Goal: Task Accomplishment & Management: Manage account settings

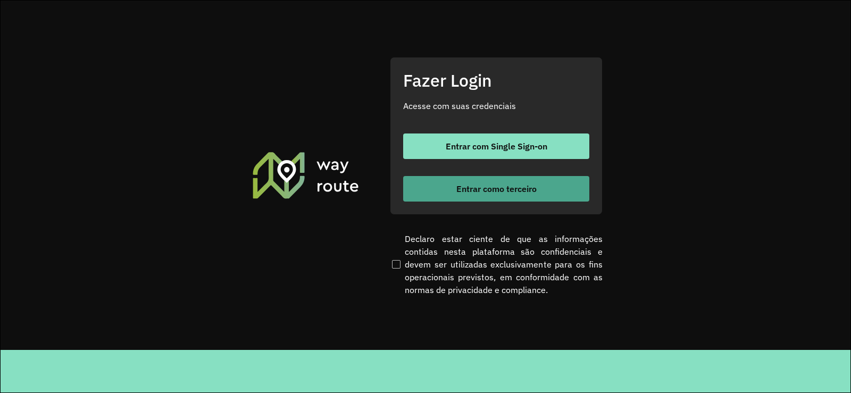
click at [519, 188] on span "Entrar como terceiro" at bounding box center [496, 189] width 80 height 9
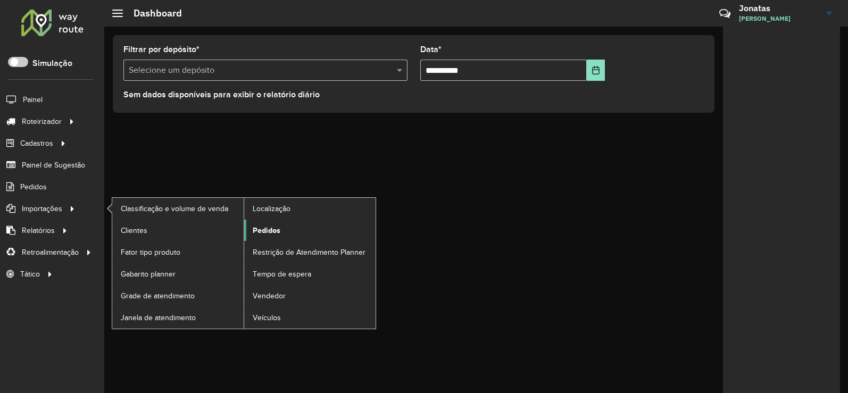
click at [259, 231] on span "Pedidos" at bounding box center [267, 230] width 28 height 11
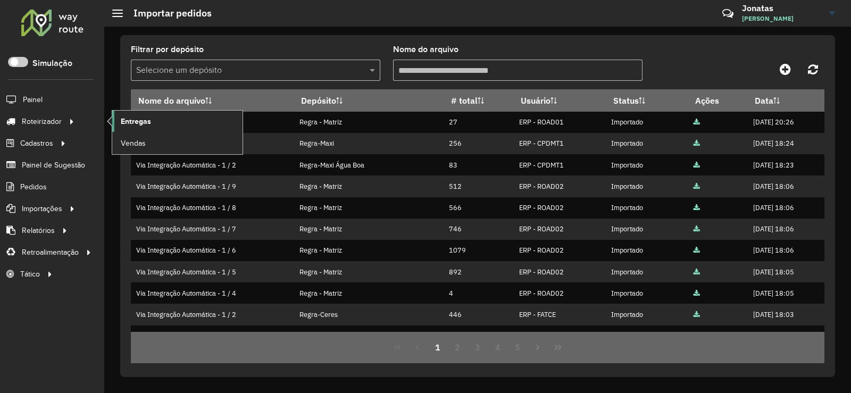
click at [134, 120] on span "Entregas" at bounding box center [136, 121] width 30 height 11
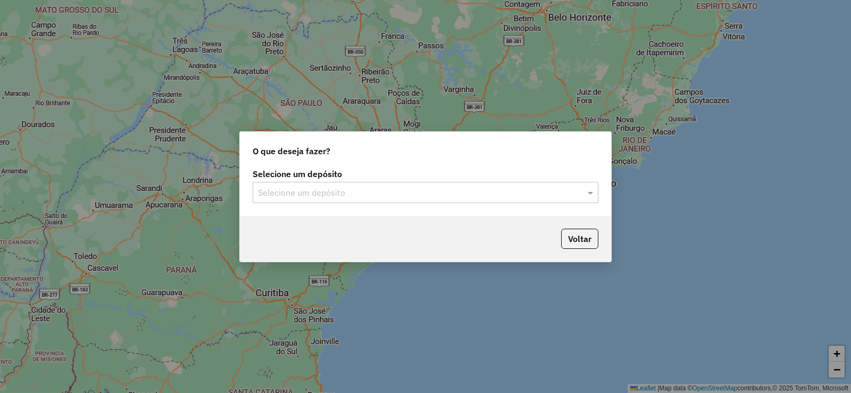
click at [320, 196] on input "text" at bounding box center [415, 193] width 314 height 13
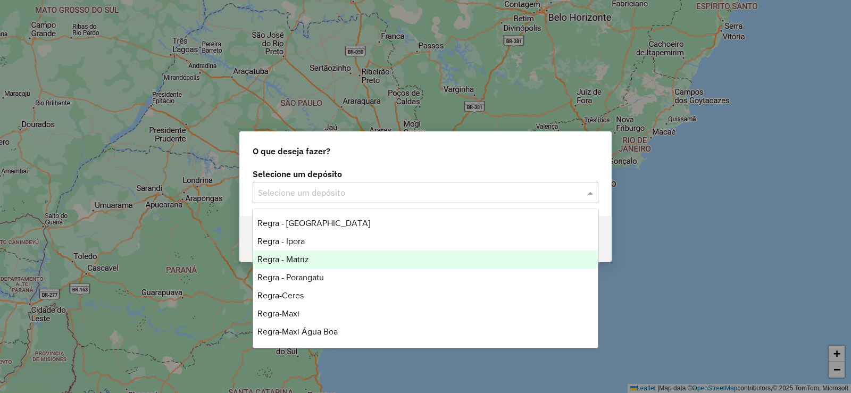
click at [305, 256] on span "Regra - Matriz" at bounding box center [284, 259] width 52 height 9
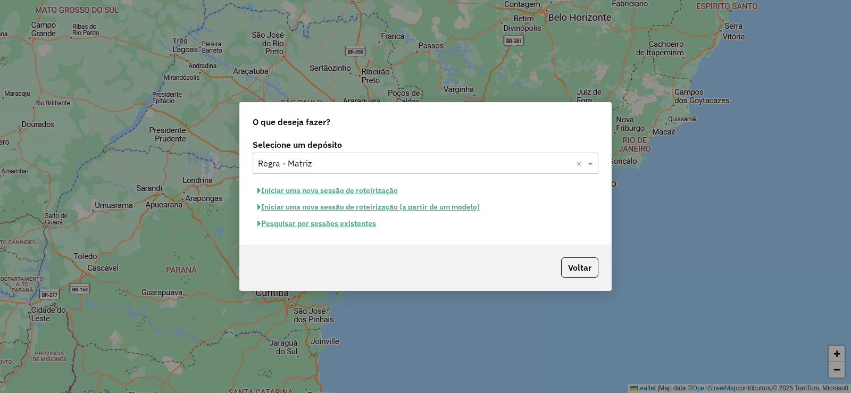
click at [320, 226] on button "Pesquisar por sessões existentes" at bounding box center [317, 223] width 128 height 16
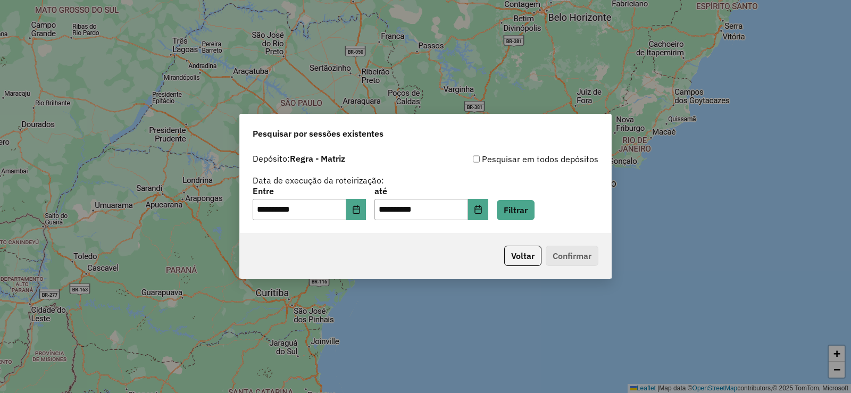
click at [364, 222] on div "**********" at bounding box center [425, 190] width 371 height 85
click at [346, 205] on input "**********" at bounding box center [300, 209] width 94 height 21
click at [359, 213] on button "Choose Date" at bounding box center [356, 209] width 20 height 21
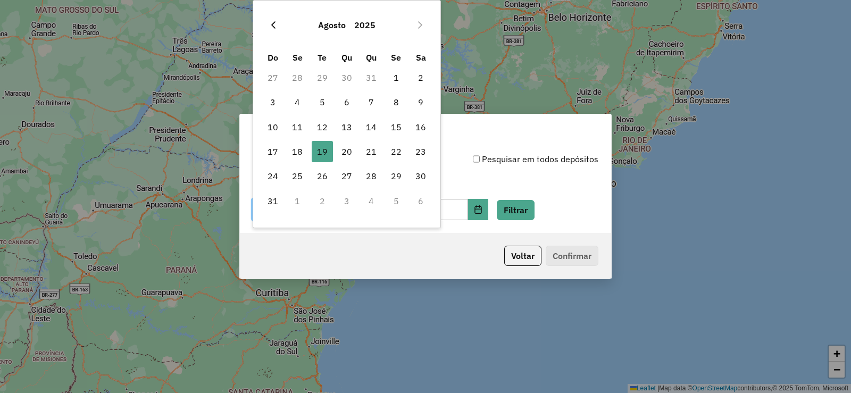
click at [279, 32] on button "Previous Month" at bounding box center [273, 24] width 17 height 17
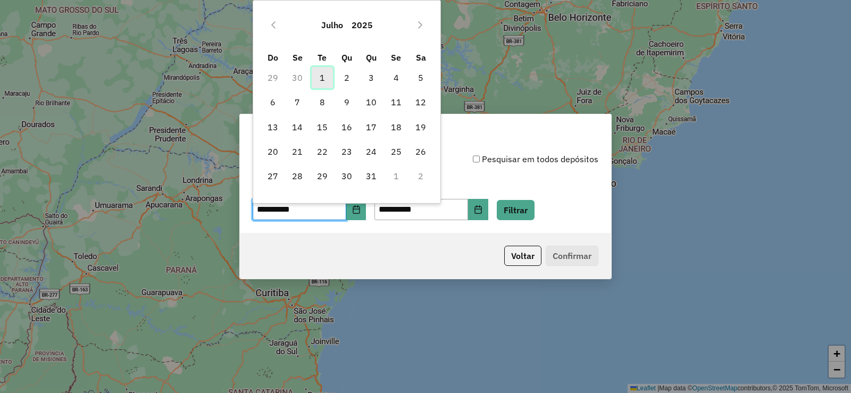
click at [322, 80] on span "1" at bounding box center [322, 77] width 21 height 21
type input "**********"
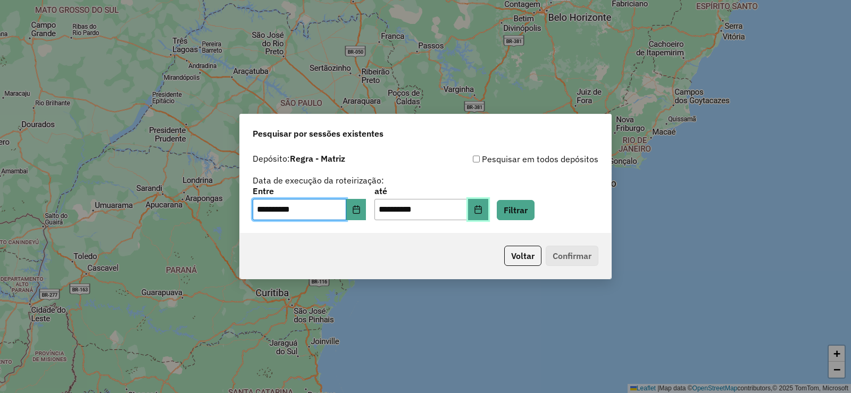
click at [488, 219] on button "Choose Date" at bounding box center [478, 209] width 20 height 21
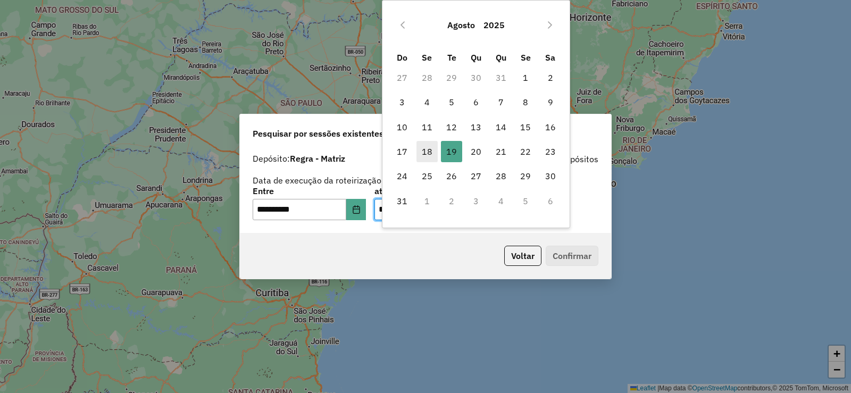
click at [422, 155] on span "18" at bounding box center [427, 151] width 21 height 21
type input "**********"
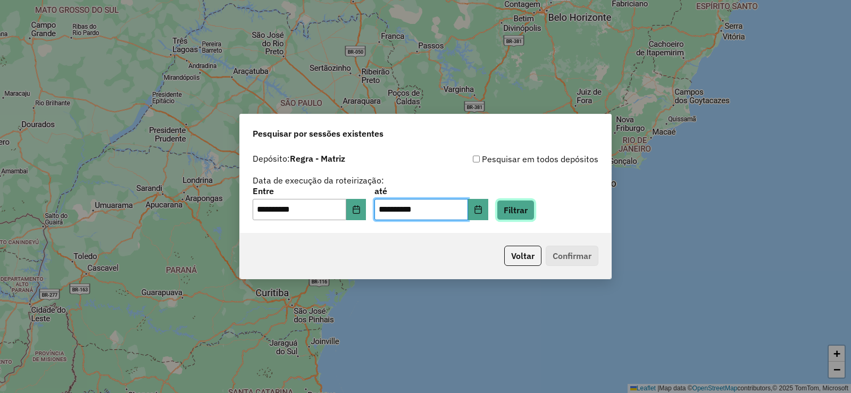
click at [530, 215] on button "Filtrar" at bounding box center [516, 210] width 38 height 20
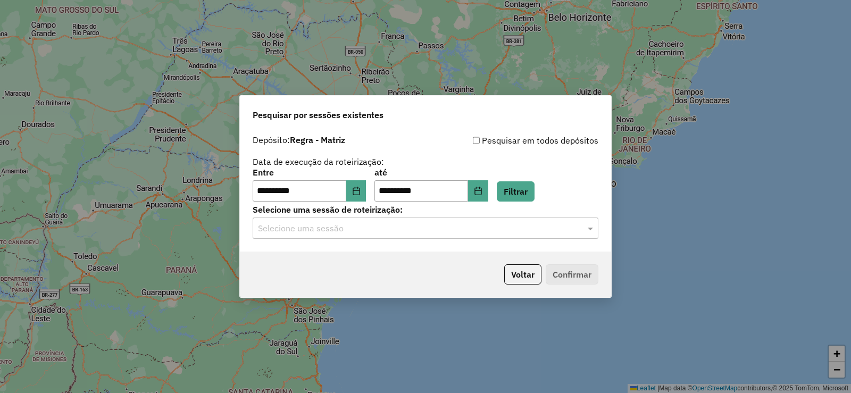
click at [453, 239] on div "**********" at bounding box center [425, 191] width 371 height 122
click at [429, 225] on input "text" at bounding box center [415, 228] width 314 height 13
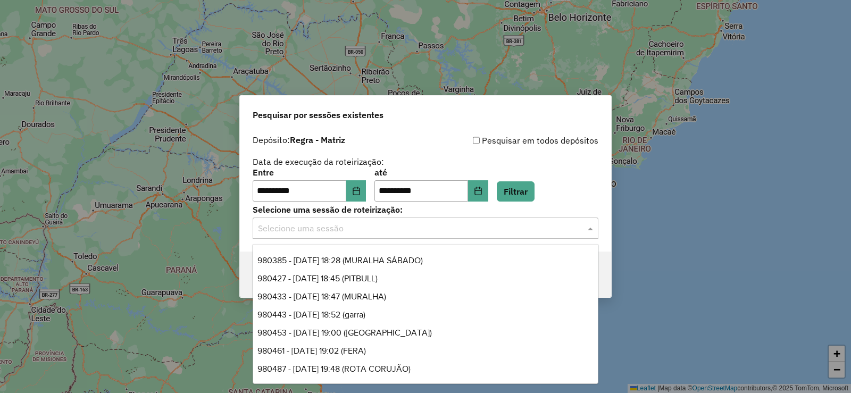
scroll to position [4159, 0]
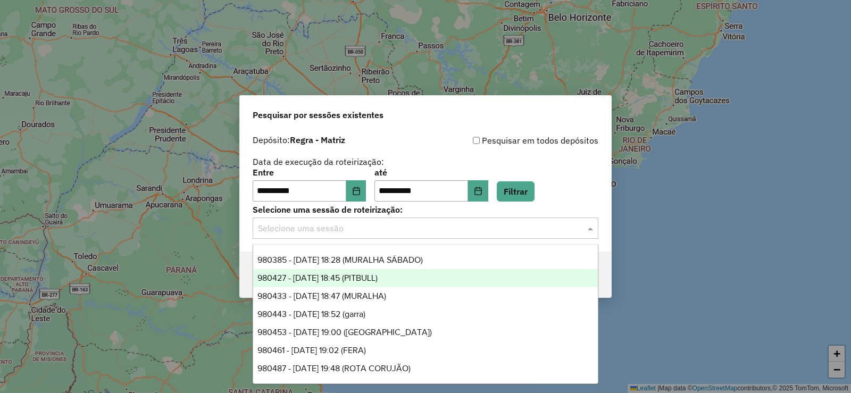
click at [412, 164] on div "**********" at bounding box center [426, 168] width 346 height 68
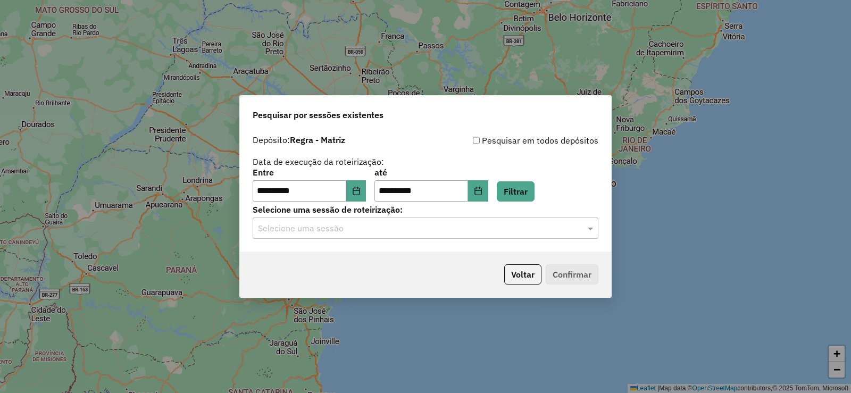
click at [533, 287] on div "Voltar Confirmar" at bounding box center [425, 275] width 371 height 46
click at [533, 283] on button "Voltar" at bounding box center [522, 274] width 37 height 20
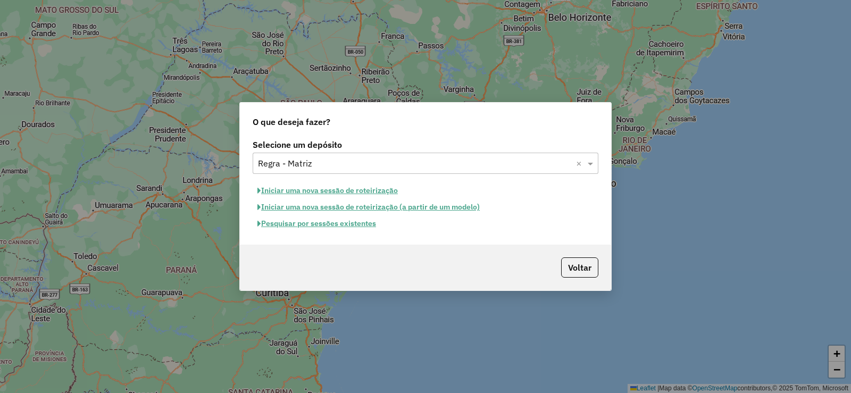
click at [321, 222] on button "Pesquisar por sessões existentes" at bounding box center [317, 223] width 128 height 16
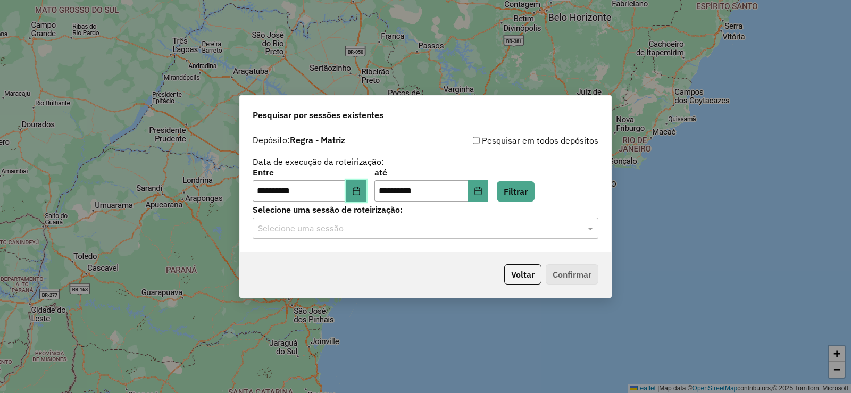
click at [367, 195] on button "Choose Date" at bounding box center [356, 190] width 20 height 21
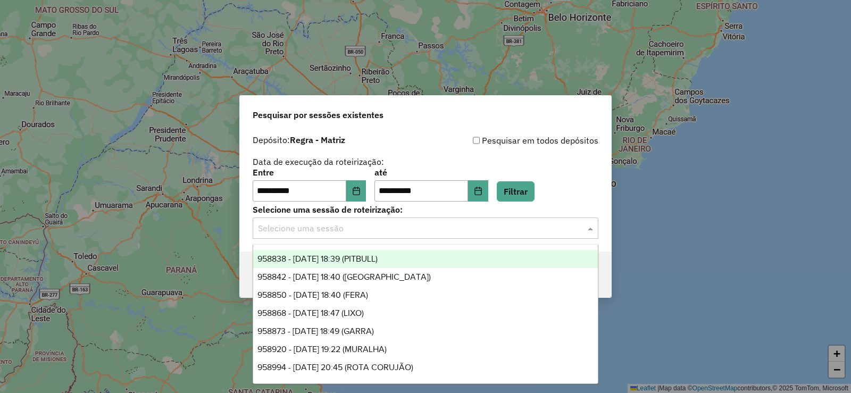
click at [403, 229] on input "text" at bounding box center [415, 228] width 314 height 13
drag, startPoint x: 413, startPoint y: 142, endPoint x: 403, endPoint y: 160, distance: 20.7
click at [413, 142] on div "Depósito: Regra - Matriz" at bounding box center [339, 140] width 173 height 13
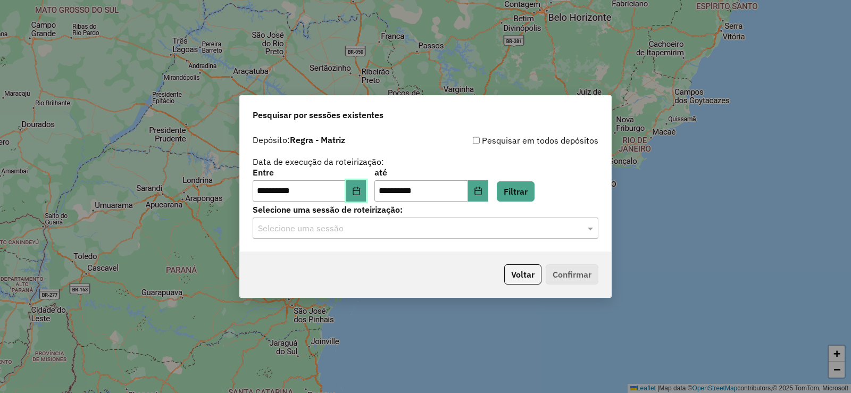
click at [361, 192] on icon "Choose Date" at bounding box center [356, 191] width 9 height 9
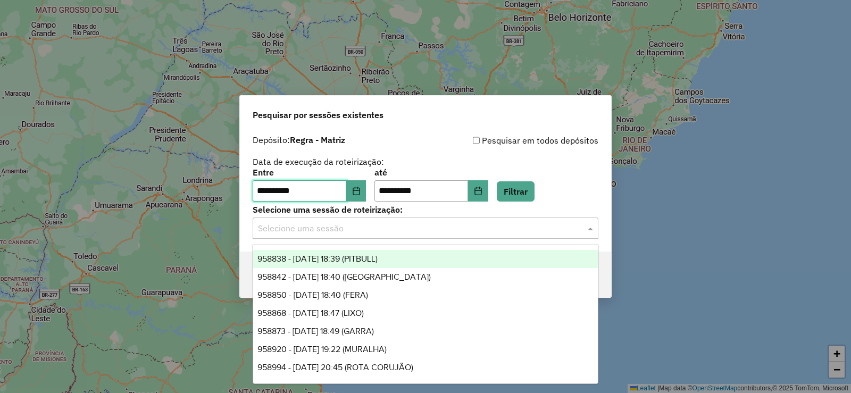
click at [361, 237] on div "Selecione uma sessão" at bounding box center [426, 228] width 346 height 21
click at [416, 169] on label "até" at bounding box center [431, 172] width 113 height 13
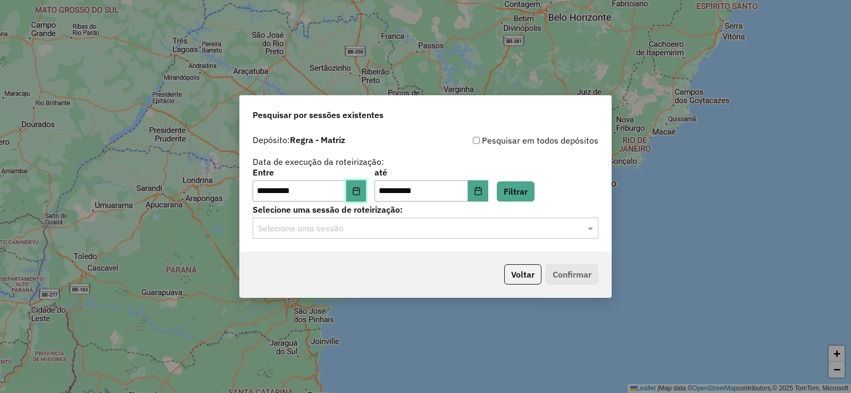
click at [361, 180] on button "Choose Date" at bounding box center [356, 190] width 20 height 21
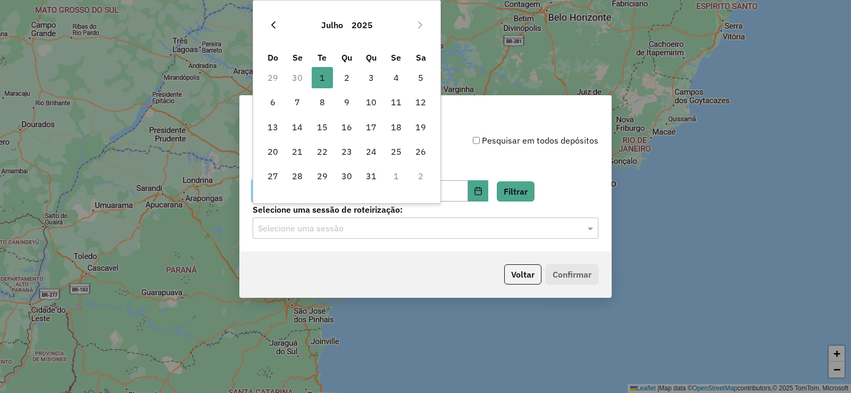
click at [276, 24] on icon "Previous Month" at bounding box center [273, 25] width 9 height 9
click at [275, 79] on span "1" at bounding box center [272, 77] width 21 height 21
type input "**********"
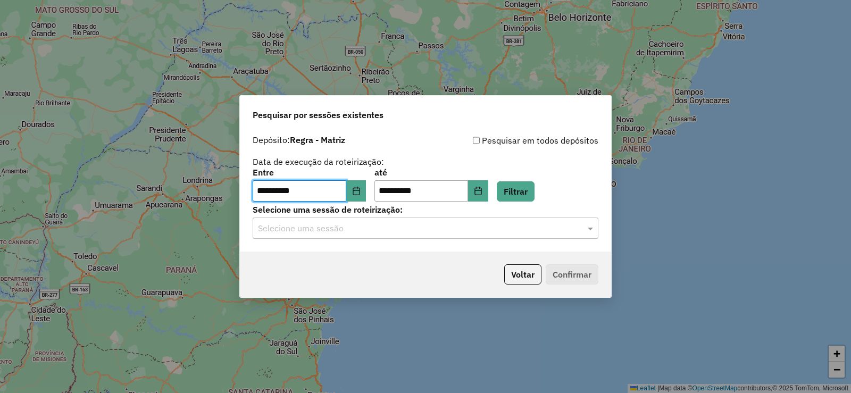
click at [491, 222] on div "Selecione uma sessão de roteirização: Selecione uma sessão" at bounding box center [426, 222] width 346 height 33
click at [487, 199] on button "Choose Date" at bounding box center [478, 190] width 20 height 21
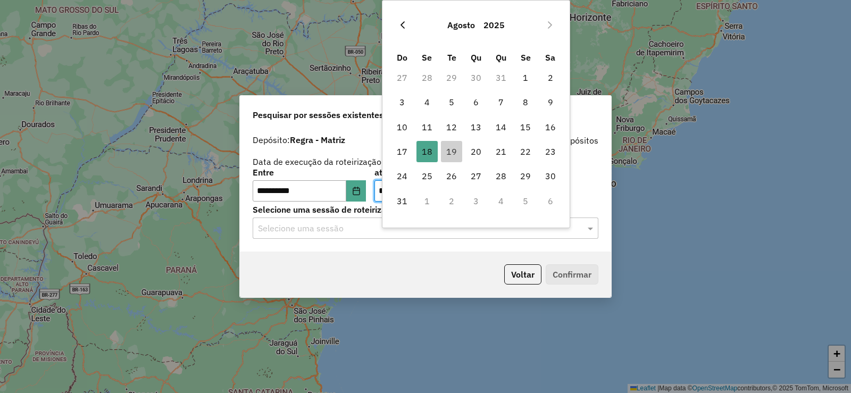
click at [408, 27] on button "Previous Month" at bounding box center [402, 24] width 17 height 17
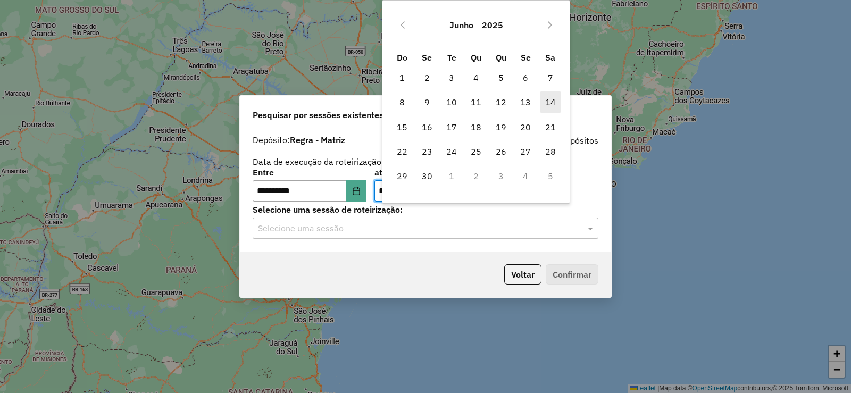
click at [555, 104] on span "14" at bounding box center [550, 102] width 21 height 21
type input "**********"
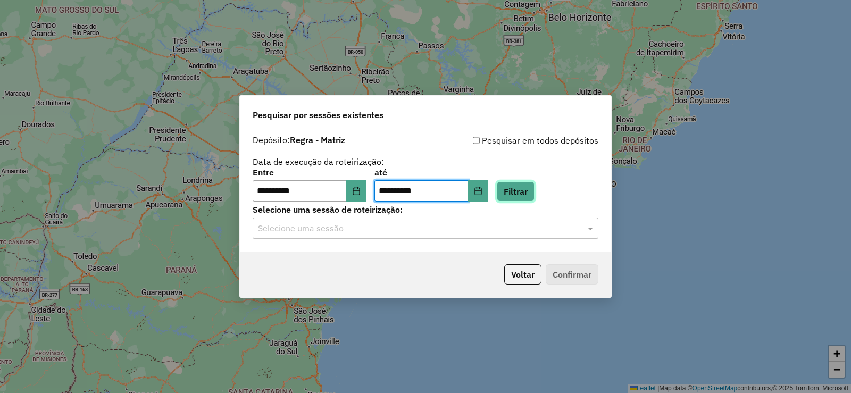
click at [534, 190] on button "Filtrar" at bounding box center [516, 191] width 38 height 20
click at [366, 228] on input "text" at bounding box center [415, 228] width 314 height 13
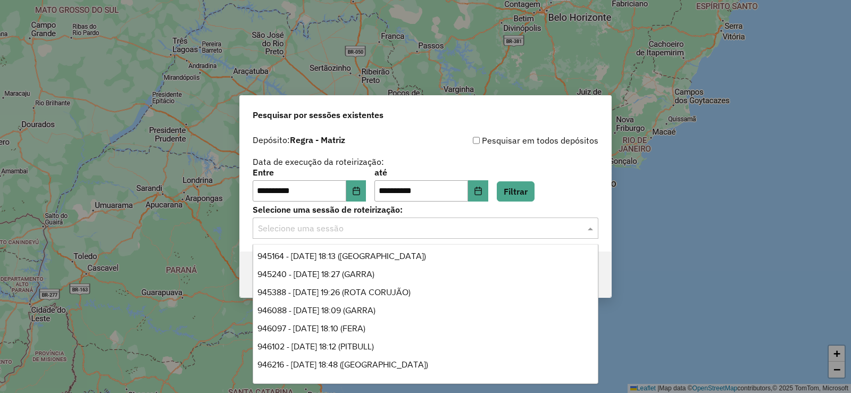
scroll to position [106, 0]
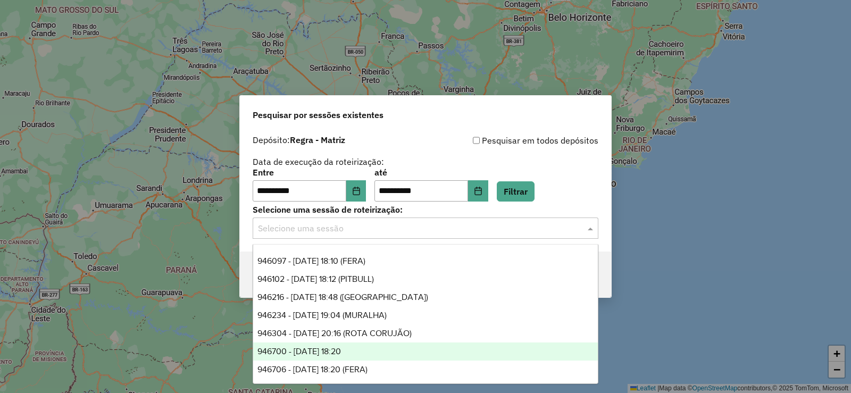
click at [341, 353] on span "946700 - 04/06/2025 18:20" at bounding box center [300, 351] width 84 height 9
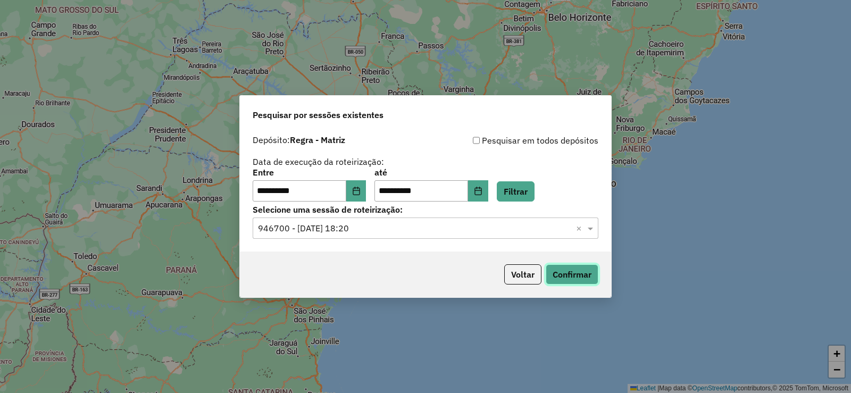
click at [564, 267] on button "Confirmar" at bounding box center [572, 274] width 53 height 20
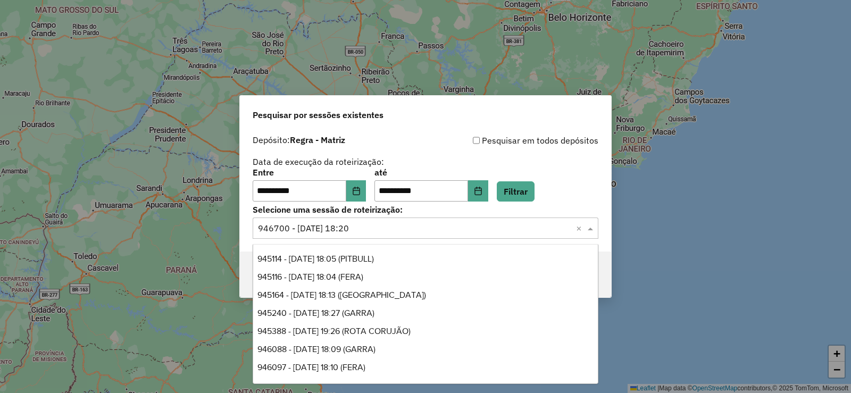
click at [373, 229] on input "text" at bounding box center [415, 228] width 314 height 13
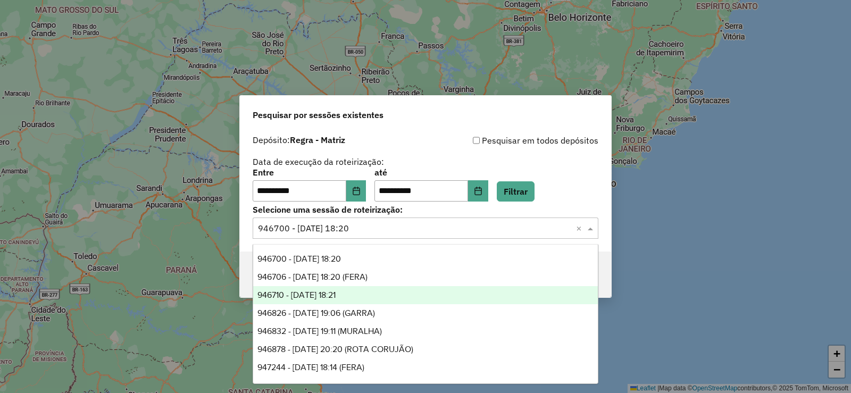
click at [371, 295] on div "946710 - 04/06/2025 18:21" at bounding box center [425, 295] width 345 height 18
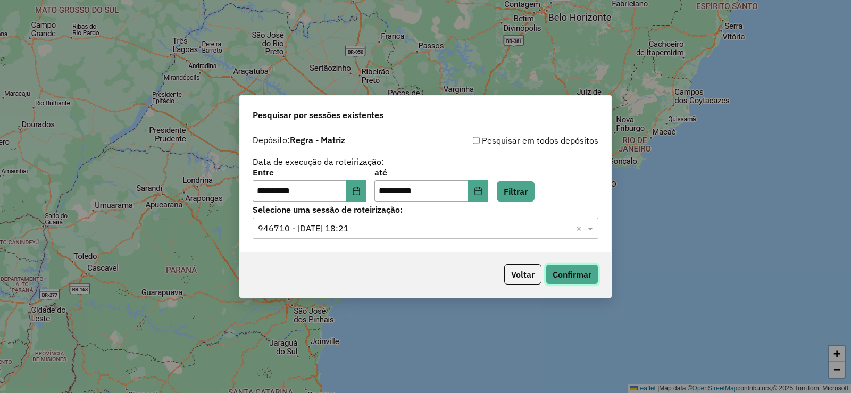
click at [579, 276] on button "Confirmar" at bounding box center [572, 274] width 53 height 20
click at [391, 226] on input "text" at bounding box center [415, 228] width 314 height 13
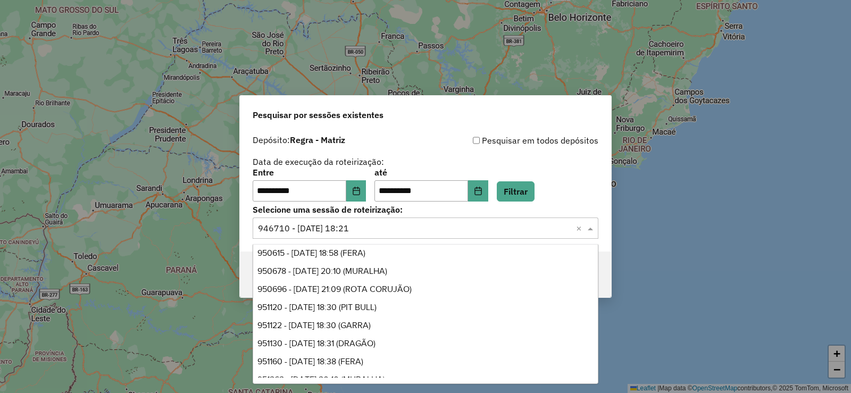
scroll to position [976, 0]
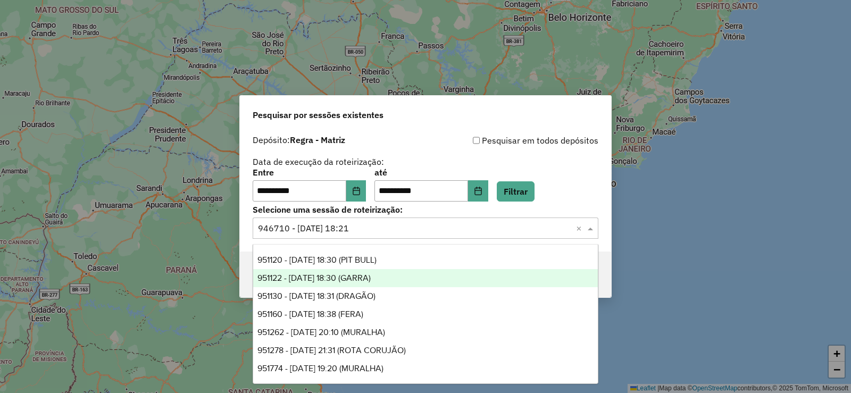
click at [419, 144] on div "Depósito: Regra - Matriz" at bounding box center [339, 140] width 173 height 13
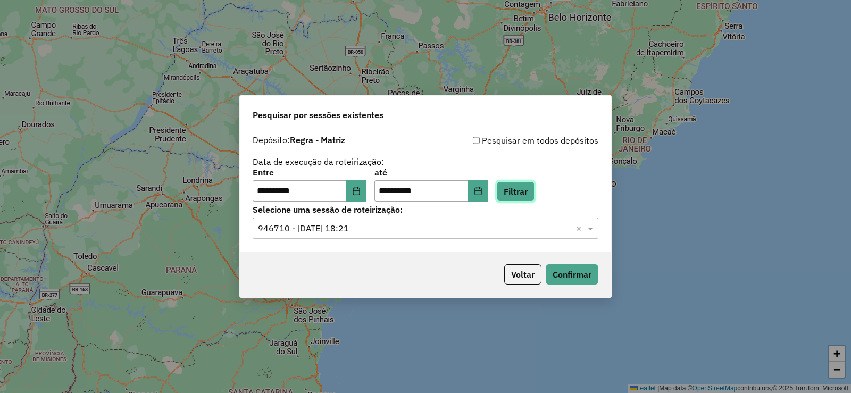
click at [535, 189] on button "Filtrar" at bounding box center [516, 191] width 38 height 20
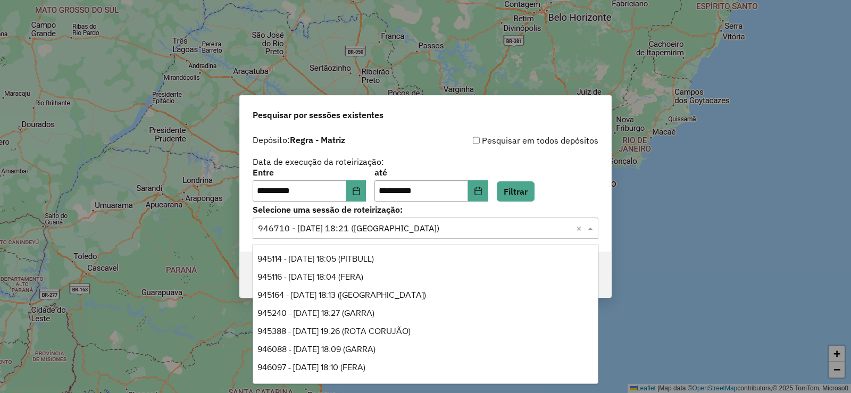
click at [364, 235] on div "Selecione uma sessão × 946710 - 04/06/2025 18:21 (DRAGAO) ×" at bounding box center [426, 228] width 346 height 21
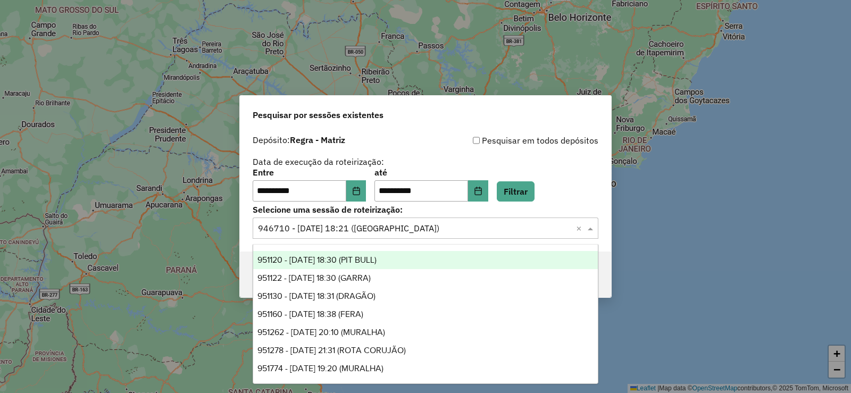
click at [432, 150] on div "**********" at bounding box center [426, 168] width 346 height 68
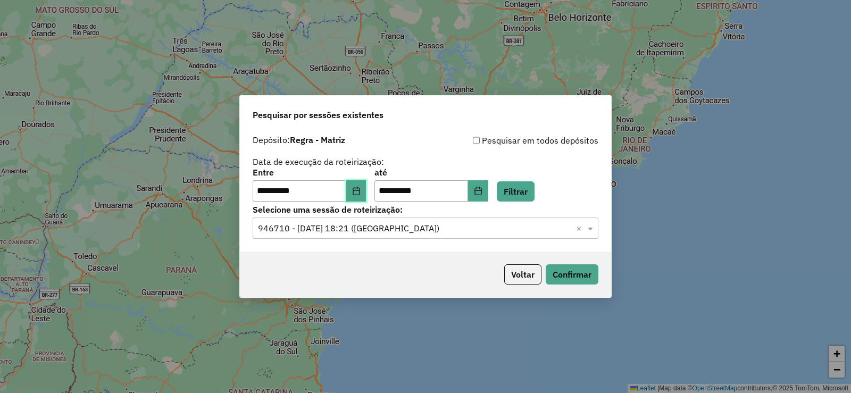
click at [362, 197] on button "Choose Date" at bounding box center [356, 190] width 20 height 21
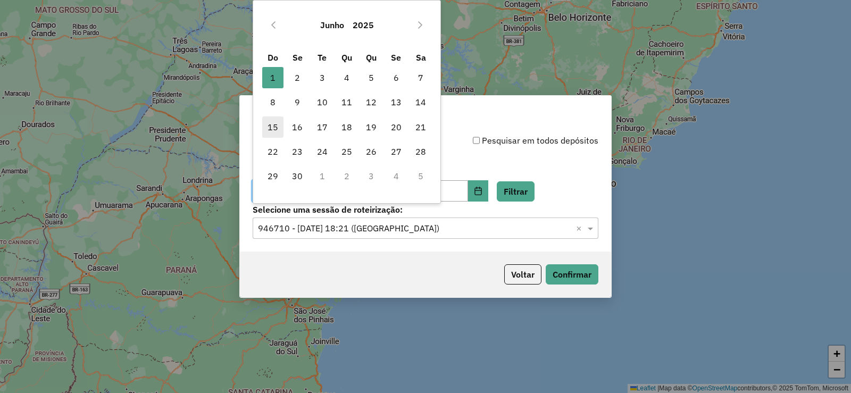
click at [275, 131] on span "15" at bounding box center [272, 127] width 21 height 21
type input "**********"
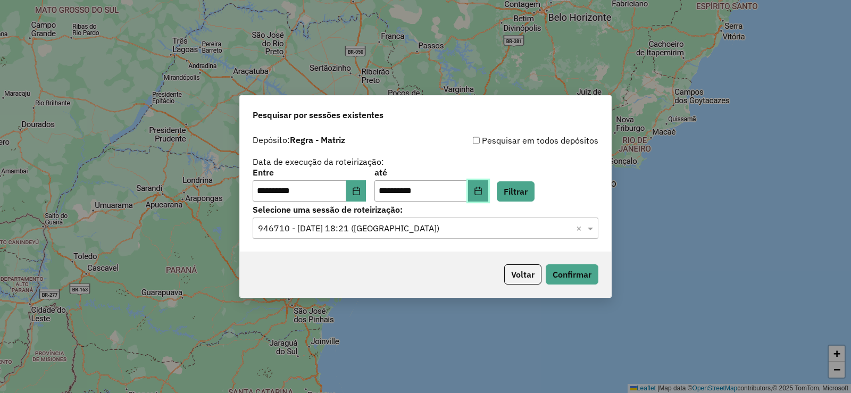
click at [488, 186] on button "Choose Date" at bounding box center [478, 190] width 20 height 21
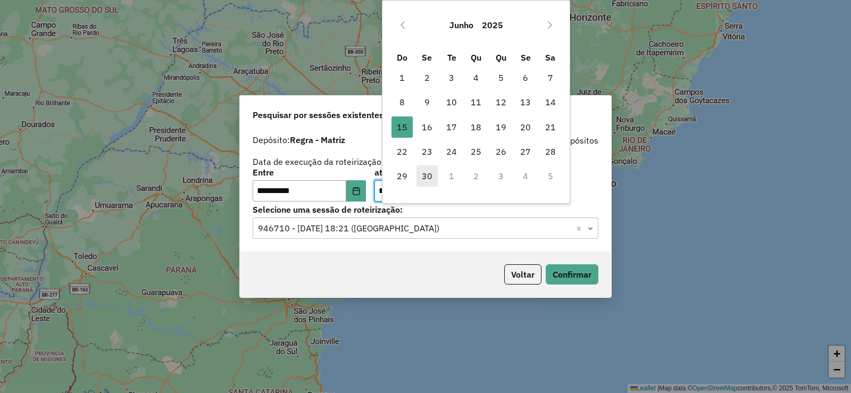
click at [429, 176] on span "30" at bounding box center [427, 175] width 21 height 21
type input "**********"
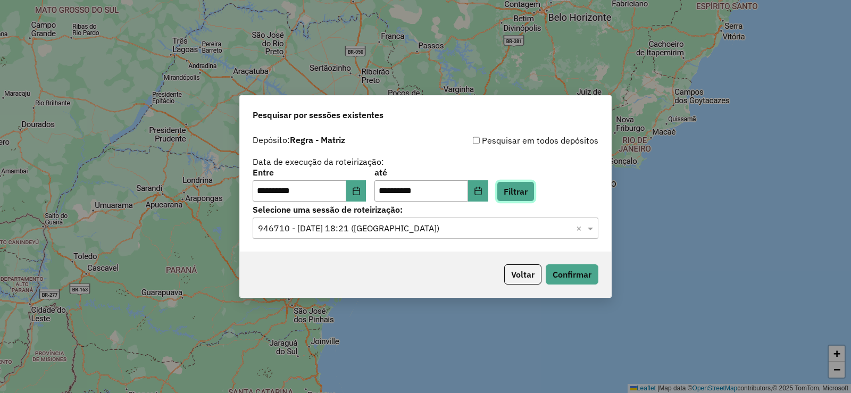
click at [535, 196] on button "Filtrar" at bounding box center [516, 191] width 38 height 20
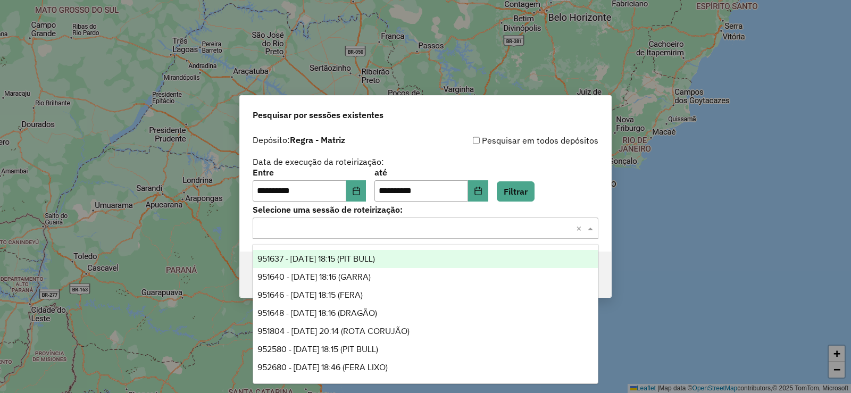
click at [325, 228] on input "text" at bounding box center [415, 228] width 314 height 13
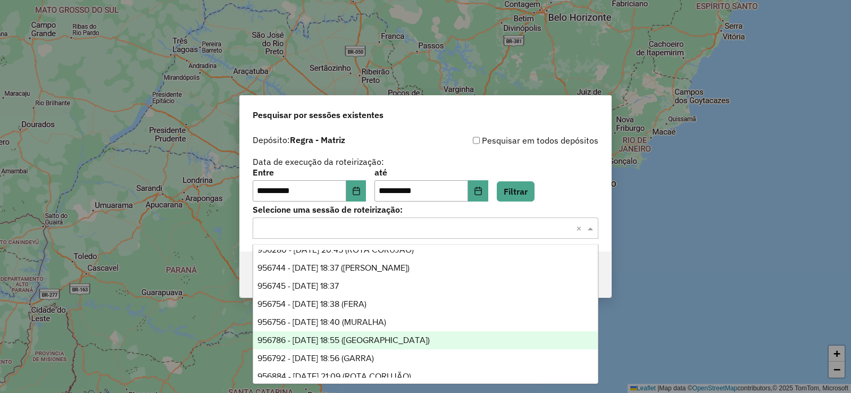
scroll to position [798, 0]
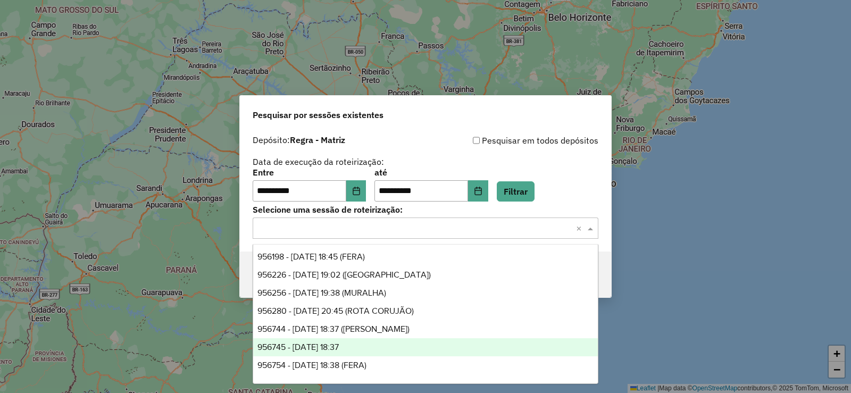
click at [339, 344] on span "956745 - 26/06/2025 18:37" at bounding box center [298, 347] width 81 height 9
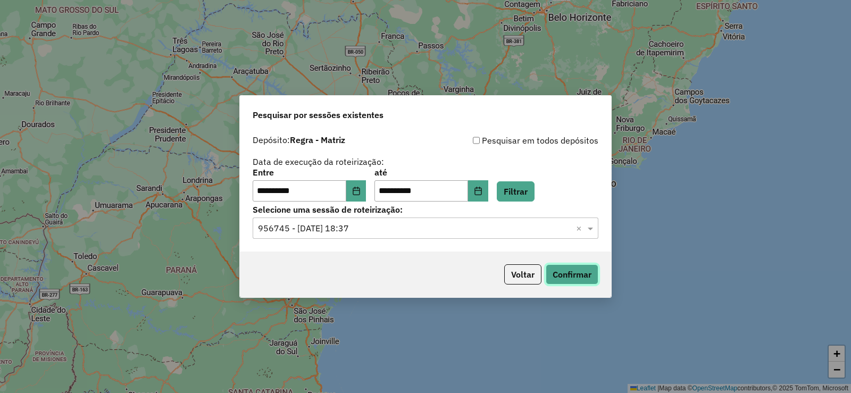
click at [580, 276] on button "Confirmar" at bounding box center [572, 274] width 53 height 20
click at [395, 232] on input "text" at bounding box center [415, 228] width 314 height 13
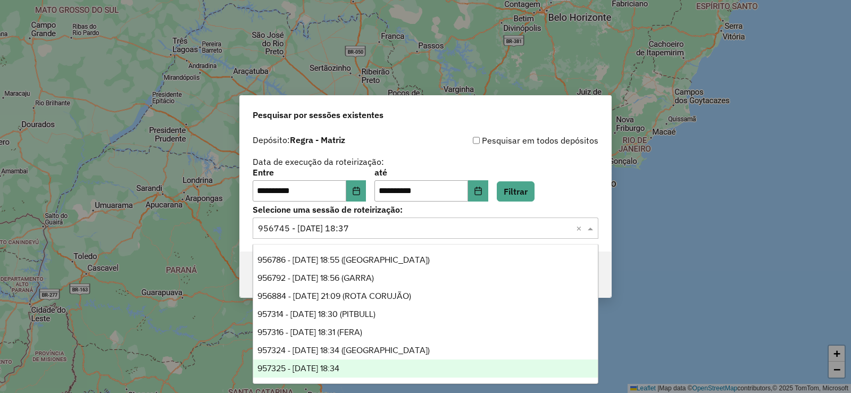
scroll to position [993, 0]
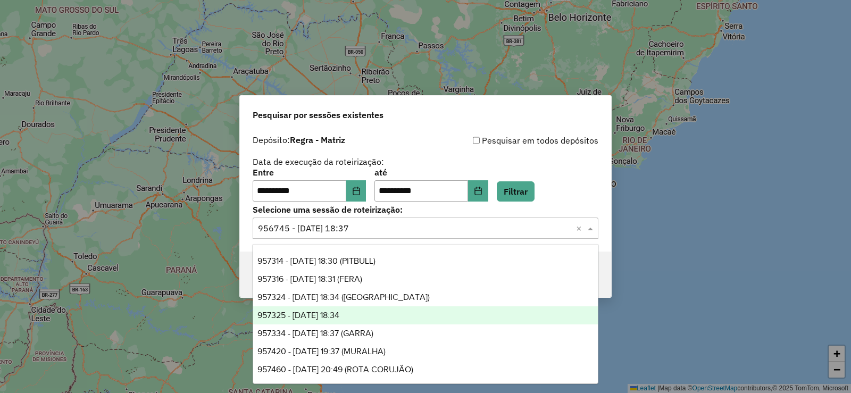
click at [339, 315] on span "957325 - 27/06/2025 18:34" at bounding box center [299, 315] width 82 height 9
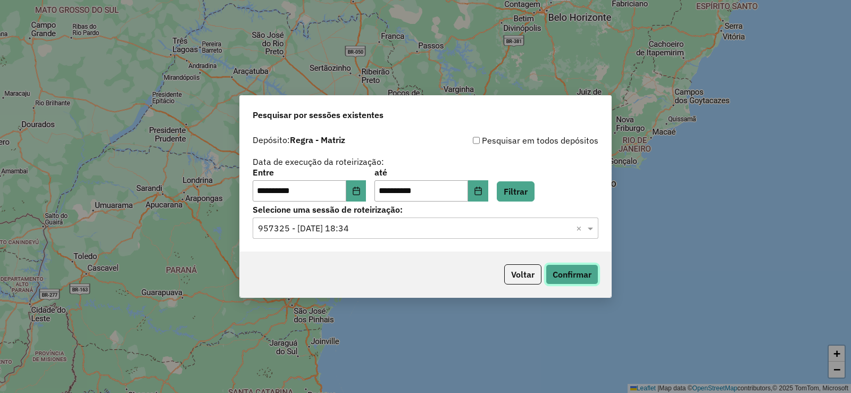
click at [588, 274] on button "Confirmar" at bounding box center [572, 274] width 53 height 20
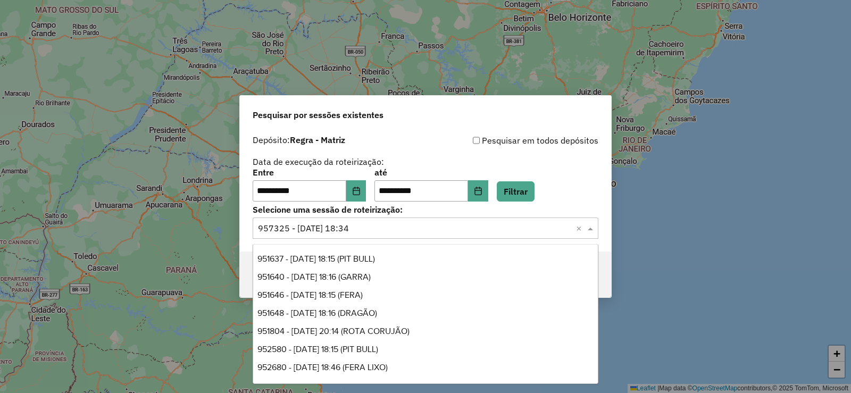
click at [350, 225] on input "text" at bounding box center [415, 228] width 314 height 13
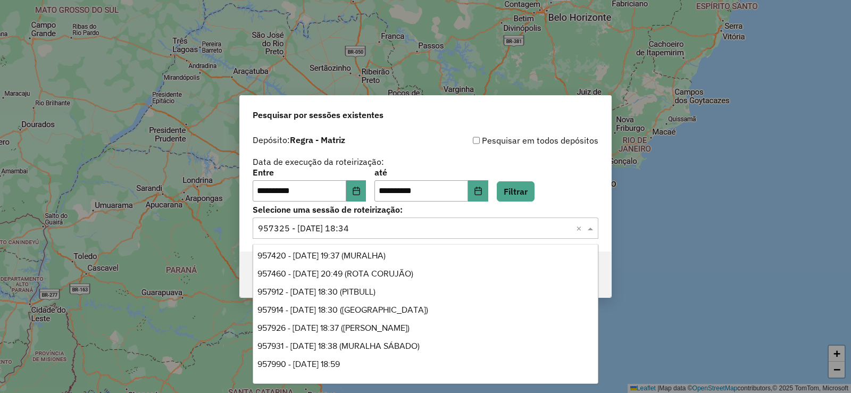
scroll to position [1102, 0]
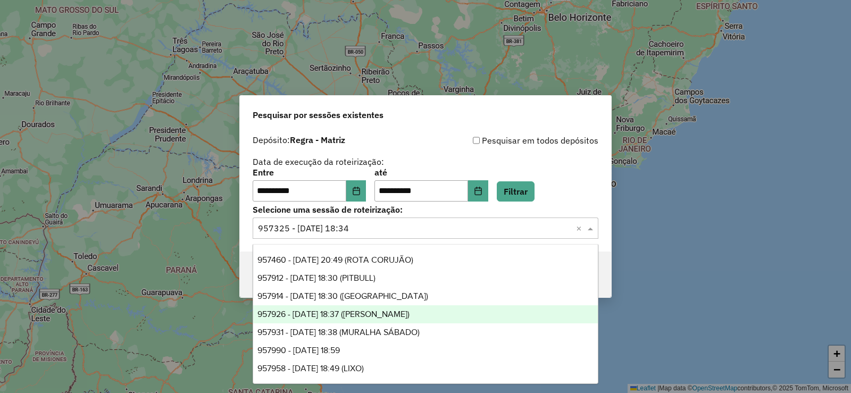
click at [340, 349] on span "957990 - 28/06/2025 18:59" at bounding box center [299, 350] width 82 height 9
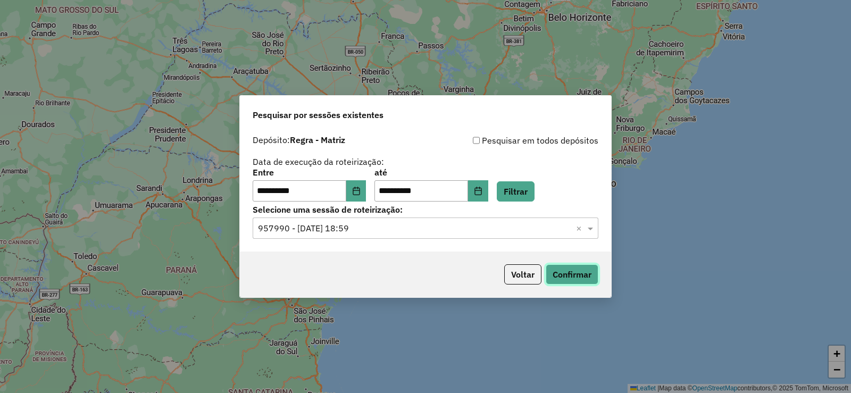
click at [555, 269] on button "Confirmar" at bounding box center [572, 274] width 53 height 20
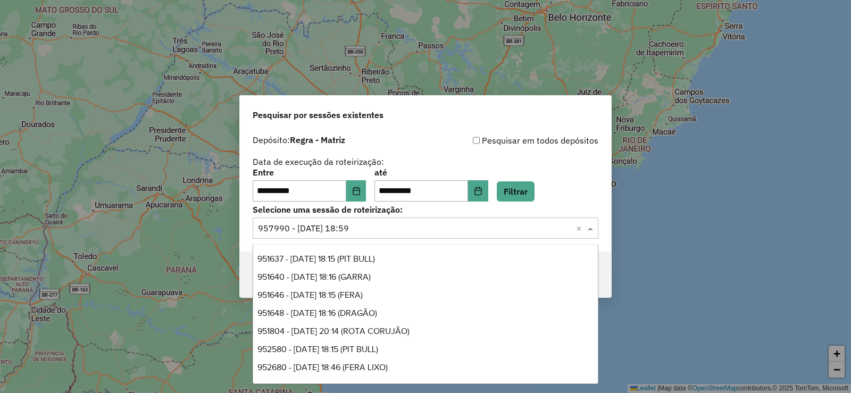
click at [343, 228] on input "text" at bounding box center [415, 228] width 314 height 13
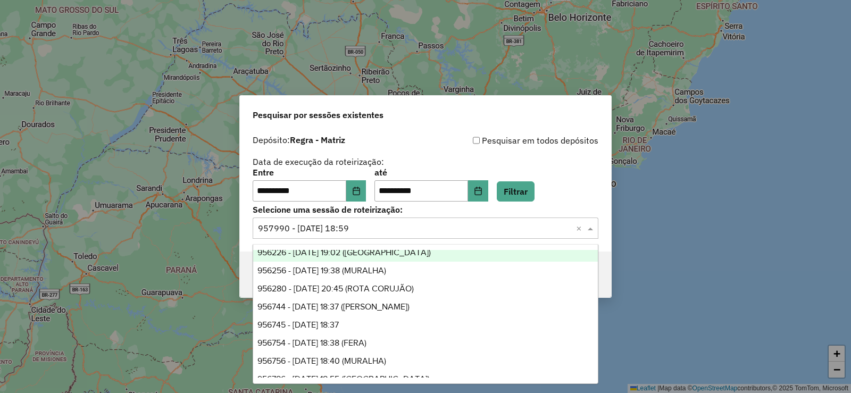
click at [397, 124] on div "Pesquisar por sessões existentes" at bounding box center [425, 113] width 371 height 34
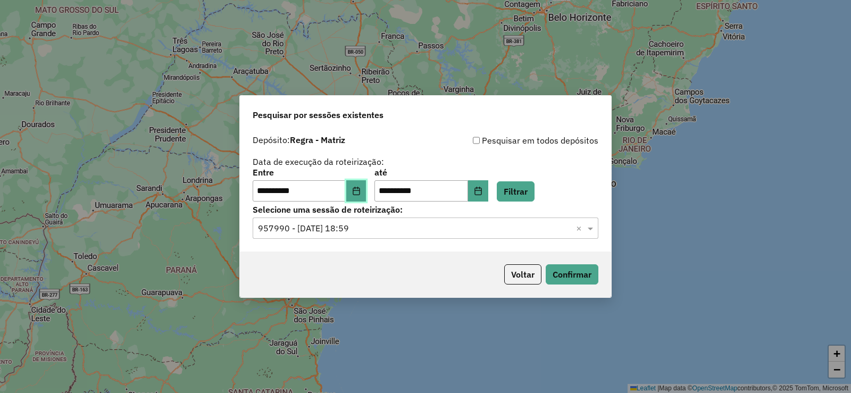
click at [367, 189] on button "Choose Date" at bounding box center [356, 190] width 20 height 21
click at [522, 170] on div "**********" at bounding box center [426, 185] width 346 height 33
click at [361, 191] on icon "Choose Date" at bounding box center [356, 191] width 9 height 9
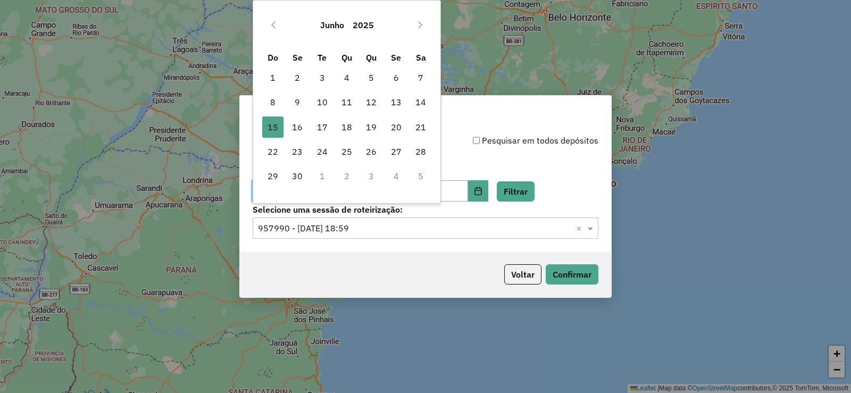
click at [274, 34] on div "Junho 2025" at bounding box center [347, 25] width 173 height 34
click at [274, 30] on button "Previous Month" at bounding box center [273, 24] width 17 height 17
click at [369, 76] on span "1" at bounding box center [371, 77] width 21 height 21
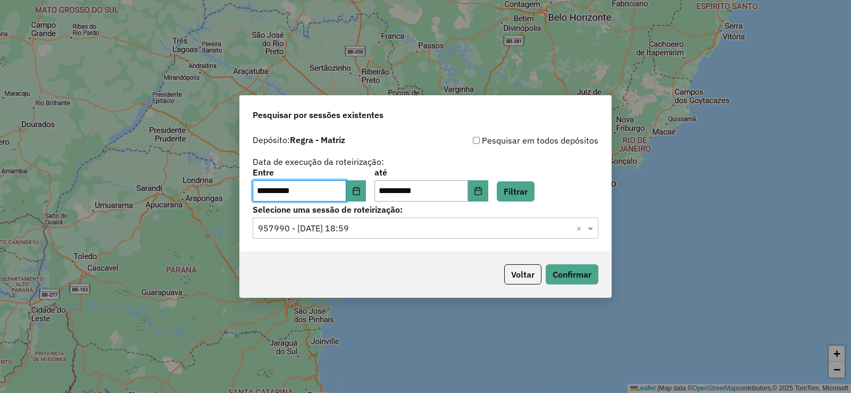
click at [361, 174] on label "Entre" at bounding box center [309, 172] width 113 height 13
click at [360, 188] on icon "Choose Date" at bounding box center [356, 191] width 7 height 9
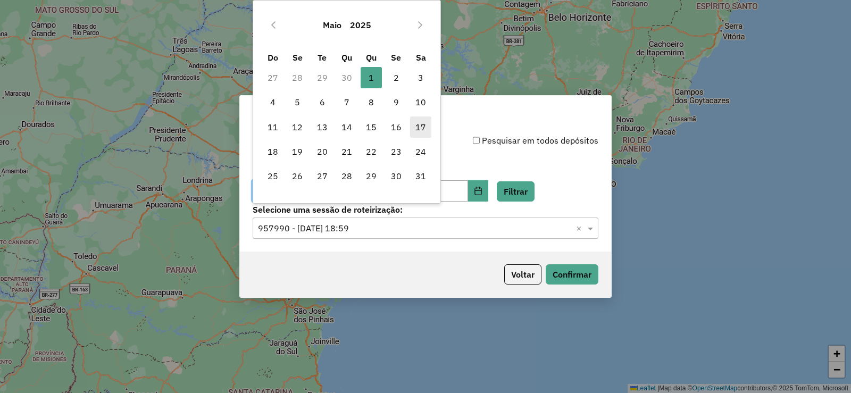
click at [413, 127] on span "17" at bounding box center [420, 127] width 21 height 21
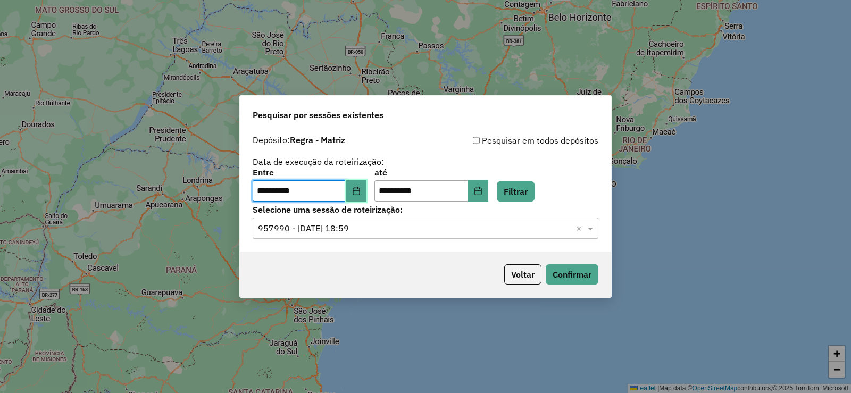
click at [361, 191] on icon "Choose Date" at bounding box center [356, 191] width 9 height 9
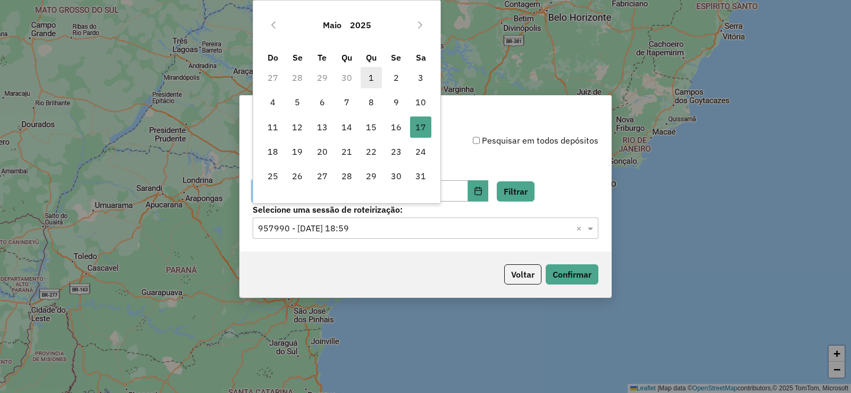
click at [374, 80] on span "1" at bounding box center [371, 77] width 21 height 21
type input "**********"
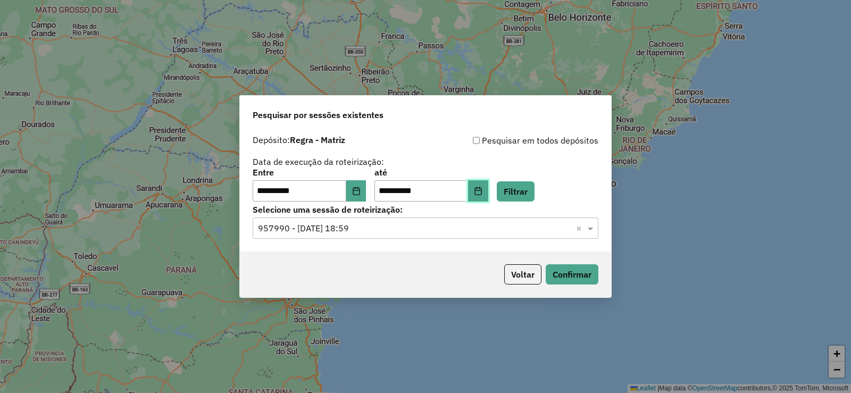
click at [488, 200] on button "Choose Date" at bounding box center [478, 190] width 20 height 21
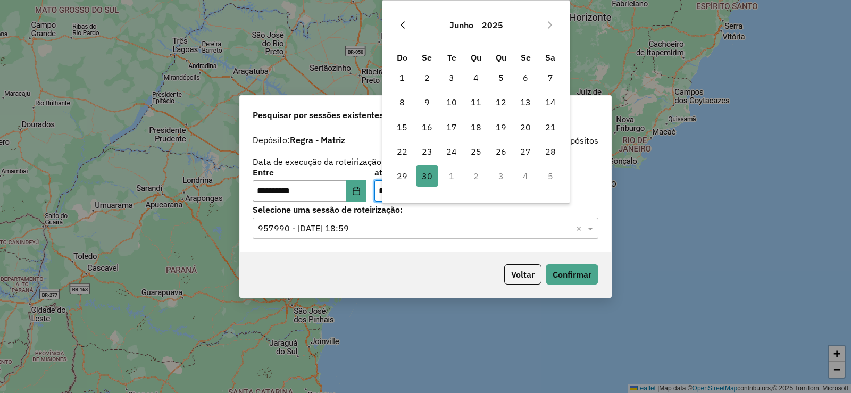
click at [408, 28] on button "Previous Month" at bounding box center [402, 24] width 17 height 17
click at [549, 130] on span "17" at bounding box center [550, 127] width 21 height 21
type input "**********"
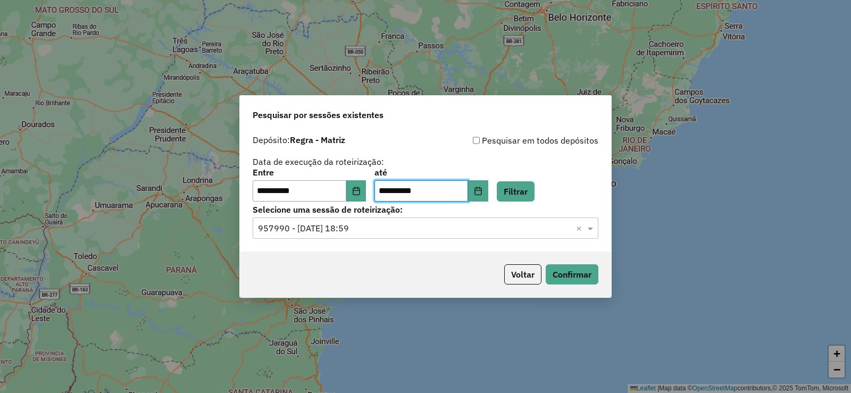
click at [542, 207] on label "Selecione uma sessão de roteirização:" at bounding box center [426, 209] width 346 height 13
click at [535, 194] on button "Filtrar" at bounding box center [516, 191] width 38 height 20
click at [522, 190] on button "Filtrar" at bounding box center [516, 191] width 38 height 20
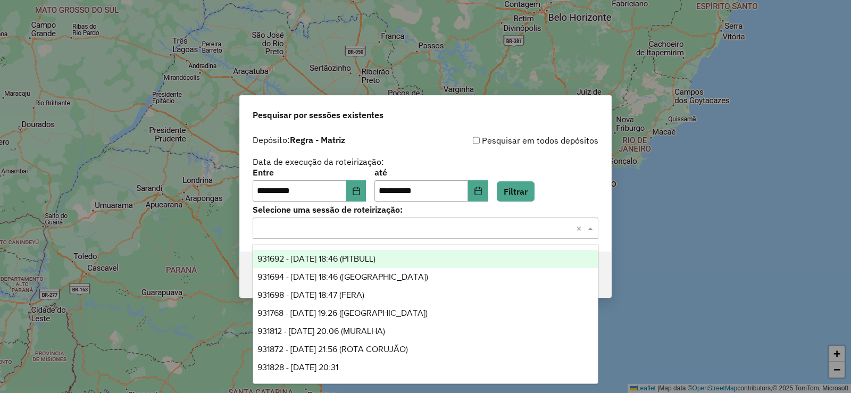
click at [345, 226] on input "text" at bounding box center [415, 228] width 314 height 13
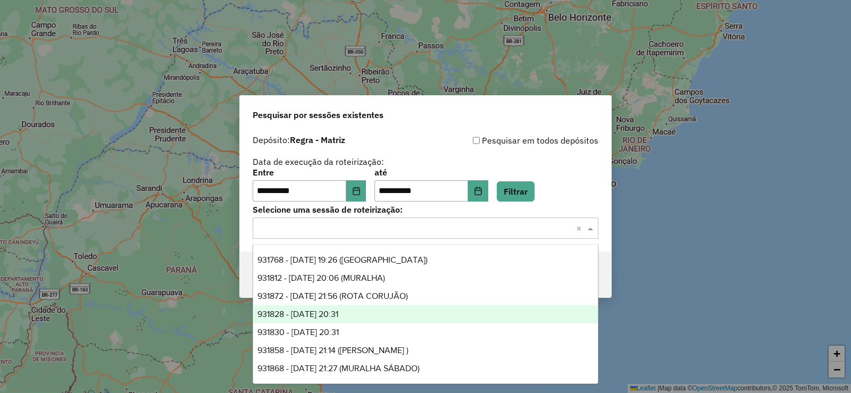
click at [367, 319] on div "931828 - 03/05/2025 20:31" at bounding box center [425, 314] width 345 height 18
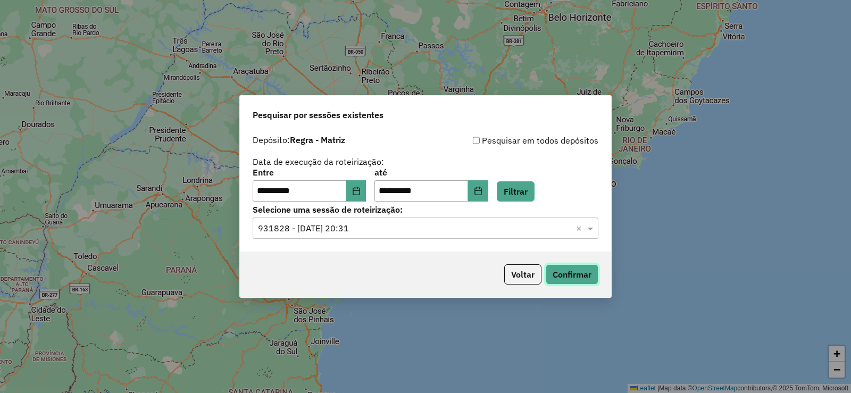
click at [580, 273] on button "Confirmar" at bounding box center [572, 274] width 53 height 20
click at [387, 222] on input "text" at bounding box center [415, 228] width 314 height 13
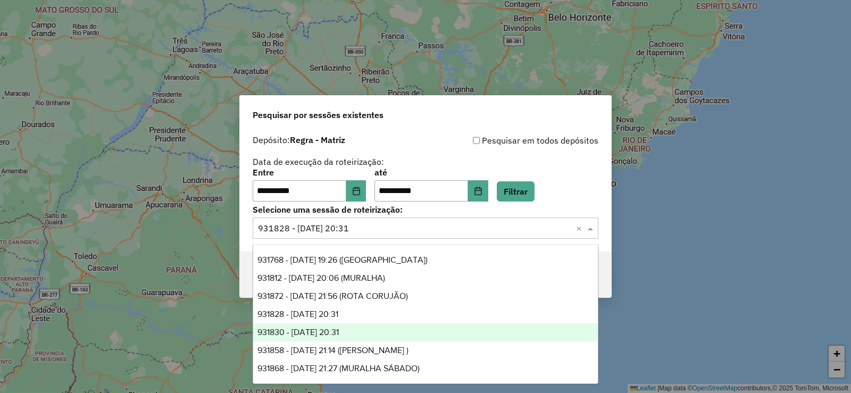
click at [367, 331] on div "931830 - 03/05/2025 20:31" at bounding box center [425, 332] width 345 height 18
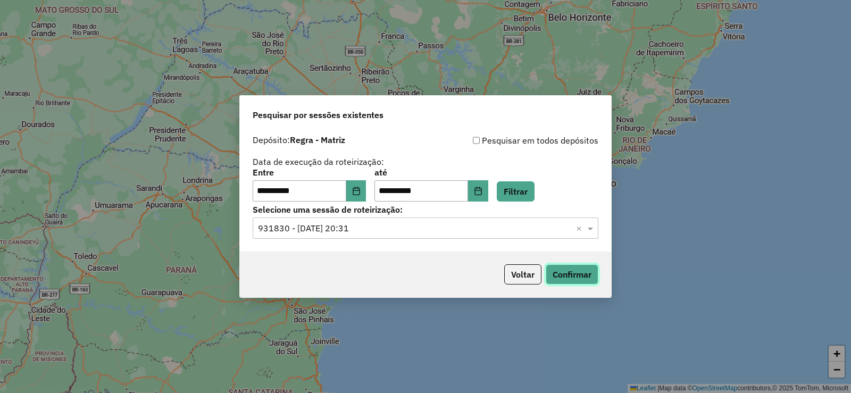
click at [567, 281] on button "Confirmar" at bounding box center [572, 274] width 53 height 20
click at [353, 243] on div "**********" at bounding box center [425, 191] width 371 height 122
click at [362, 235] on div "Selecione uma sessão × 931830 - 03/05/2025 20:31 ×" at bounding box center [426, 228] width 346 height 21
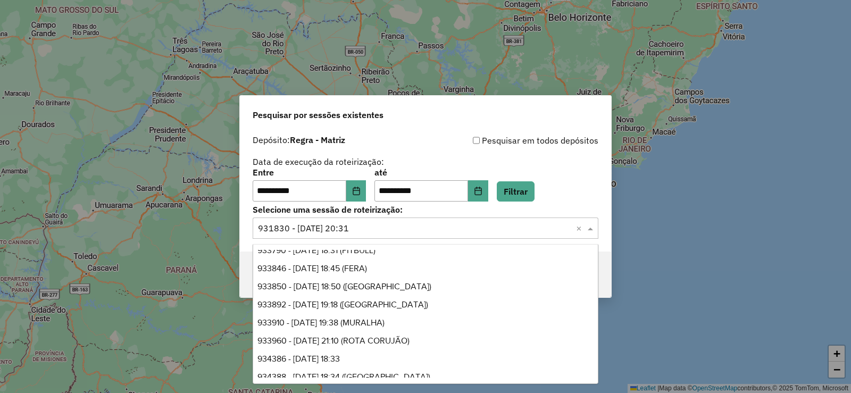
scroll to position [446, 0]
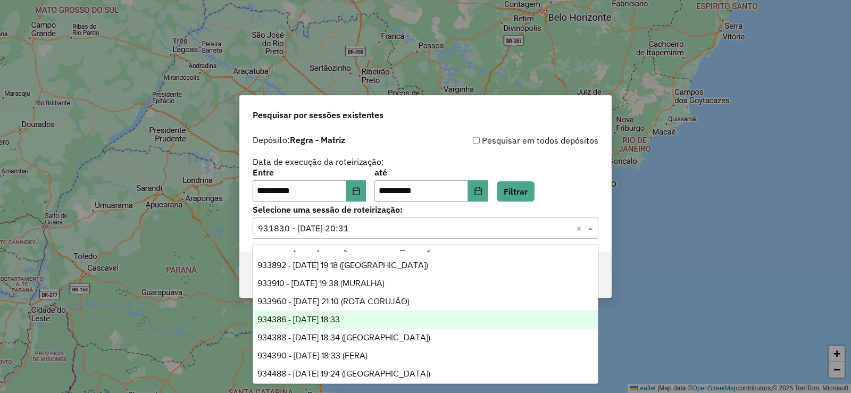
click at [362, 315] on div "934386 - 08/05/2025 18:33" at bounding box center [425, 320] width 345 height 18
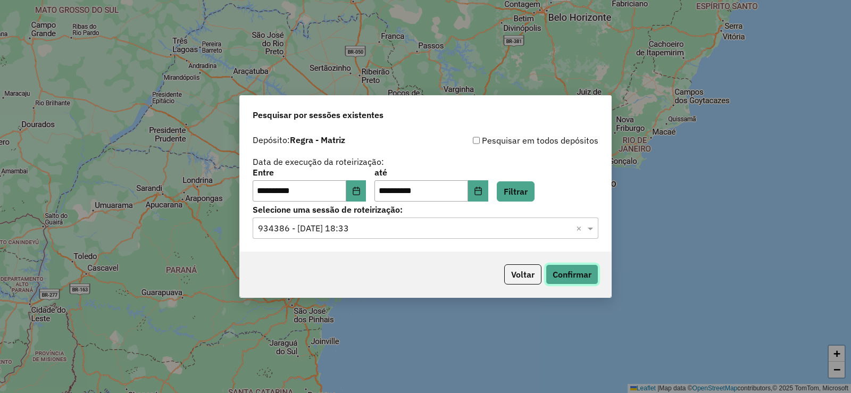
click at [564, 270] on button "Confirmar" at bounding box center [572, 274] width 53 height 20
click at [358, 227] on input "text" at bounding box center [415, 228] width 314 height 13
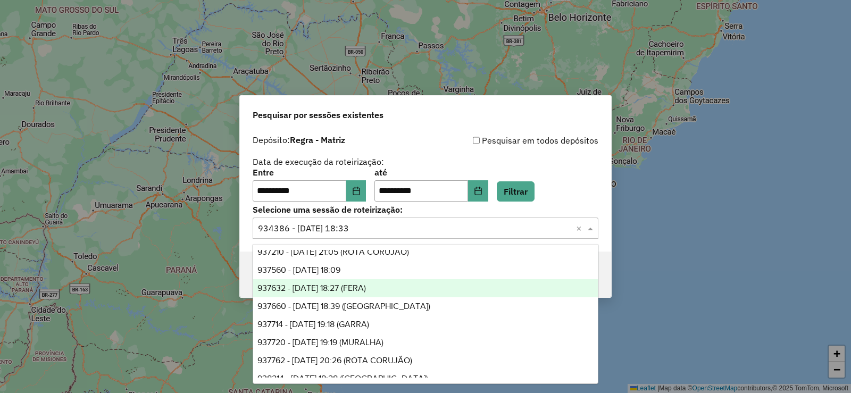
scroll to position [1092, 0]
click at [340, 289] on span "937560 - 15/05/2025 18:09" at bounding box center [299, 288] width 83 height 9
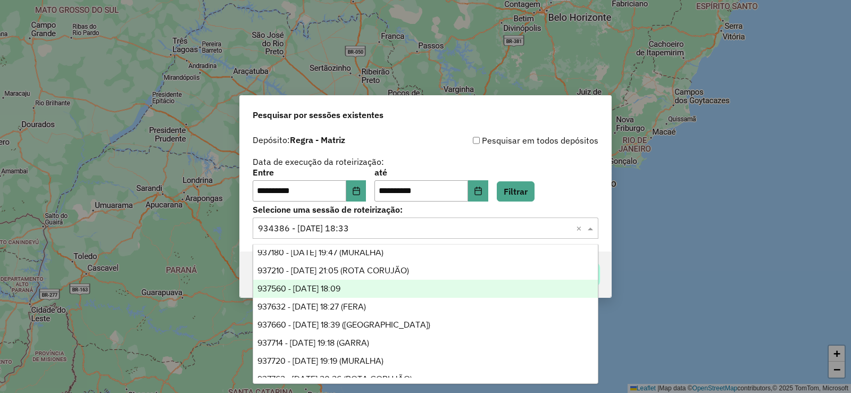
click at [561, 276] on button "Confirmar" at bounding box center [572, 274] width 53 height 20
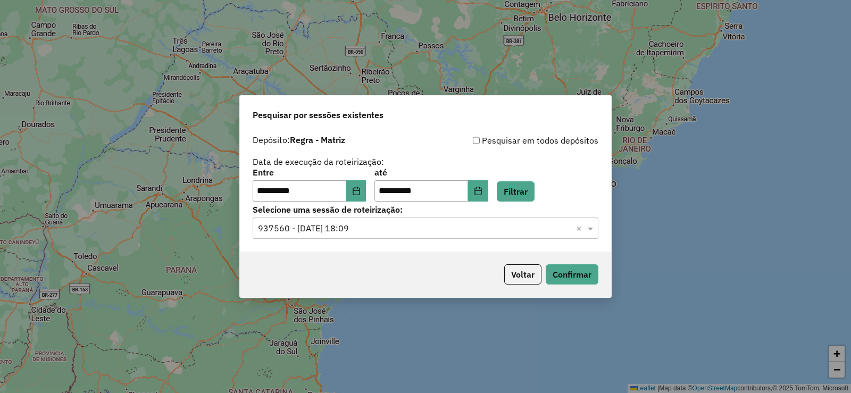
click at [367, 234] on input "text" at bounding box center [415, 228] width 314 height 13
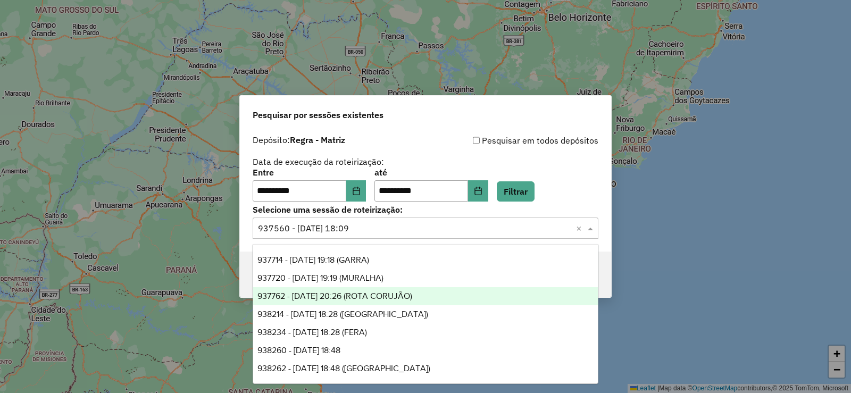
scroll to position [1228, 0]
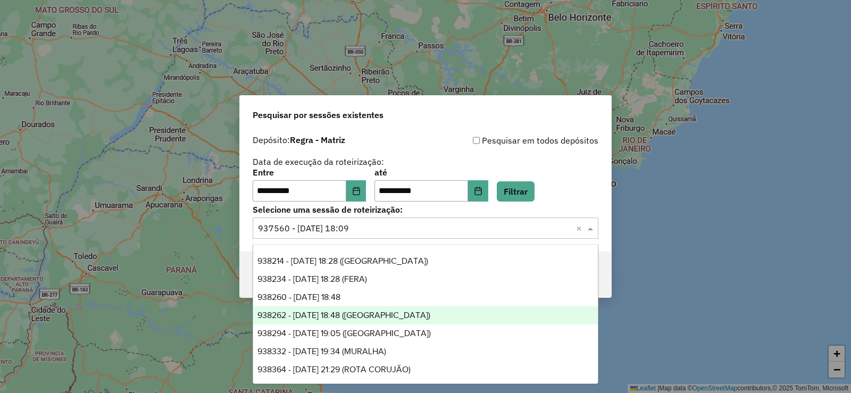
click at [340, 299] on span "938260 - 16/05/2025 18:48" at bounding box center [299, 297] width 83 height 9
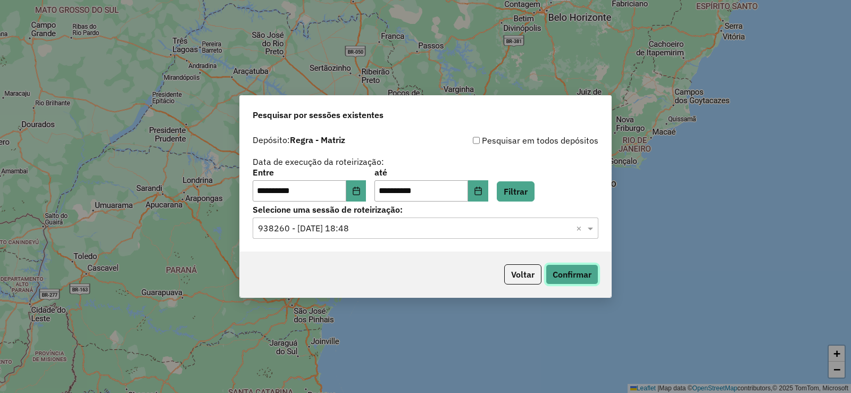
click at [576, 277] on button "Confirmar" at bounding box center [572, 274] width 53 height 20
click at [346, 232] on input "text" at bounding box center [415, 228] width 314 height 13
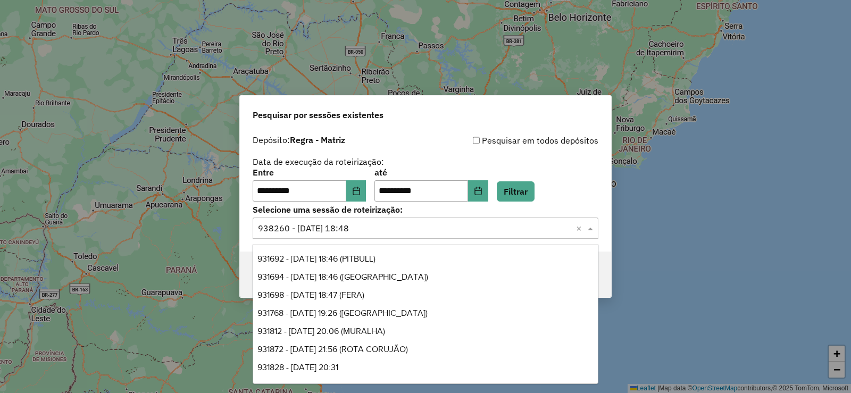
scroll to position [1229, 0]
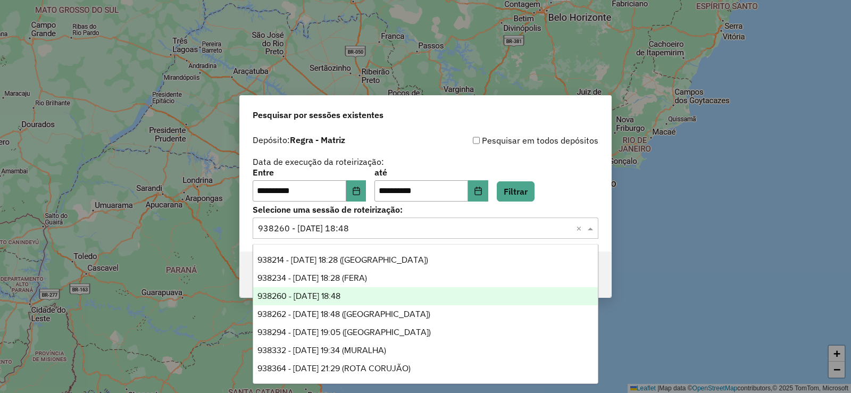
click at [548, 168] on div "**********" at bounding box center [426, 168] width 346 height 68
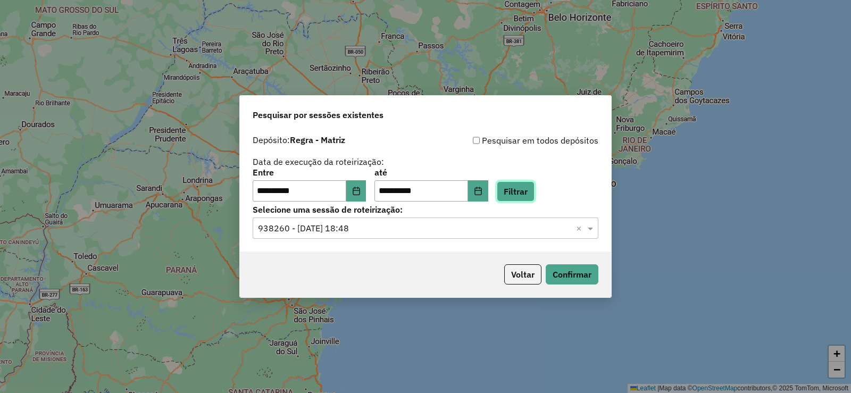
click at [535, 194] on button "Filtrar" at bounding box center [516, 191] width 38 height 20
click at [528, 193] on button "Filtrar" at bounding box center [516, 191] width 38 height 20
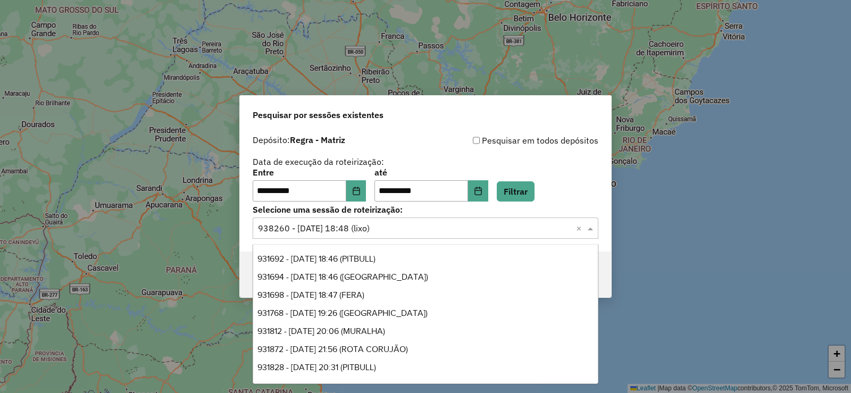
click at [387, 233] on input "text" at bounding box center [415, 228] width 314 height 13
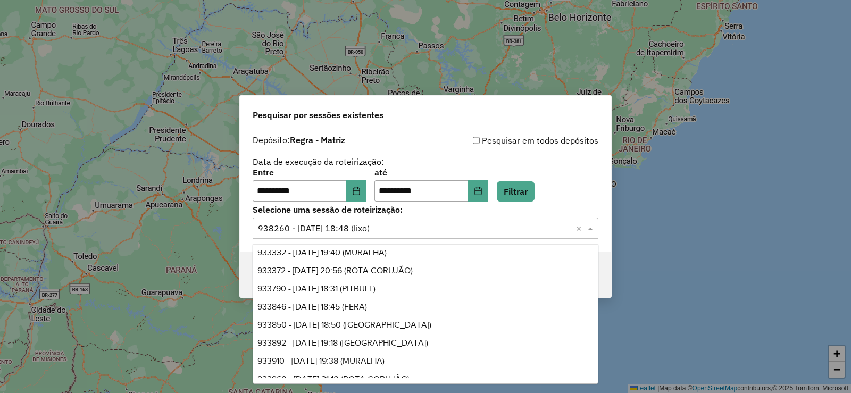
scroll to position [0, 0]
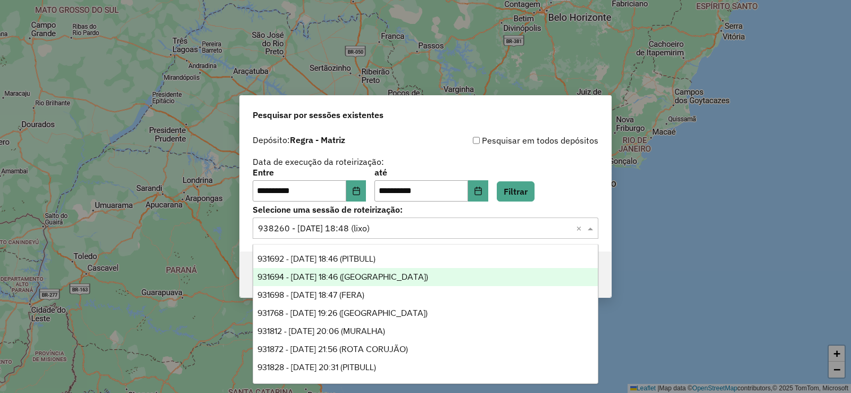
click at [443, 148] on div "**********" at bounding box center [426, 168] width 346 height 68
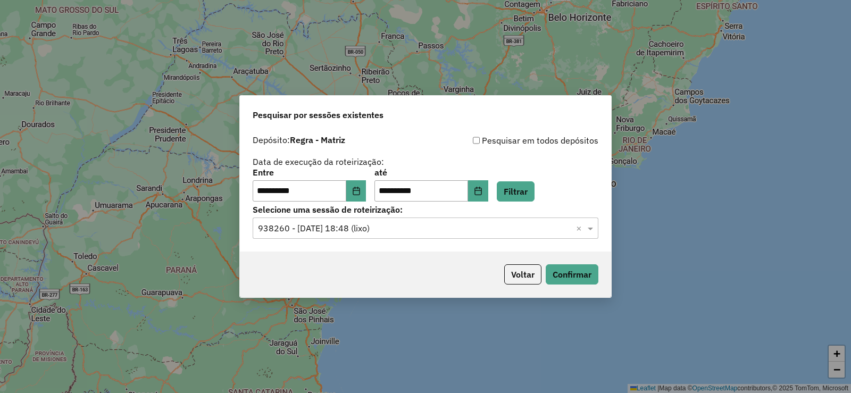
click at [452, 225] on input "text" at bounding box center [415, 228] width 314 height 13
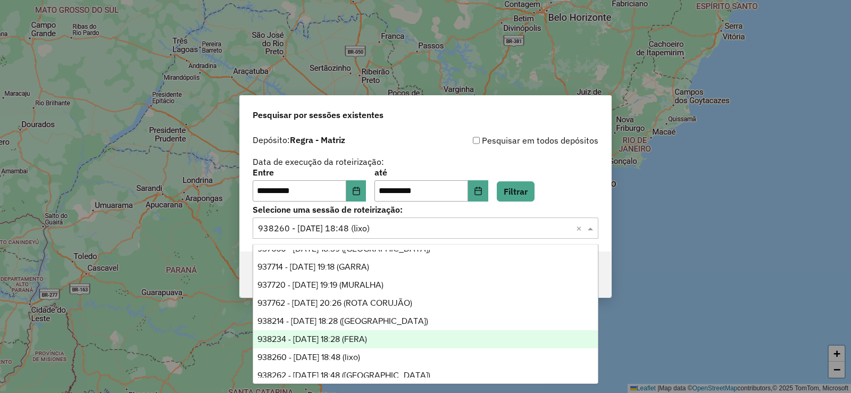
scroll to position [1229, 0]
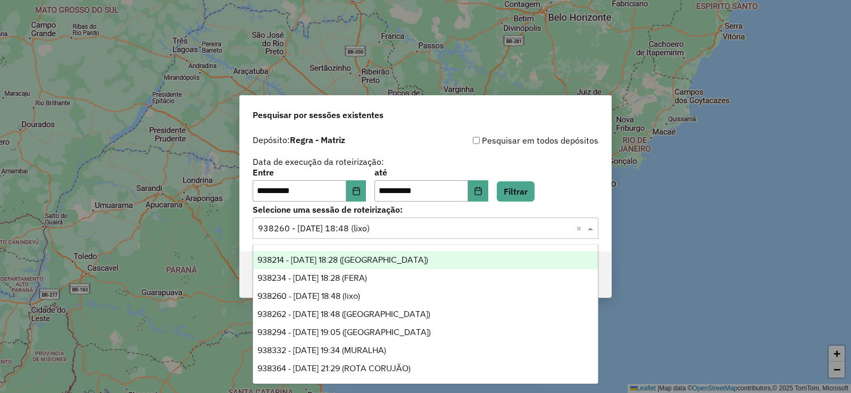
click at [449, 152] on div "**********" at bounding box center [426, 168] width 346 height 68
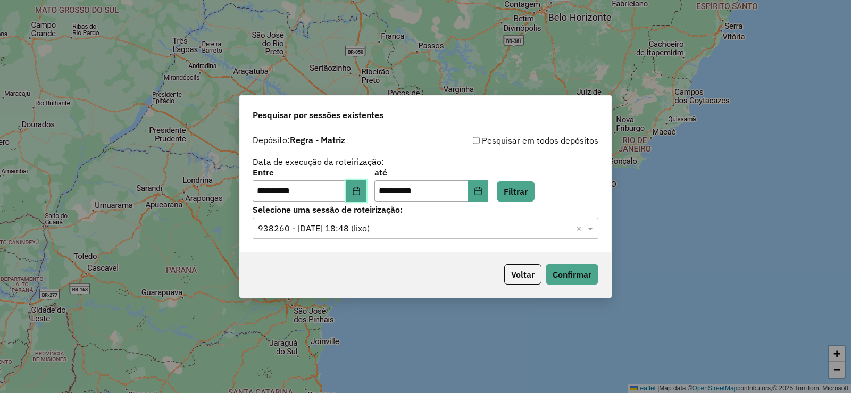
click at [358, 185] on button "Choose Date" at bounding box center [356, 190] width 20 height 21
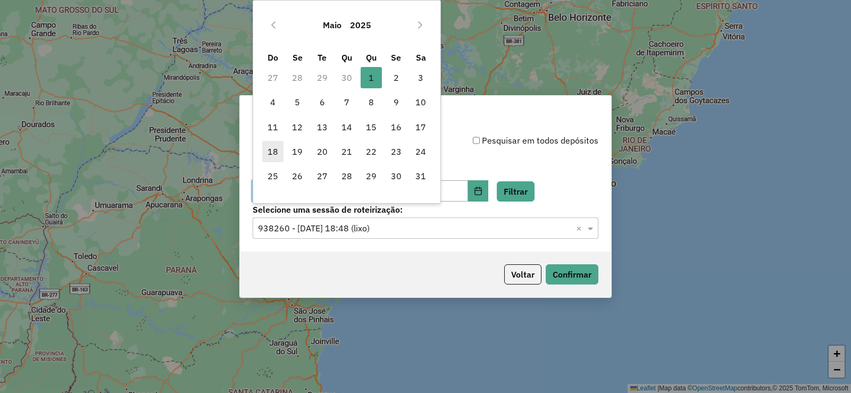
click at [274, 159] on span "18" at bounding box center [272, 151] width 21 height 21
type input "**********"
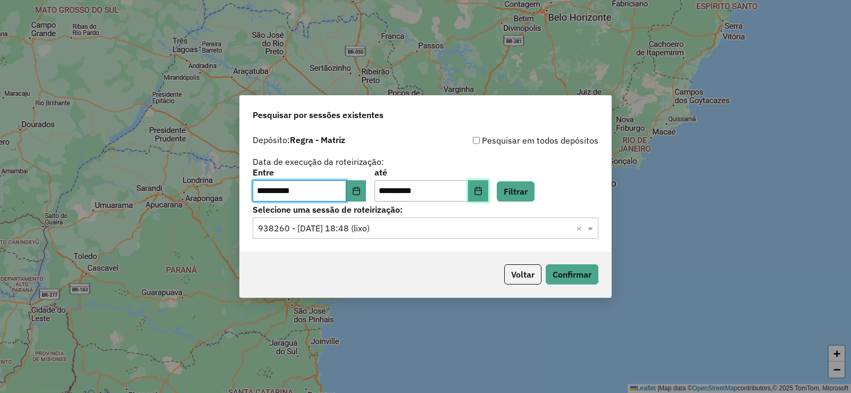
click at [488, 198] on button "Choose Date" at bounding box center [478, 190] width 20 height 21
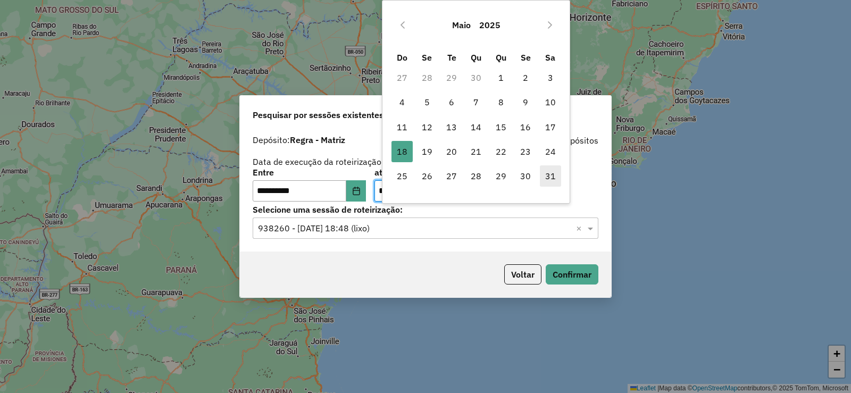
click at [542, 178] on span "31" at bounding box center [550, 175] width 21 height 21
type input "**********"
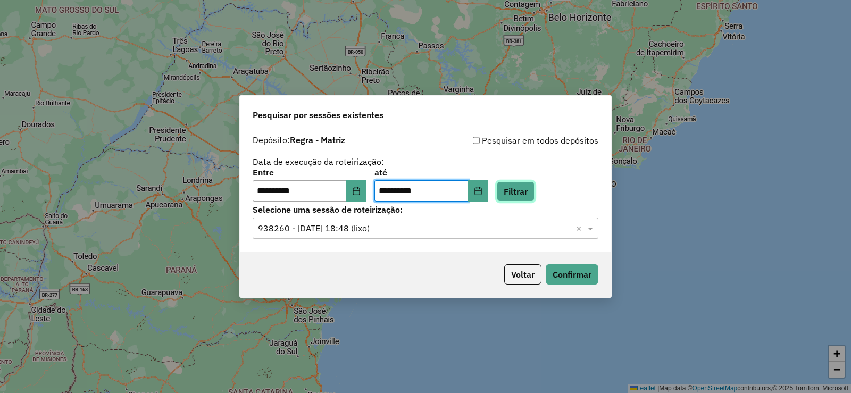
click at [535, 196] on button "Filtrar" at bounding box center [516, 191] width 38 height 20
click at [330, 216] on div "Selecione uma sessão de roteirização: Selecione uma sessão × ×" at bounding box center [426, 222] width 346 height 33
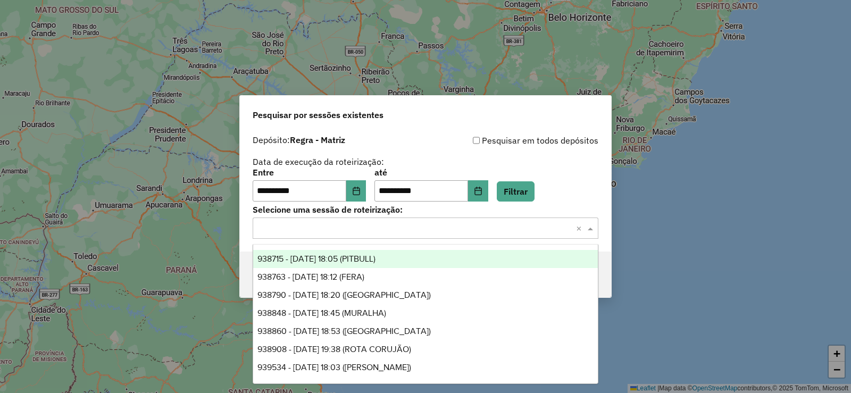
click at [317, 231] on input "text" at bounding box center [415, 228] width 314 height 13
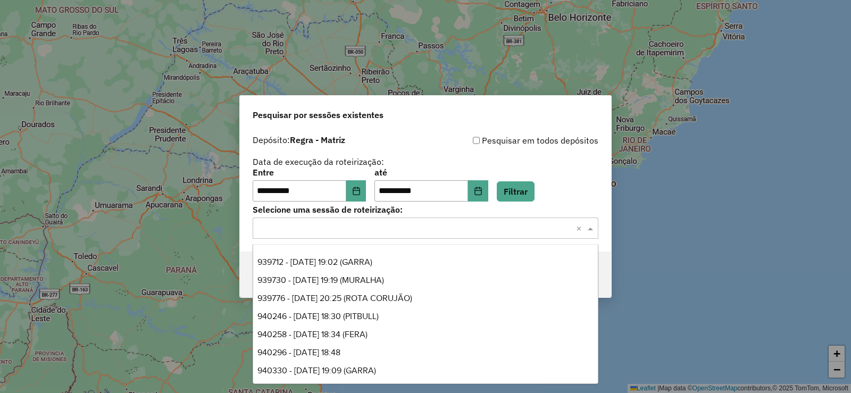
scroll to position [213, 0]
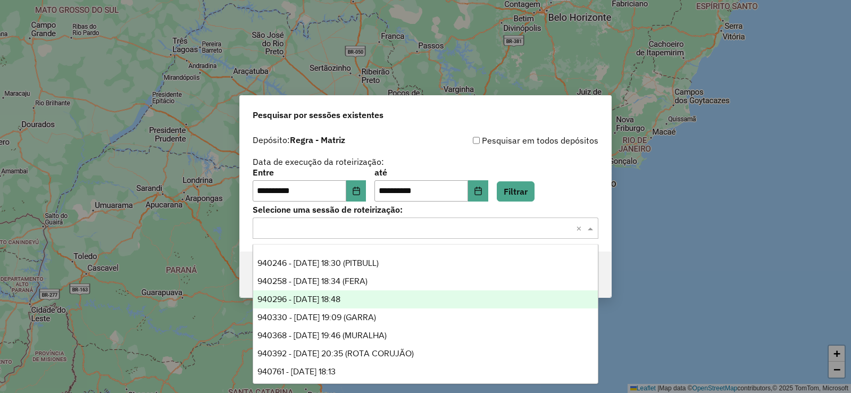
click at [340, 300] on span "940296 - 21/05/2025 18:48" at bounding box center [299, 299] width 83 height 9
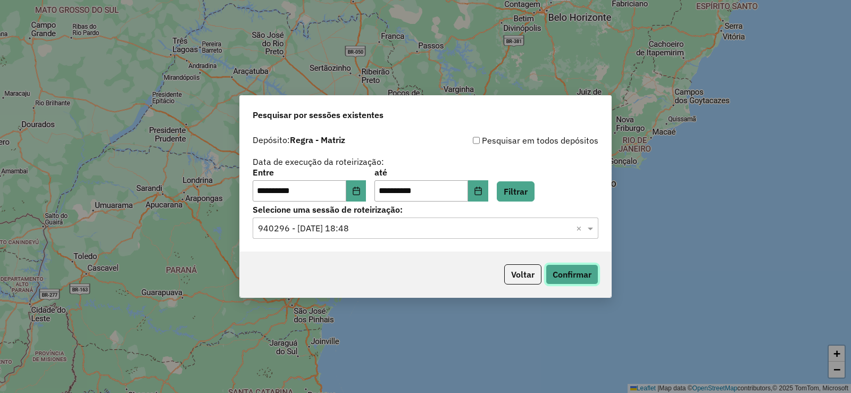
click at [569, 273] on button "Confirmar" at bounding box center [572, 274] width 53 height 20
click at [343, 227] on input "text" at bounding box center [415, 228] width 314 height 13
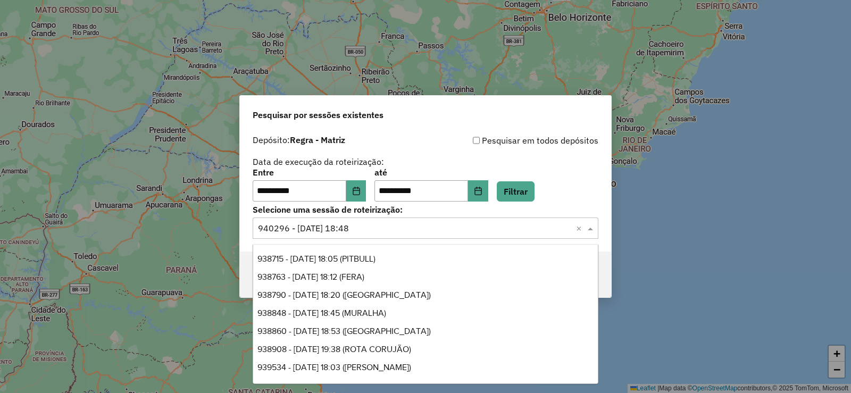
scroll to position [253, 0]
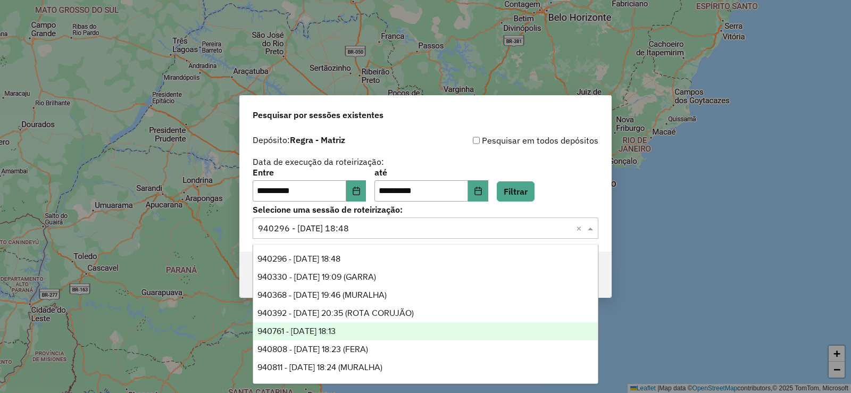
click at [336, 333] on span "940761 - 22/05/2025 18:13" at bounding box center [297, 331] width 78 height 9
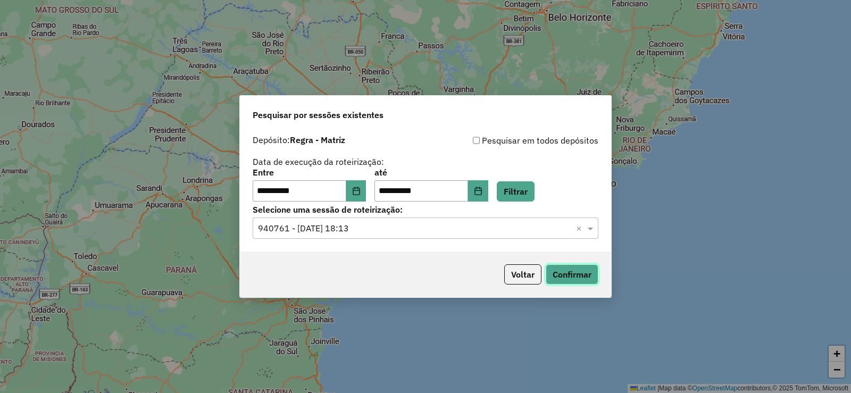
click at [562, 273] on button "Confirmar" at bounding box center [572, 274] width 53 height 20
click at [338, 232] on input "text" at bounding box center [415, 228] width 314 height 13
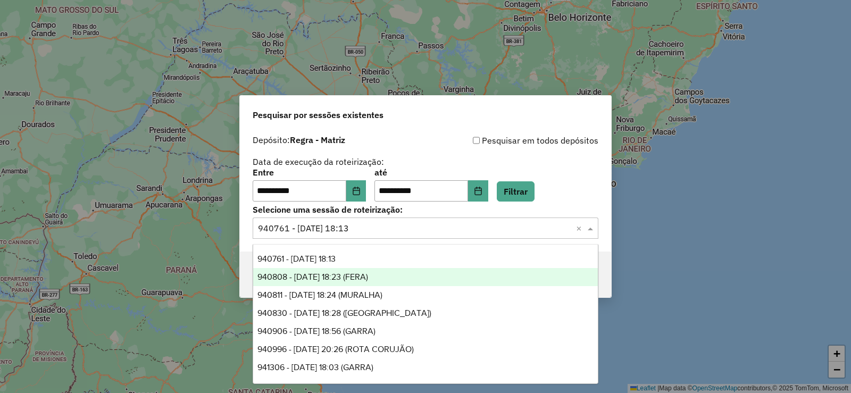
scroll to position [379, 0]
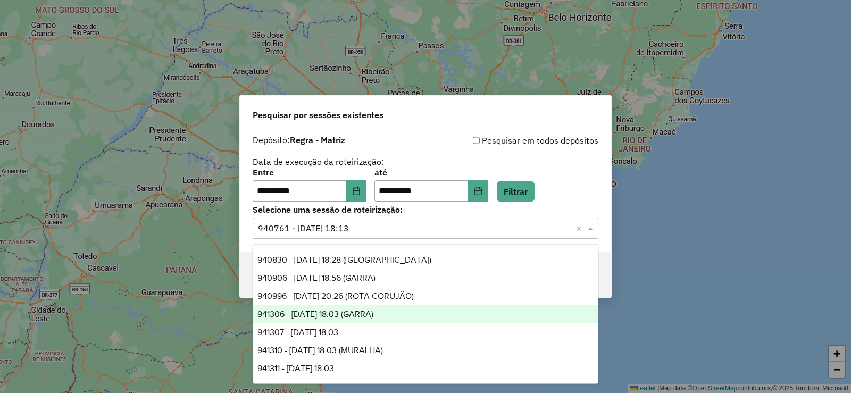
click at [365, 330] on div "941307 - 23/05/2025 18:03" at bounding box center [425, 332] width 345 height 18
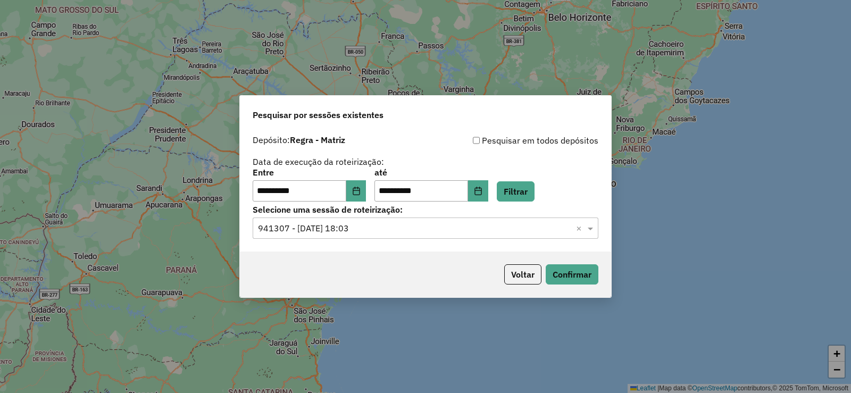
click at [544, 278] on p-footer "Voltar Confirmar" at bounding box center [549, 274] width 98 height 20
click at [585, 283] on button "Confirmar" at bounding box center [572, 274] width 53 height 20
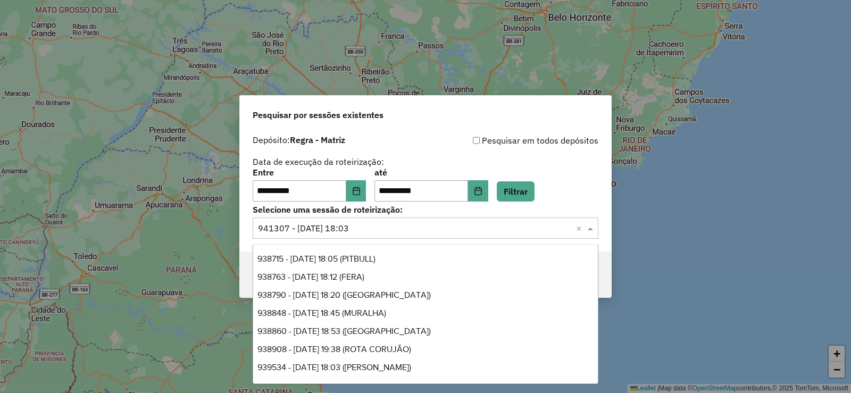
click at [352, 225] on input "text" at bounding box center [415, 228] width 314 height 13
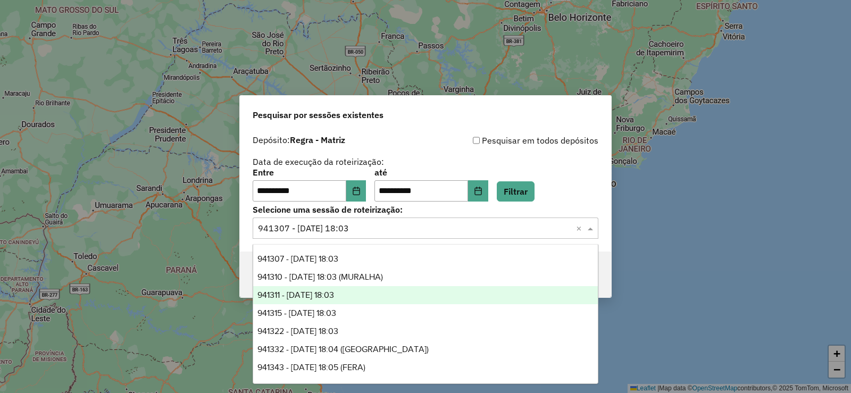
click at [334, 297] on span "941311 - 23/05/2025 18:03" at bounding box center [296, 294] width 77 height 9
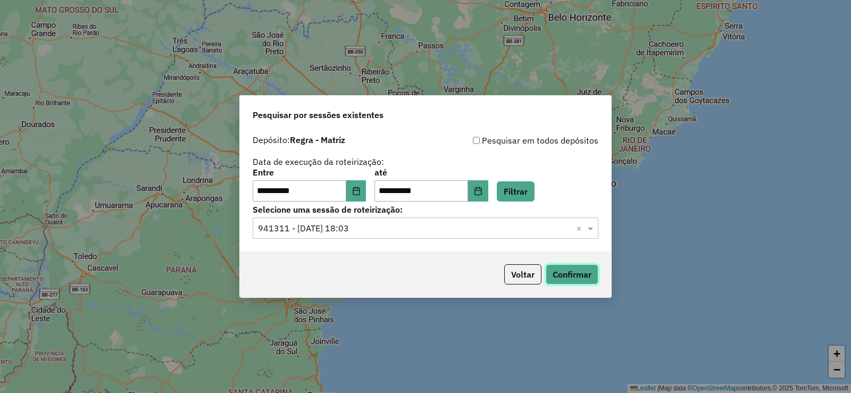
click at [573, 276] on button "Confirmar" at bounding box center [572, 274] width 53 height 20
click at [371, 235] on div "Selecione uma sessão × 941311 - 23/05/2025 18:03 ×" at bounding box center [426, 228] width 346 height 21
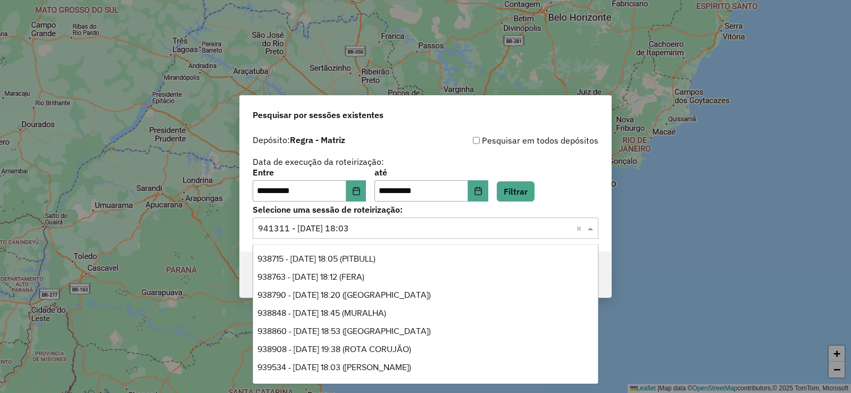
scroll to position [488, 0]
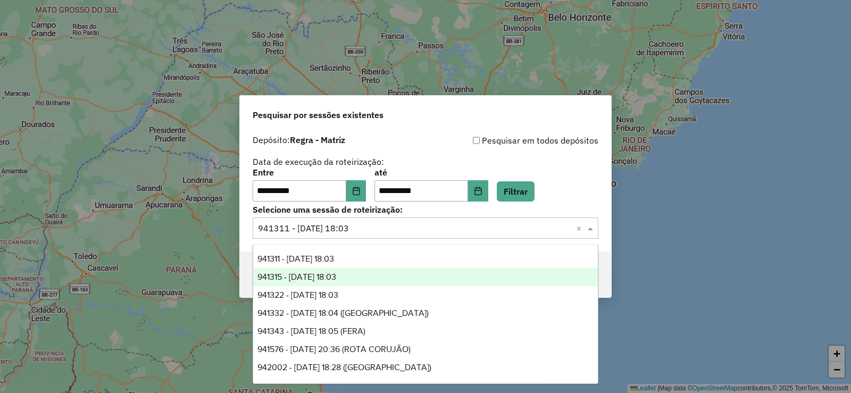
click at [365, 277] on div "941315 - 23/05/2025 18:03" at bounding box center [425, 277] width 345 height 18
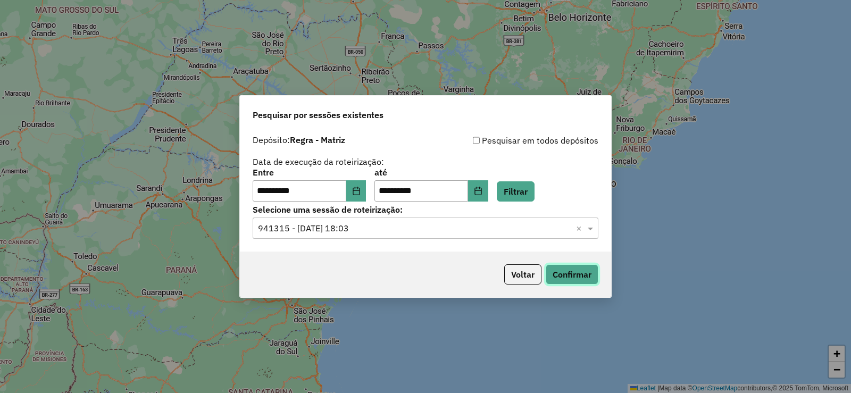
click at [575, 273] on button "Confirmar" at bounding box center [572, 274] width 53 height 20
click at [339, 230] on input "text" at bounding box center [415, 228] width 314 height 13
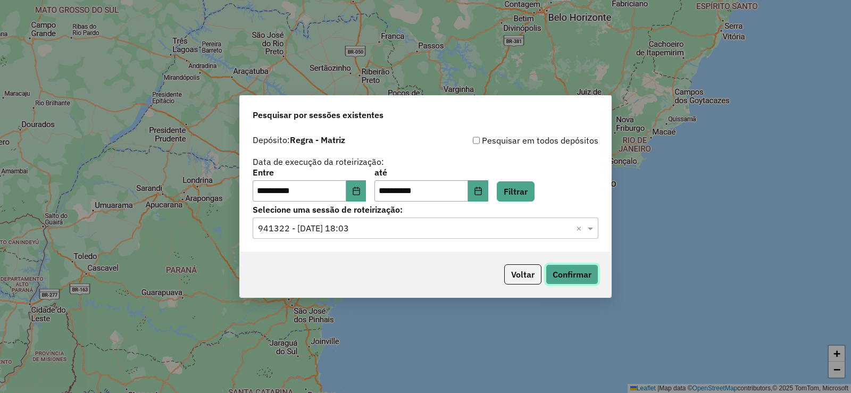
click at [572, 276] on button "Confirmar" at bounding box center [572, 274] width 53 height 20
click at [357, 227] on input "text" at bounding box center [415, 228] width 314 height 13
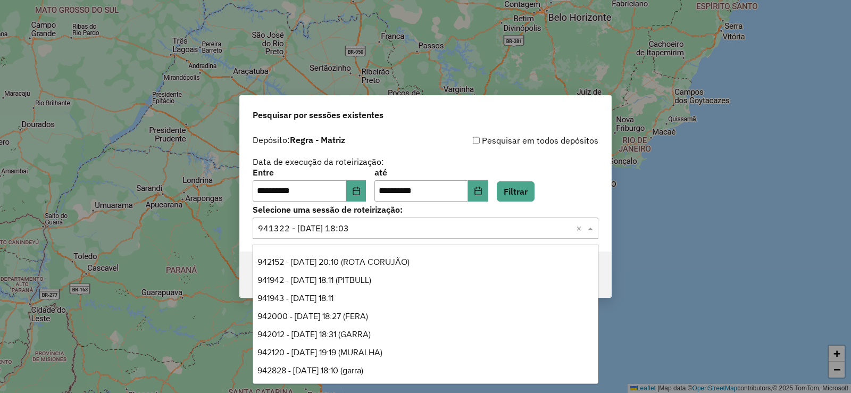
scroll to position [631, 0]
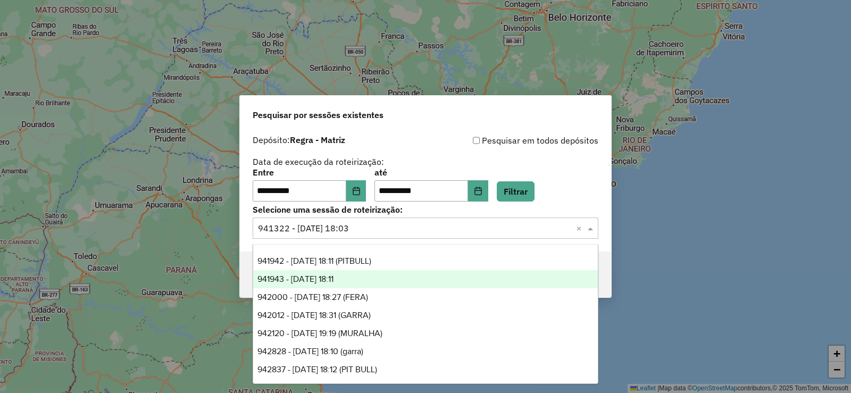
click at [334, 278] on span "941943 - 26/05/2025 18:11" at bounding box center [296, 279] width 76 height 9
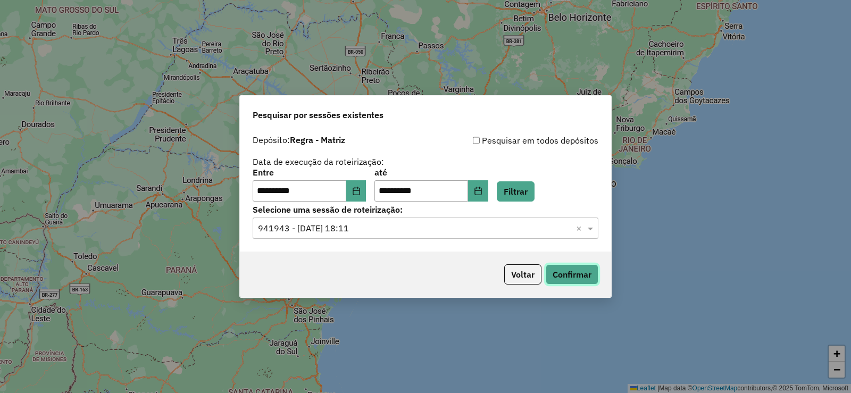
click at [567, 274] on button "Confirmar" at bounding box center [572, 274] width 53 height 20
click at [340, 230] on input "text" at bounding box center [415, 228] width 314 height 13
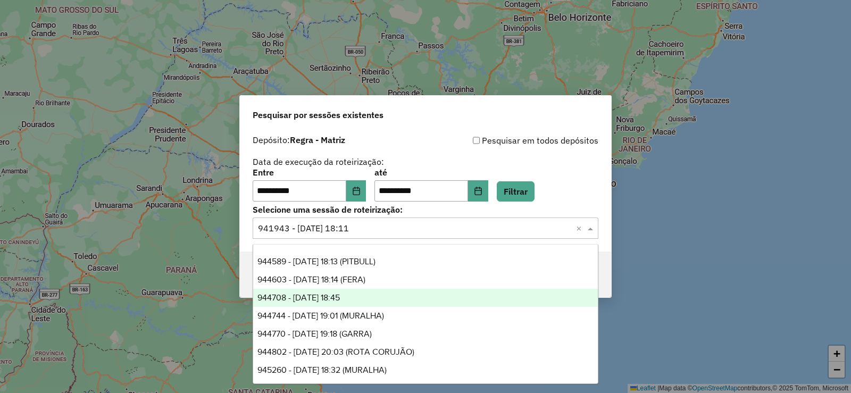
scroll to position [1048, 0]
click at [356, 306] on div "944744 - 30/05/2025 19:01 (MURALHA)" at bounding box center [425, 314] width 345 height 18
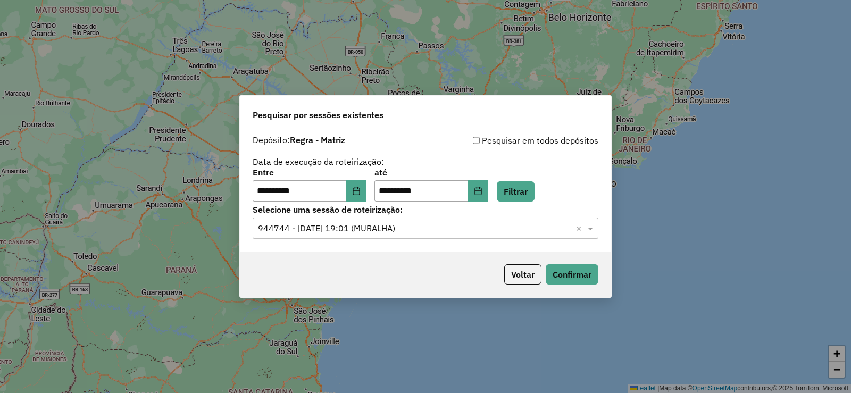
click at [366, 227] on input "text" at bounding box center [415, 228] width 314 height 13
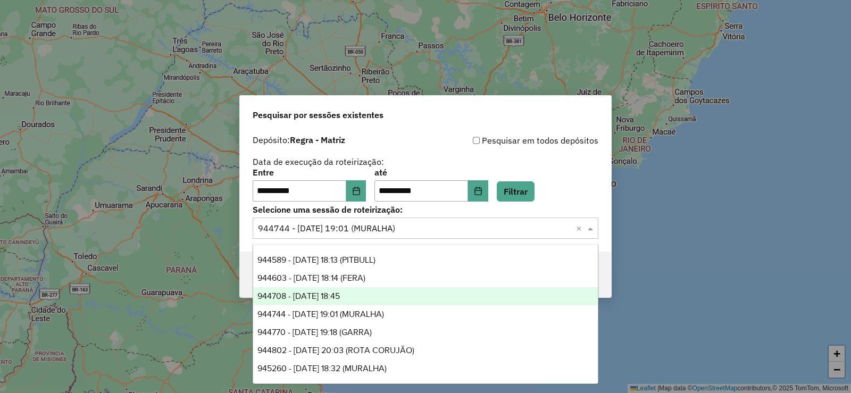
click at [358, 287] on div "944708 - 30/05/2025 18:45" at bounding box center [425, 296] width 345 height 18
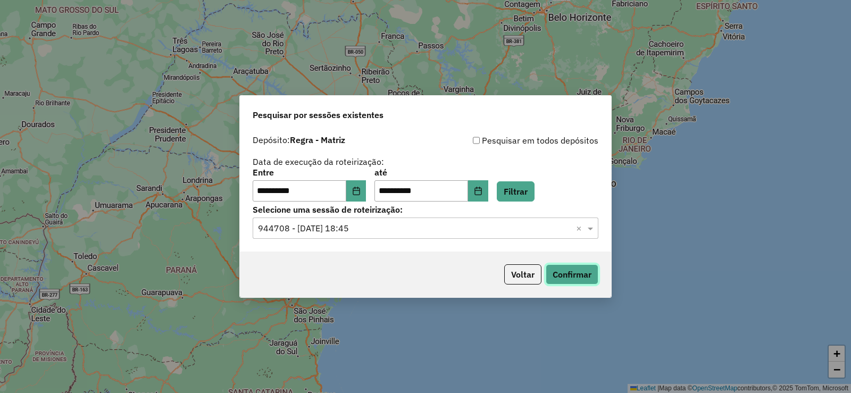
click at [568, 266] on button "Confirmar" at bounding box center [572, 274] width 53 height 20
click at [334, 225] on input "text" at bounding box center [415, 228] width 314 height 13
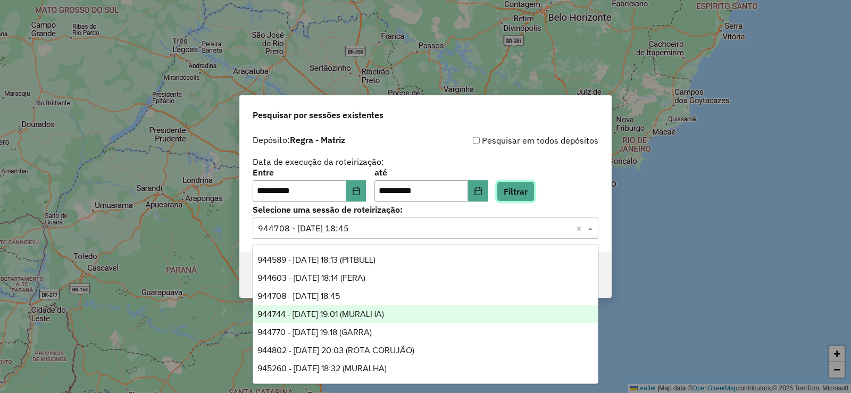
click at [529, 191] on button "Filtrar" at bounding box center [516, 191] width 38 height 20
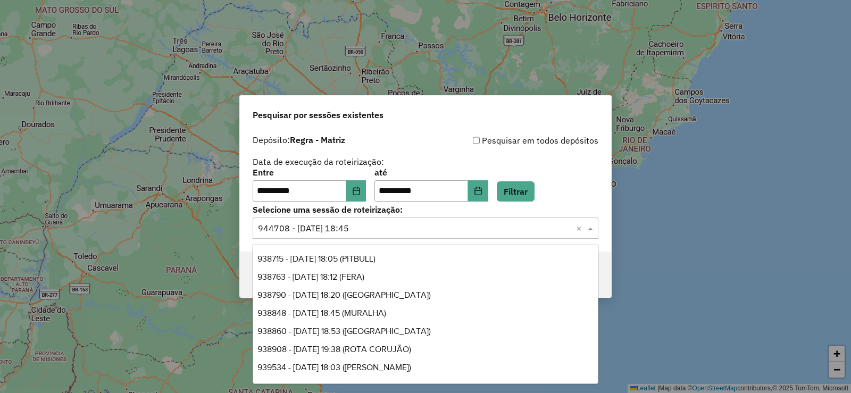
click at [411, 219] on div "Selecione uma sessão × 944708 - 30/05/2025 18:45 ×" at bounding box center [426, 228] width 346 height 21
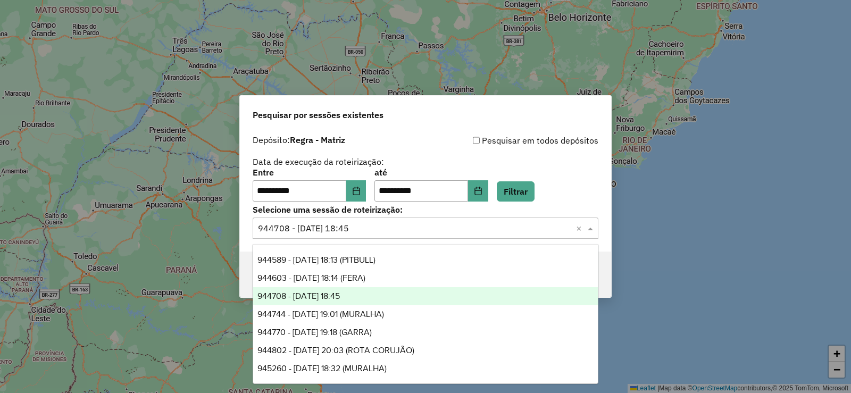
click at [340, 294] on span "944708 - 30/05/2025 18:45" at bounding box center [299, 296] width 82 height 9
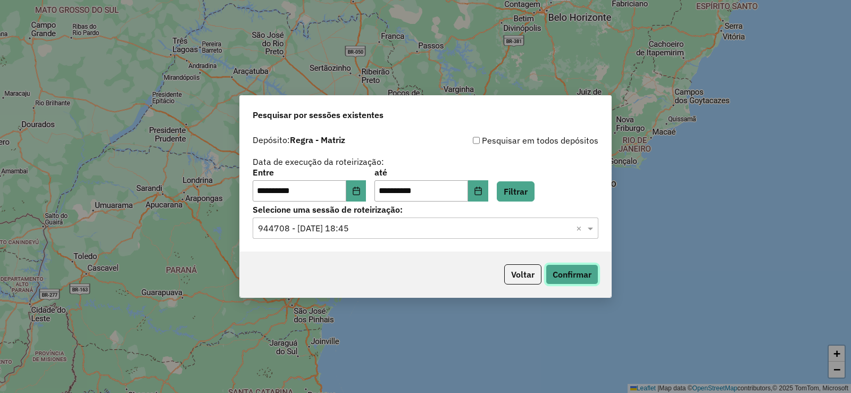
click at [581, 273] on button "Confirmar" at bounding box center [572, 274] width 53 height 20
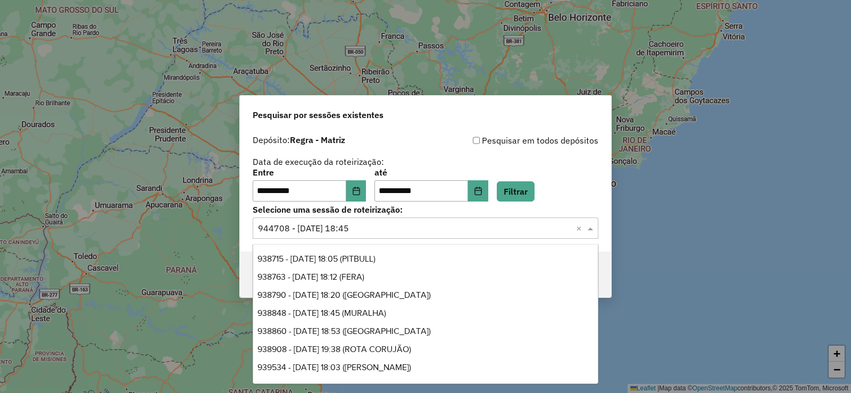
click at [379, 228] on input "text" at bounding box center [415, 228] width 314 height 13
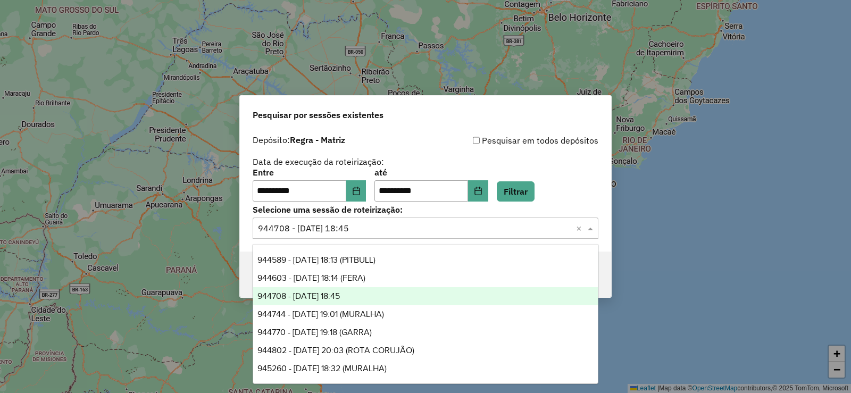
click at [462, 150] on div "**********" at bounding box center [426, 168] width 346 height 68
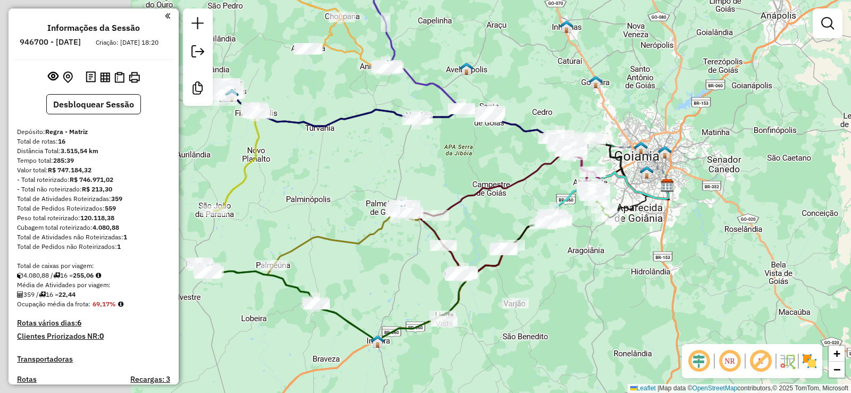
drag, startPoint x: 414, startPoint y: 146, endPoint x: 622, endPoint y: 117, distance: 209.5
click at [660, 128] on div "Janela de atendimento Grade de atendimento Capacidade Transportadoras Veículos …" at bounding box center [425, 196] width 851 height 393
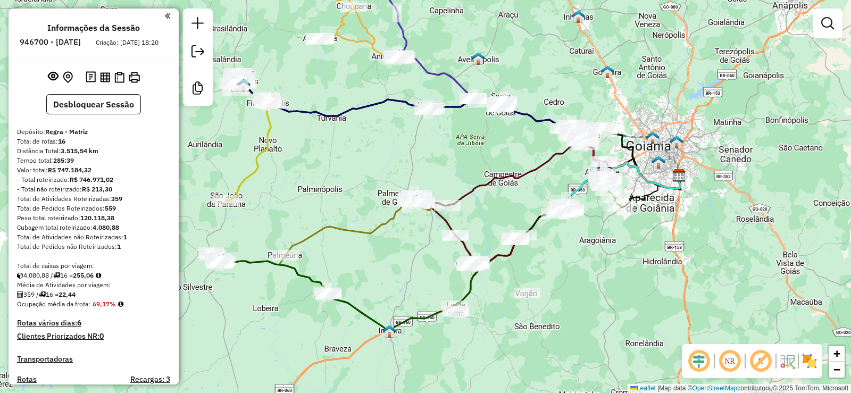
click at [97, 128] on div "Informações da Sessão 946700 - 04/06/2025 Criação: 03/06/2025 18:20 Desbloquear…" at bounding box center [94, 197] width 170 height 376
click at [107, 114] on button "Desbloquear Sessão" at bounding box center [93, 104] width 95 height 20
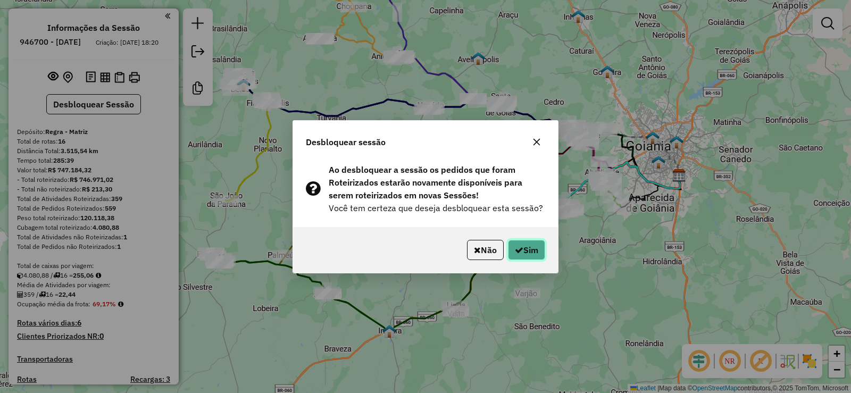
click at [526, 245] on button "Sim" at bounding box center [526, 250] width 37 height 20
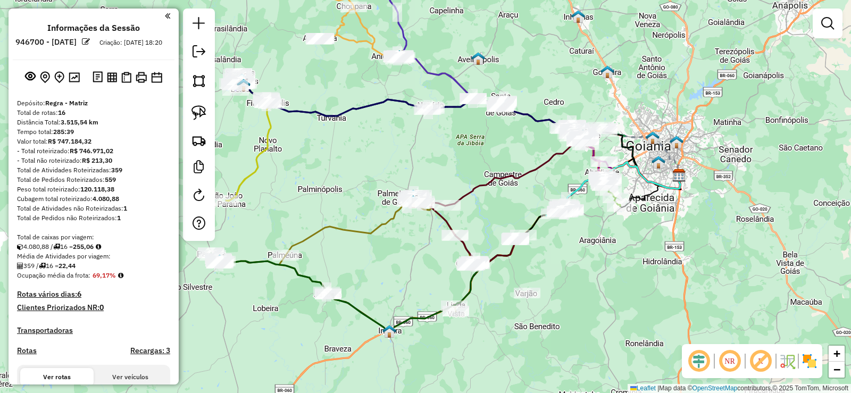
click at [90, 41] on em at bounding box center [86, 42] width 8 height 8
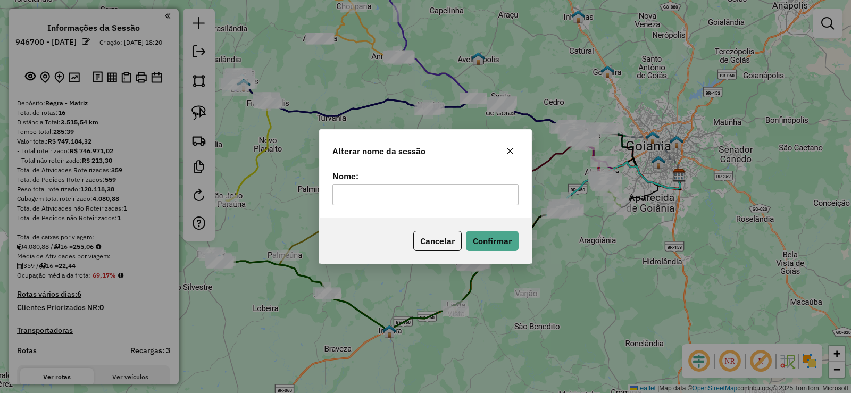
click at [387, 191] on input "text" at bounding box center [426, 194] width 186 height 21
type input "*******"
click at [476, 233] on button "Confirmar" at bounding box center [492, 241] width 53 height 20
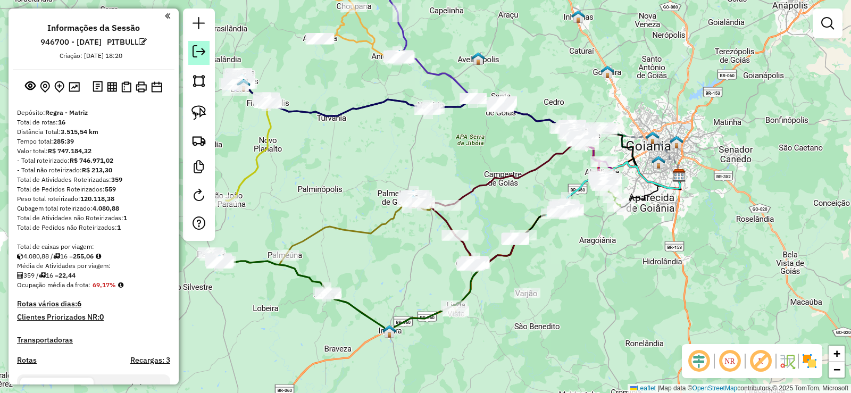
click at [204, 45] on em at bounding box center [199, 51] width 13 height 13
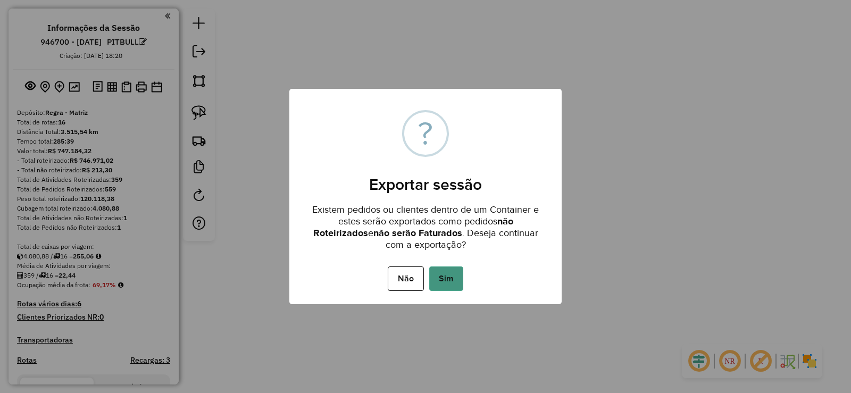
click at [441, 270] on button "Sim" at bounding box center [446, 279] width 34 height 24
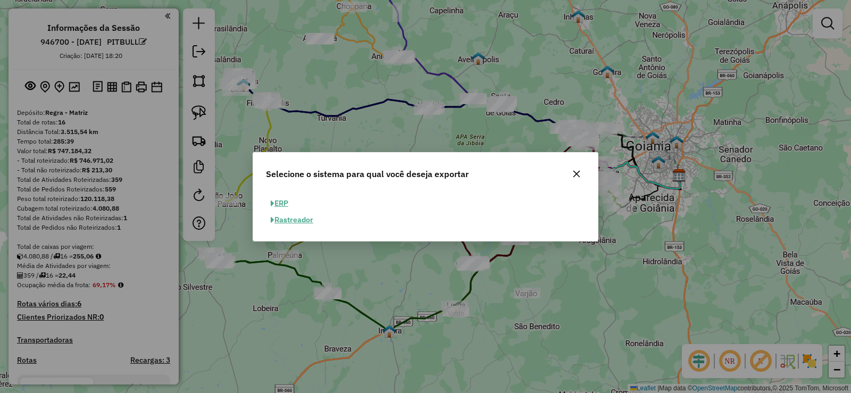
click at [287, 204] on button "ERP" at bounding box center [279, 203] width 27 height 16
select select "**"
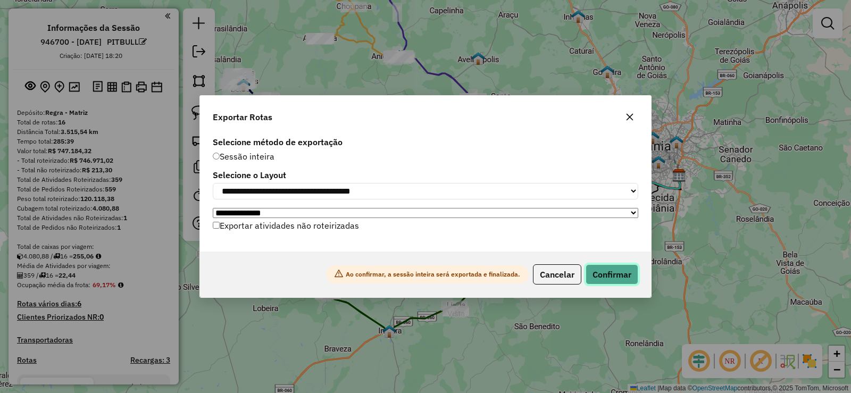
click at [602, 283] on button "Confirmar" at bounding box center [612, 274] width 53 height 20
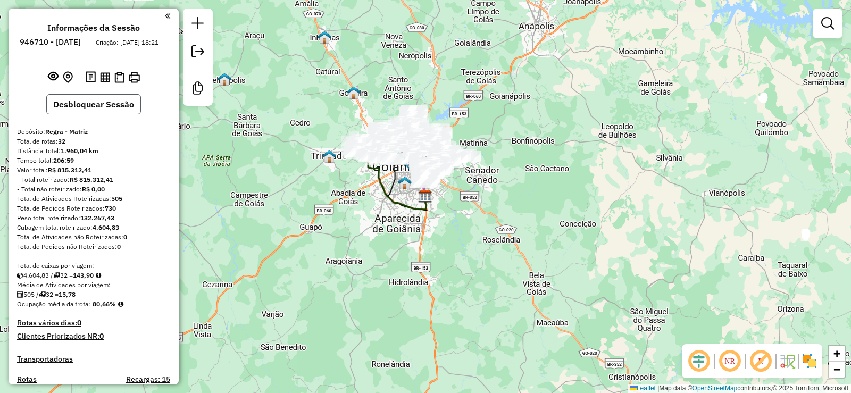
click at [128, 114] on button "Desbloquear Sessão" at bounding box center [93, 104] width 95 height 20
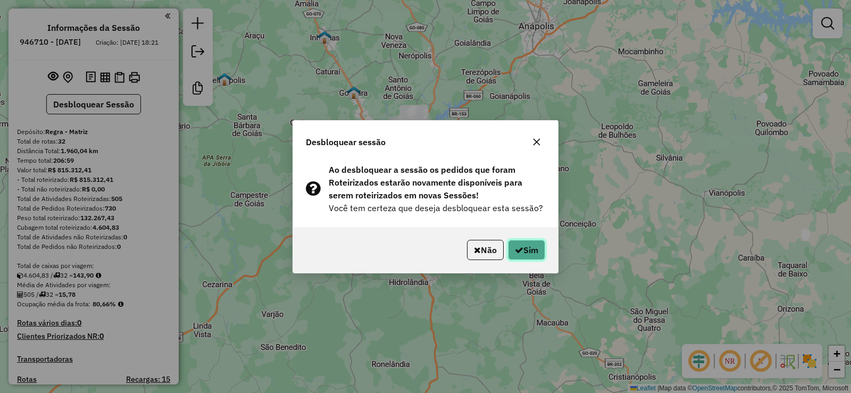
drag, startPoint x: 540, startPoint y: 258, endPoint x: 505, endPoint y: 206, distance: 62.0
click at [539, 254] on button "Sim" at bounding box center [526, 250] width 37 height 20
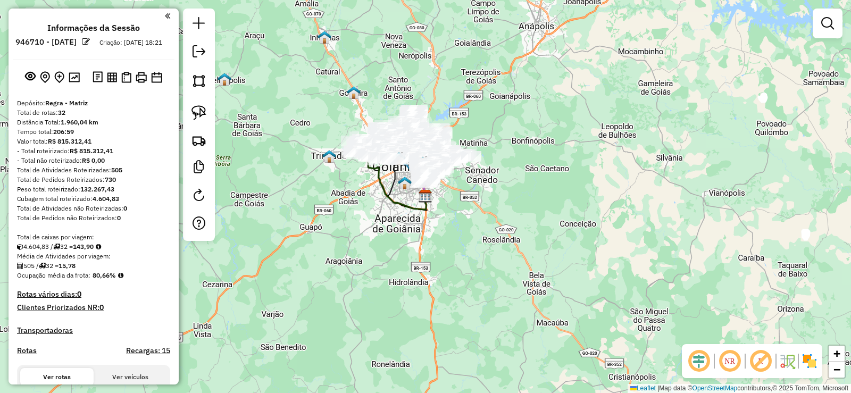
click at [90, 41] on em at bounding box center [86, 42] width 8 height 8
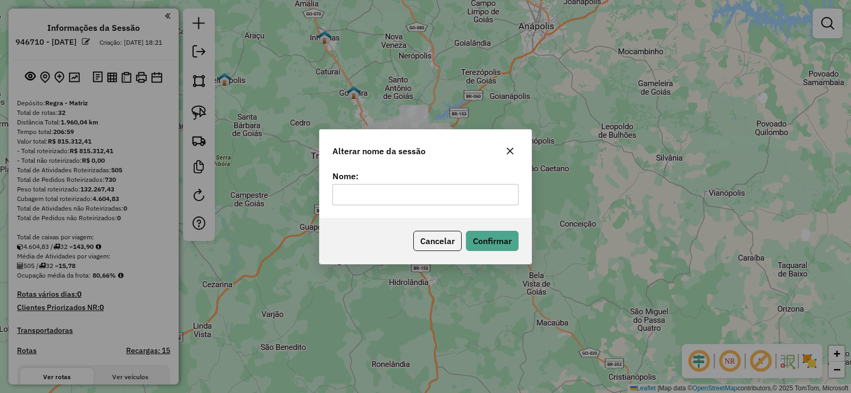
click at [378, 196] on input "text" at bounding box center [426, 194] width 186 height 21
type input "******"
click at [484, 248] on button "Confirmar" at bounding box center [492, 241] width 53 height 20
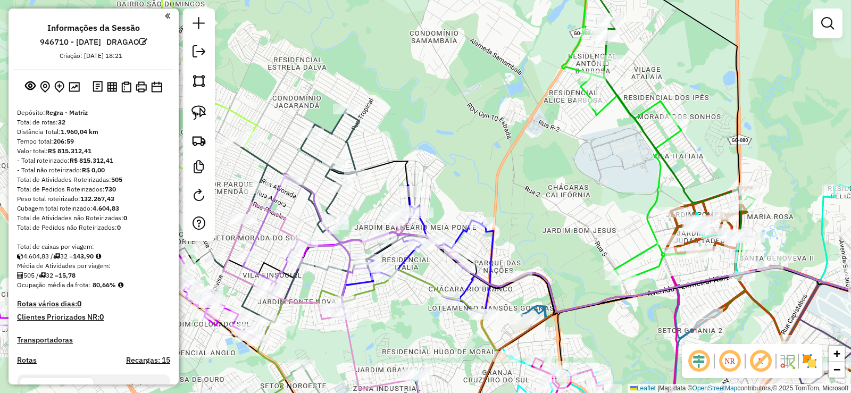
drag, startPoint x: 464, startPoint y: 178, endPoint x: 504, endPoint y: 46, distance: 137.5
click at [502, 48] on div "Janela de atendimento Grade de atendimento Capacidade Transportadoras Veículos …" at bounding box center [425, 196] width 851 height 393
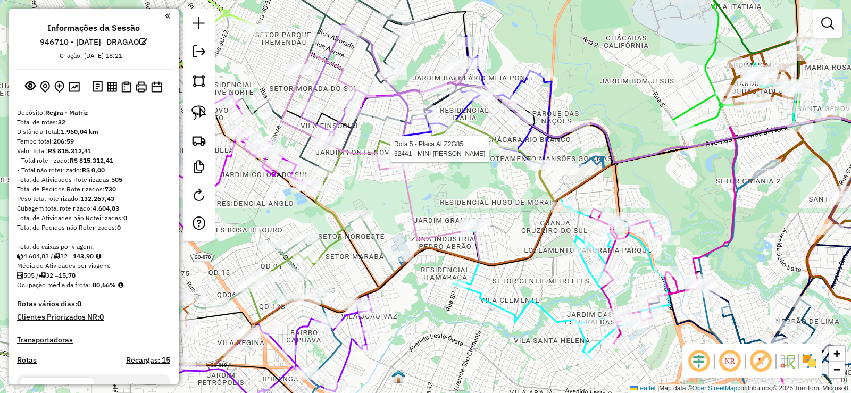
select select "**********"
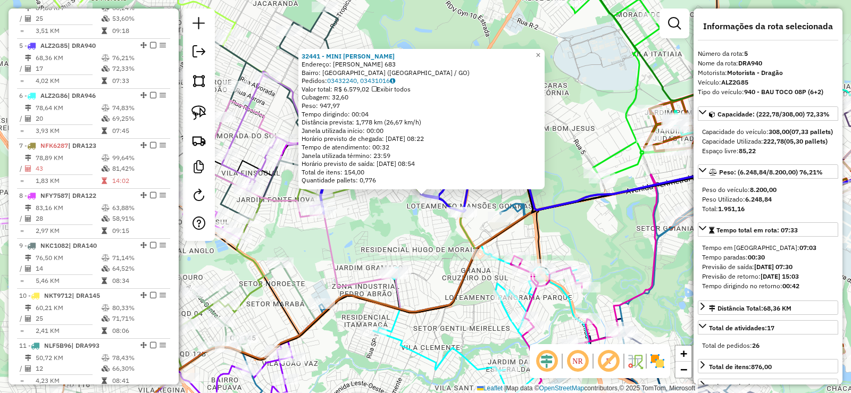
scroll to position [612, 0]
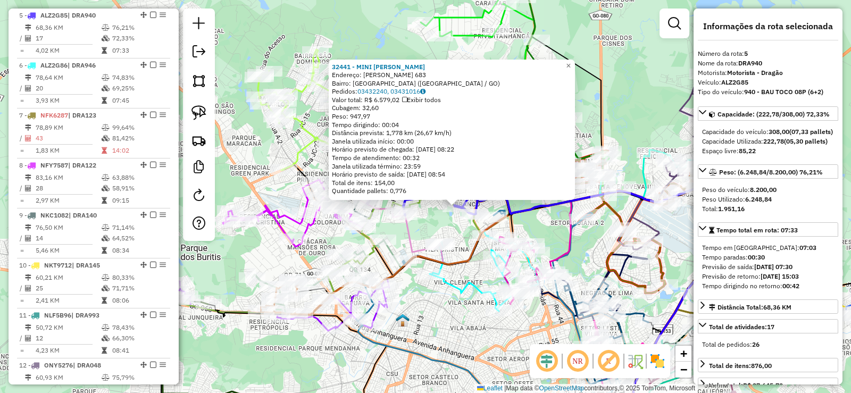
click at [567, 244] on icon at bounding box center [629, 307] width 187 height 252
click at [585, 248] on div "32441 - MINI MERCADO BARBOSA Endereço: CARRINHO CUNHA 683 Bairro: PARQUE DAS FL…" at bounding box center [425, 196] width 851 height 393
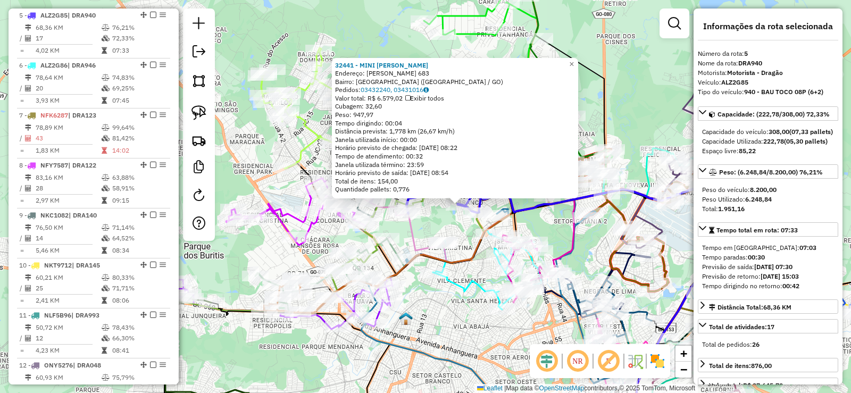
click at [593, 251] on div "32441 - MINI MERCADO BARBOSA Endereço: CARRINHO CUNHA 683 Bairro: PARQUE DAS FL…" at bounding box center [425, 196] width 851 height 393
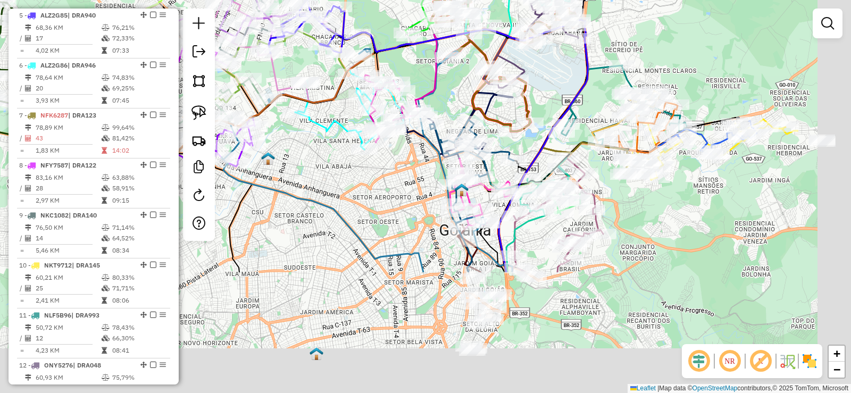
drag, startPoint x: 596, startPoint y: 251, endPoint x: 414, endPoint y: 54, distance: 268.4
click at [414, 54] on div "Janela de atendimento Grade de atendimento Capacidade Transportadoras Veículos …" at bounding box center [425, 196] width 851 height 393
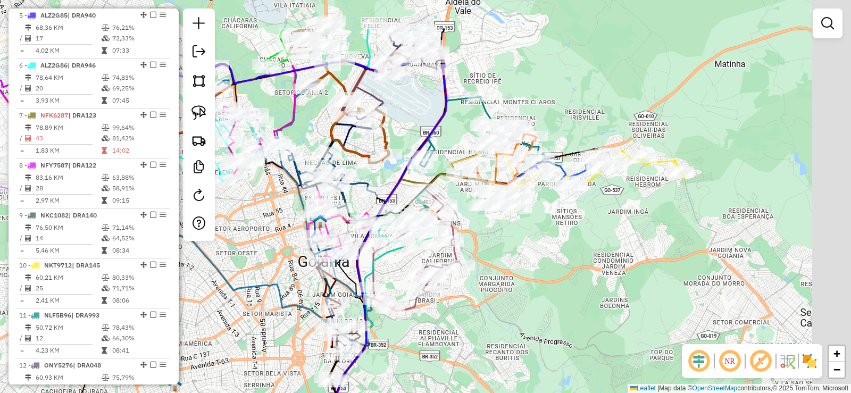
drag, startPoint x: 625, startPoint y: 219, endPoint x: 489, endPoint y: 243, distance: 137.9
click at [521, 287] on div "Janela de atendimento Grade de atendimento Capacidade Transportadoras Veículos …" at bounding box center [425, 196] width 851 height 393
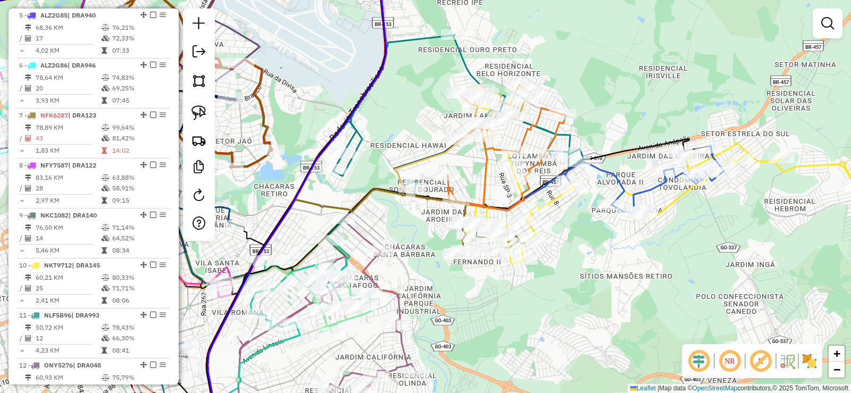
click at [483, 194] on icon at bounding box center [507, 168] width 118 height 120
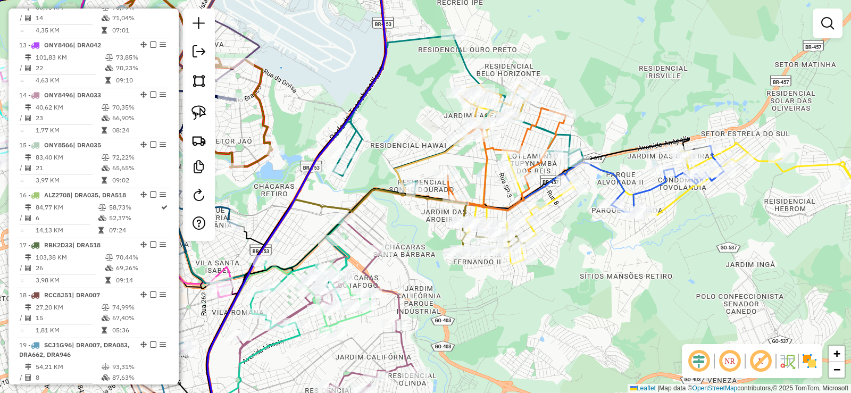
select select "**********"
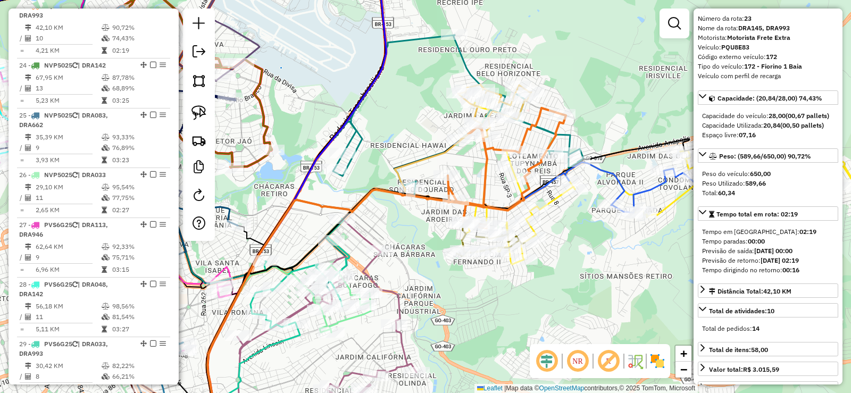
scroll to position [53, 0]
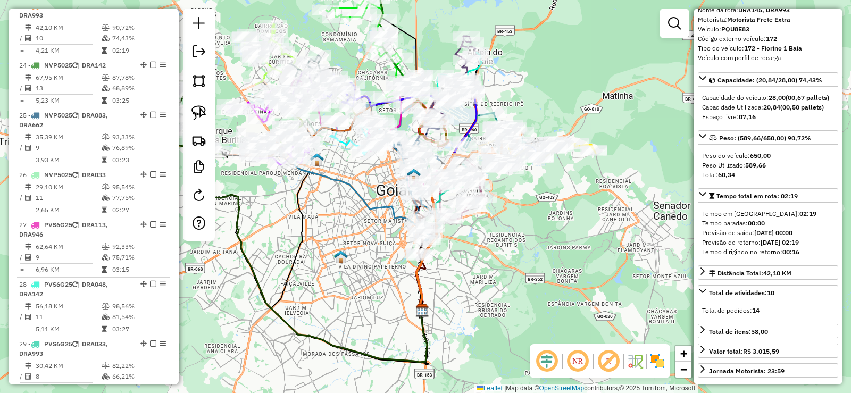
drag, startPoint x: 393, startPoint y: 219, endPoint x: 579, endPoint y: 286, distance: 198.4
click at [430, 241] on icon at bounding box center [362, 169] width 136 height 144
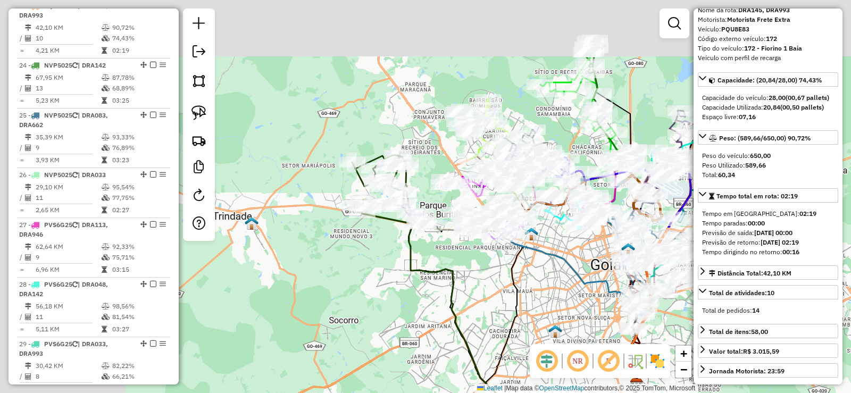
drag, startPoint x: 543, startPoint y: 286, endPoint x: 518, endPoint y: 248, distance: 45.3
click at [543, 285] on div "Rota 18 - Placa RCC8J51 73229 - IZU JAPANESE FOOD Janela de atendimento Grade d…" at bounding box center [425, 196] width 851 height 393
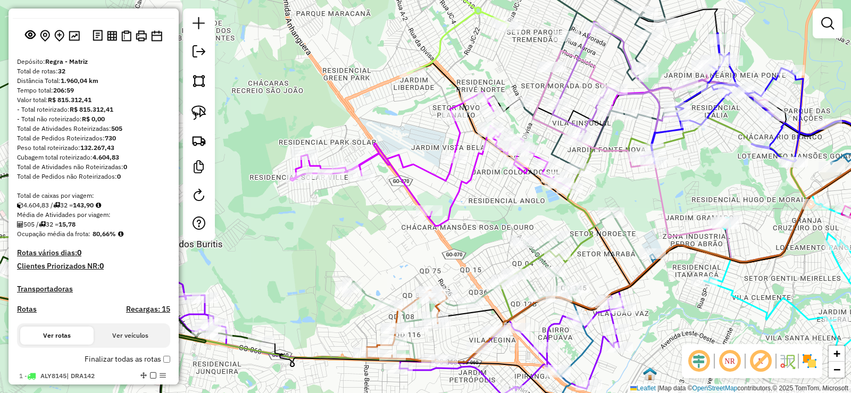
scroll to position [0, 0]
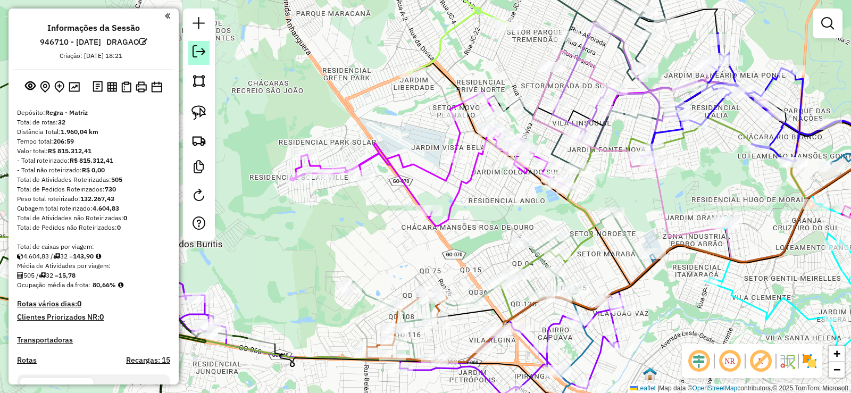
click at [205, 53] on em at bounding box center [199, 51] width 13 height 13
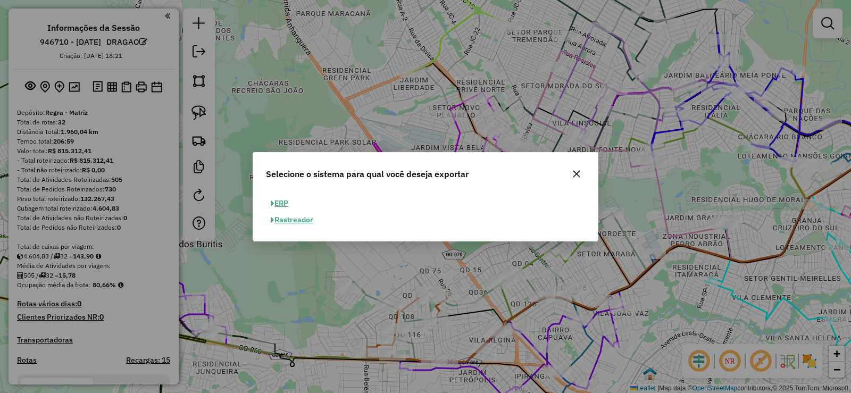
click at [283, 201] on button "ERP" at bounding box center [279, 203] width 27 height 16
select select "**"
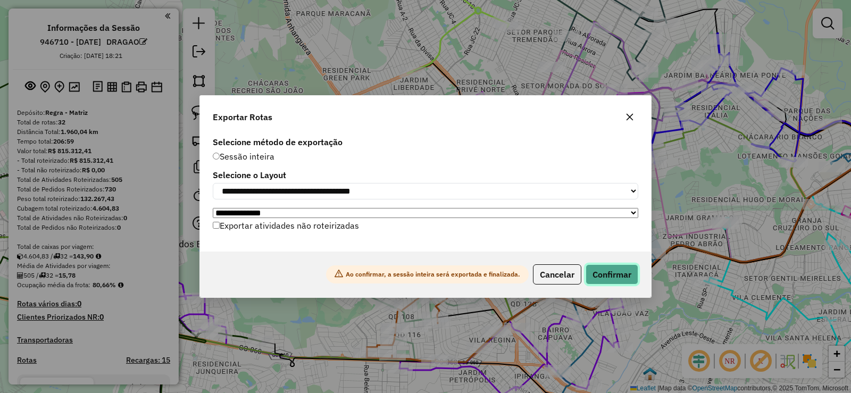
click at [614, 268] on button "Confirmar" at bounding box center [612, 274] width 53 height 20
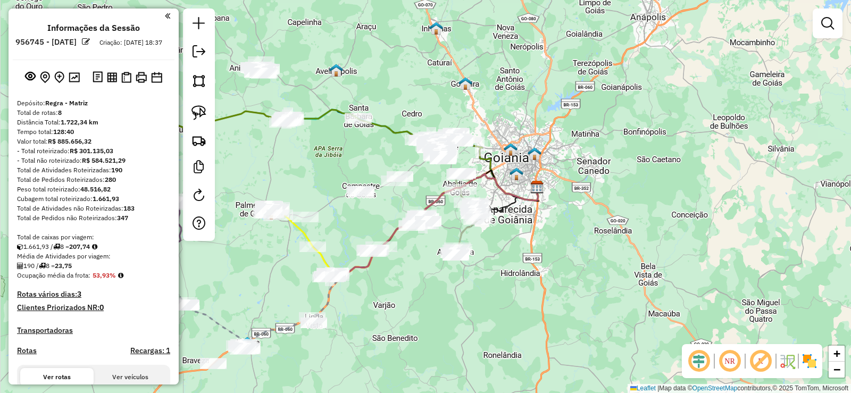
drag, startPoint x: 511, startPoint y: 188, endPoint x: 644, endPoint y: 154, distance: 137.7
click at [654, 160] on div "Janela de atendimento Grade de atendimento Capacidade Transportadoras Veículos …" at bounding box center [425, 196] width 851 height 393
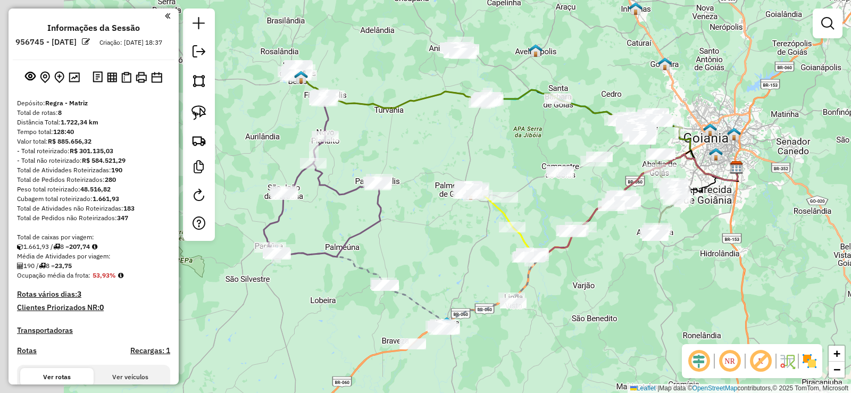
drag, startPoint x: 316, startPoint y: 162, endPoint x: 428, endPoint y: 161, distance: 111.7
click at [428, 161] on div "Janela de atendimento Grade de atendimento Capacidade Transportadoras Veículos …" at bounding box center [425, 196] width 851 height 393
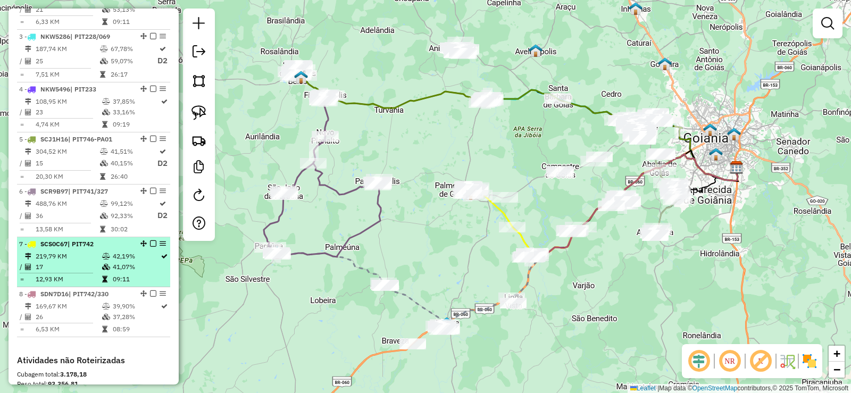
scroll to position [479, 0]
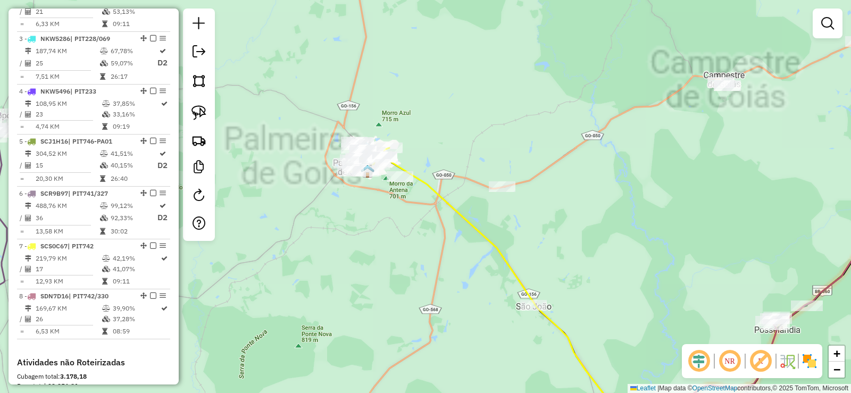
click at [484, 223] on div "Janela de atendimento Grade de atendimento Capacidade Transportadoras Veículos …" at bounding box center [425, 196] width 851 height 393
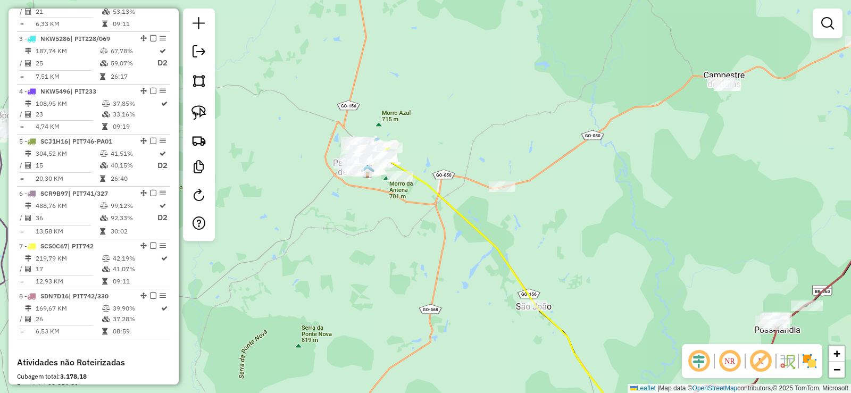
click at [475, 227] on icon at bounding box center [658, 294] width 558 height 278
select select "**********"
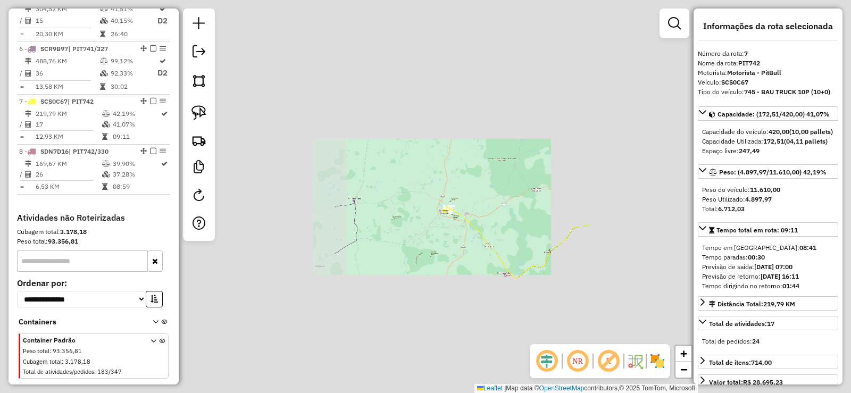
scroll to position [653, 0]
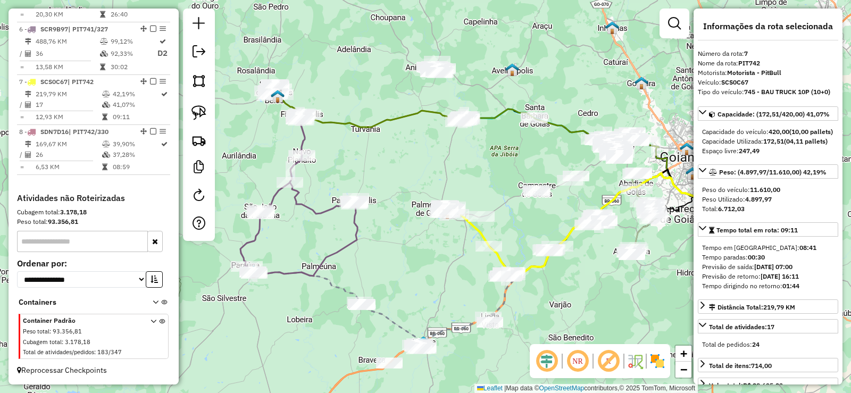
click at [439, 253] on div "Janela de atendimento Grade de atendimento Capacidade Transportadoras Veículos …" at bounding box center [425, 196] width 851 height 393
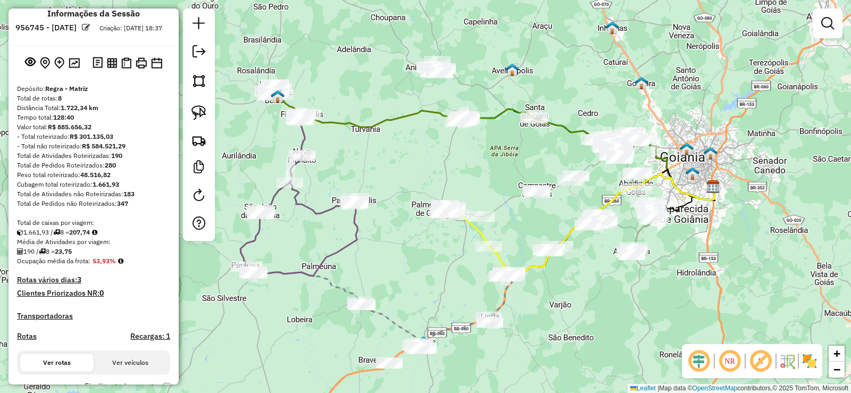
scroll to position [0, 0]
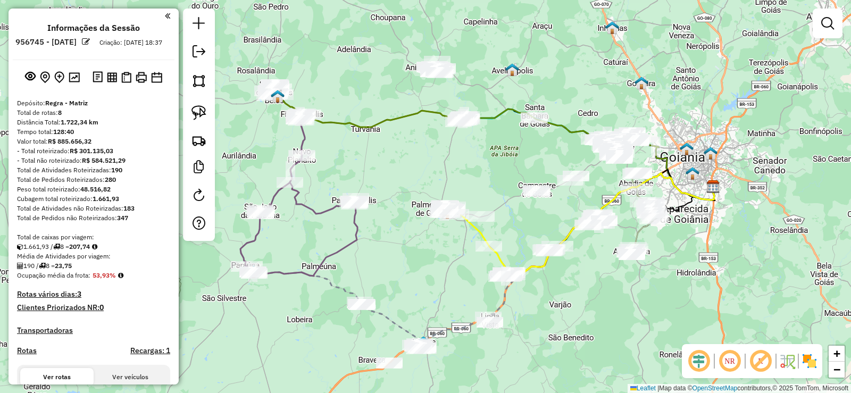
click at [90, 40] on em at bounding box center [86, 42] width 8 height 8
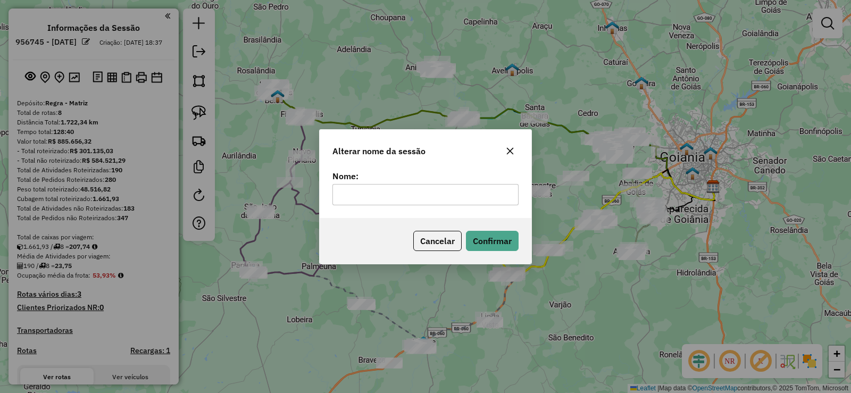
click at [402, 192] on input "text" at bounding box center [426, 194] width 186 height 21
type input "****"
click at [483, 231] on button "Confirmar" at bounding box center [492, 241] width 53 height 20
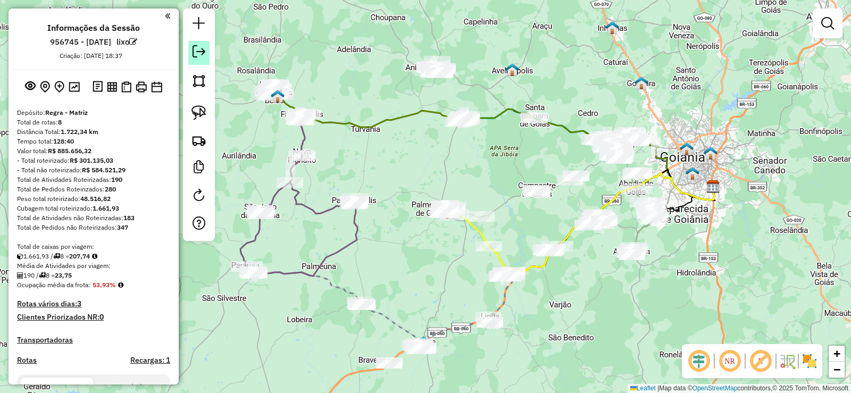
click at [191, 48] on link at bounding box center [198, 53] width 21 height 24
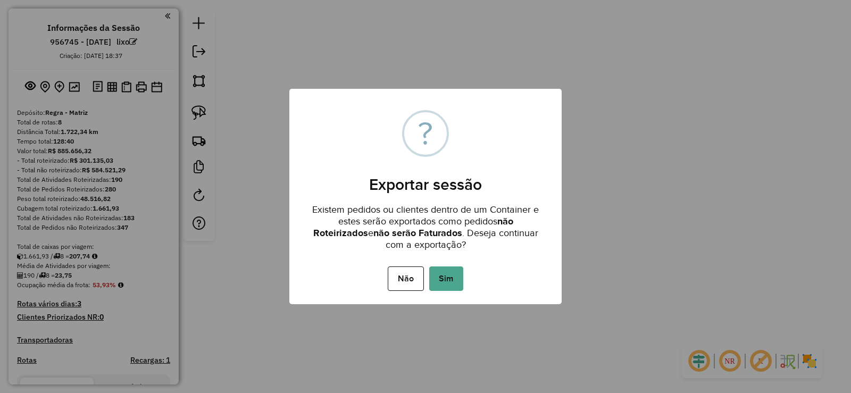
click at [464, 276] on div "Não No Sim" at bounding box center [425, 279] width 272 height 30
click at [458, 275] on button "Sim" at bounding box center [446, 279] width 34 height 24
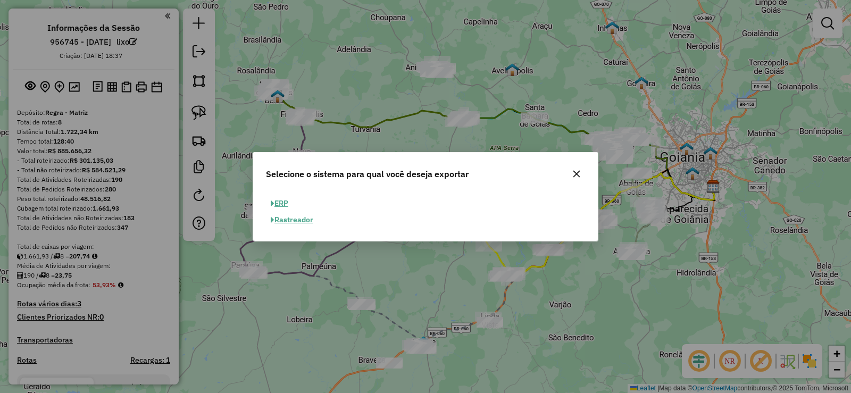
click at [291, 201] on button "ERP" at bounding box center [279, 203] width 27 height 16
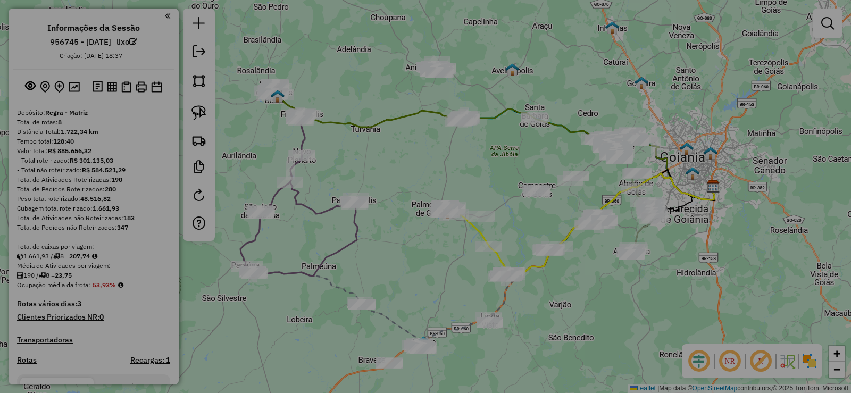
select select "**"
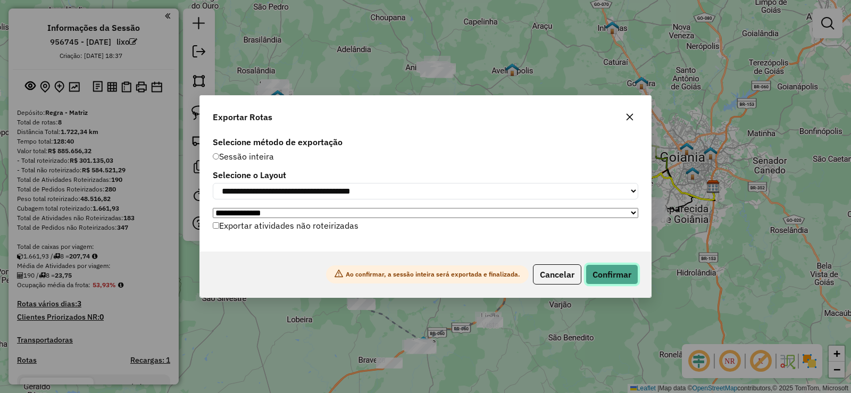
click at [617, 273] on button "Confirmar" at bounding box center [612, 274] width 53 height 20
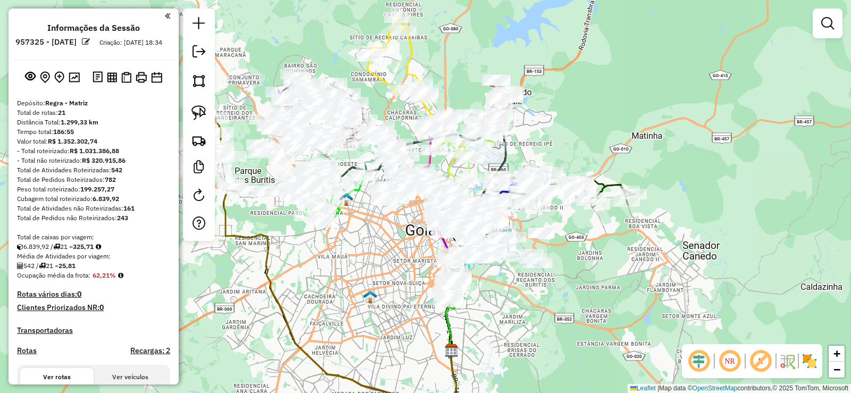
click at [90, 43] on em at bounding box center [86, 42] width 8 height 8
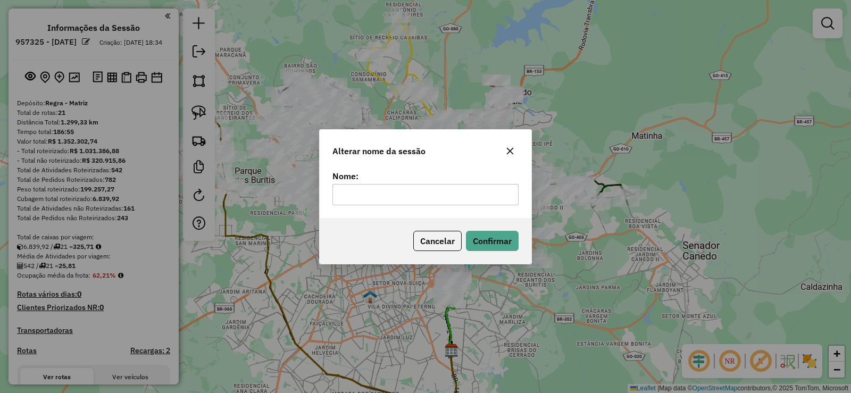
click at [388, 192] on input "text" at bounding box center [426, 194] width 186 height 21
type input "****"
click at [473, 244] on button "Confirmar" at bounding box center [492, 241] width 53 height 20
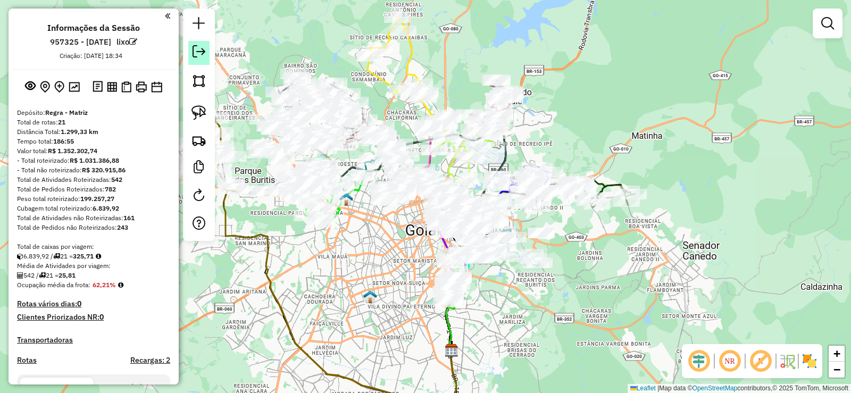
click at [195, 46] on em at bounding box center [199, 51] width 13 height 13
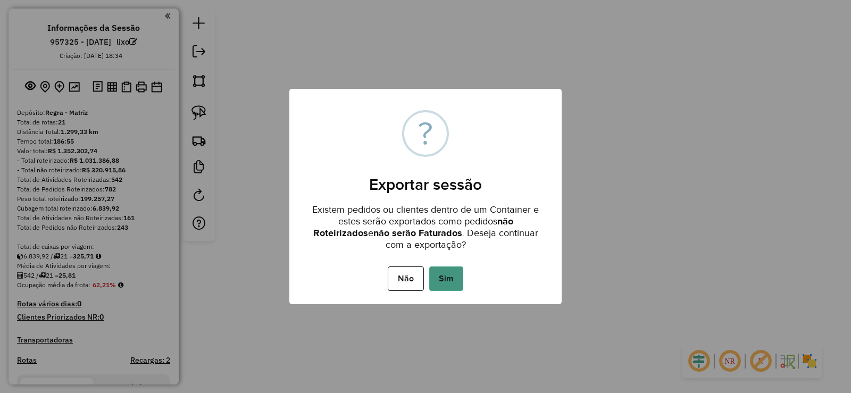
click at [439, 276] on button "Sim" at bounding box center [446, 279] width 34 height 24
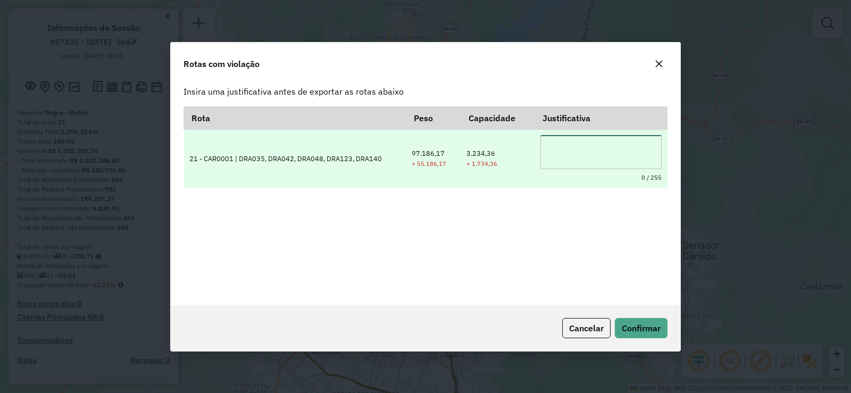
click at [568, 144] on textarea at bounding box center [601, 152] width 121 height 34
type textarea "*"
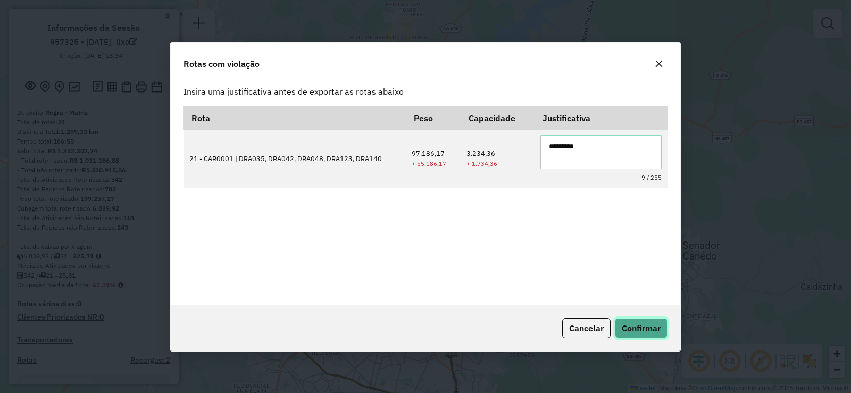
click at [628, 322] on button "Confirmar" at bounding box center [641, 328] width 53 height 20
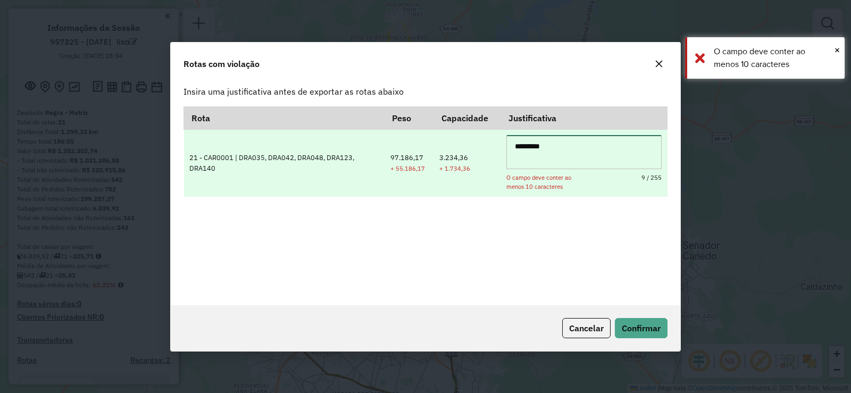
click at [578, 136] on textarea "*********" at bounding box center [583, 152] width 155 height 34
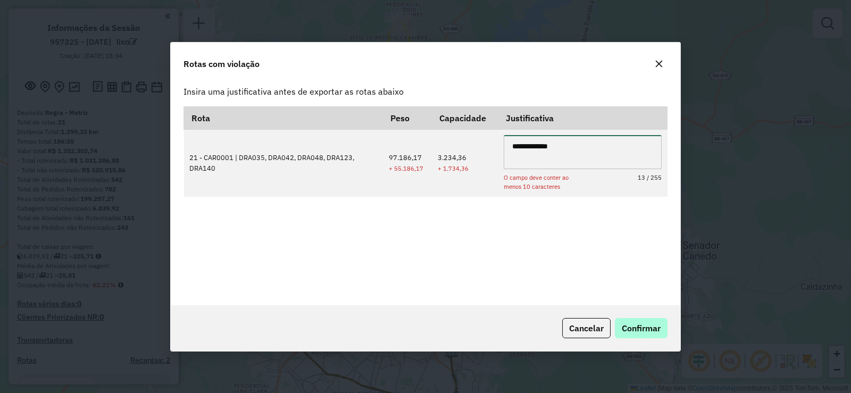
type textarea "**********"
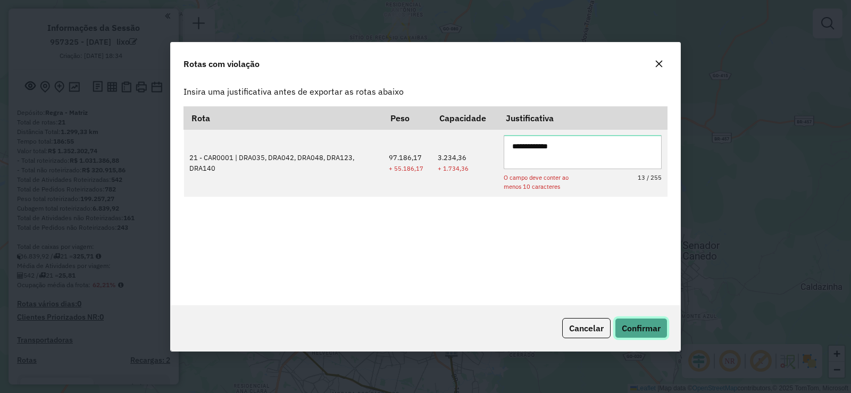
click at [650, 322] on button "Confirmar" at bounding box center [641, 328] width 53 height 20
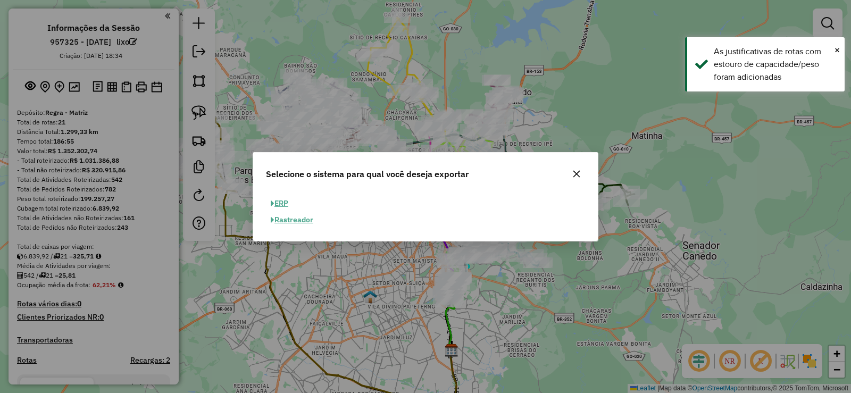
click at [275, 194] on div "ERP Rastreador" at bounding box center [425, 216] width 345 height 50
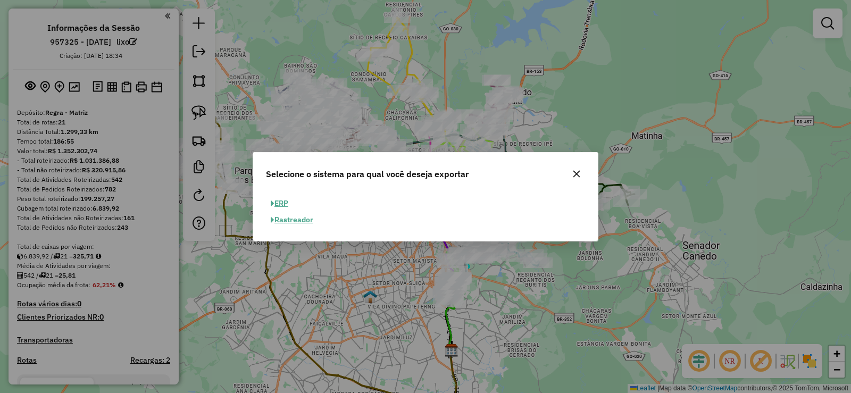
click at [277, 198] on button "ERP" at bounding box center [279, 203] width 27 height 16
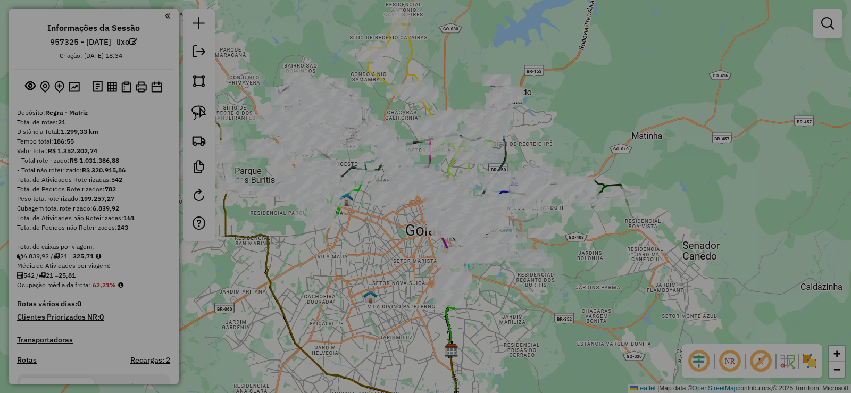
select select "**"
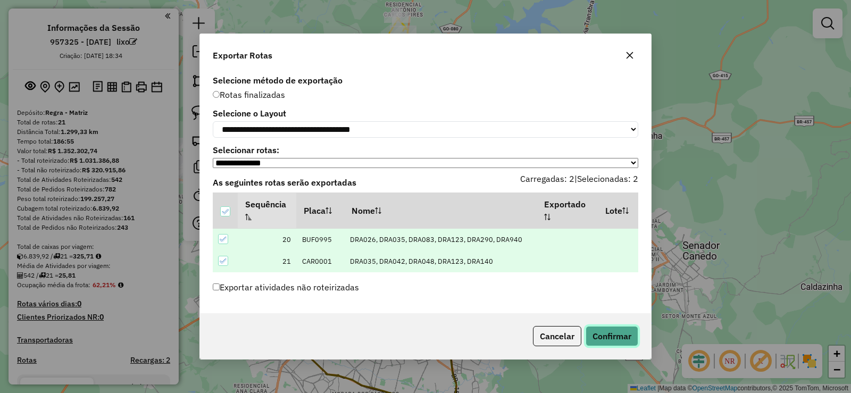
click at [617, 331] on button "Confirmar" at bounding box center [612, 336] width 53 height 20
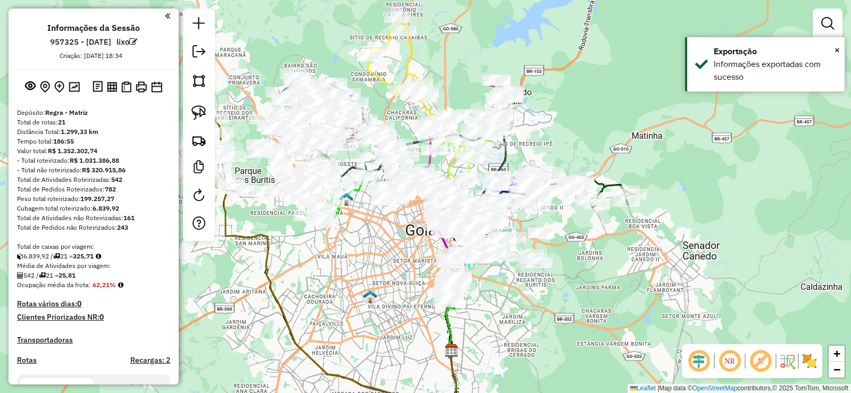
drag, startPoint x: 777, startPoint y: 161, endPoint x: 778, endPoint y: 152, distance: 9.1
click at [777, 161] on div "Janela de atendimento Grade de atendimento Capacidade Transportadoras Veículos …" at bounding box center [425, 196] width 851 height 393
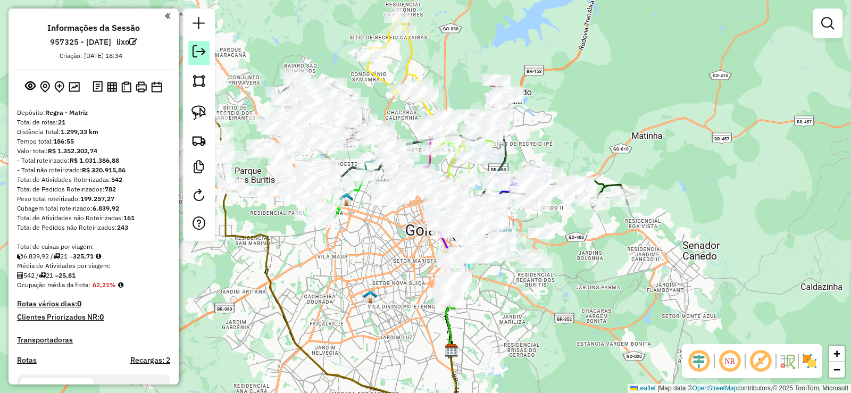
click at [202, 50] on em at bounding box center [199, 51] width 13 height 13
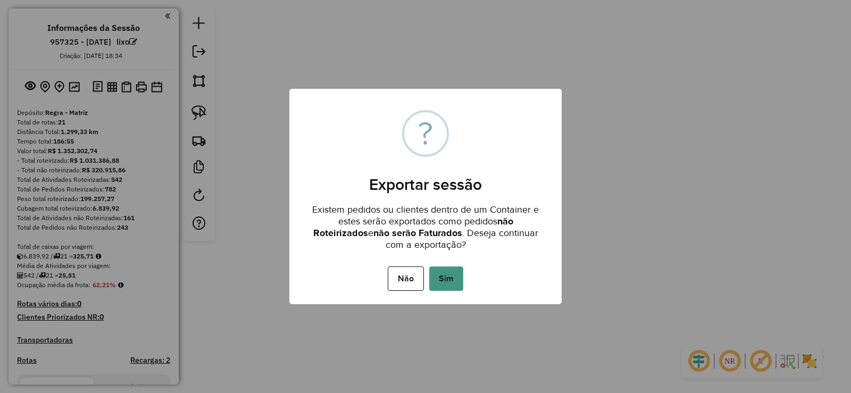
click at [444, 276] on button "Sim" at bounding box center [446, 279] width 34 height 24
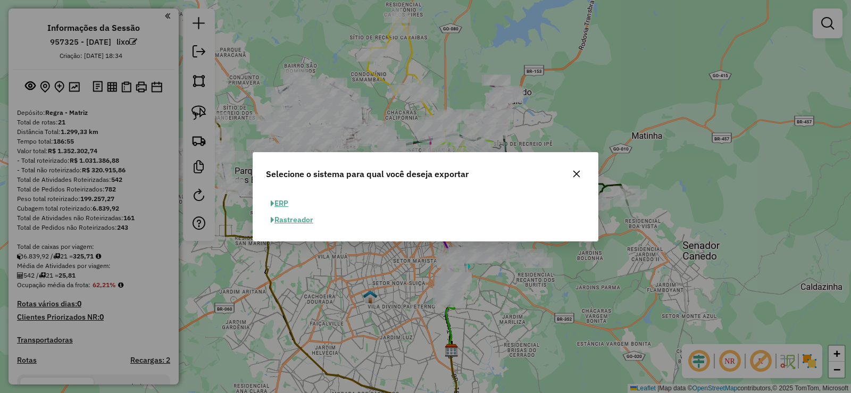
click at [288, 202] on button "ERP" at bounding box center [279, 203] width 27 height 16
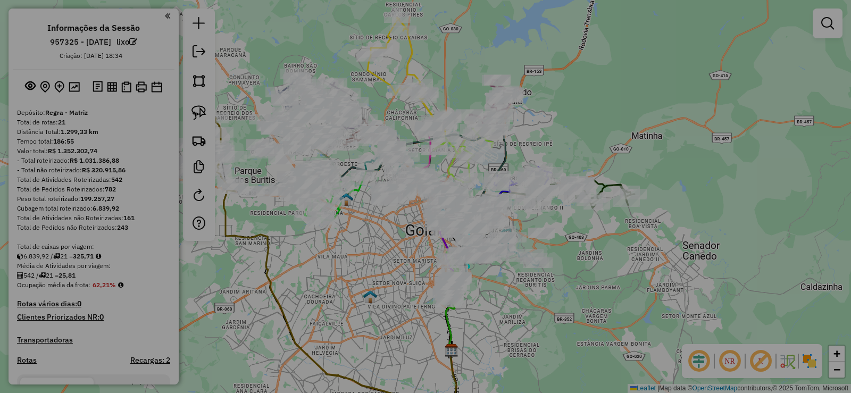
select select "**"
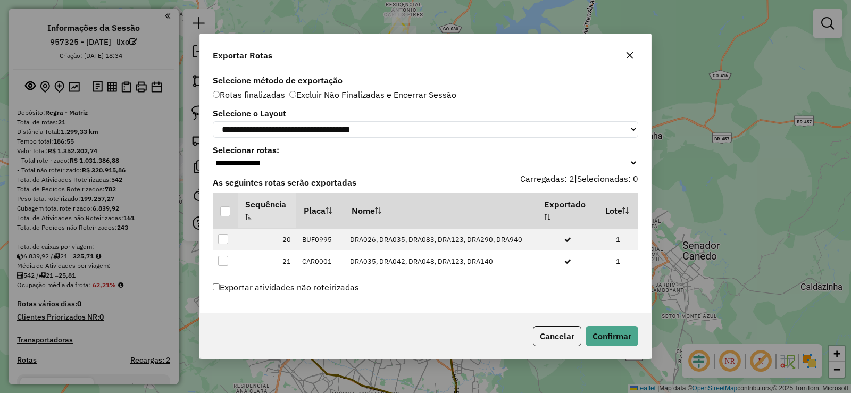
click at [619, 351] on div "Cancelar Confirmar" at bounding box center [425, 336] width 451 height 46
click at [614, 339] on button "Confirmar" at bounding box center [612, 336] width 53 height 20
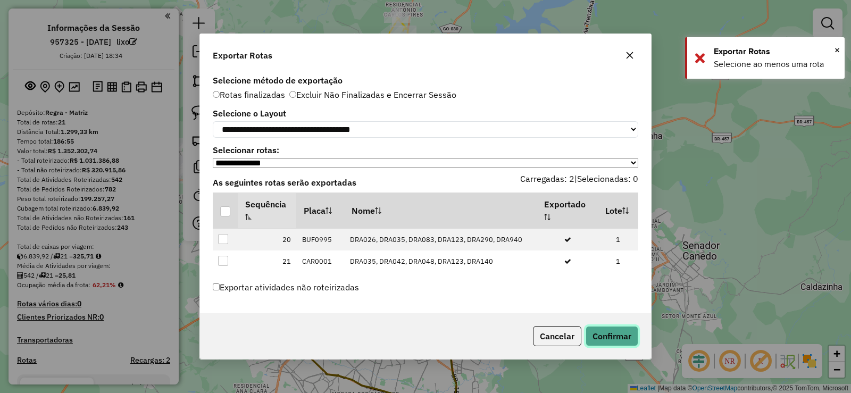
click at [613, 337] on button "Confirmar" at bounding box center [612, 336] width 53 height 20
click at [565, 340] on button "Cancelar" at bounding box center [557, 336] width 48 height 20
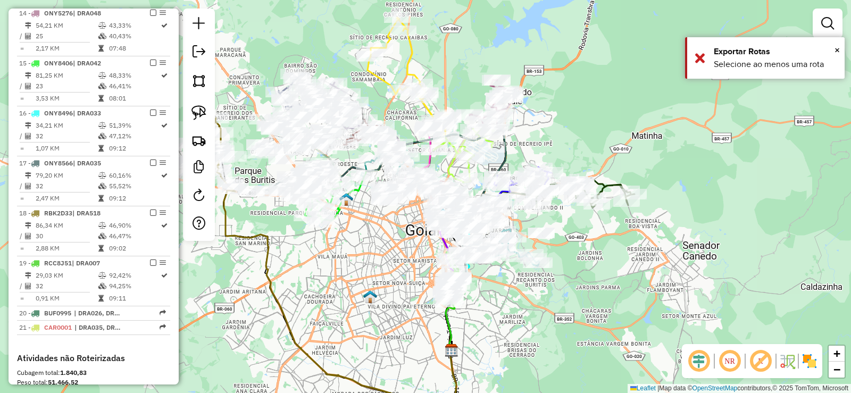
click div "Janela de atendimento Grade de atendimento Capacidade Transportadoras Veículos …"
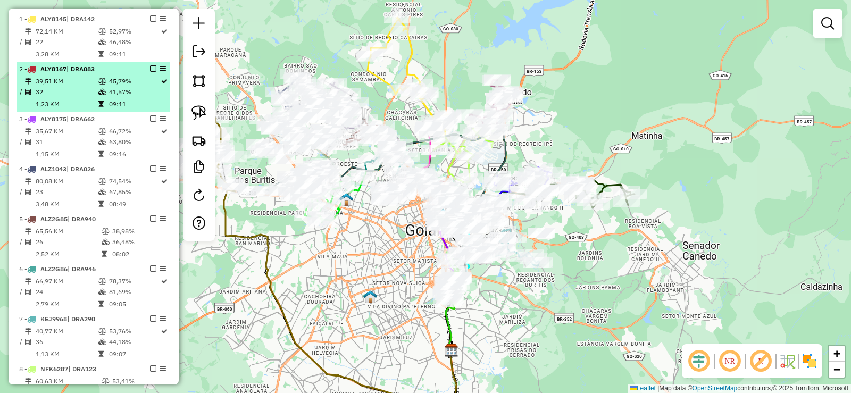
scroll to position [319, 0]
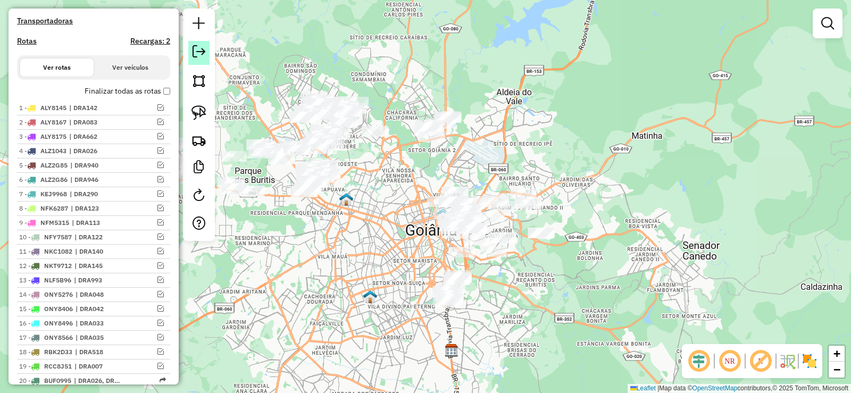
click link
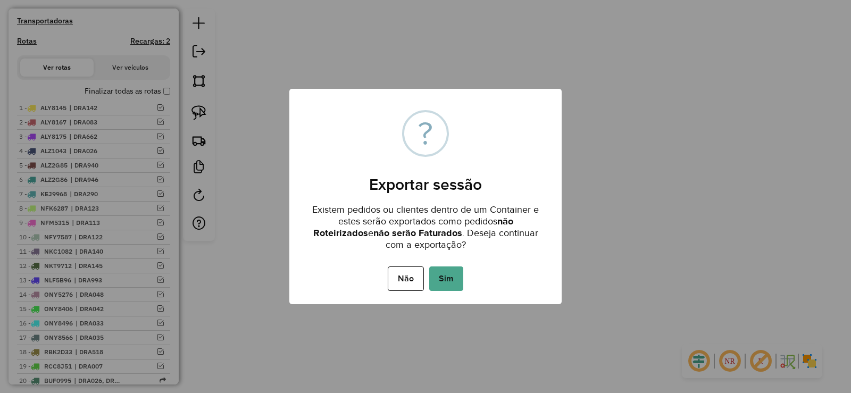
click div "Não No Sim"
click button "Sim"
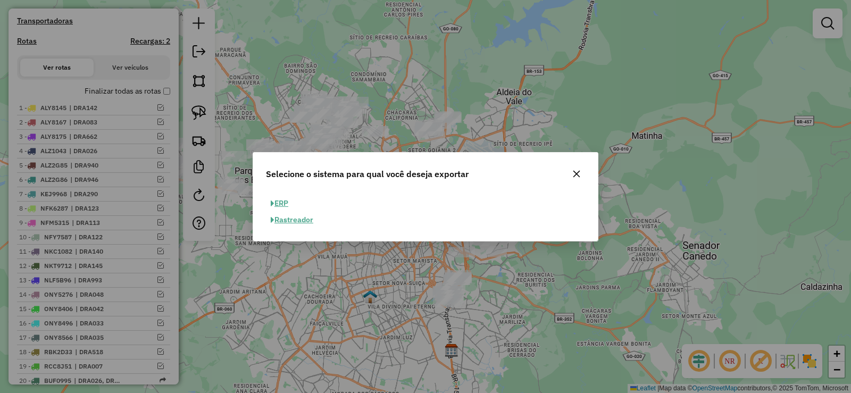
click button "ERP"
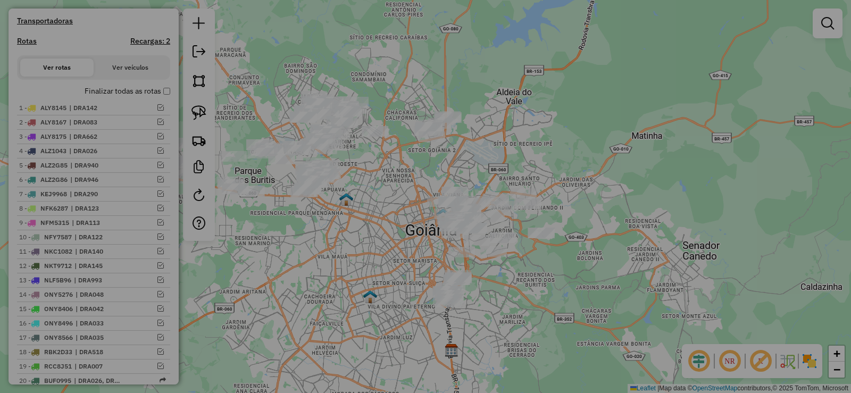
select select "**"
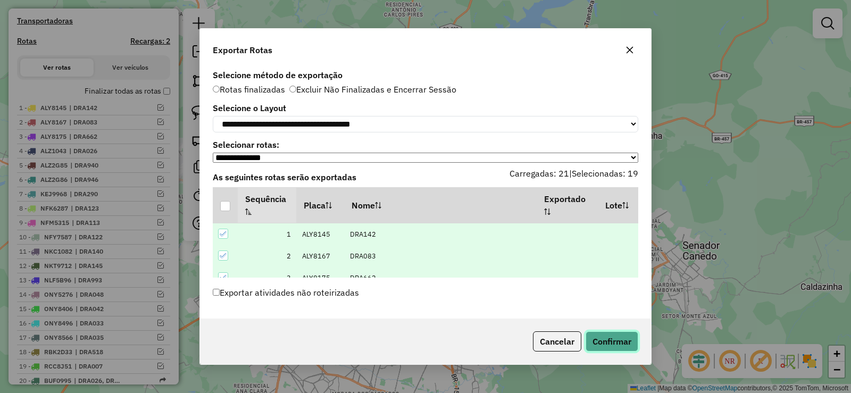
click button "Confirmar"
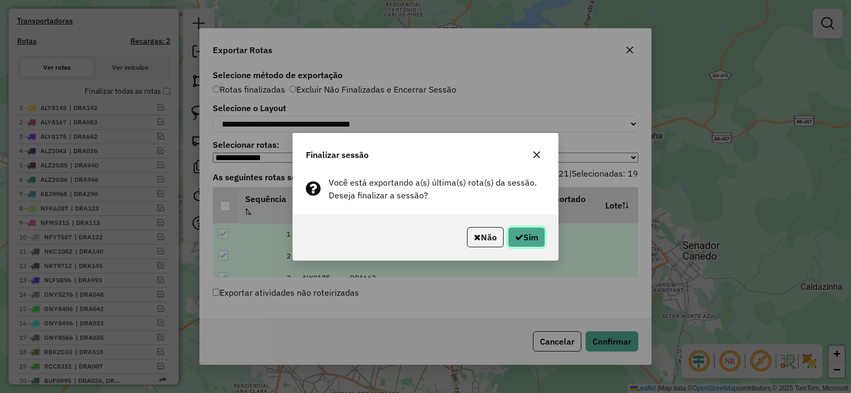
click button "Sim"
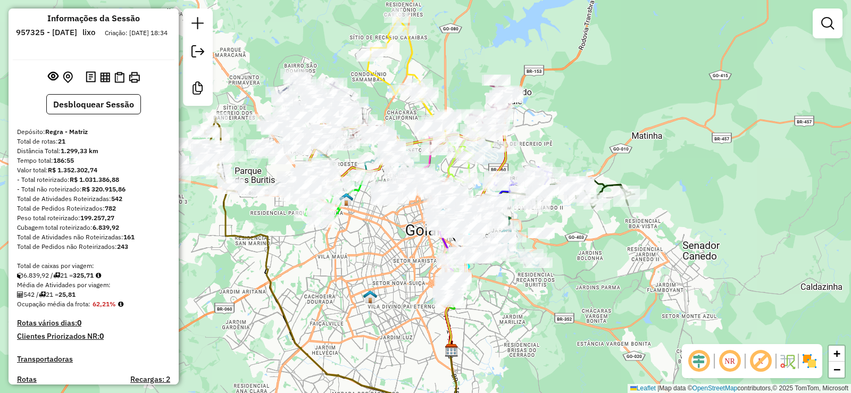
scroll to position [0, 0]
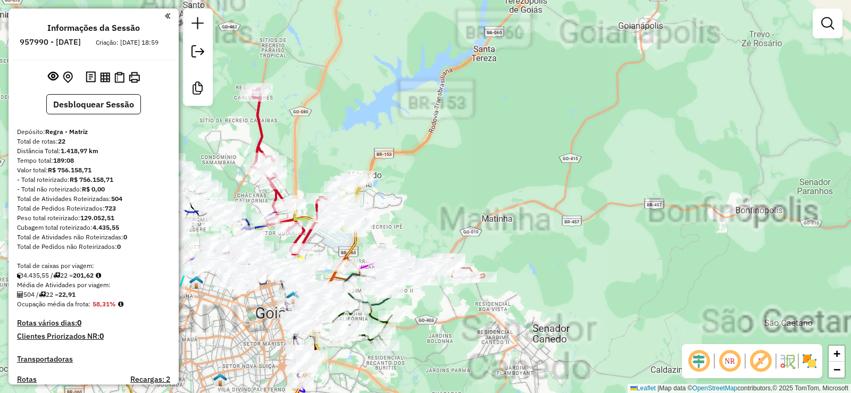
drag, startPoint x: 428, startPoint y: 115, endPoint x: 710, endPoint y: 86, distance: 283.0
click at [727, 88] on div "Janela de atendimento Grade de atendimento Capacidade Transportadoras Veículos …" at bounding box center [425, 196] width 851 height 393
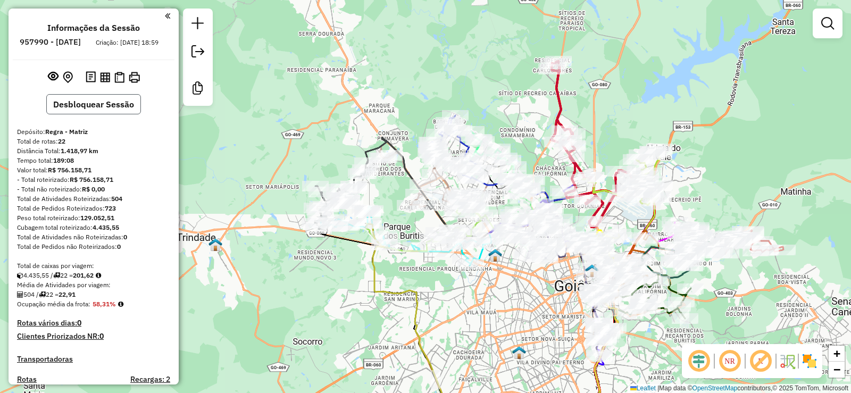
click at [135, 114] on button "Desbloquear Sessão" at bounding box center [93, 104] width 95 height 20
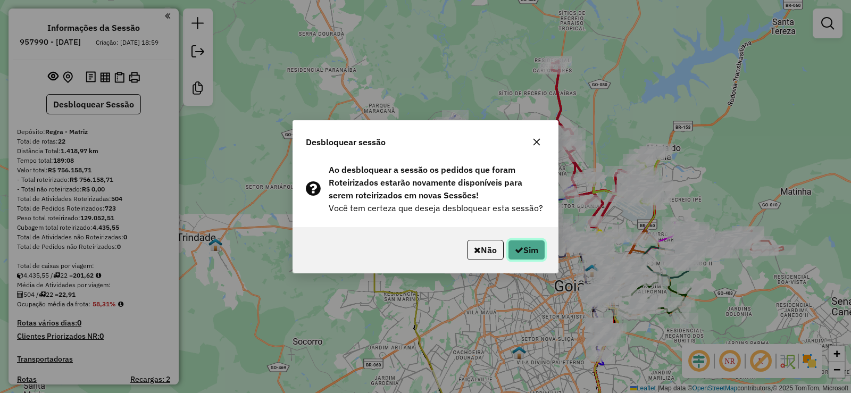
click at [520, 246] on icon "button" at bounding box center [519, 250] width 9 height 9
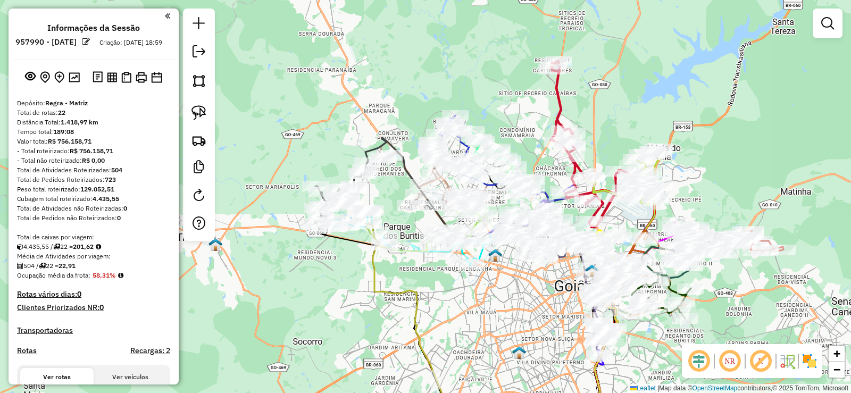
click at [90, 47] on h6 at bounding box center [86, 42] width 8 height 10
click at [90, 45] on em at bounding box center [86, 42] width 8 height 8
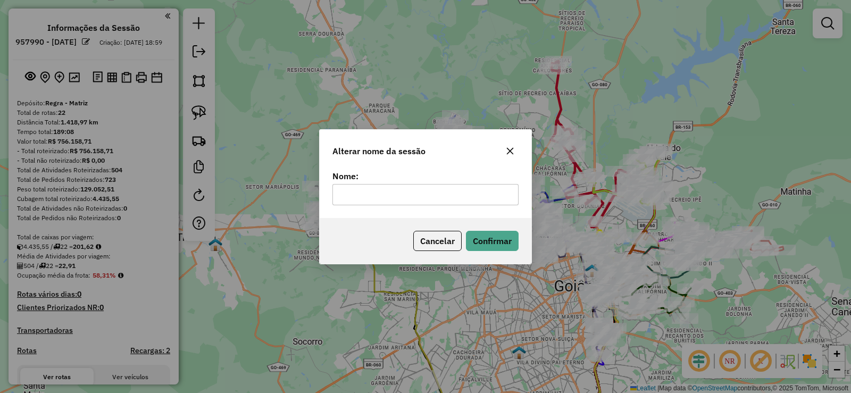
click at [378, 205] on input "text" at bounding box center [426, 194] width 186 height 21
type input "******"
click at [477, 235] on button "Confirmar" at bounding box center [492, 241] width 53 height 20
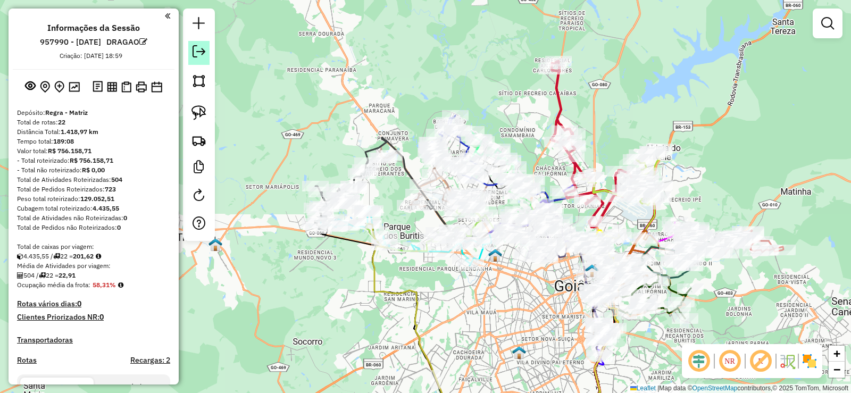
click at [195, 43] on link at bounding box center [198, 53] width 21 height 24
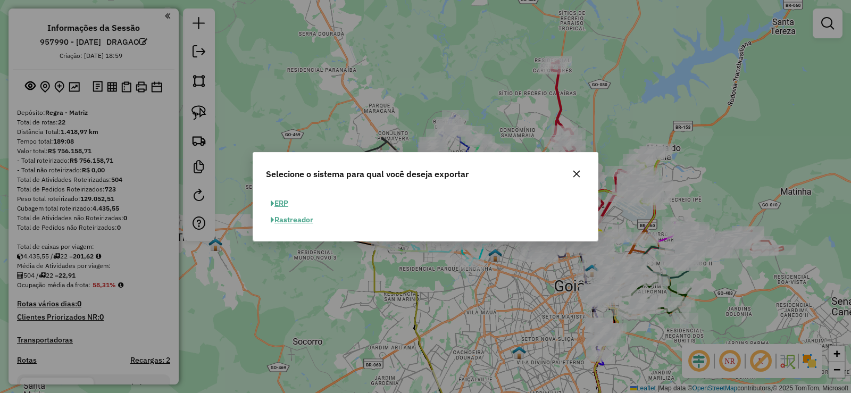
click at [289, 196] on button "ERP" at bounding box center [279, 203] width 27 height 16
select select "**"
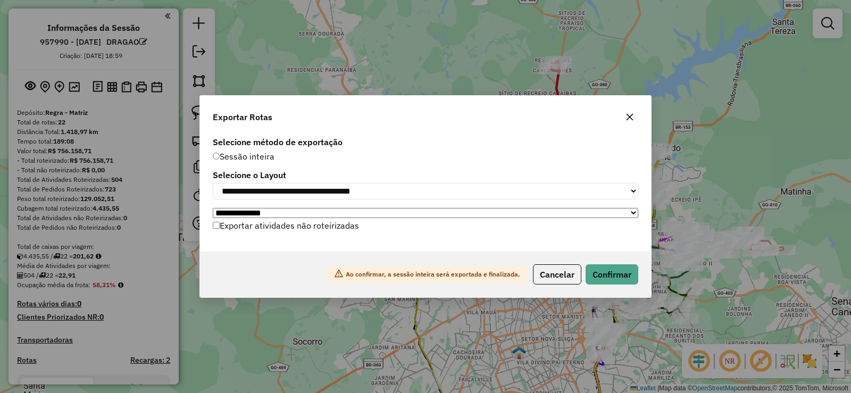
click at [600, 260] on div "Ao confirmar, a sessão inteira será exportada e finalizada. Cancelar Confirmar" at bounding box center [425, 275] width 451 height 46
click at [603, 269] on button "Confirmar" at bounding box center [612, 274] width 53 height 20
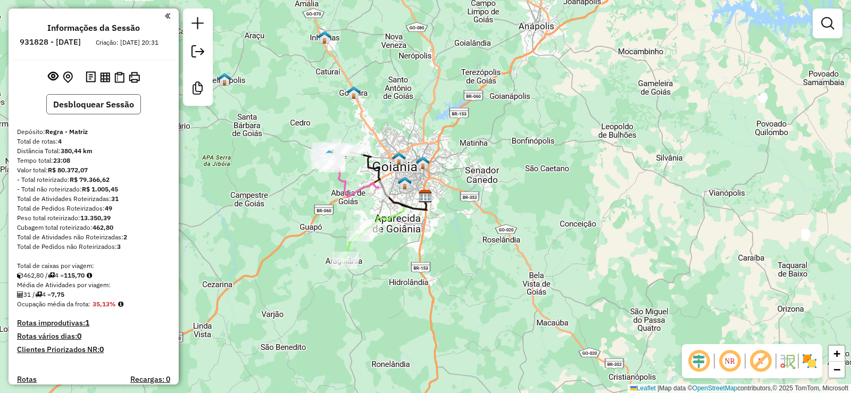
click at [122, 114] on button "Desbloquear Sessão" at bounding box center [93, 104] width 95 height 20
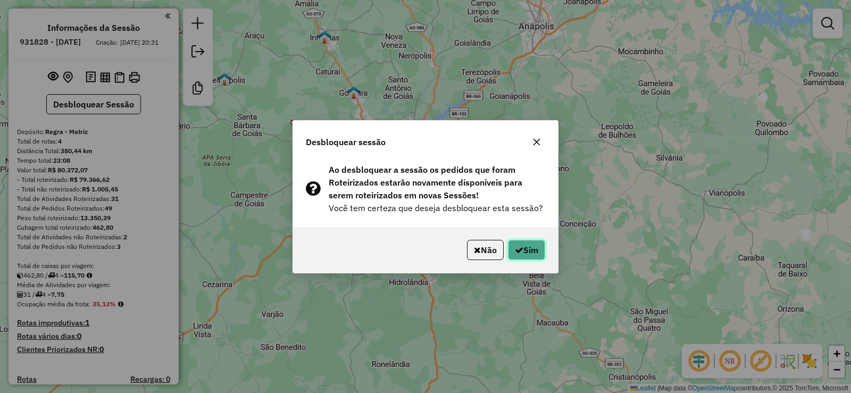
click at [538, 254] on button "Sim" at bounding box center [526, 250] width 37 height 20
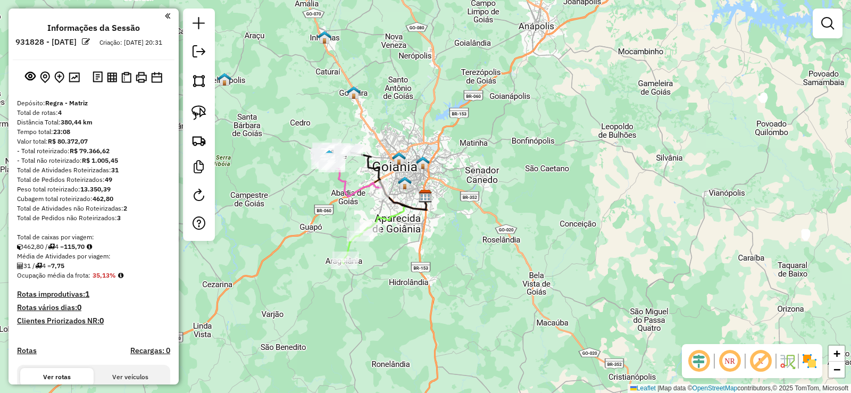
click at [703, 183] on div "Janela de atendimento Grade de atendimento Capacidade Transportadoras Veículos …" at bounding box center [425, 196] width 851 height 393
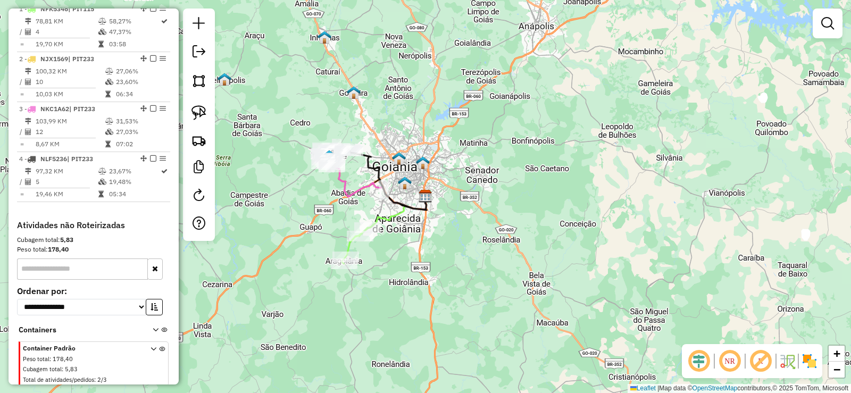
scroll to position [392, 0]
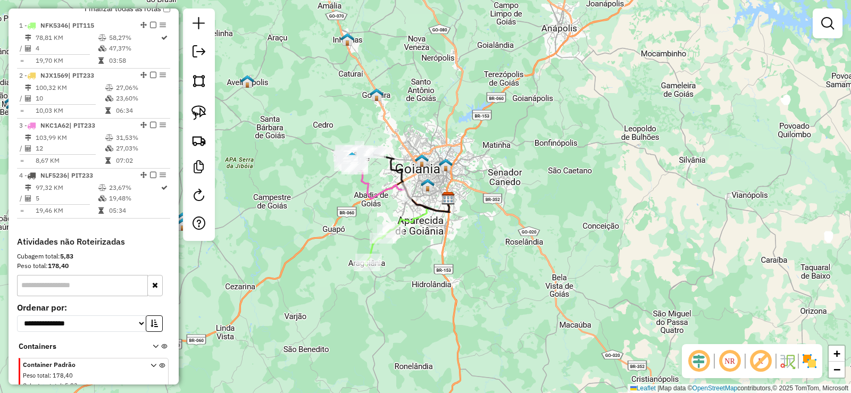
drag, startPoint x: 331, startPoint y: 230, endPoint x: 409, endPoint y: 242, distance: 78.5
click at [409, 242] on div "Janela de atendimento Grade de atendimento Capacidade Transportadoras Veículos …" at bounding box center [425, 196] width 851 height 393
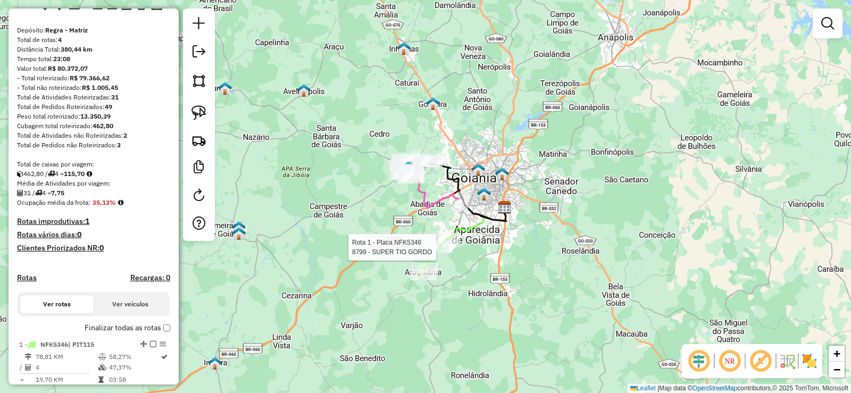
scroll to position [0, 0]
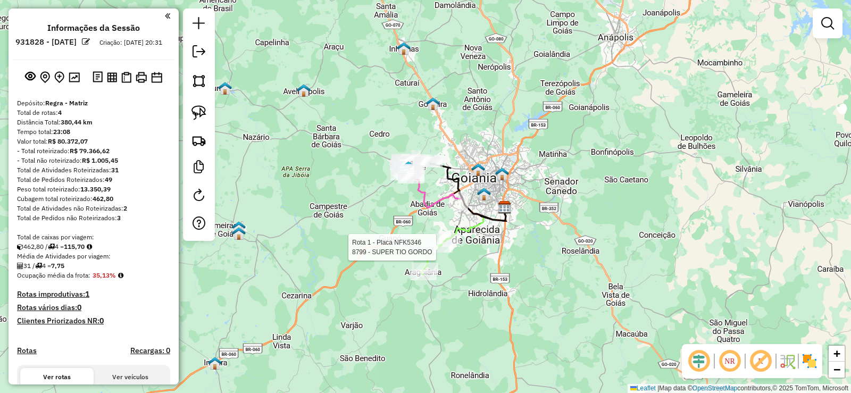
click at [90, 44] on em at bounding box center [86, 42] width 8 height 8
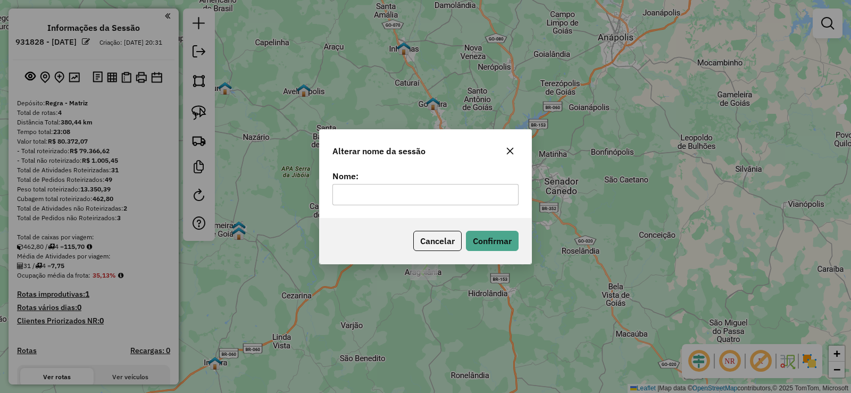
click at [384, 195] on input "text" at bounding box center [426, 194] width 186 height 21
type input "*******"
click at [486, 229] on div "Cancelar Confirmar" at bounding box center [426, 241] width 212 height 46
click at [486, 237] on button "Confirmar" at bounding box center [492, 241] width 53 height 20
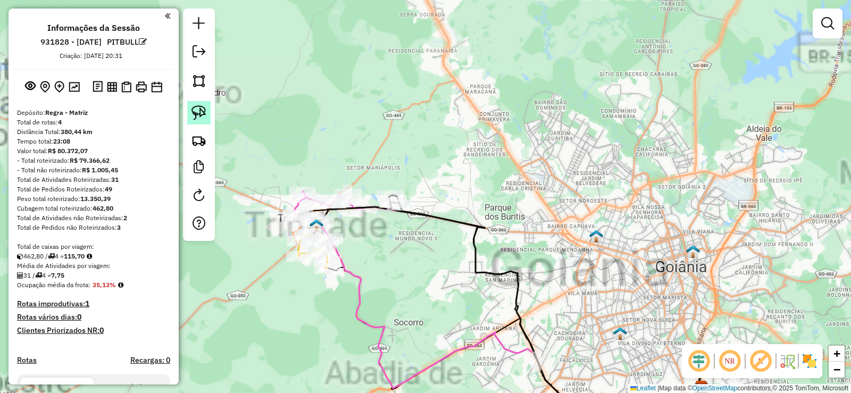
drag, startPoint x: 494, startPoint y: 162, endPoint x: 201, endPoint y: 112, distance: 297.4
click at [489, 163] on div "Rota 1 - Placa NFK5346 8799 - SUPER TIO GORDO Janela de atendimento Grade de at…" at bounding box center [425, 196] width 851 height 393
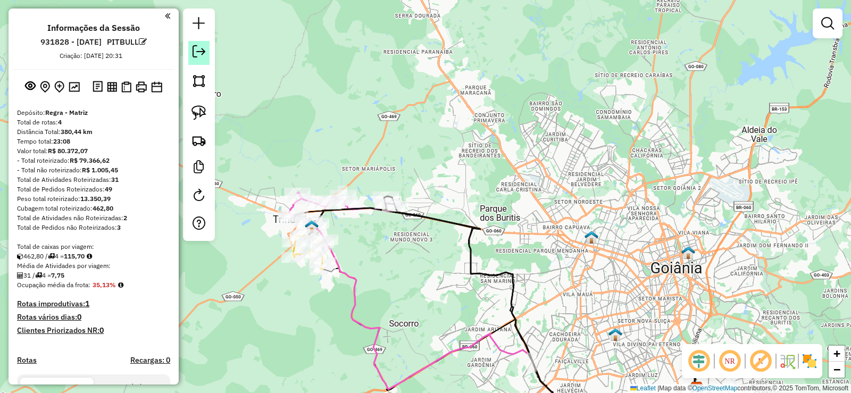
click at [202, 43] on link at bounding box center [198, 53] width 21 height 24
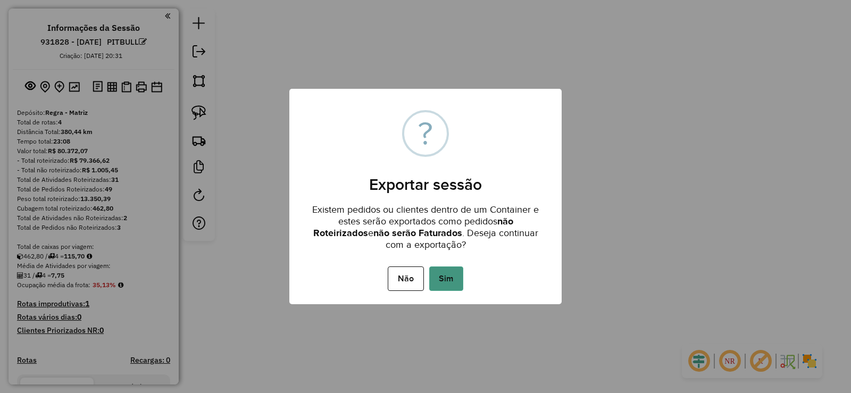
click at [445, 282] on button "Sim" at bounding box center [446, 279] width 34 height 24
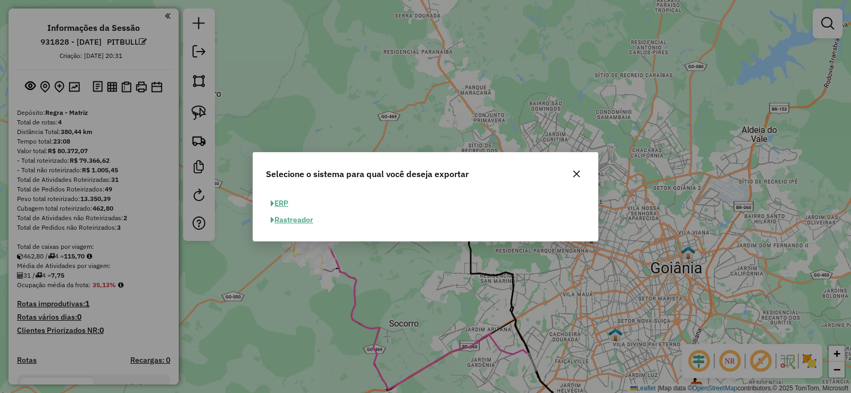
click at [281, 210] on button "ERP" at bounding box center [279, 203] width 27 height 16
select select "**"
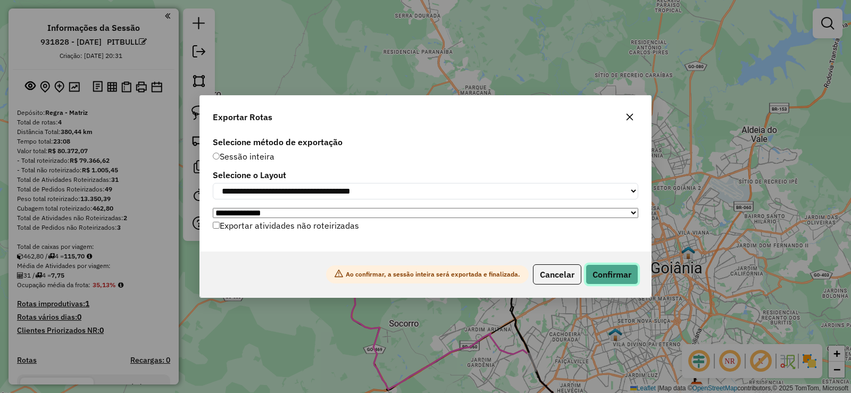
click at [618, 275] on button "Confirmar" at bounding box center [612, 274] width 53 height 20
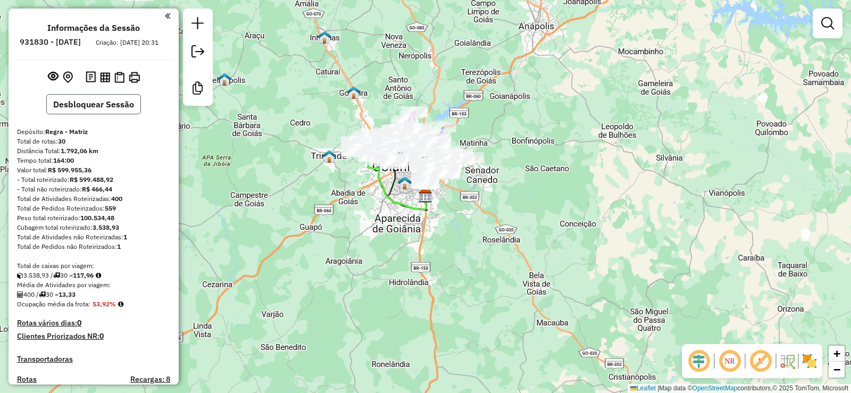
click at [104, 113] on button "Desbloquear Sessão" at bounding box center [93, 104] width 95 height 20
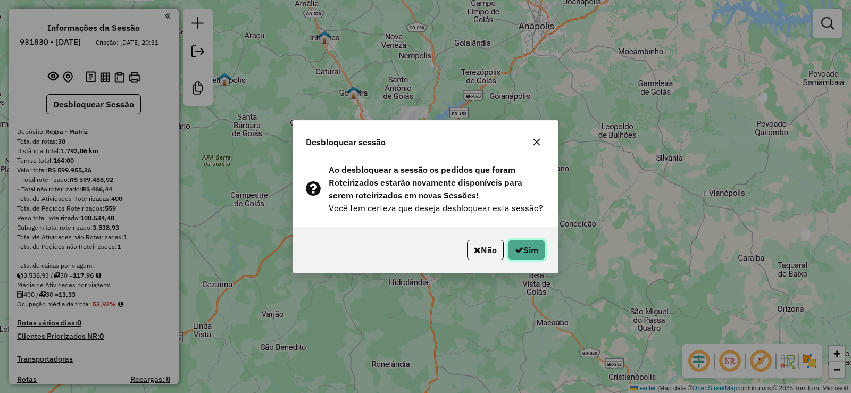
click at [528, 250] on button "Sim" at bounding box center [526, 250] width 37 height 20
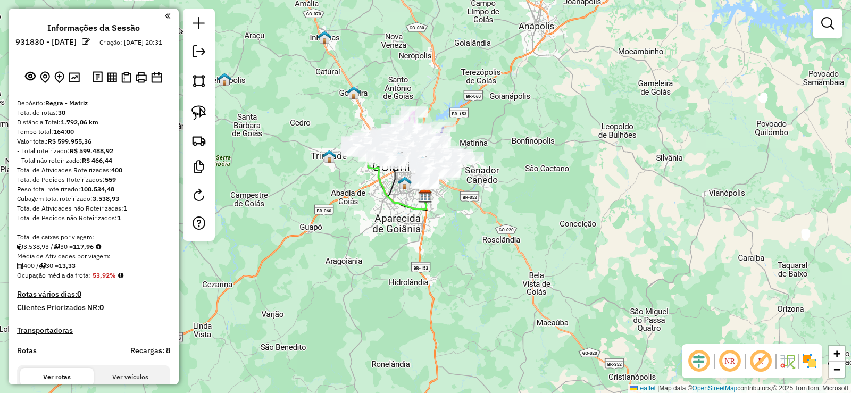
click at [90, 45] on em at bounding box center [86, 42] width 8 height 8
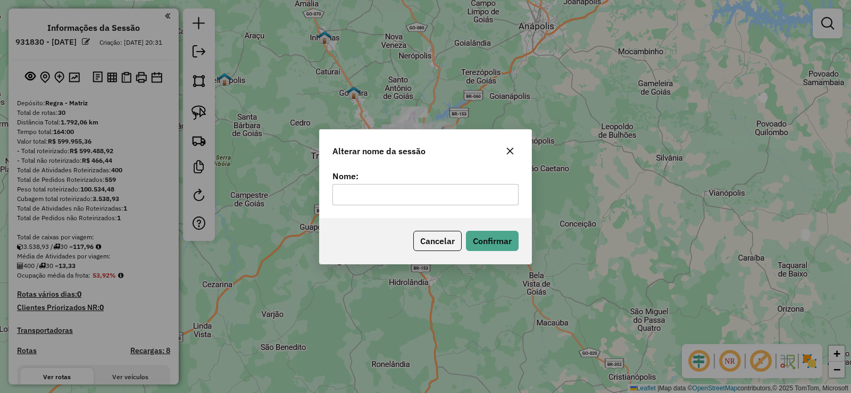
drag, startPoint x: 391, startPoint y: 184, endPoint x: 398, endPoint y: 197, distance: 14.8
click at [391, 184] on input "text" at bounding box center [426, 194] width 186 height 21
type input "******"
click at [503, 232] on button "Confirmar" at bounding box center [492, 241] width 53 height 20
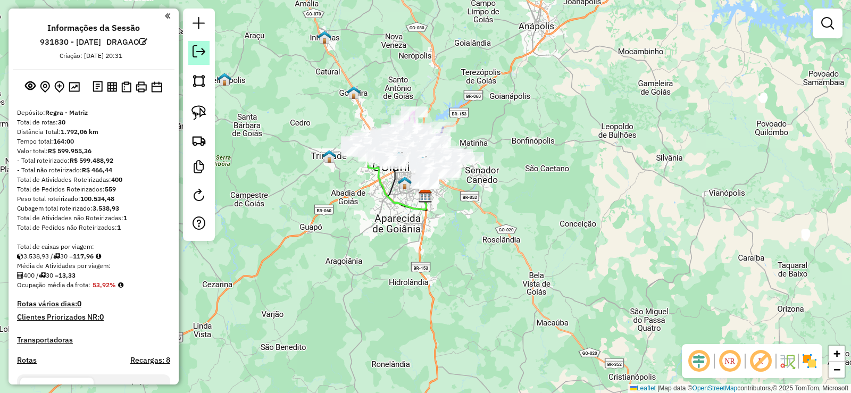
click at [196, 55] on em at bounding box center [199, 51] width 13 height 13
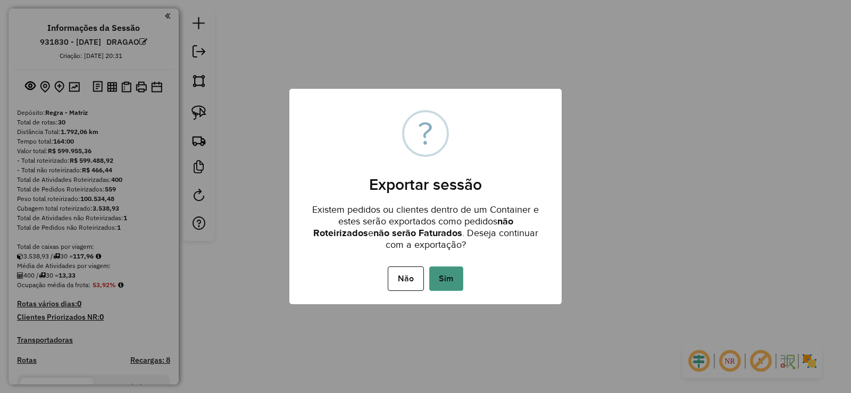
click at [446, 286] on button "Sim" at bounding box center [446, 279] width 34 height 24
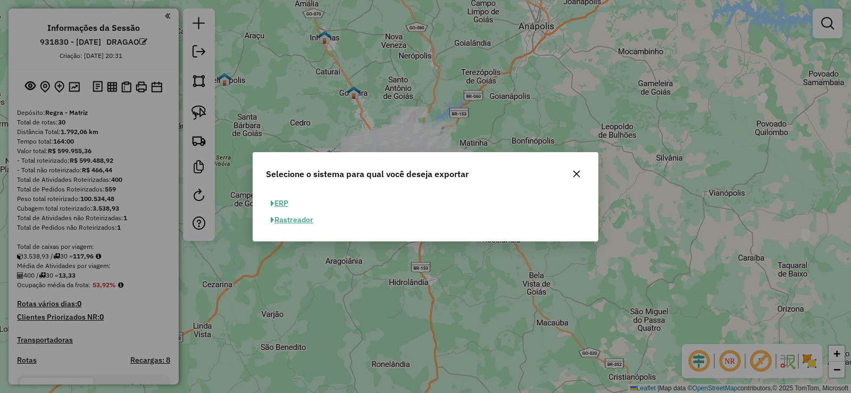
click at [284, 198] on button "ERP" at bounding box center [279, 203] width 27 height 16
select select "**"
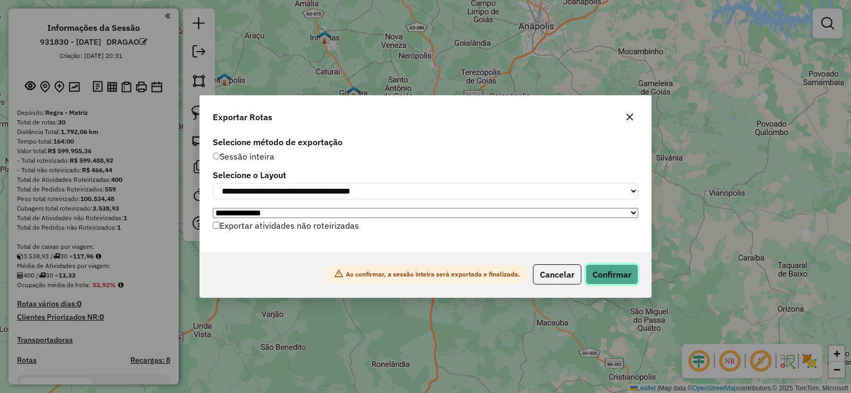
click at [595, 277] on button "Confirmar" at bounding box center [612, 274] width 53 height 20
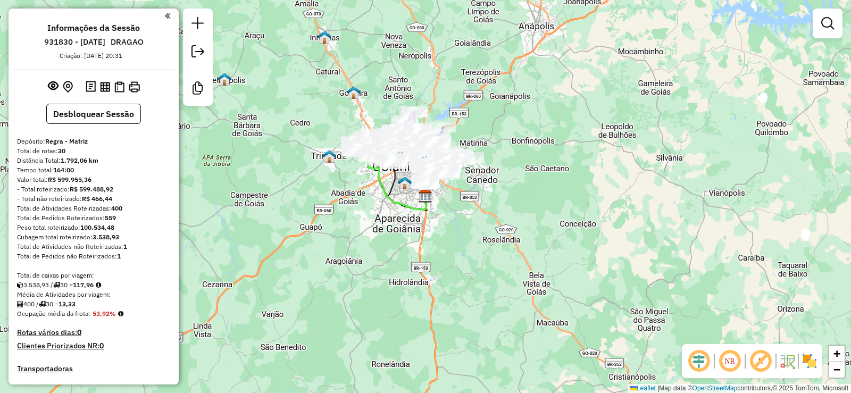
drag, startPoint x: 543, startPoint y: 117, endPoint x: 460, endPoint y: 97, distance: 85.2
click at [544, 115] on div "Janela de atendimento Grade de atendimento Capacidade Transportadoras Veículos …" at bounding box center [425, 196] width 851 height 393
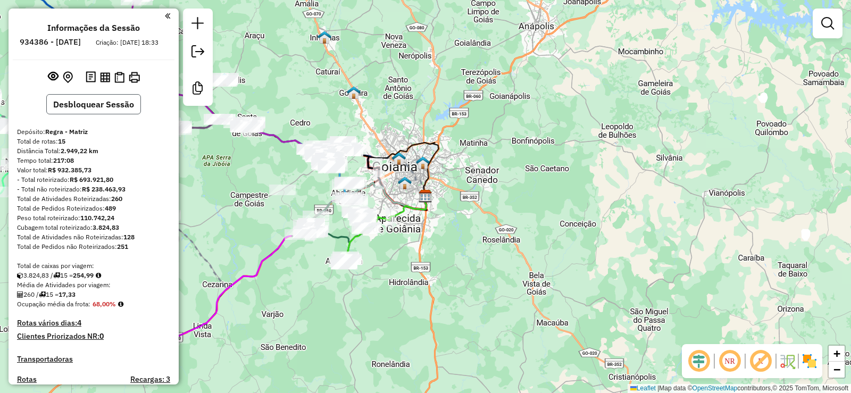
click at [115, 109] on button "Desbloquear Sessão" at bounding box center [93, 104] width 95 height 20
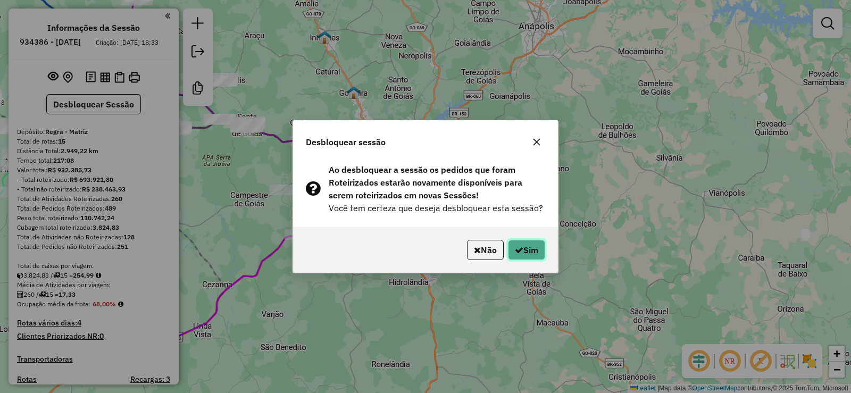
click at [528, 255] on button "Sim" at bounding box center [526, 250] width 37 height 20
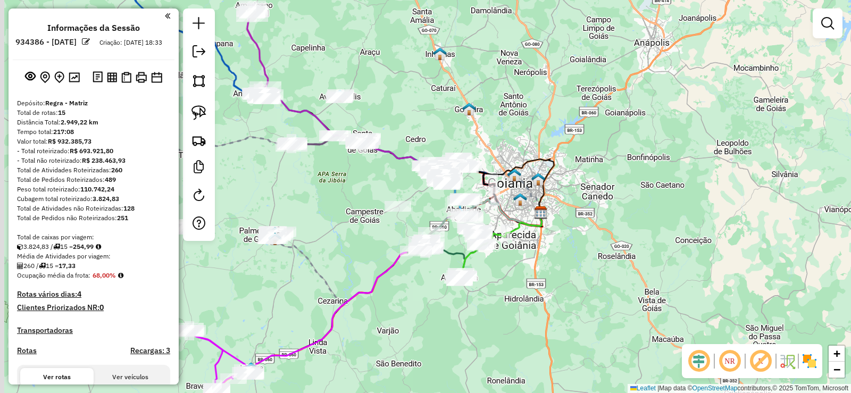
drag, startPoint x: 432, startPoint y: 115, endPoint x: 453, endPoint y: 118, distance: 21.4
click at [453, 118] on div "Janela de atendimento Grade de atendimento Capacidade Transportadoras Veículos …" at bounding box center [425, 196] width 851 height 393
drag, startPoint x: 252, startPoint y: 158, endPoint x: 433, endPoint y: 176, distance: 182.3
click at [464, 191] on div "Janela de atendimento Grade de atendimento Capacidade Transportadoras Veículos …" at bounding box center [425, 196] width 851 height 393
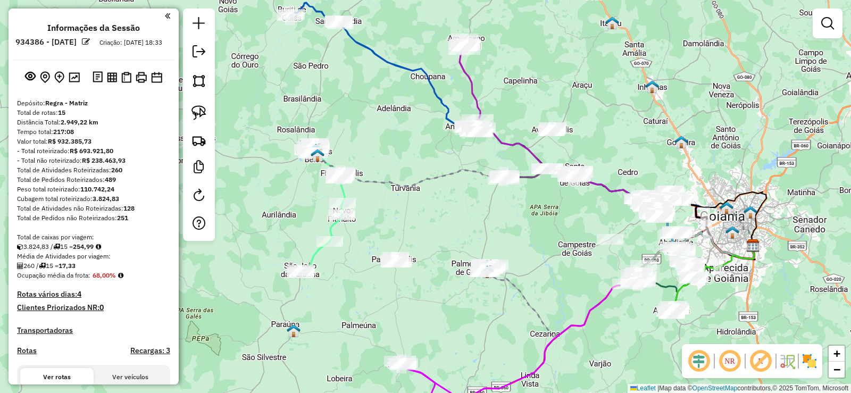
click at [90, 44] on em at bounding box center [86, 42] width 8 height 8
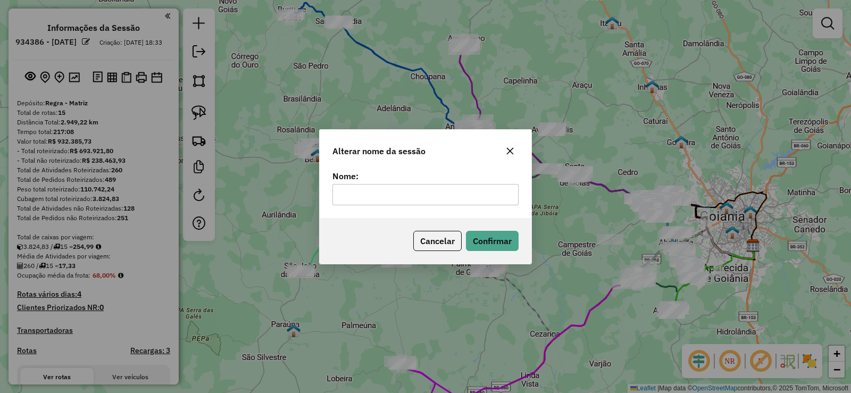
click at [396, 186] on input "text" at bounding box center [426, 194] width 186 height 21
type input "*******"
click at [503, 236] on button "Confirmar" at bounding box center [492, 241] width 53 height 20
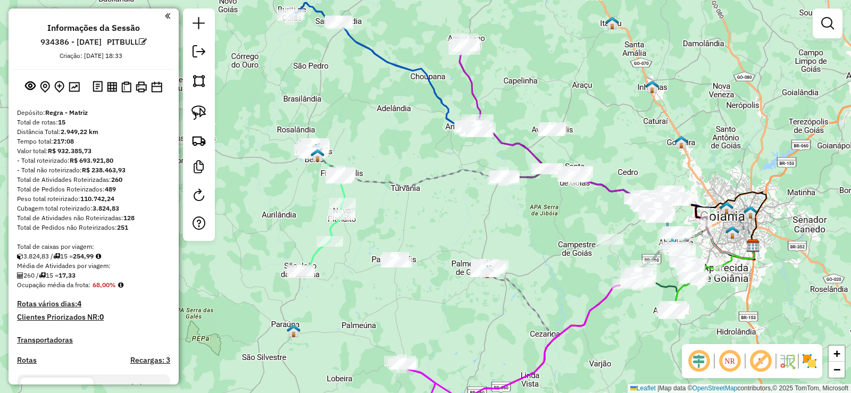
click at [200, 38] on div at bounding box center [199, 125] width 32 height 232
click at [197, 48] on em at bounding box center [199, 51] width 13 height 13
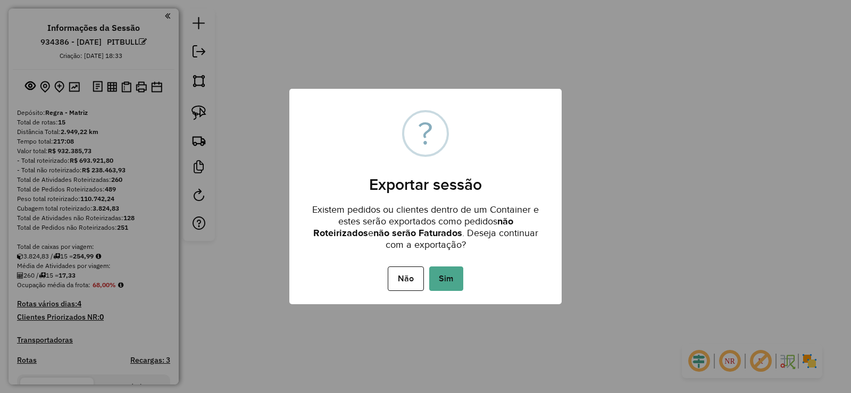
drag, startPoint x: 441, startPoint y: 278, endPoint x: 435, endPoint y: 274, distance: 7.4
click at [441, 278] on button "Sim" at bounding box center [446, 279] width 34 height 24
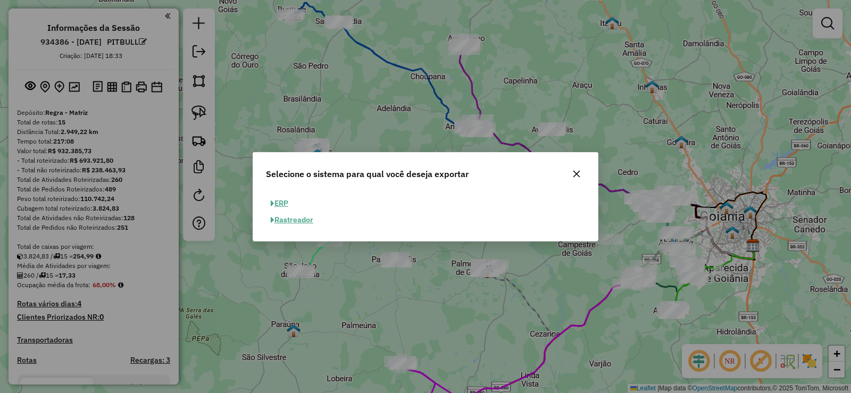
click at [285, 204] on button "ERP" at bounding box center [279, 203] width 27 height 16
select select "**"
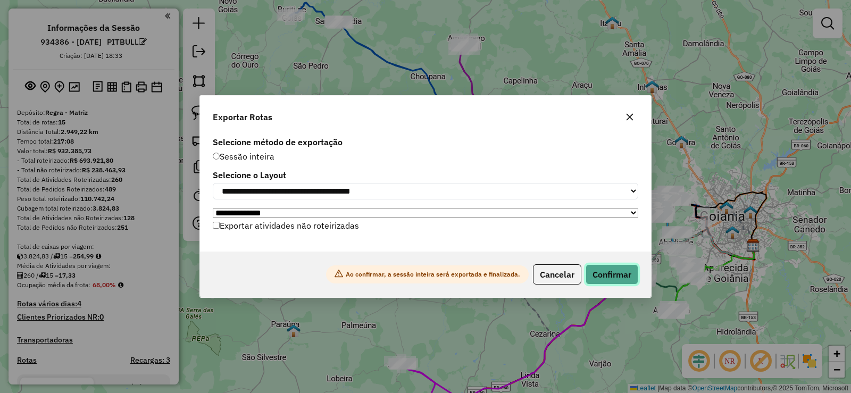
click at [607, 272] on button "Confirmar" at bounding box center [612, 274] width 53 height 20
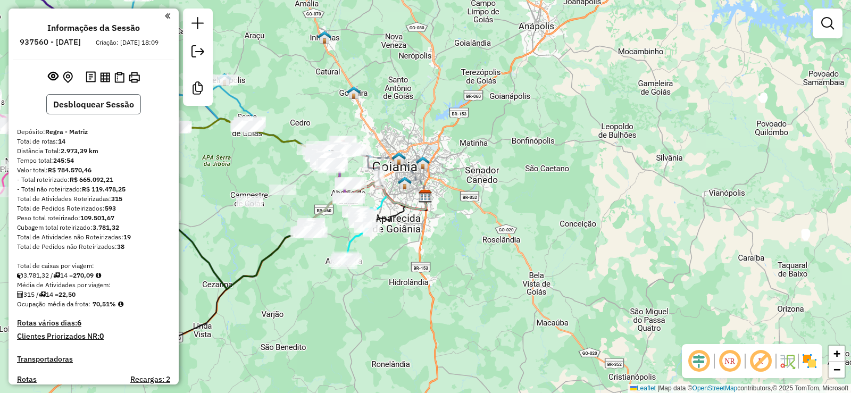
click at [111, 114] on button "Desbloquear Sessão" at bounding box center [93, 104] width 95 height 20
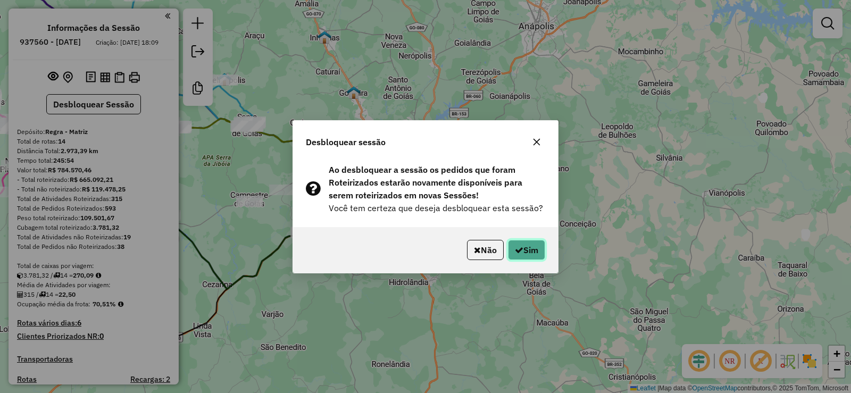
click at [533, 255] on button "Sim" at bounding box center [526, 250] width 37 height 20
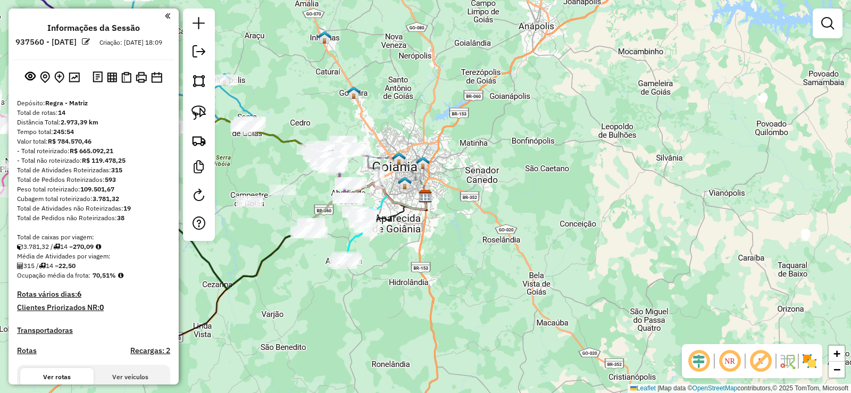
drag, startPoint x: 377, startPoint y: 118, endPoint x: 522, endPoint y: 108, distance: 145.6
click at [522, 109] on div "Janela de atendimento Grade de atendimento Capacidade Transportadoras Veículos …" at bounding box center [425, 196] width 851 height 393
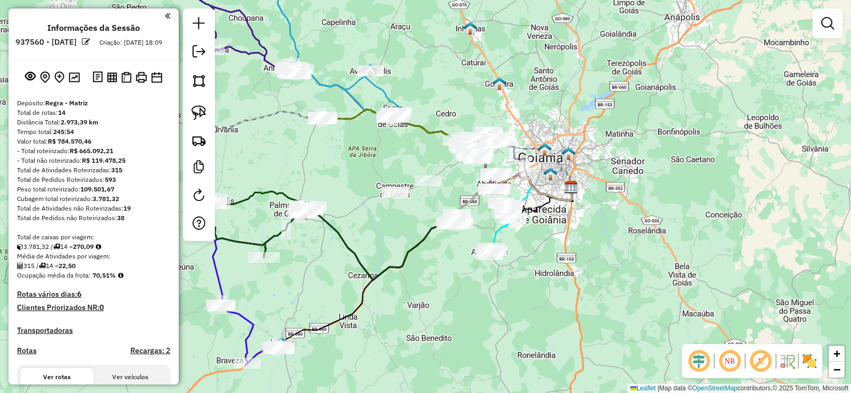
click at [90, 42] on em at bounding box center [86, 42] width 8 height 8
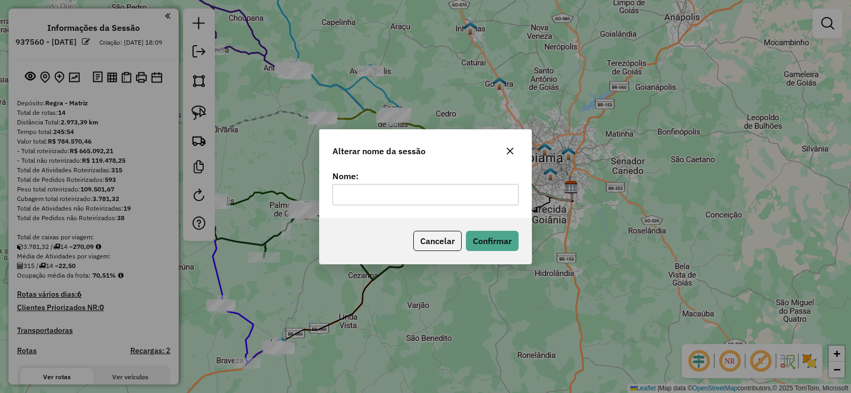
click at [395, 198] on input "text" at bounding box center [426, 194] width 186 height 21
type input "*******"
click at [510, 246] on button "Confirmar" at bounding box center [492, 241] width 53 height 20
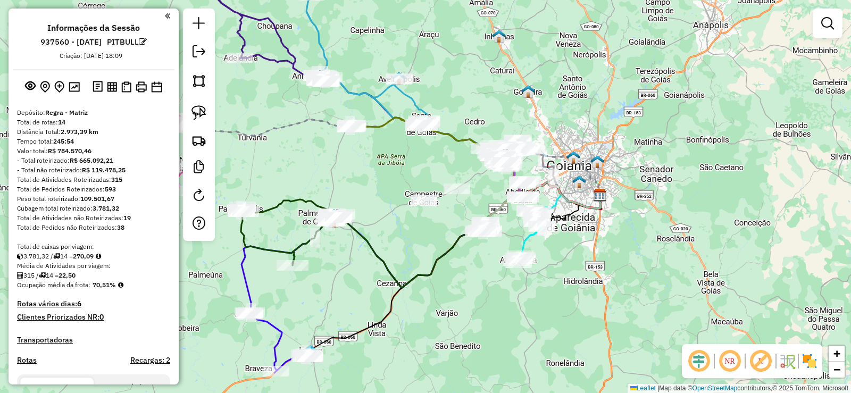
drag, startPoint x: 279, startPoint y: 107, endPoint x: 444, endPoint y: 150, distance: 170.3
click at [444, 150] on div "Janela de atendimento Grade de atendimento Capacidade Transportadoras Veículos …" at bounding box center [425, 196] width 851 height 393
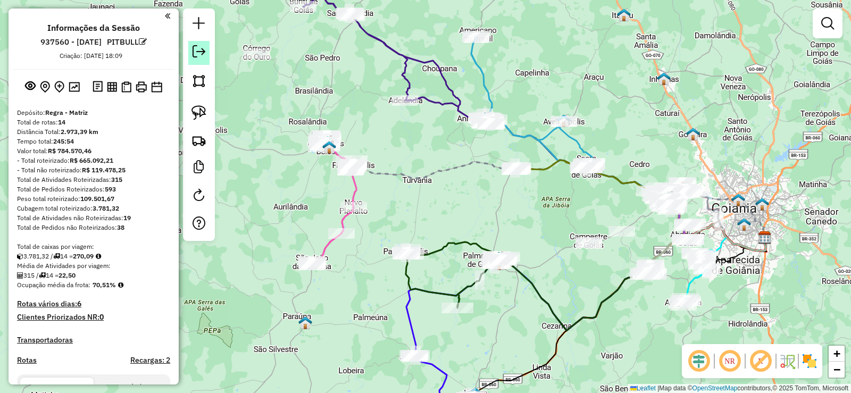
click at [202, 52] on em at bounding box center [199, 51] width 13 height 13
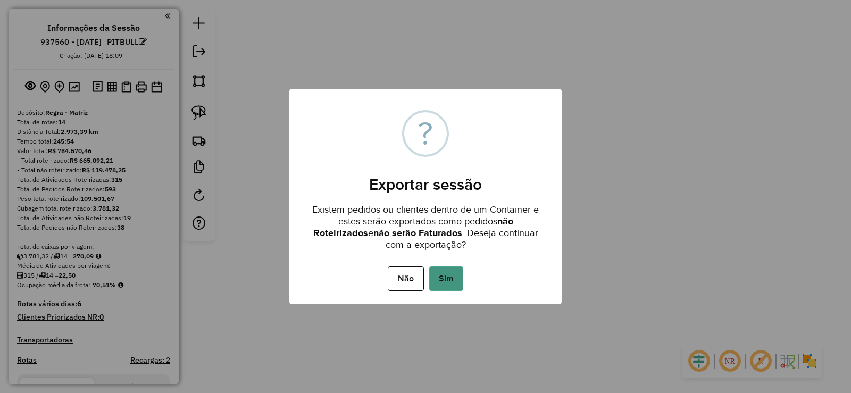
click at [450, 275] on button "Sim" at bounding box center [446, 279] width 34 height 24
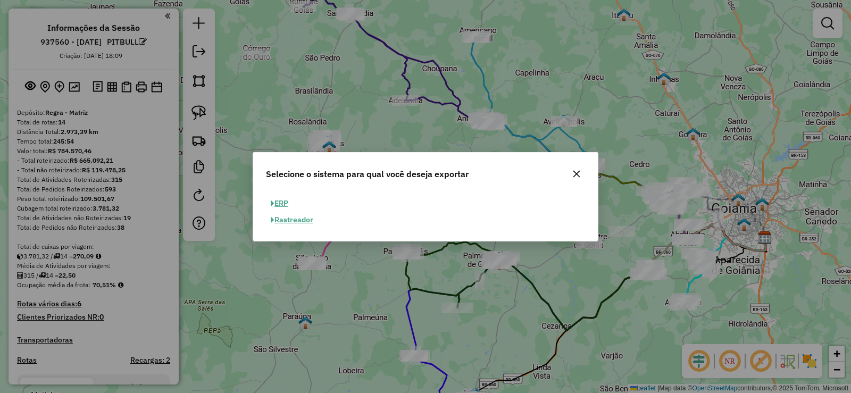
click at [269, 198] on button "ERP" at bounding box center [279, 203] width 27 height 16
select select "**"
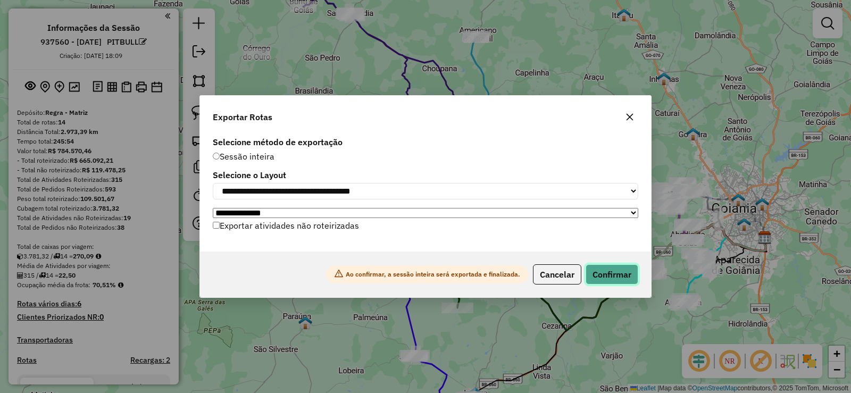
click at [595, 272] on button "Confirmar" at bounding box center [612, 274] width 53 height 20
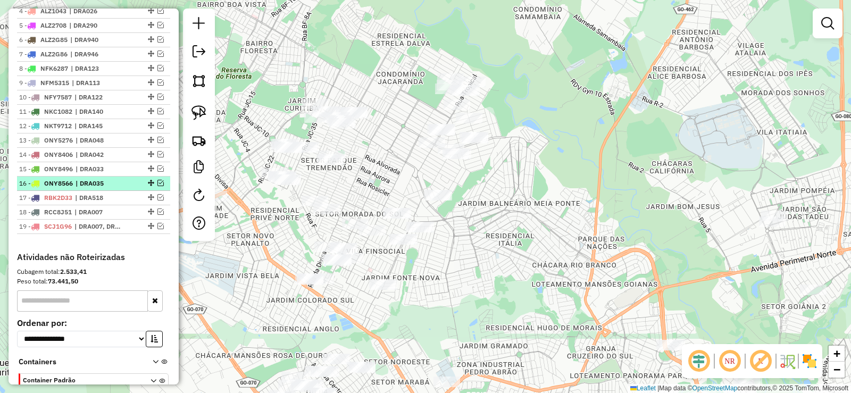
scroll to position [518, 0]
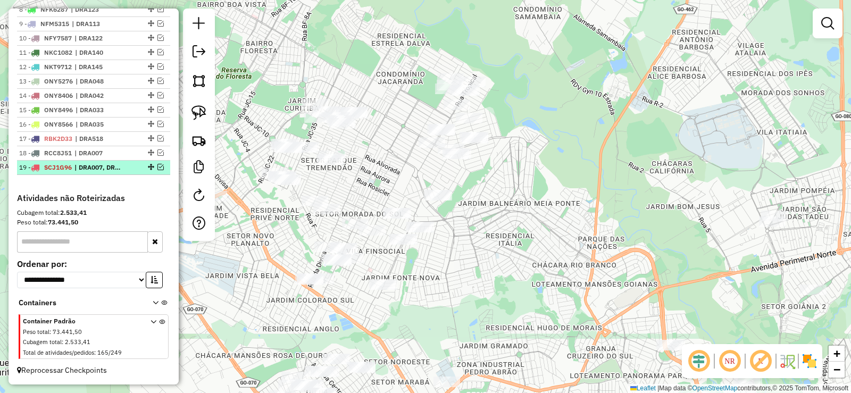
click at [157, 167] on em at bounding box center [160, 167] width 6 height 6
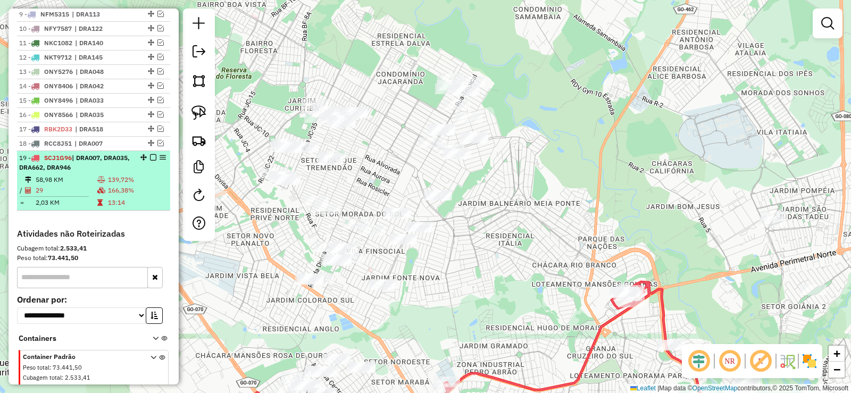
click at [125, 185] on td "139,72%" at bounding box center [136, 180] width 59 height 11
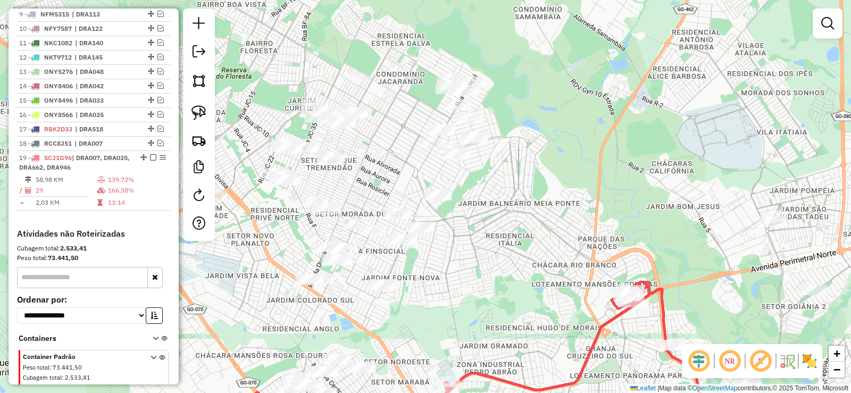
select select "**********"
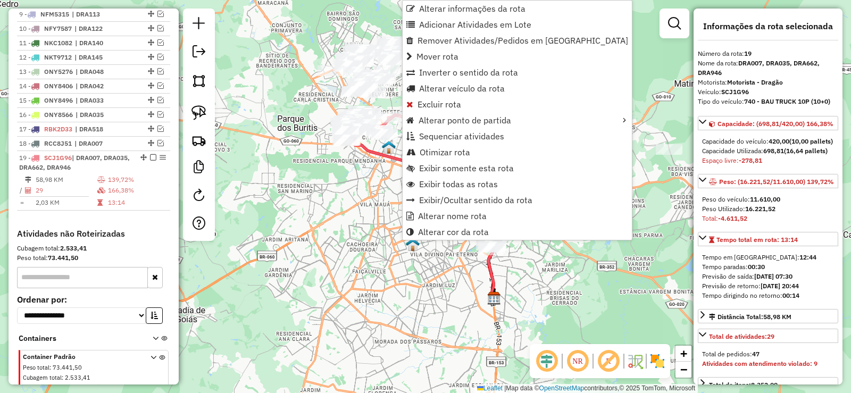
scroll to position [563, 0]
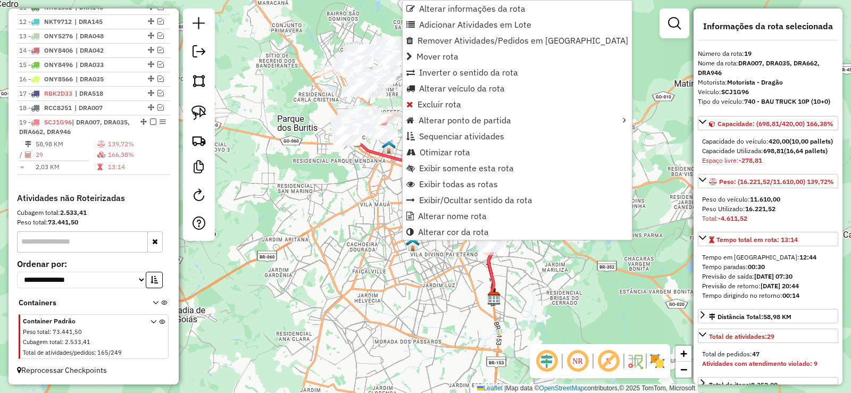
drag, startPoint x: 313, startPoint y: 208, endPoint x: 94, endPoint y: 178, distance: 220.8
click at [311, 208] on div "Janela de atendimento Grade de atendimento Capacidade Transportadoras Veículos …" at bounding box center [425, 196] width 851 height 393
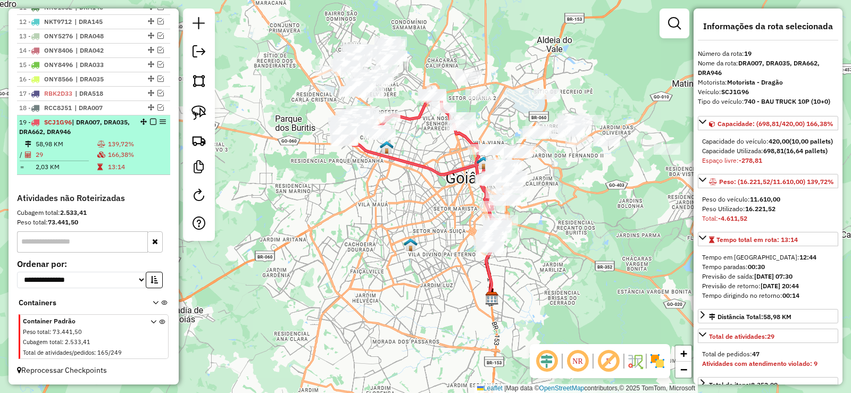
click at [151, 124] on em at bounding box center [153, 122] width 6 height 6
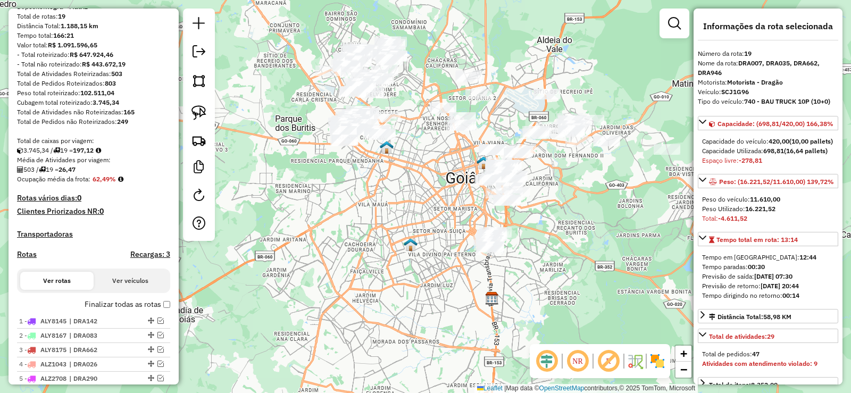
scroll to position [0, 0]
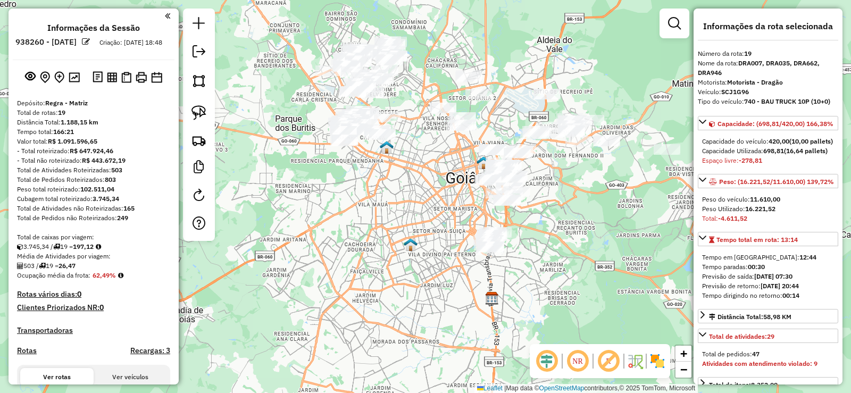
click at [90, 45] on em at bounding box center [86, 42] width 8 height 8
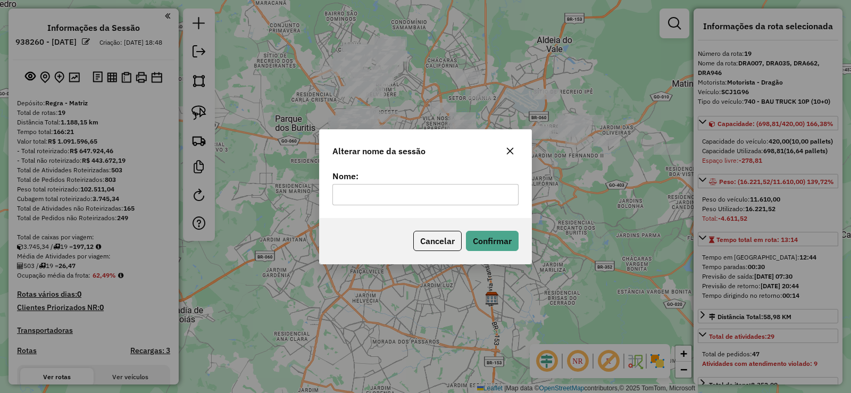
click at [387, 196] on input "text" at bounding box center [426, 194] width 186 height 21
type input "****"
click at [504, 228] on div "Cancelar Confirmar" at bounding box center [426, 241] width 212 height 46
click at [493, 235] on button "Confirmar" at bounding box center [492, 241] width 53 height 20
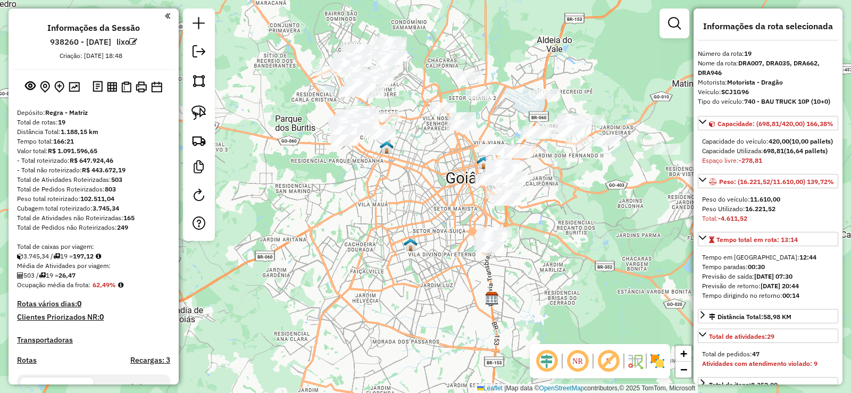
click at [391, 148] on img at bounding box center [387, 147] width 14 height 14
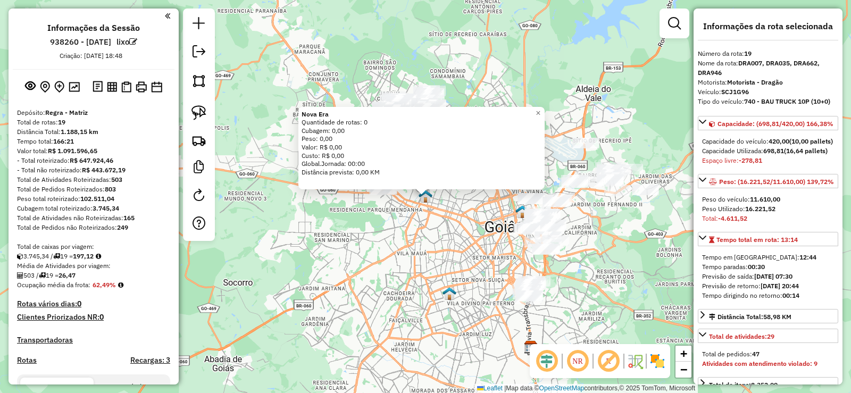
click at [184, 49] on div at bounding box center [199, 125] width 32 height 232
click at [200, 51] on em at bounding box center [199, 51] width 13 height 13
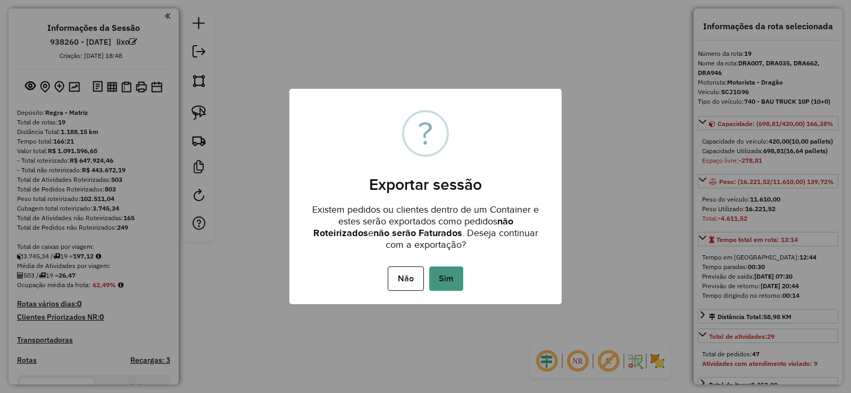
click at [454, 286] on button "Sim" at bounding box center [446, 279] width 34 height 24
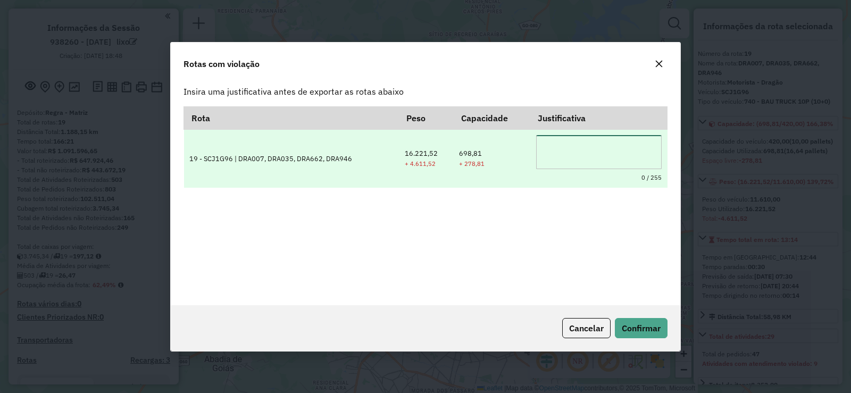
click at [587, 145] on textarea at bounding box center [599, 152] width 126 height 34
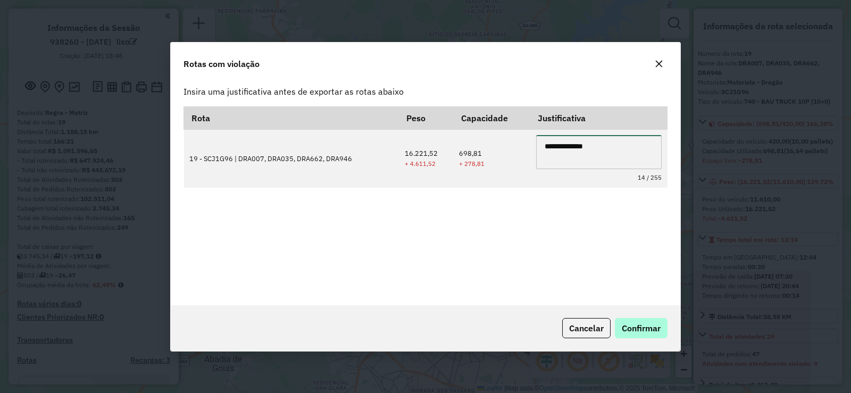
type textarea "**********"
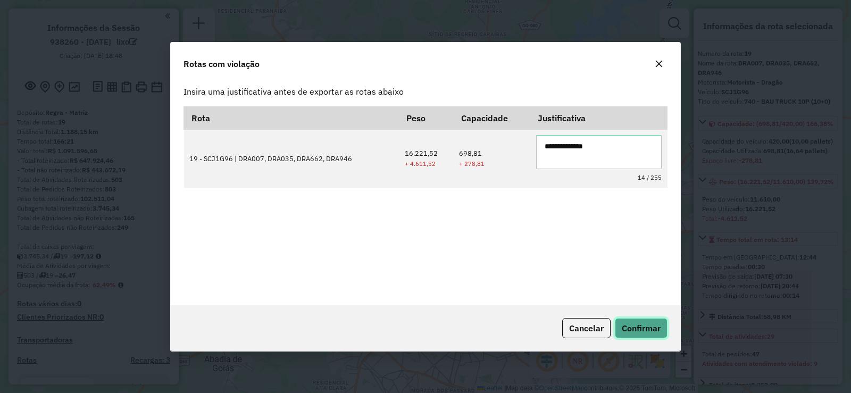
click at [654, 320] on button "Confirmar" at bounding box center [641, 328] width 53 height 20
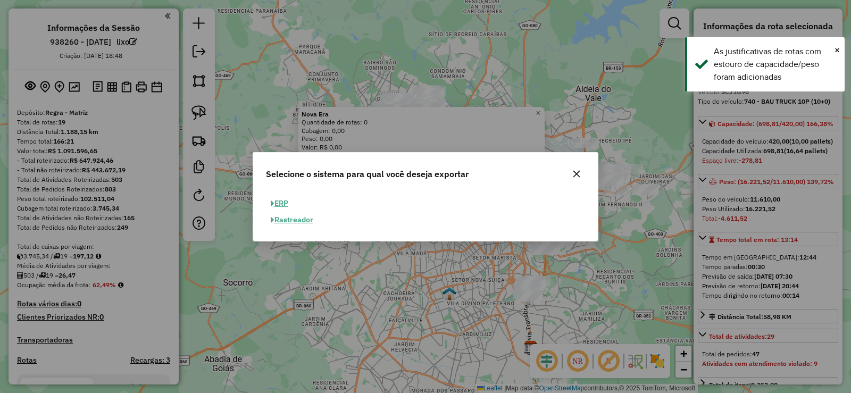
click at [280, 204] on button "ERP" at bounding box center [279, 203] width 27 height 16
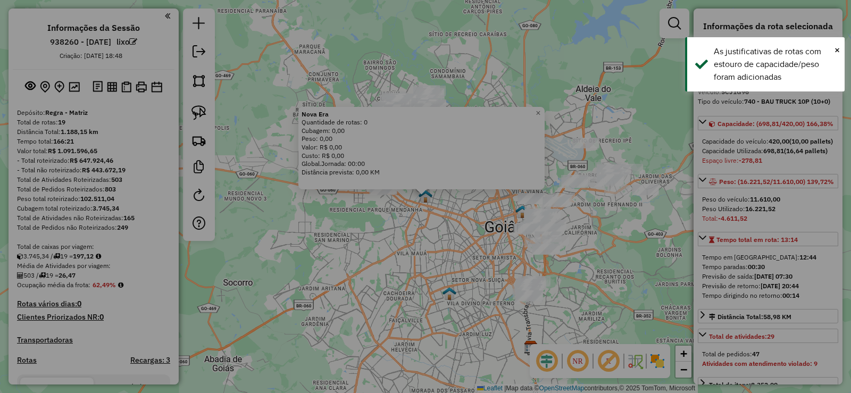
select select "**"
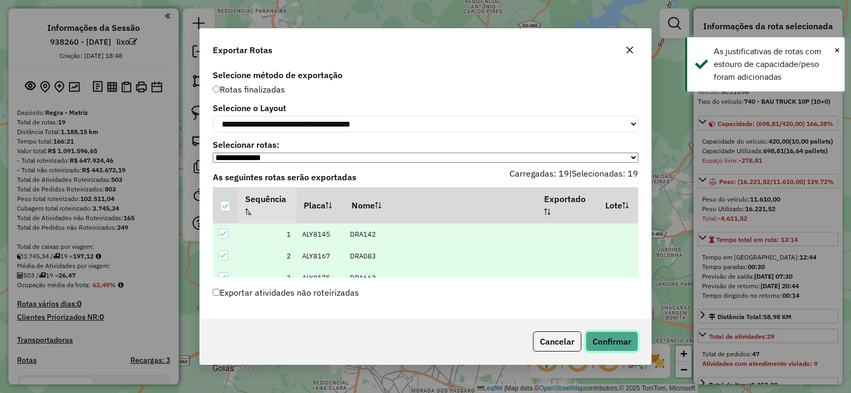
click at [613, 341] on button "Confirmar" at bounding box center [612, 341] width 53 height 20
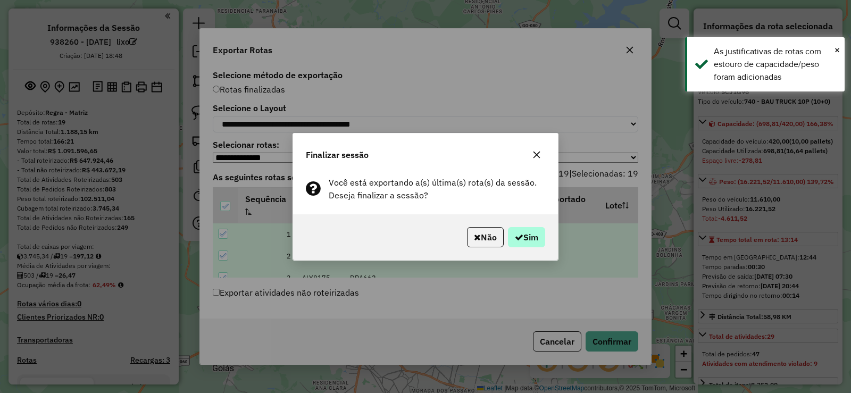
click at [552, 242] on div "Não Sim" at bounding box center [425, 237] width 265 height 46
click at [536, 238] on button "Sim" at bounding box center [526, 237] width 37 height 20
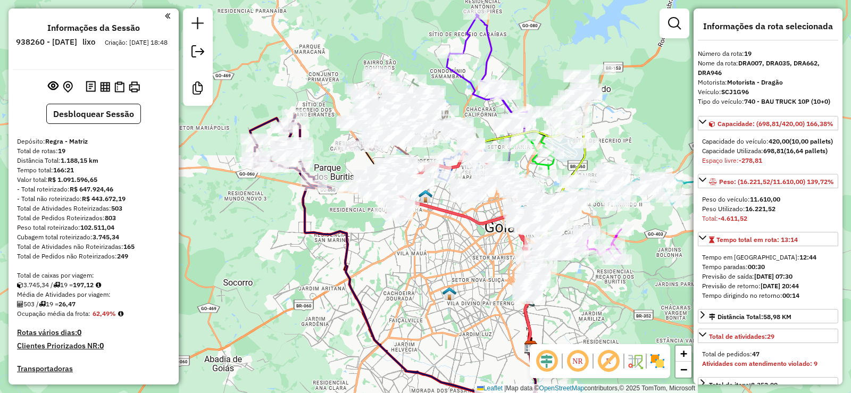
scroll to position [1189, 0]
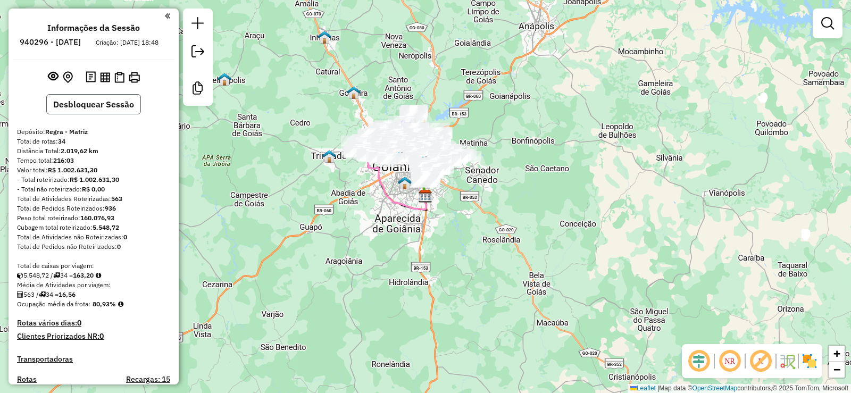
click at [118, 114] on button "Desbloquear Sessão" at bounding box center [93, 104] width 95 height 20
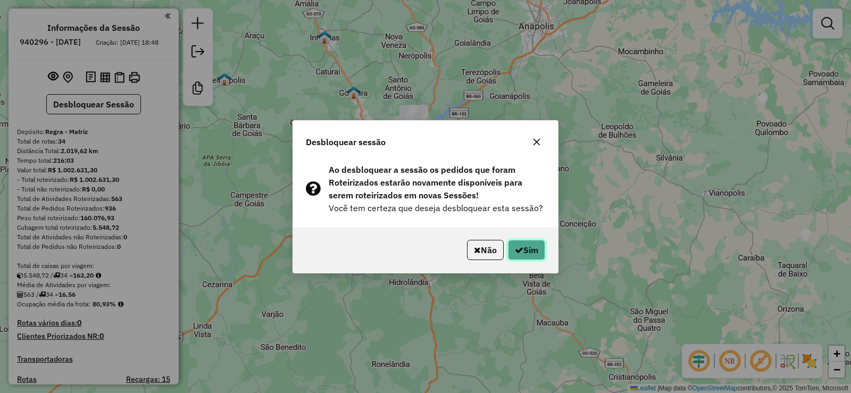
click at [512, 249] on button "Sim" at bounding box center [526, 250] width 37 height 20
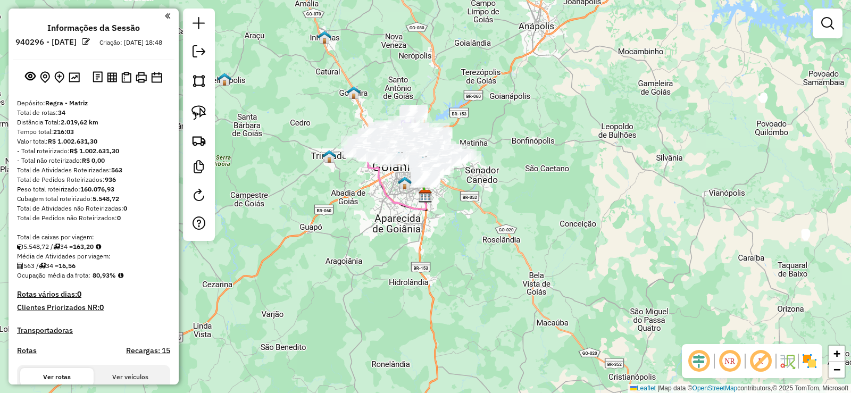
click at [93, 44] on li at bounding box center [85, 44] width 13 height 14
click at [90, 43] on em at bounding box center [86, 42] width 8 height 8
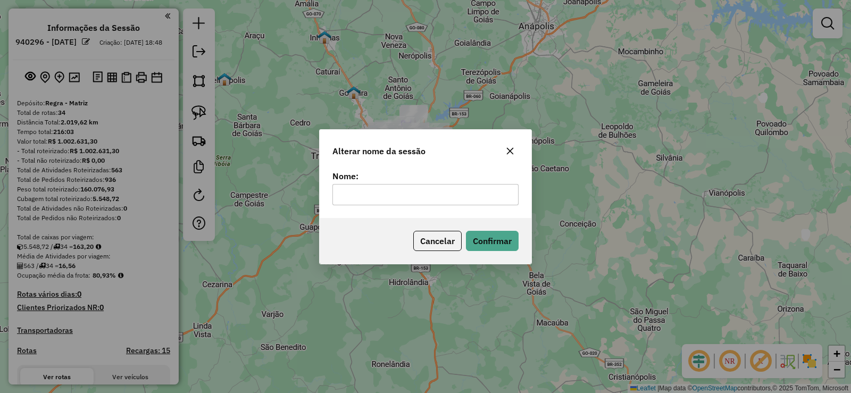
click at [436, 189] on input "text" at bounding box center [426, 194] width 186 height 21
click at [346, 201] on input "*****" at bounding box center [426, 194] width 186 height 21
type input "*"
type input "******"
click at [491, 237] on button "Confirmar" at bounding box center [492, 241] width 53 height 20
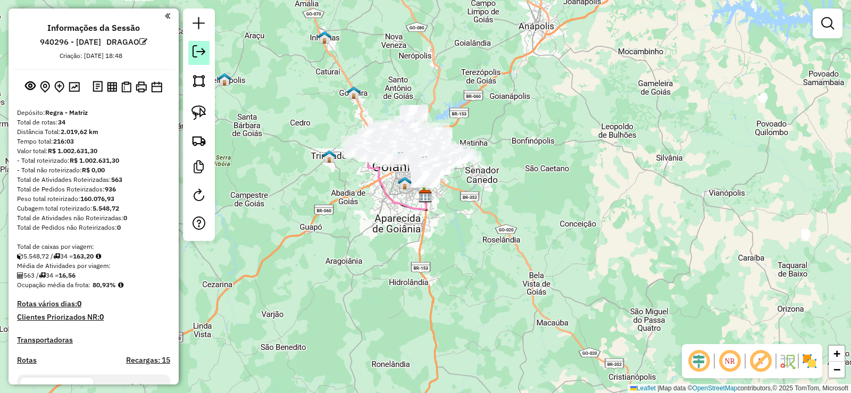
click at [199, 51] on em at bounding box center [199, 51] width 13 height 13
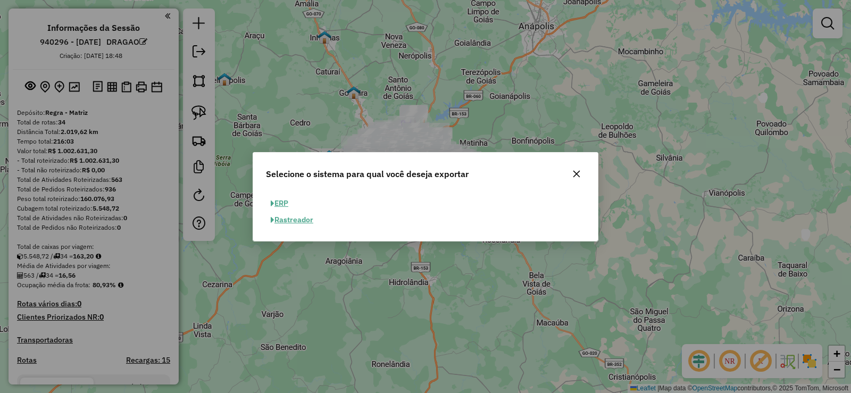
click at [271, 207] on span "button" at bounding box center [273, 203] width 4 height 7
select select "**"
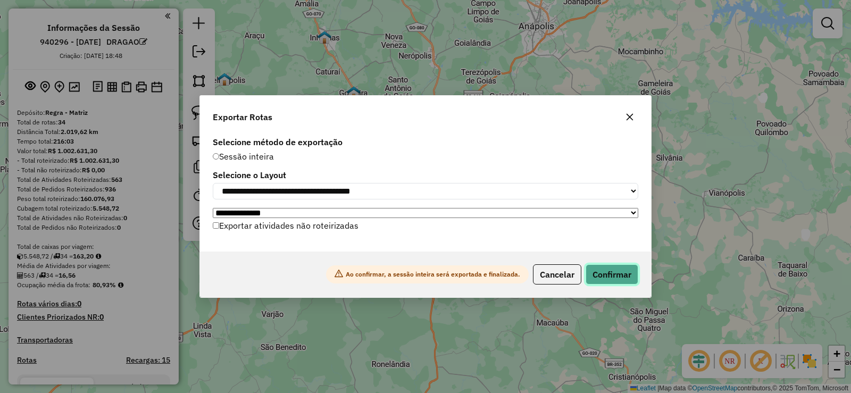
click at [622, 273] on button "Confirmar" at bounding box center [612, 274] width 53 height 20
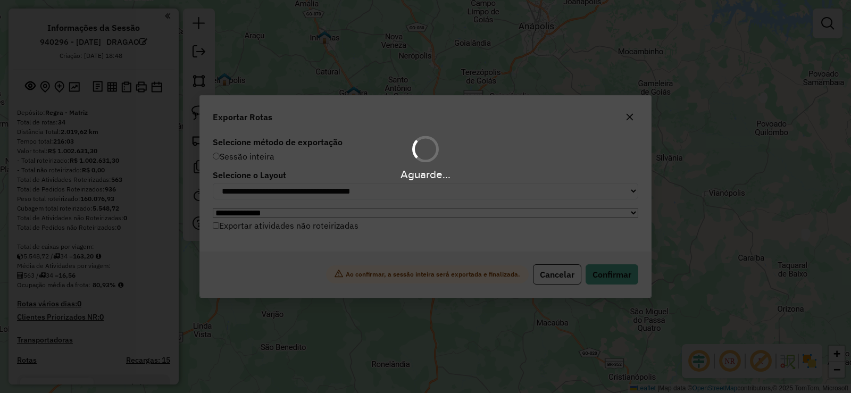
click at [595, 277] on div "Aguarde..." at bounding box center [425, 196] width 851 height 393
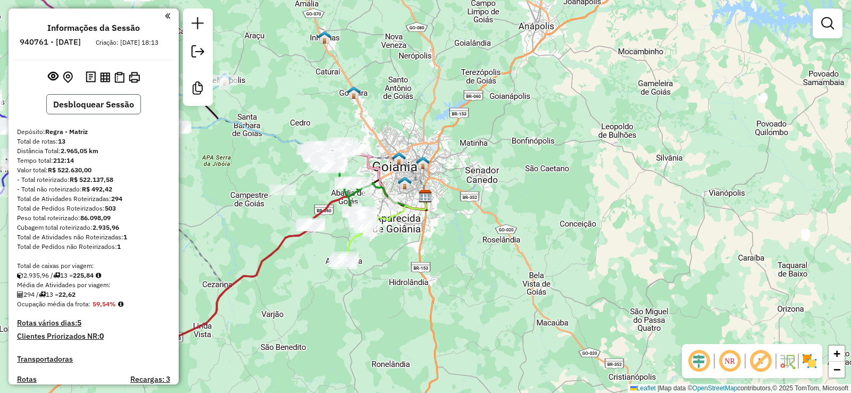
click at [114, 114] on button "Desbloquear Sessão" at bounding box center [93, 104] width 95 height 20
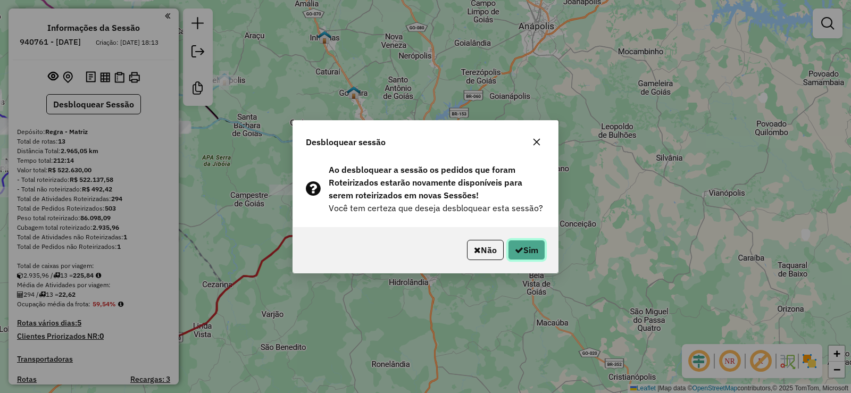
click at [519, 249] on icon "button" at bounding box center [519, 250] width 9 height 9
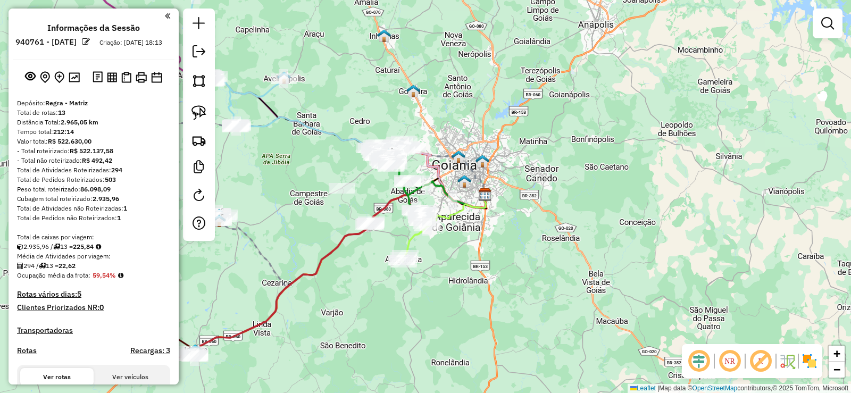
drag, startPoint x: 428, startPoint y: 86, endPoint x: 601, endPoint y: 92, distance: 173.5
click at [601, 92] on div "Janela de atendimento Grade de atendimento Capacidade Transportadoras Veículos …" at bounding box center [425, 196] width 851 height 393
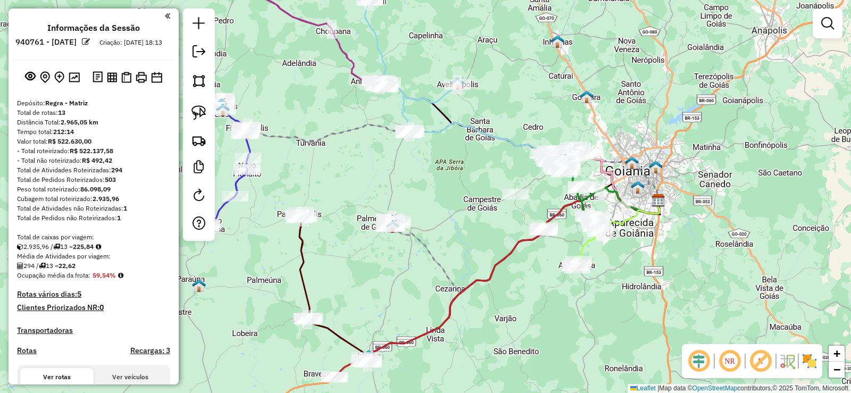
click at [90, 40] on em at bounding box center [86, 42] width 8 height 8
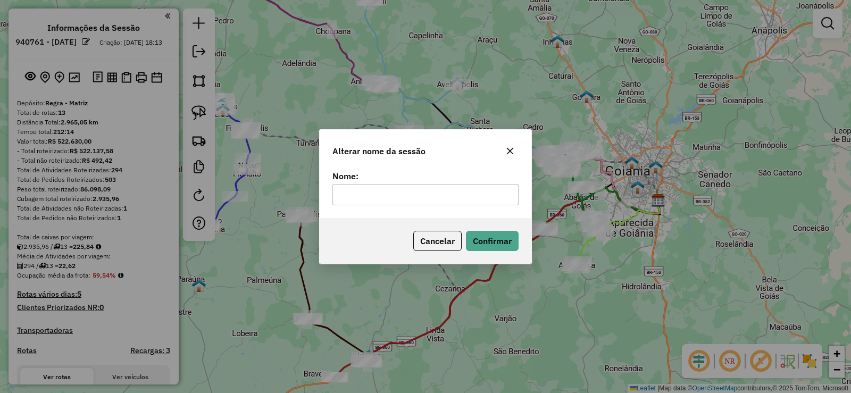
click at [446, 195] on input "text" at bounding box center [426, 194] width 186 height 21
type input "*******"
click at [494, 245] on button "Confirmar" at bounding box center [492, 241] width 53 height 20
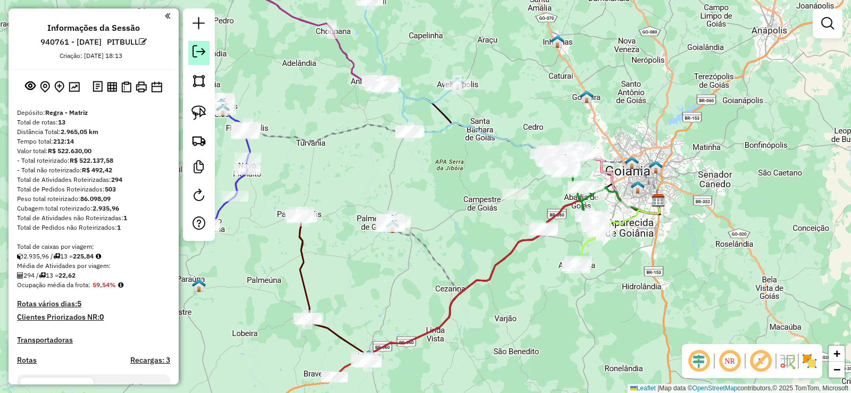
click at [197, 60] on link at bounding box center [198, 53] width 21 height 24
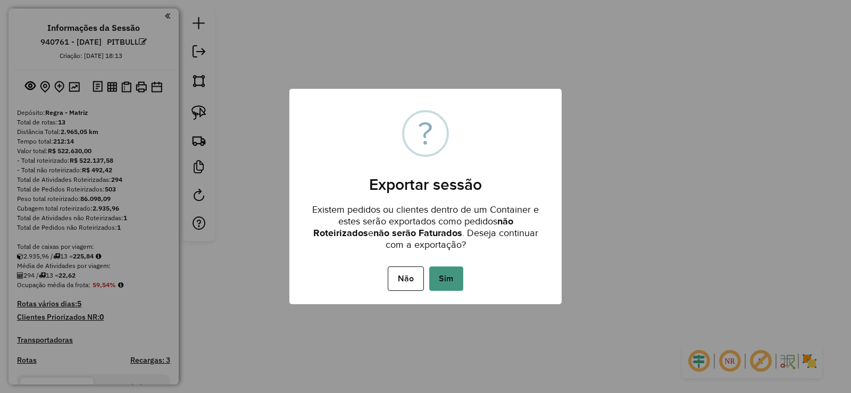
click at [458, 269] on button "Sim" at bounding box center [446, 279] width 34 height 24
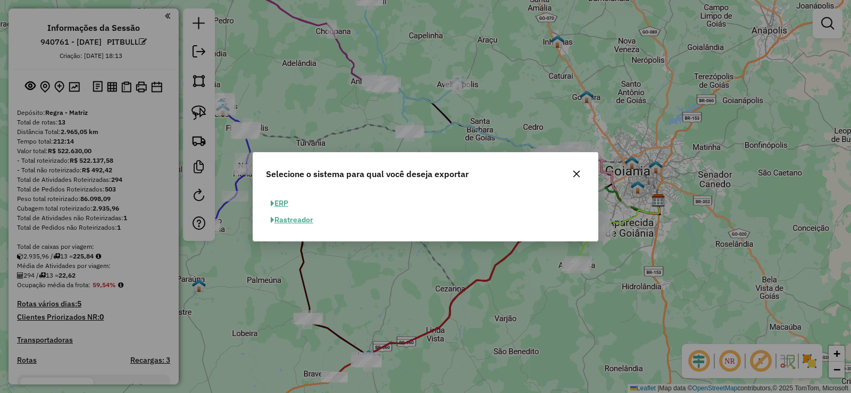
click at [290, 202] on button "ERP" at bounding box center [279, 203] width 27 height 16
select select "**"
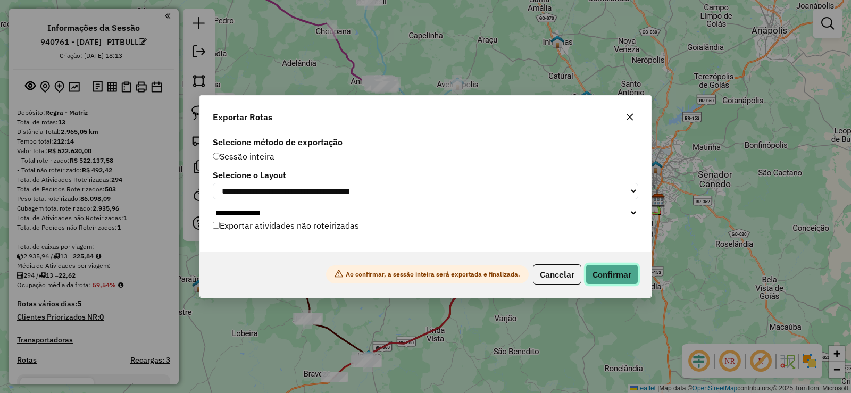
click at [617, 279] on button "Confirmar" at bounding box center [612, 274] width 53 height 20
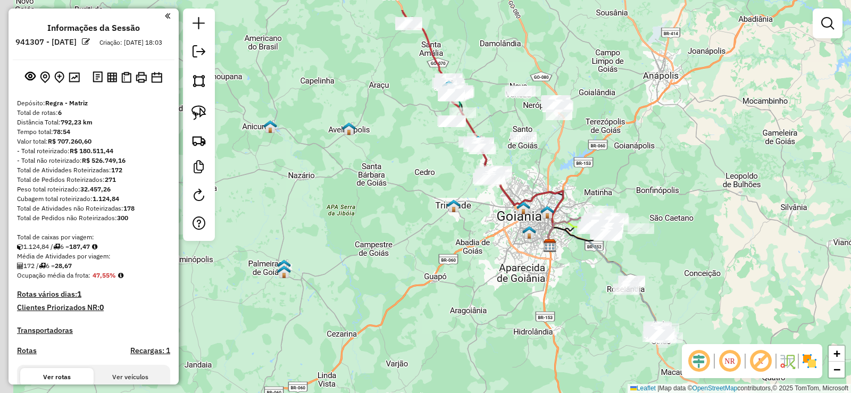
drag, startPoint x: 386, startPoint y: 231, endPoint x: 402, endPoint y: 234, distance: 15.7
click at [400, 234] on div "Janela de atendimento Grade de atendimento Capacidade Transportadoras Veículos …" at bounding box center [425, 196] width 851 height 393
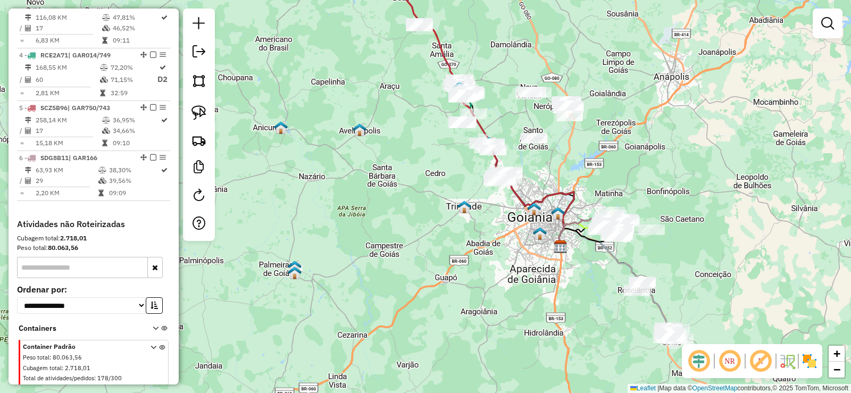
scroll to position [495, 0]
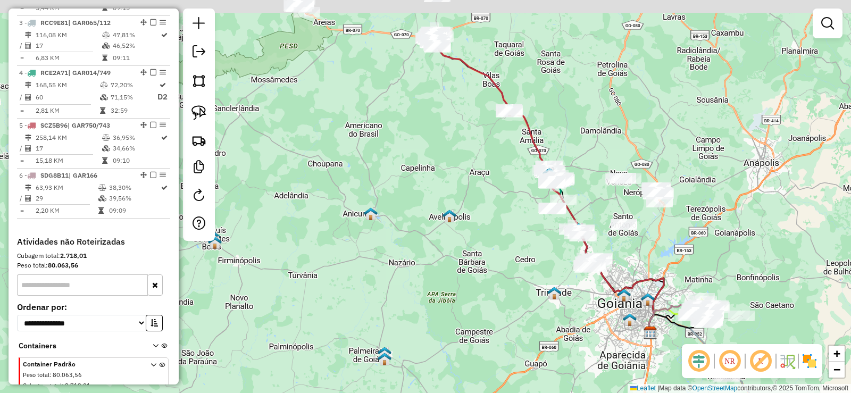
drag, startPoint x: 404, startPoint y: 251, endPoint x: 418, endPoint y: 258, distance: 15.7
click at [418, 258] on div "Janela de atendimento Grade de atendimento Capacidade Transportadoras Veículos …" at bounding box center [425, 196] width 851 height 393
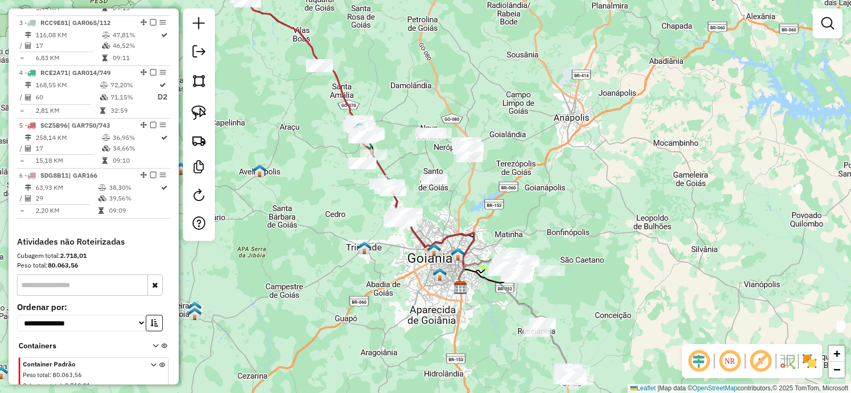
drag, startPoint x: 449, startPoint y: 189, endPoint x: 264, endPoint y: 144, distance: 190.7
click at [256, 143] on div "Janela de atendimento Grade de atendimento Capacidade Transportadoras Veículos …" at bounding box center [425, 196] width 851 height 393
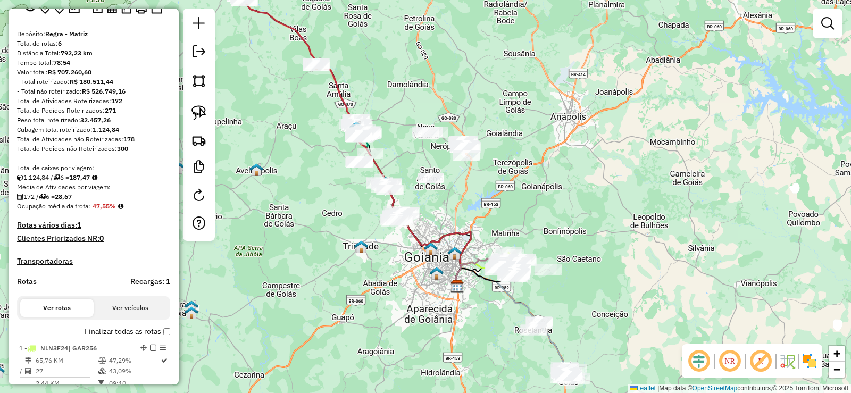
scroll to position [0, 0]
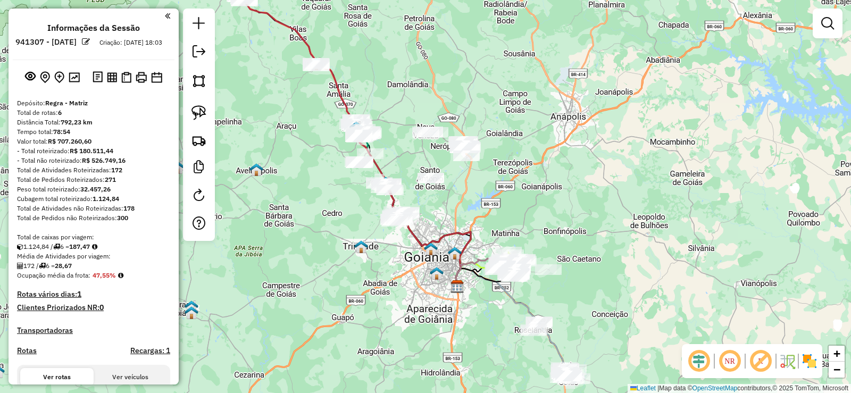
click at [90, 43] on em at bounding box center [86, 42] width 8 height 8
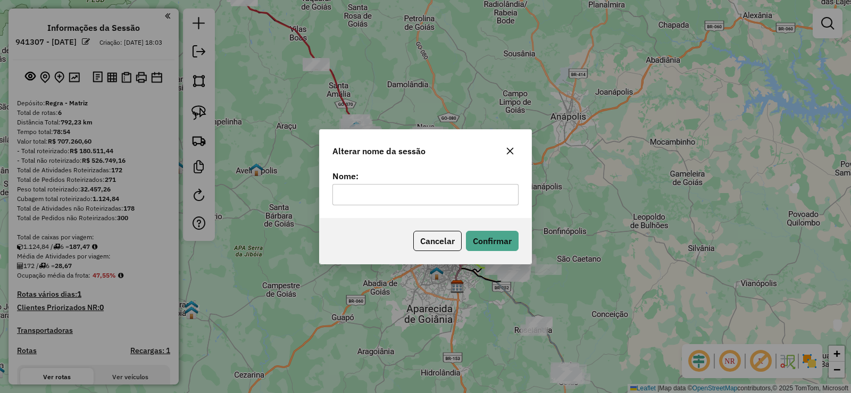
click at [388, 192] on input "text" at bounding box center [426, 194] width 186 height 21
type input "****"
click at [517, 247] on button "Confirmar" at bounding box center [492, 241] width 53 height 20
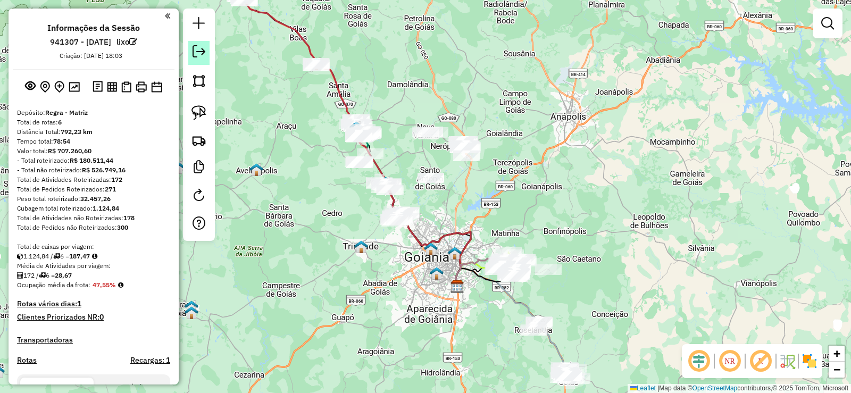
click at [197, 50] on em at bounding box center [199, 51] width 13 height 13
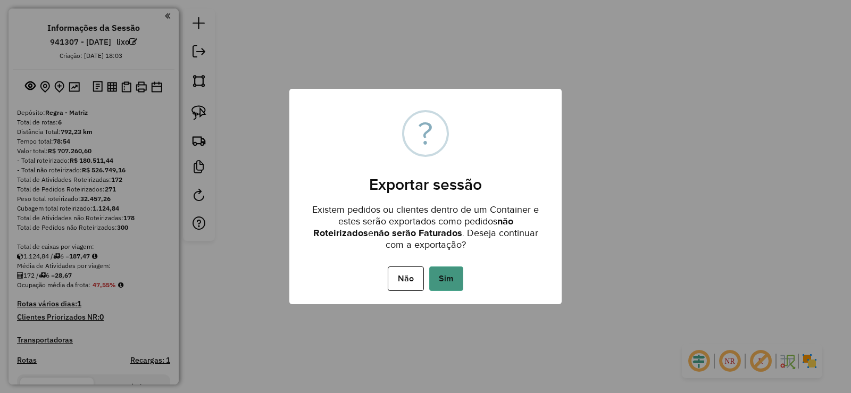
click at [441, 269] on button "Sim" at bounding box center [446, 279] width 34 height 24
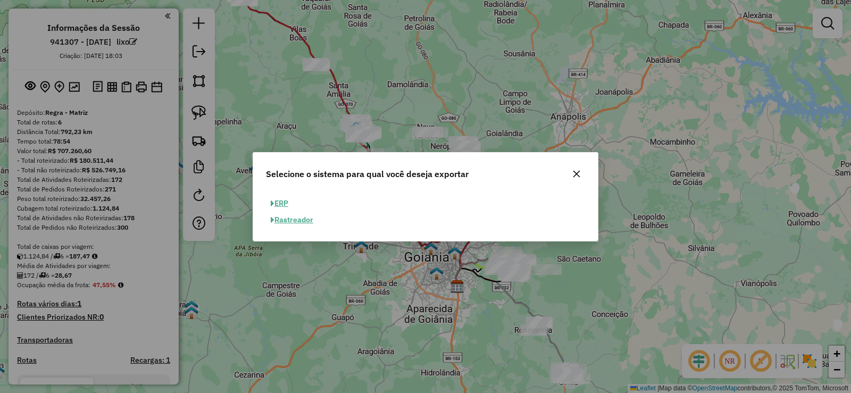
click at [277, 205] on button "ERP" at bounding box center [279, 203] width 27 height 16
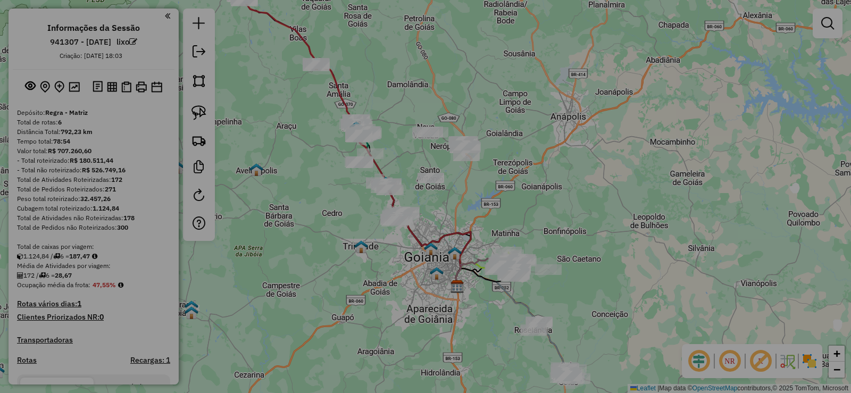
select select "**"
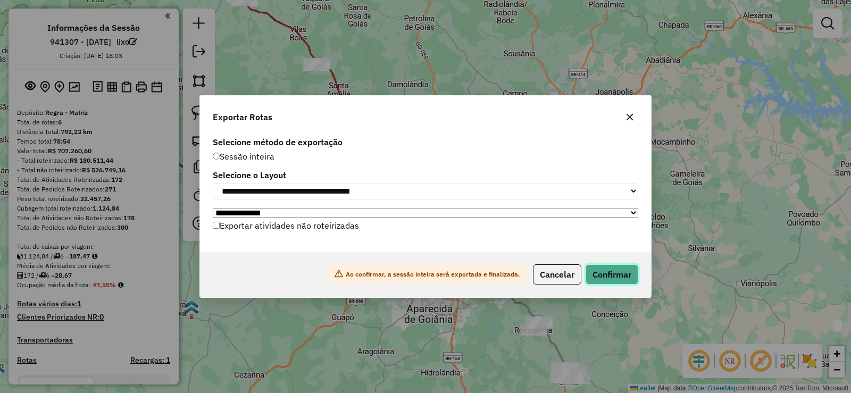
click at [622, 279] on button "Confirmar" at bounding box center [612, 274] width 53 height 20
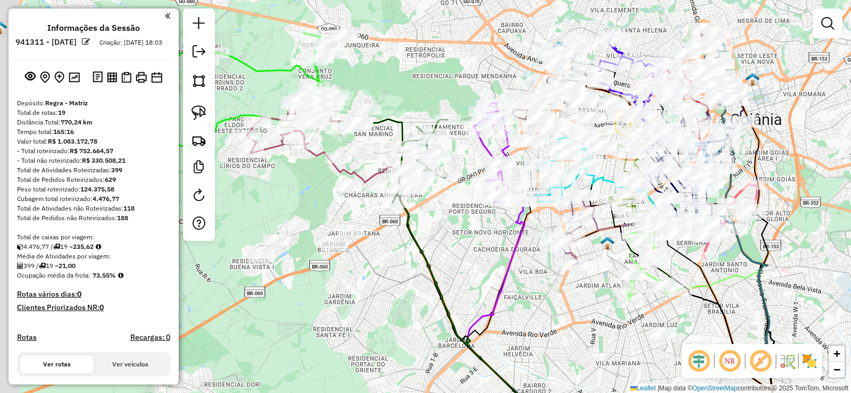
drag, startPoint x: 461, startPoint y: 235, endPoint x: 472, endPoint y: 240, distance: 11.7
click at [472, 240] on div "Janela de atendimento Grade de atendimento Capacidade Transportadoras Veículos …" at bounding box center [425, 196] width 851 height 393
click at [90, 45] on em at bounding box center [86, 42] width 8 height 8
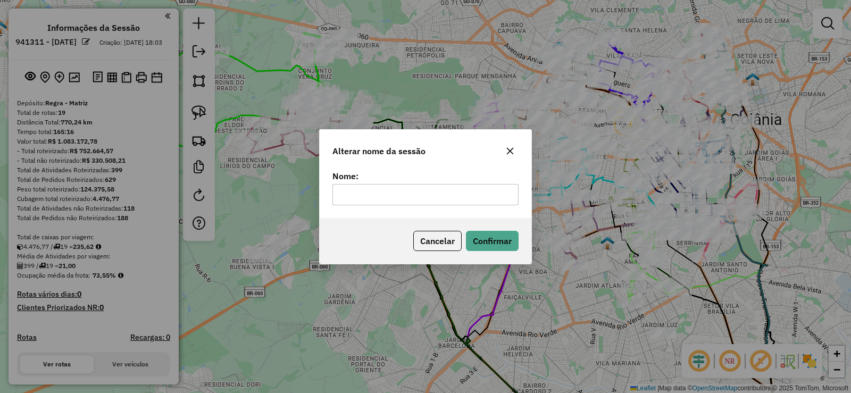
click at [371, 188] on input "text" at bounding box center [426, 194] width 186 height 21
type input "****"
click at [494, 237] on button "Confirmar" at bounding box center [492, 241] width 53 height 20
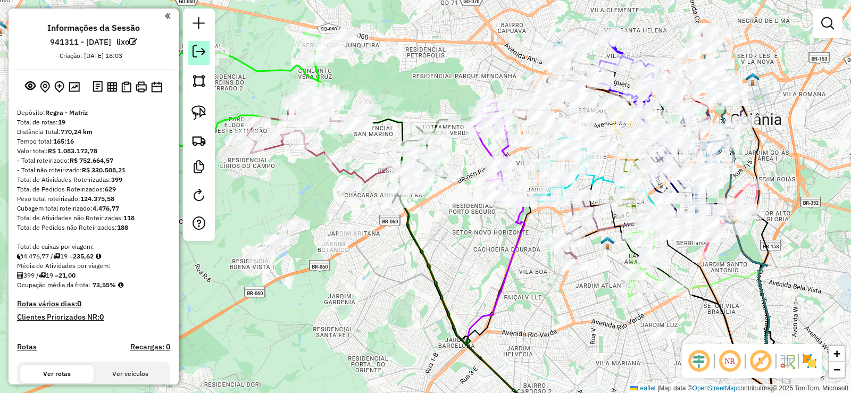
click at [195, 48] on em at bounding box center [199, 51] width 13 height 13
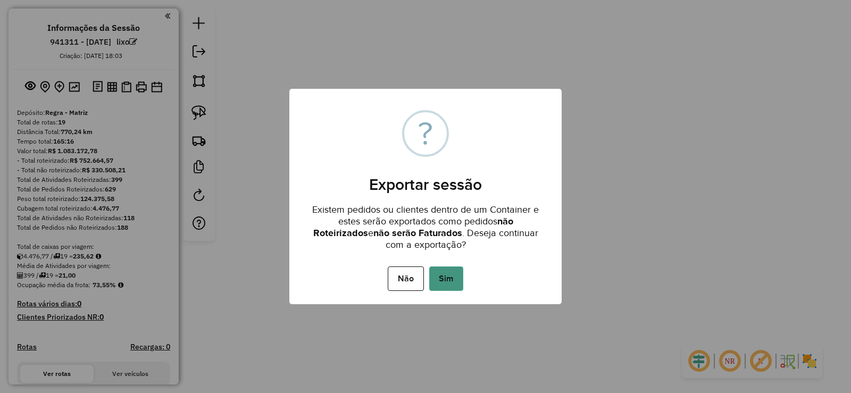
click at [449, 281] on button "Sim" at bounding box center [446, 279] width 34 height 24
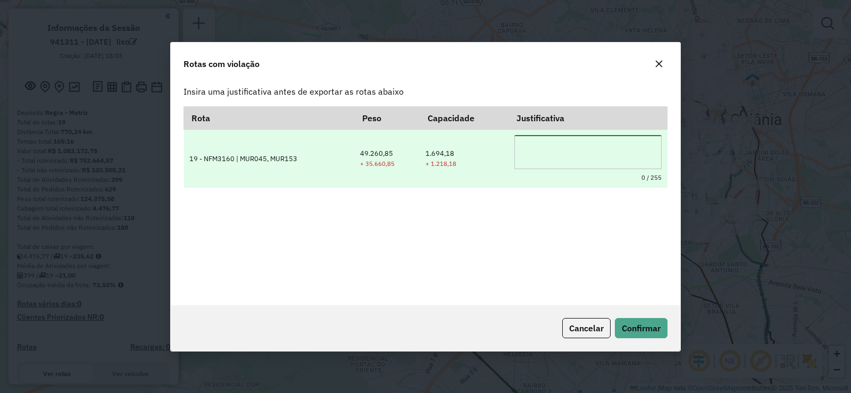
click at [545, 149] on textarea at bounding box center [587, 152] width 147 height 34
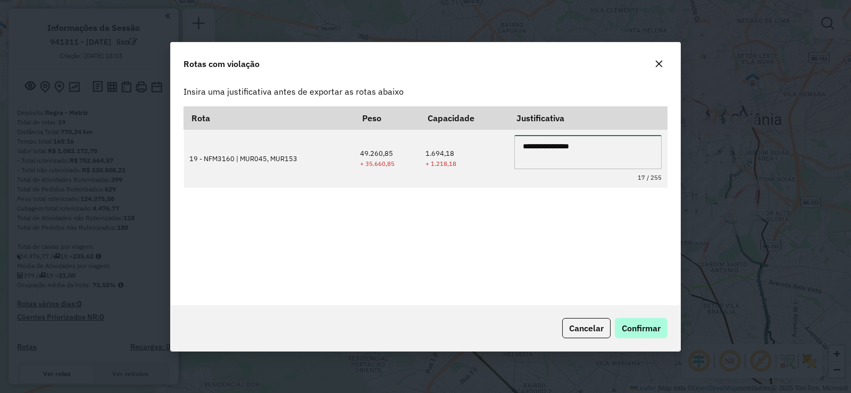
type textarea "**********"
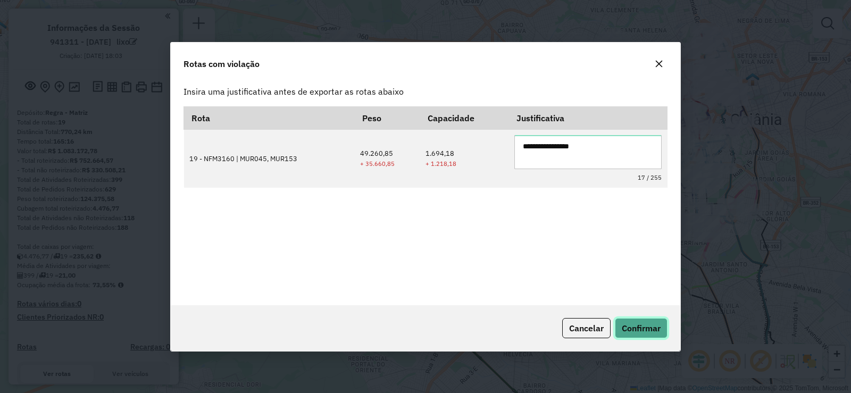
click at [644, 320] on button "Confirmar" at bounding box center [641, 328] width 53 height 20
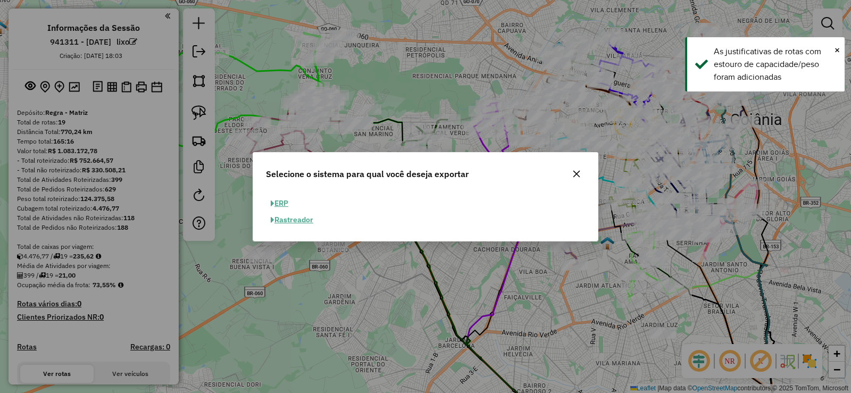
click at [292, 202] on button "ERP" at bounding box center [279, 203] width 27 height 16
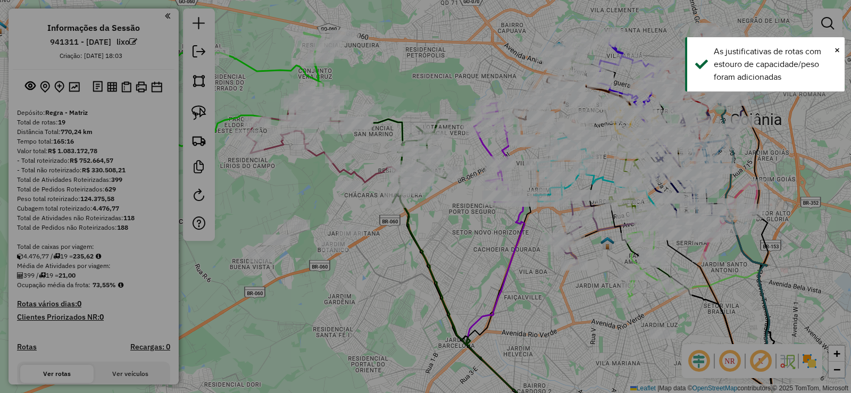
select select "**"
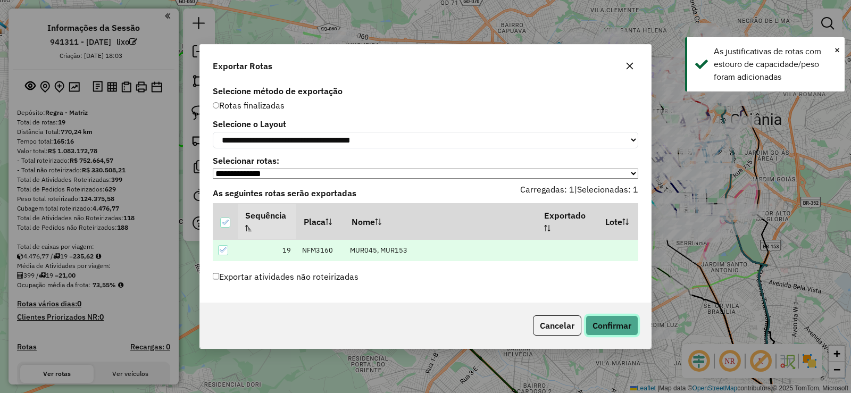
click at [621, 327] on button "Confirmar" at bounding box center [612, 325] width 53 height 20
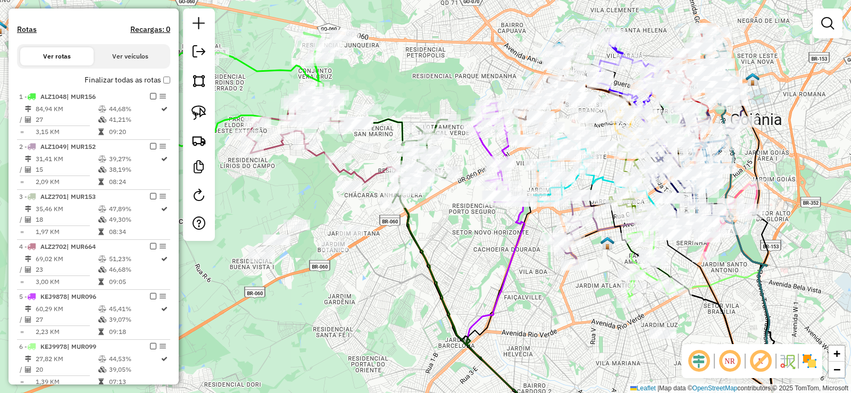
scroll to position [319, 0]
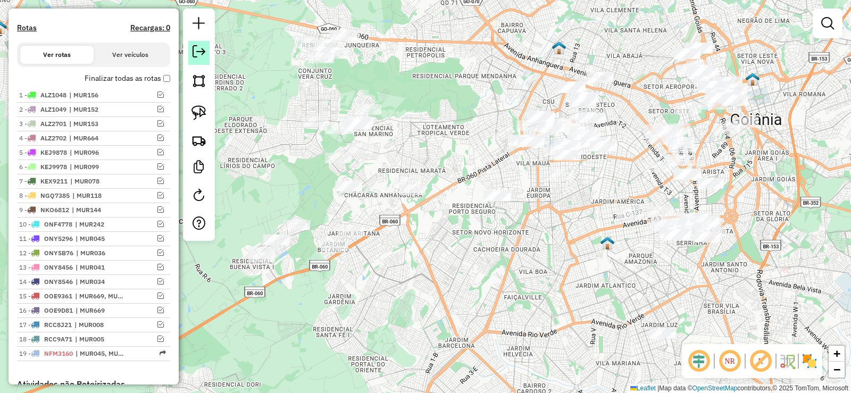
click at [201, 48] on em at bounding box center [199, 51] width 13 height 13
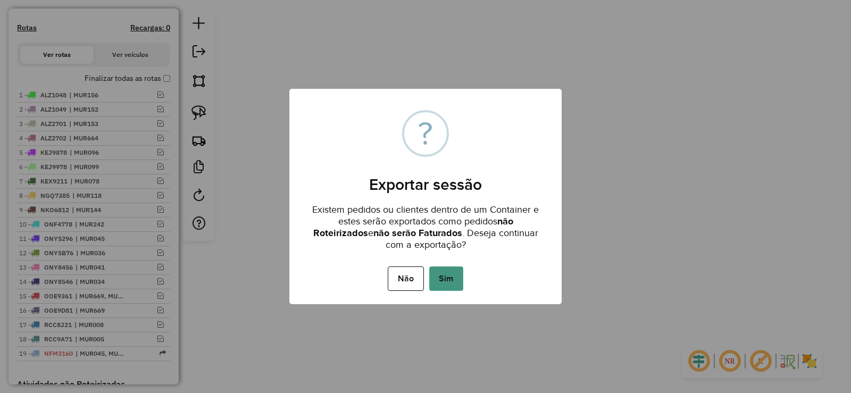
click at [437, 271] on button "Sim" at bounding box center [446, 279] width 34 height 24
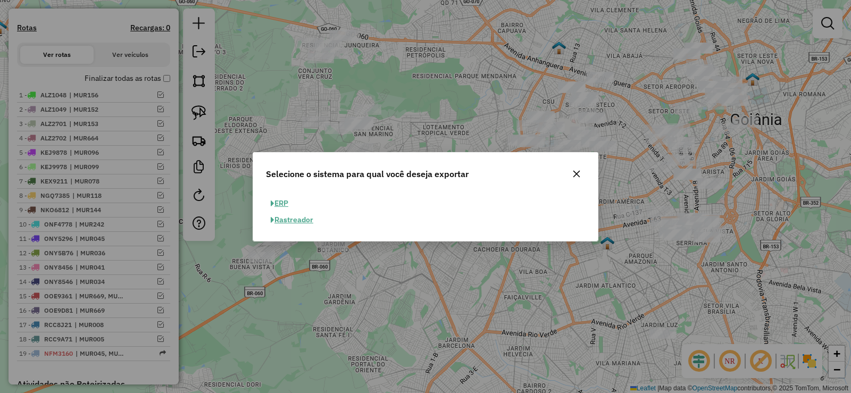
click at [284, 206] on button "ERP" at bounding box center [279, 203] width 27 height 16
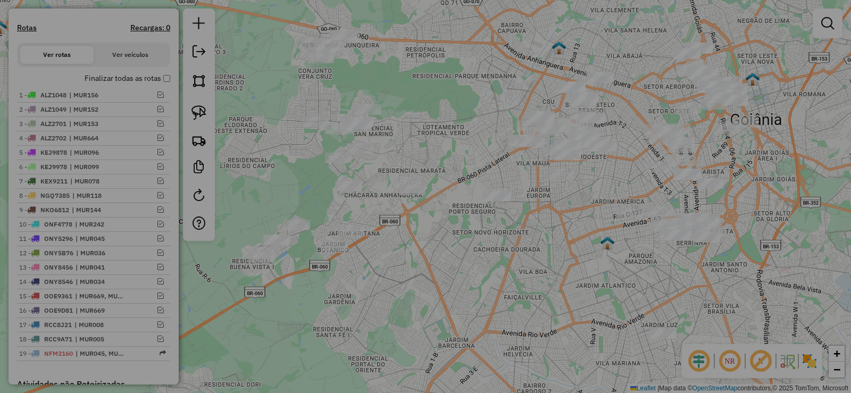
select select "**"
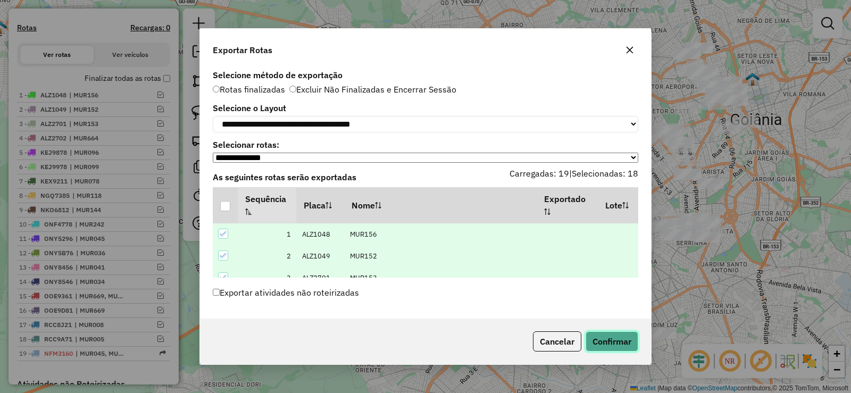
click at [622, 340] on button "Confirmar" at bounding box center [612, 341] width 53 height 20
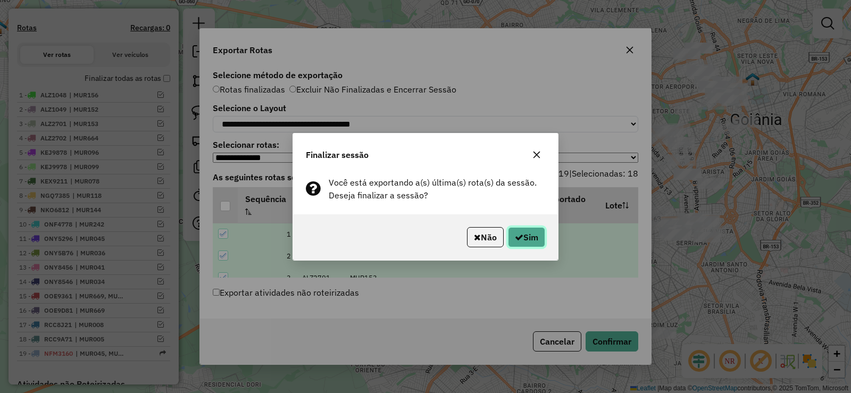
click at [515, 242] on button "Sim" at bounding box center [526, 237] width 37 height 20
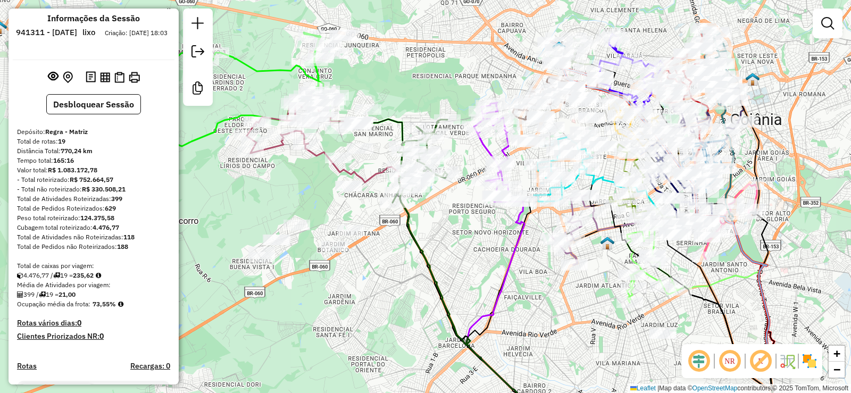
scroll to position [0, 0]
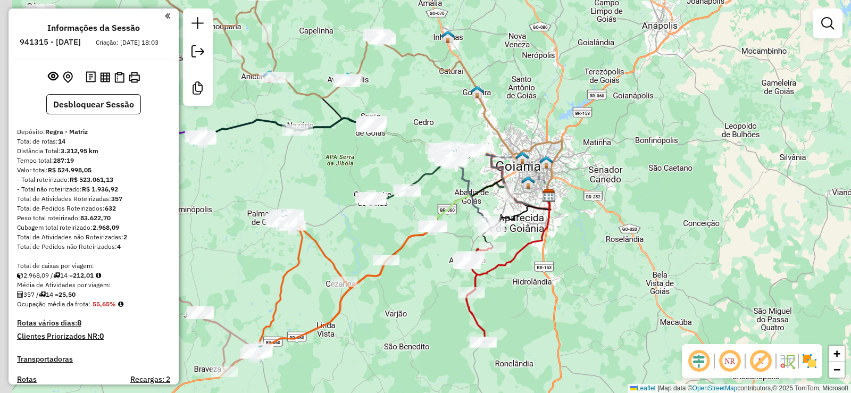
drag, startPoint x: 377, startPoint y: 95, endPoint x: 527, endPoint y: 76, distance: 151.3
click at [484, 85] on img at bounding box center [477, 92] width 14 height 14
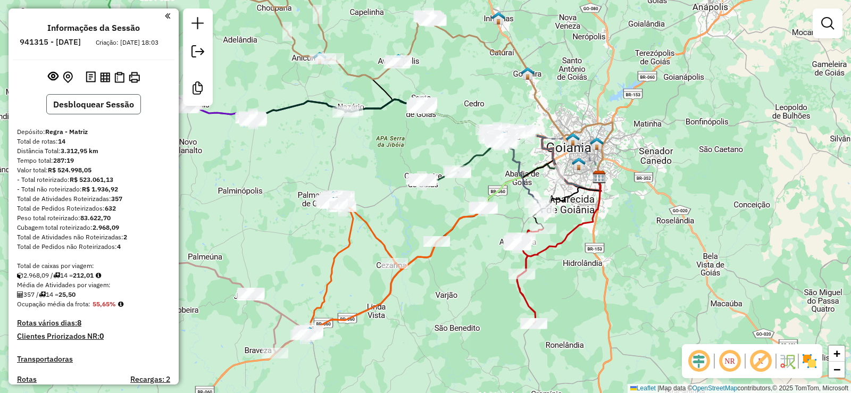
click at [102, 109] on button "Desbloquear Sessão" at bounding box center [93, 104] width 95 height 20
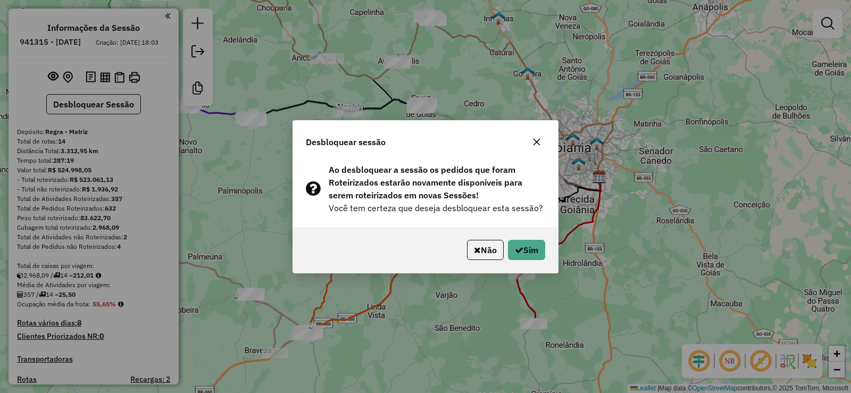
click at [513, 239] on div "Não Sim" at bounding box center [425, 250] width 265 height 46
click at [519, 259] on button "Sim" at bounding box center [526, 250] width 37 height 20
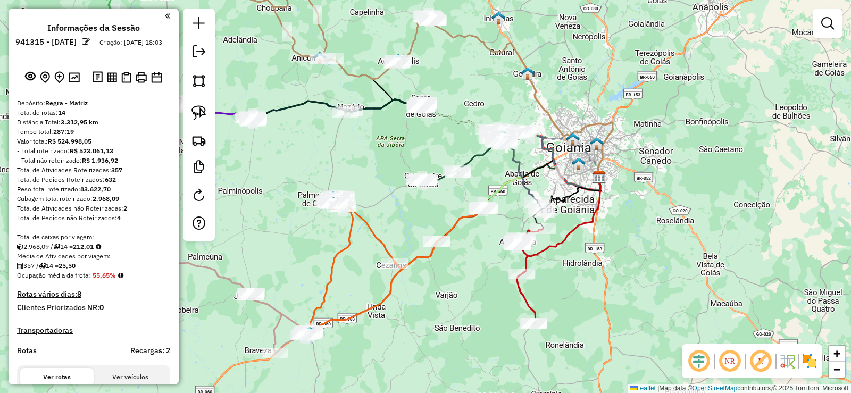
click at [90, 43] on em at bounding box center [86, 42] width 8 height 8
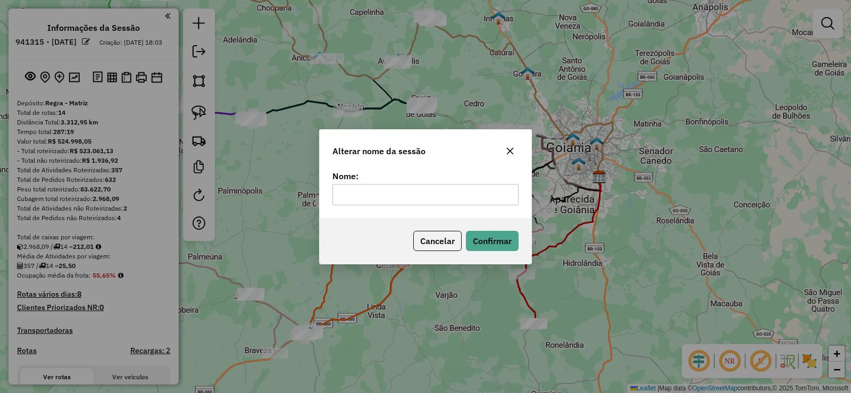
click at [367, 195] on input "text" at bounding box center [426, 194] width 186 height 21
type input "*******"
click at [504, 245] on button "Confirmar" at bounding box center [492, 241] width 53 height 20
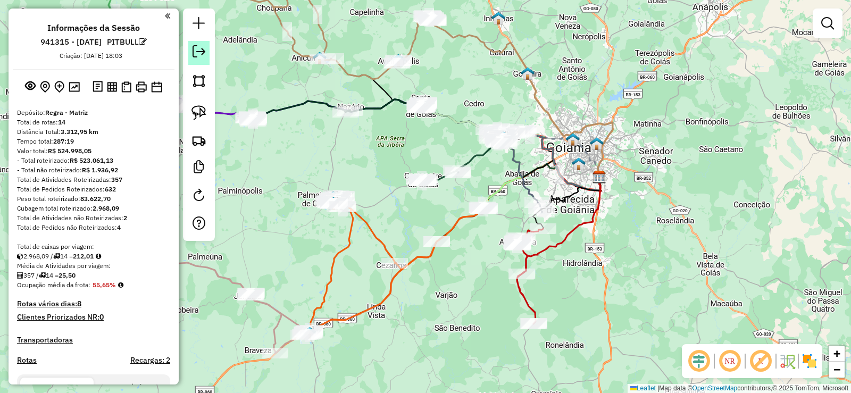
click at [197, 47] on em at bounding box center [199, 51] width 13 height 13
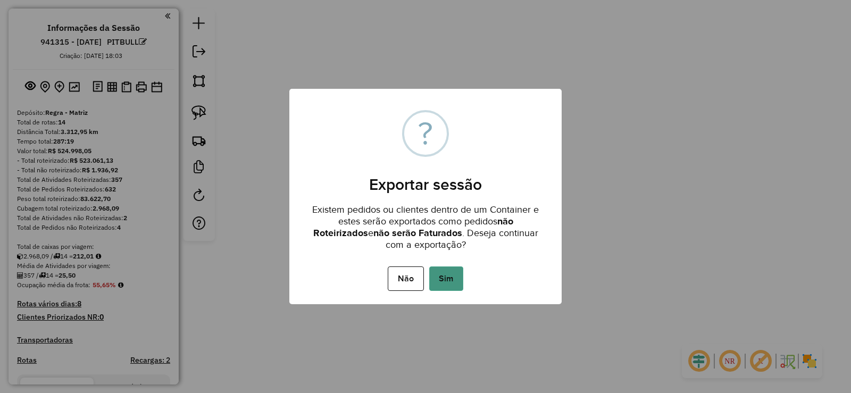
click at [438, 280] on button "Sim" at bounding box center [446, 279] width 34 height 24
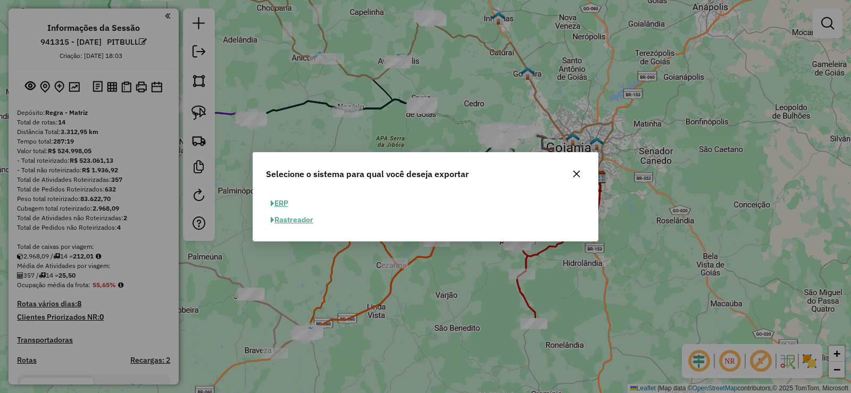
click at [275, 199] on button "ERP" at bounding box center [279, 203] width 27 height 16
select select "**"
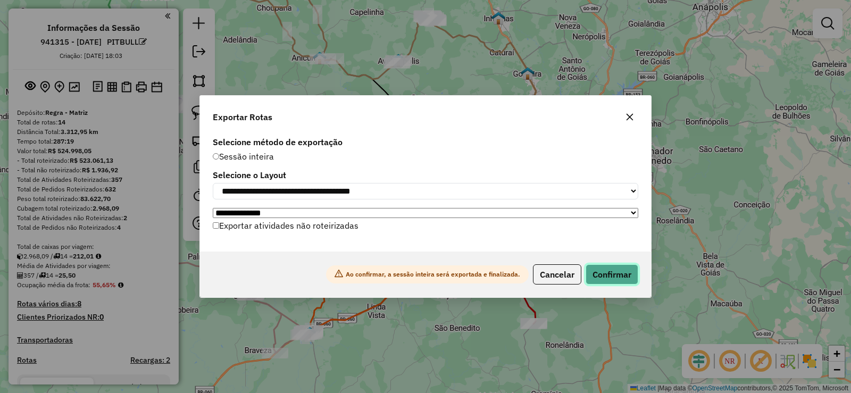
click at [617, 278] on button "Confirmar" at bounding box center [612, 274] width 53 height 20
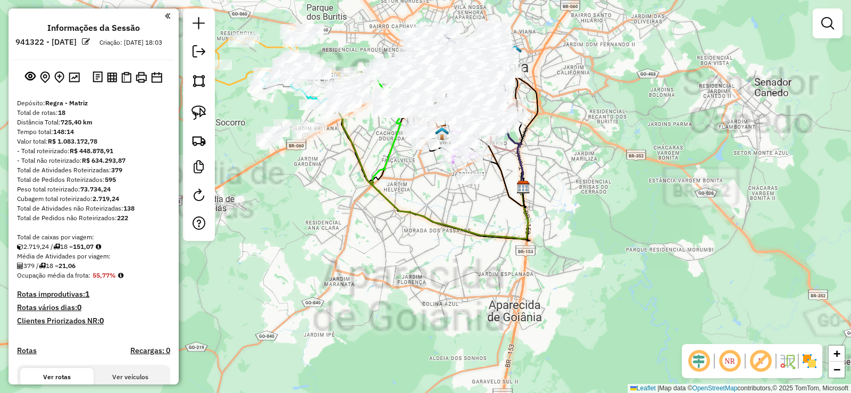
drag, startPoint x: 388, startPoint y: 200, endPoint x: 382, endPoint y: 217, distance: 17.7
click at [423, 229] on icon at bounding box center [433, 172] width 190 height 132
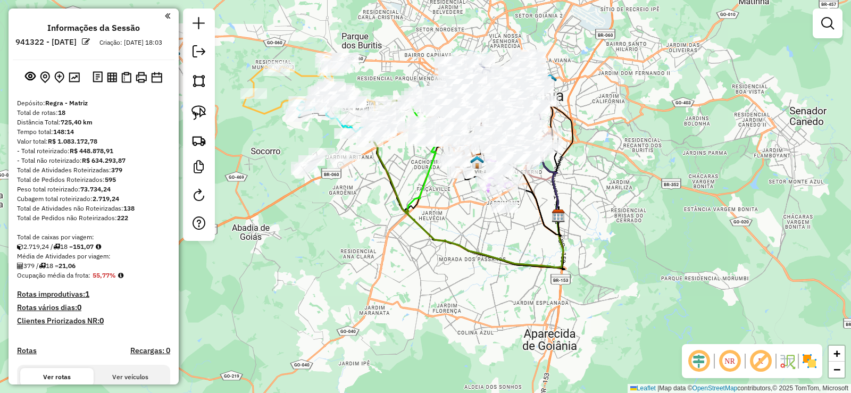
click at [90, 44] on em at bounding box center [86, 42] width 8 height 8
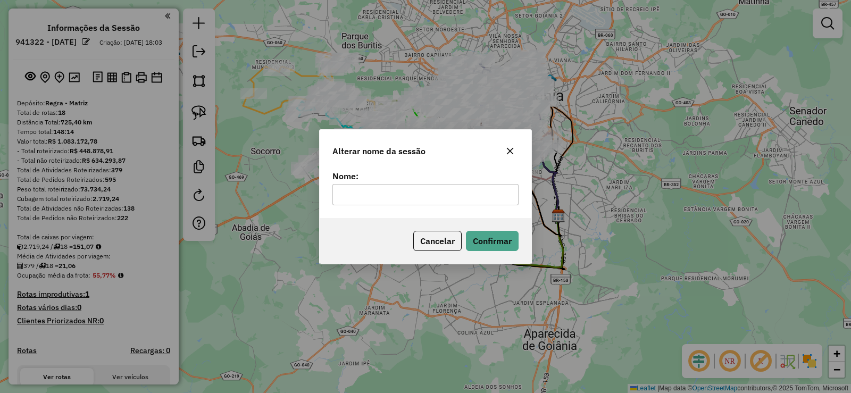
click at [446, 196] on input "text" at bounding box center [426, 194] width 186 height 21
type input "****"
click at [511, 244] on button "Confirmar" at bounding box center [492, 241] width 53 height 20
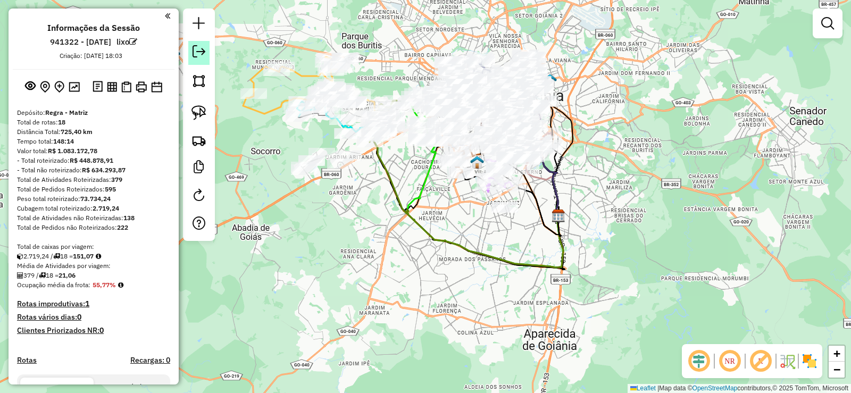
click at [209, 59] on link at bounding box center [198, 53] width 21 height 24
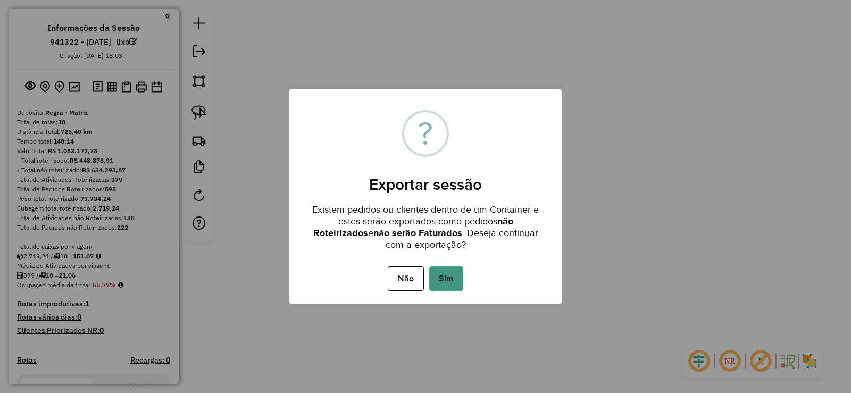
click at [456, 281] on button "Sim" at bounding box center [446, 279] width 34 height 24
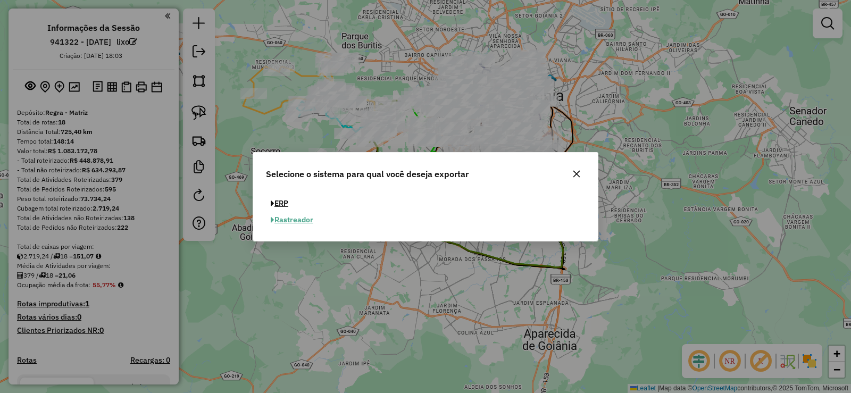
click at [283, 201] on button "ERP" at bounding box center [279, 203] width 27 height 16
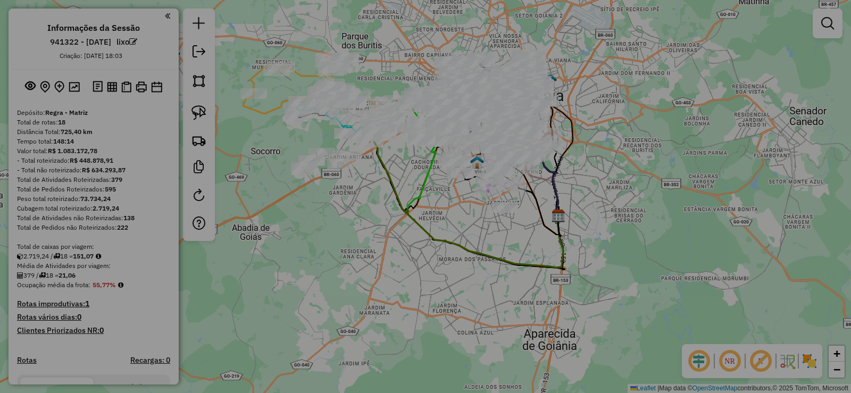
select select "**"
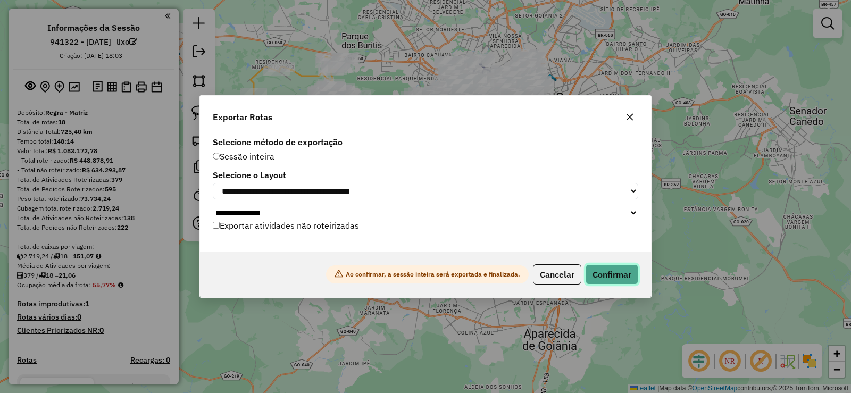
click at [629, 281] on button "Confirmar" at bounding box center [612, 274] width 53 height 20
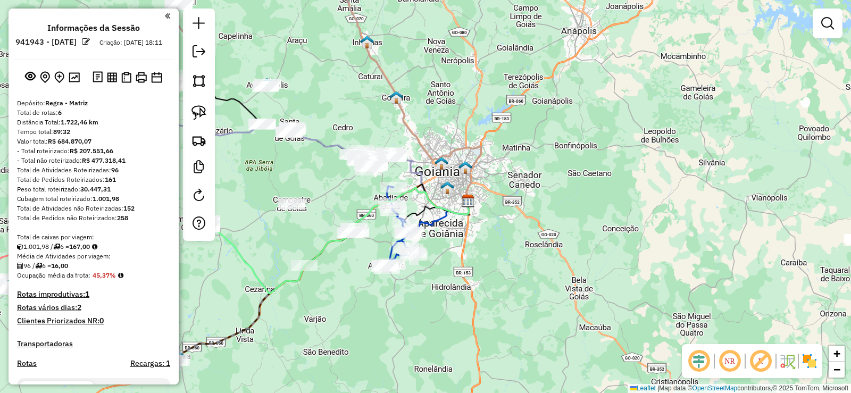
drag, startPoint x: 373, startPoint y: 122, endPoint x: 595, endPoint y: 148, distance: 224.0
click at [632, 143] on div "Janela de atendimento Grade de atendimento Capacidade Transportadoras Veículos …" at bounding box center [425, 196] width 851 height 393
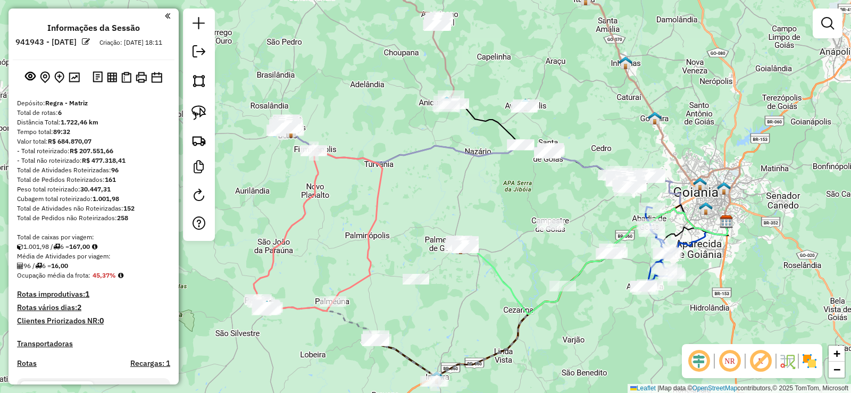
click at [90, 41] on em at bounding box center [86, 42] width 8 height 8
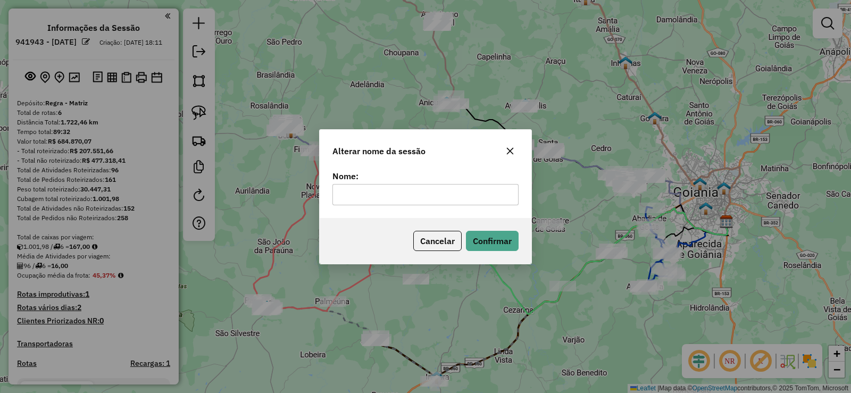
click at [374, 197] on input "text" at bounding box center [426, 194] width 186 height 21
type input "****"
click at [487, 238] on button "Confirmar" at bounding box center [492, 241] width 53 height 20
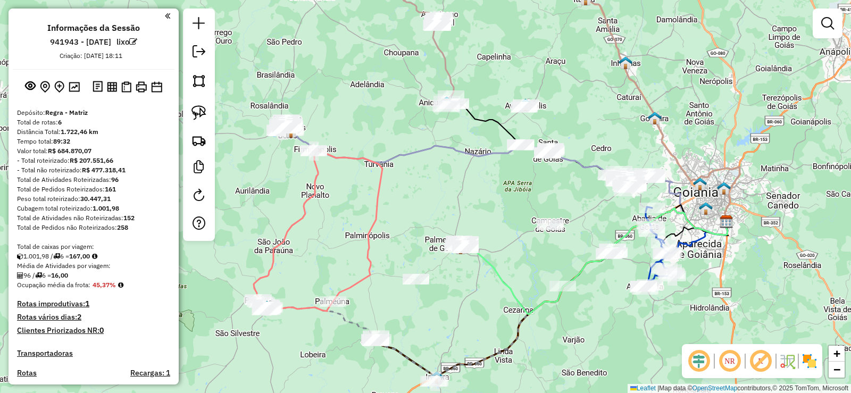
click at [185, 49] on div at bounding box center [199, 125] width 32 height 232
click at [207, 58] on link at bounding box center [198, 53] width 21 height 24
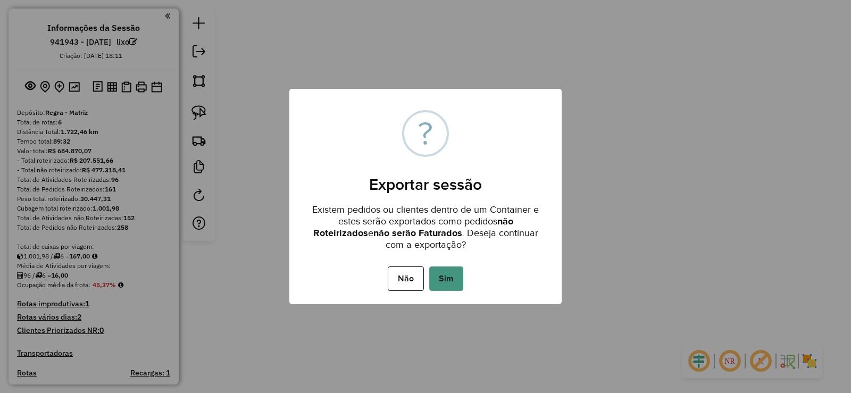
click at [462, 272] on button "Sim" at bounding box center [446, 279] width 34 height 24
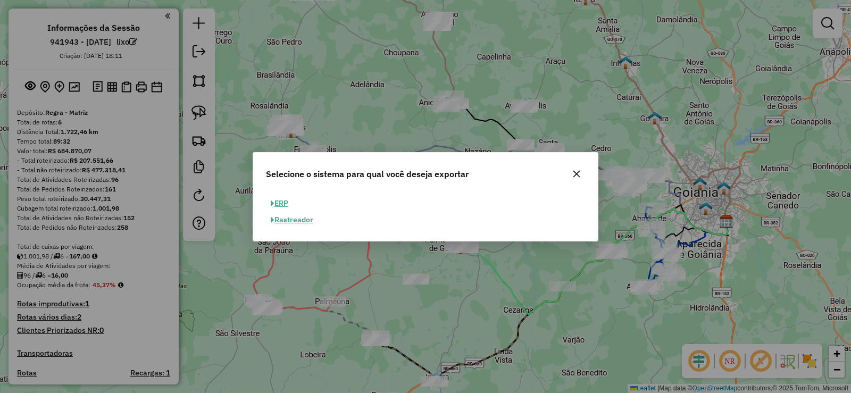
click at [276, 201] on button "ERP" at bounding box center [279, 203] width 27 height 16
select select "**"
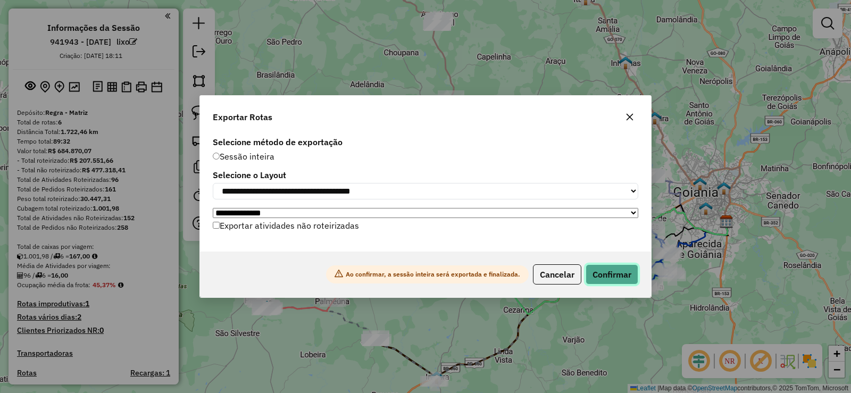
click at [624, 274] on button "Confirmar" at bounding box center [612, 274] width 53 height 20
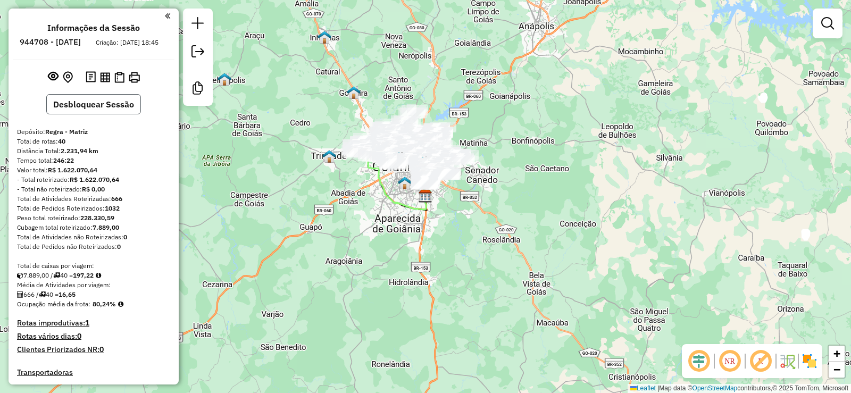
click at [81, 114] on button "Desbloquear Sessão" at bounding box center [93, 104] width 95 height 20
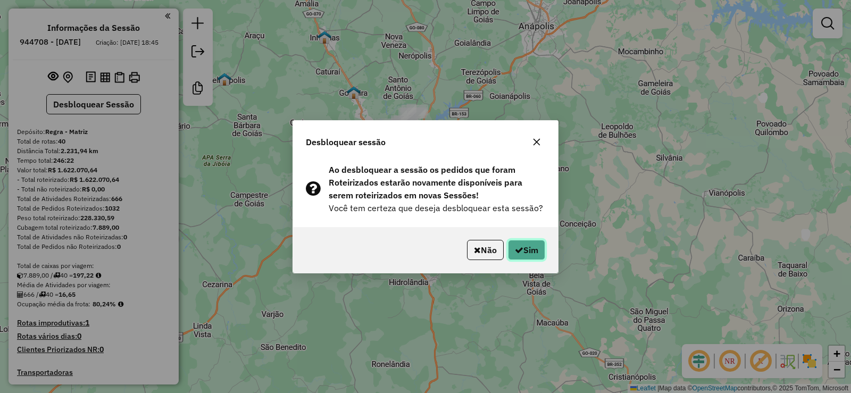
click at [535, 246] on button "Sim" at bounding box center [526, 250] width 37 height 20
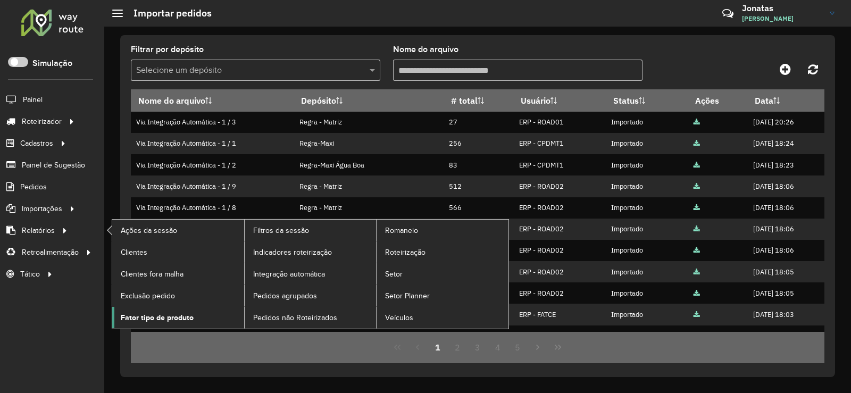
click at [160, 316] on span "Fator tipo de produto" at bounding box center [157, 317] width 73 height 11
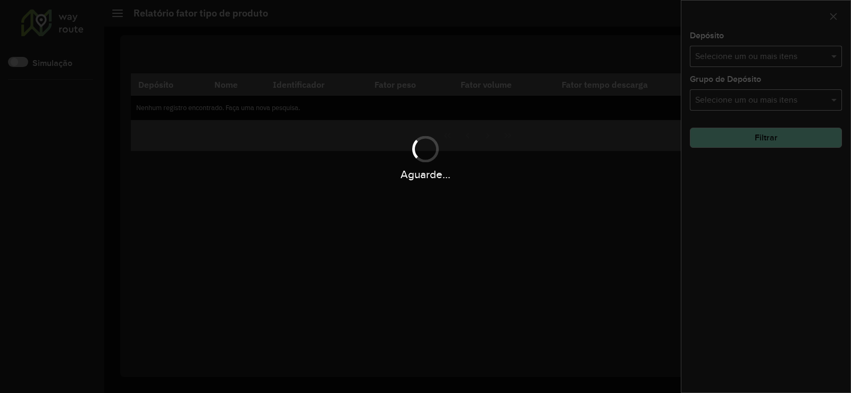
click at [160, 315] on div "Aguarde..." at bounding box center [425, 196] width 851 height 393
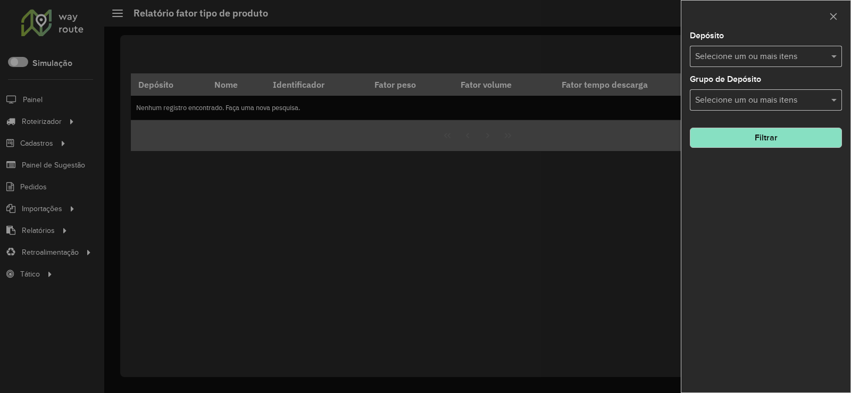
click at [754, 64] on div "Selecione um ou mais itens" at bounding box center [766, 56] width 152 height 21
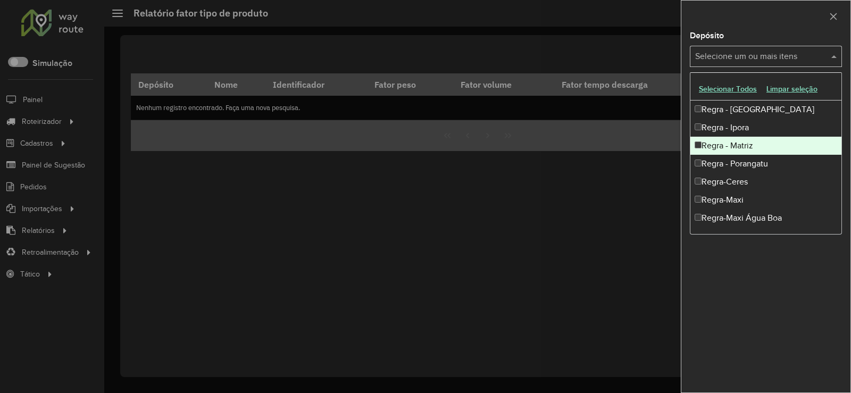
click at [732, 142] on div "Regra - Matriz" at bounding box center [766, 146] width 151 height 18
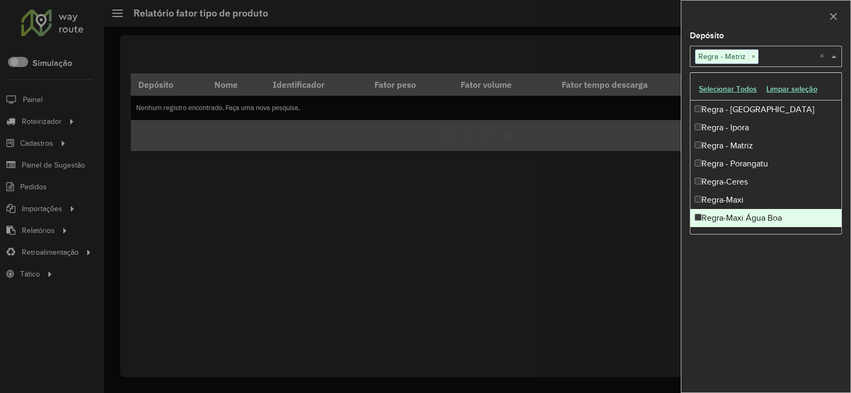
click at [763, 295] on div "Depósito Selecione um ou mais itens Regra - Matriz × × Grupo de Depósito Seleci…" at bounding box center [766, 212] width 169 height 361
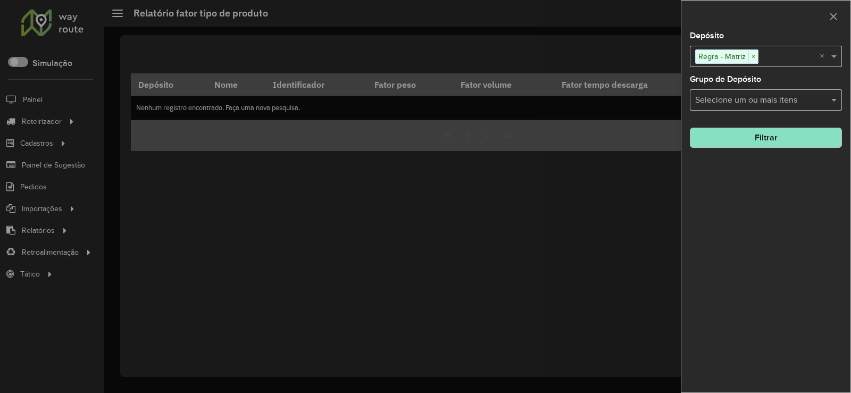
click at [753, 147] on button "Filtrar" at bounding box center [766, 138] width 152 height 20
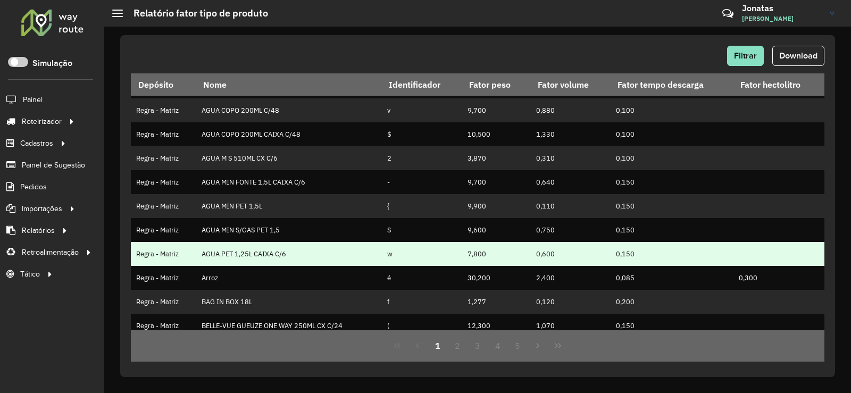
scroll to position [245, 0]
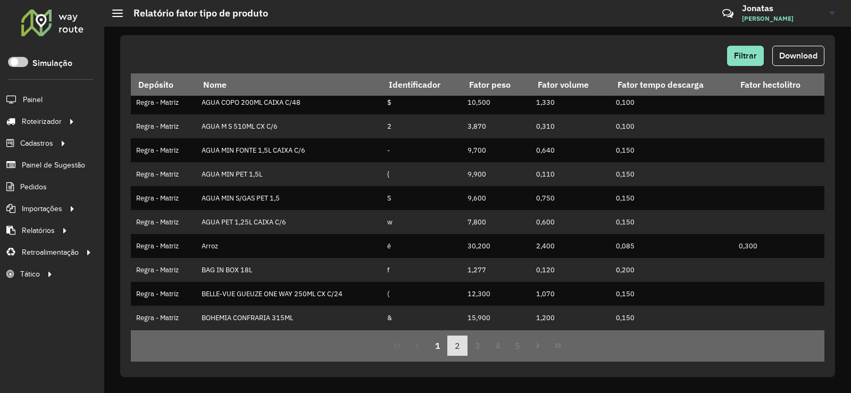
click at [459, 353] on button "2" at bounding box center [457, 346] width 20 height 20
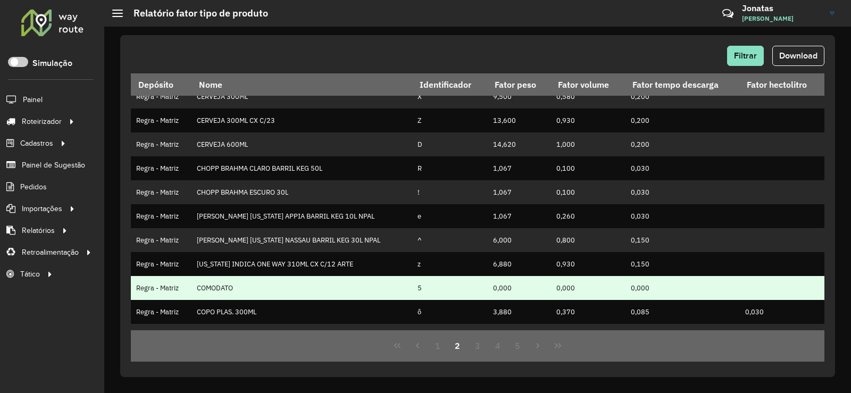
scroll to position [106, 0]
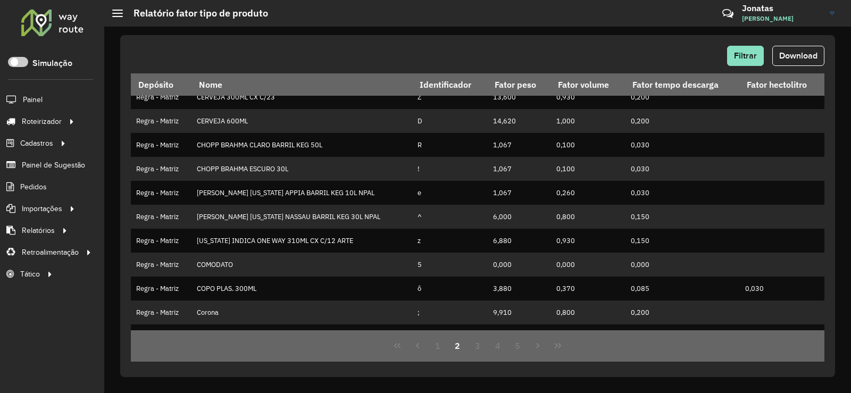
click at [447, 348] on button "2" at bounding box center [457, 346] width 20 height 20
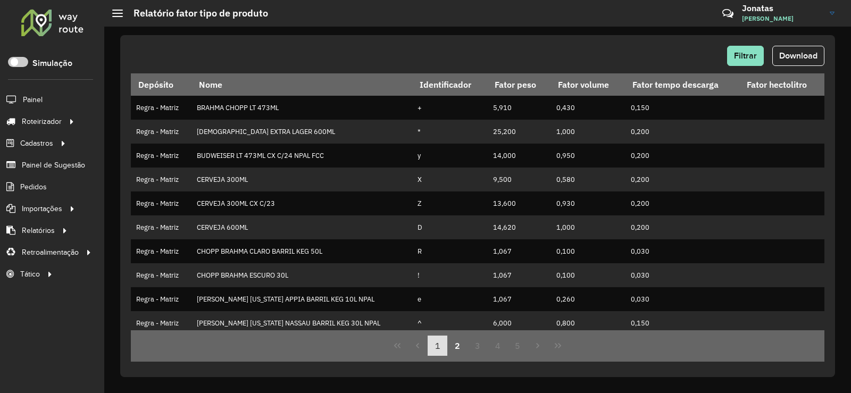
click at [439, 347] on button "1" at bounding box center [438, 346] width 20 height 20
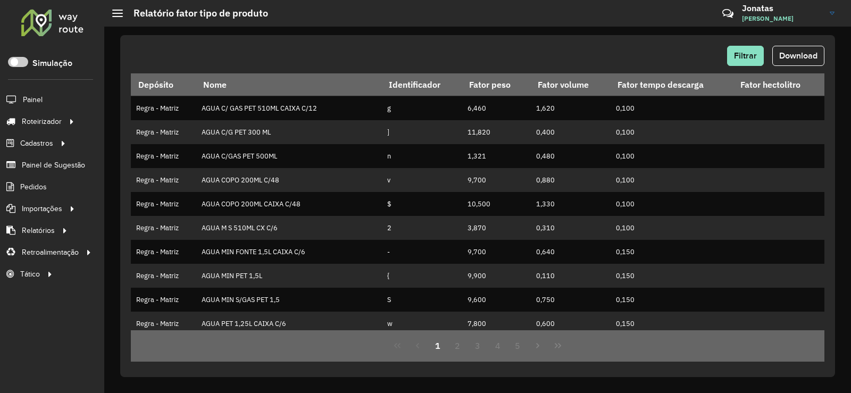
scroll to position [245, 0]
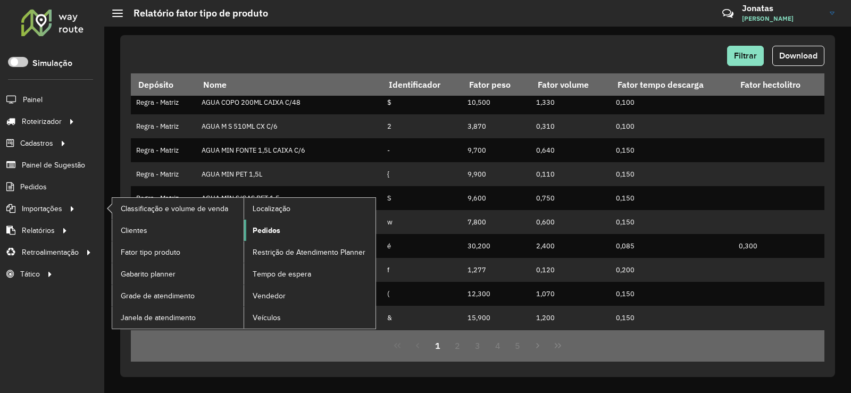
click at [301, 228] on link "Pedidos" at bounding box center [309, 230] width 131 height 21
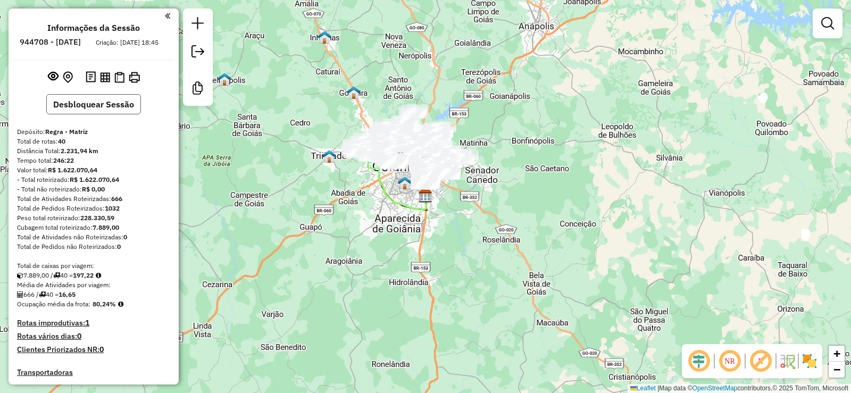
click at [126, 114] on button "Desbloquear Sessão" at bounding box center [93, 104] width 95 height 20
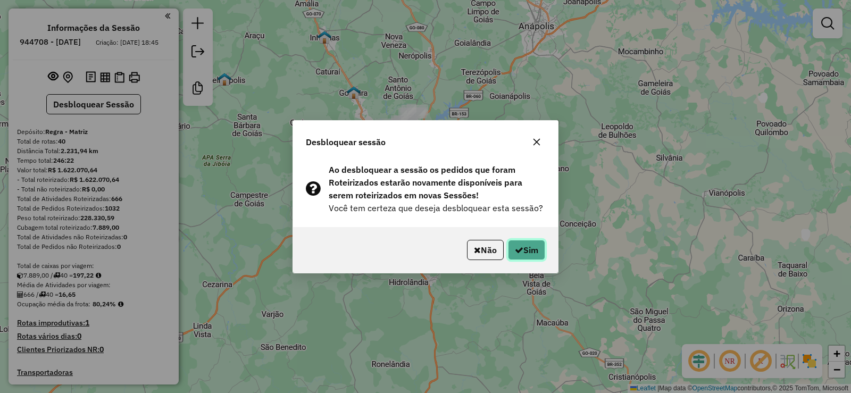
click at [534, 251] on button "Sim" at bounding box center [526, 250] width 37 height 20
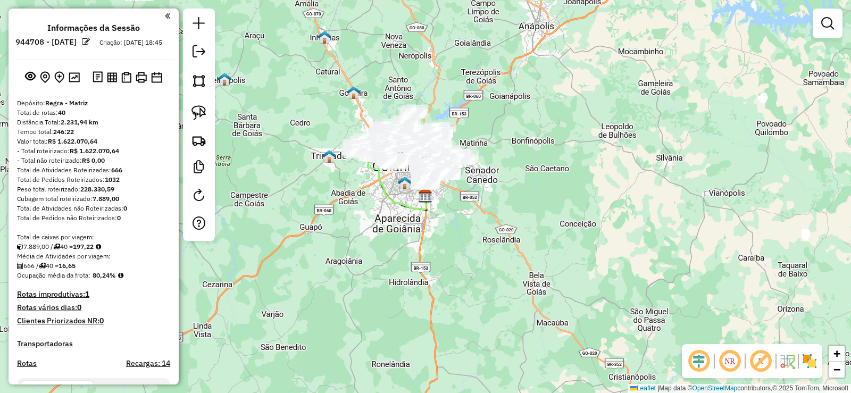
click at [90, 38] on em at bounding box center [86, 42] width 8 height 8
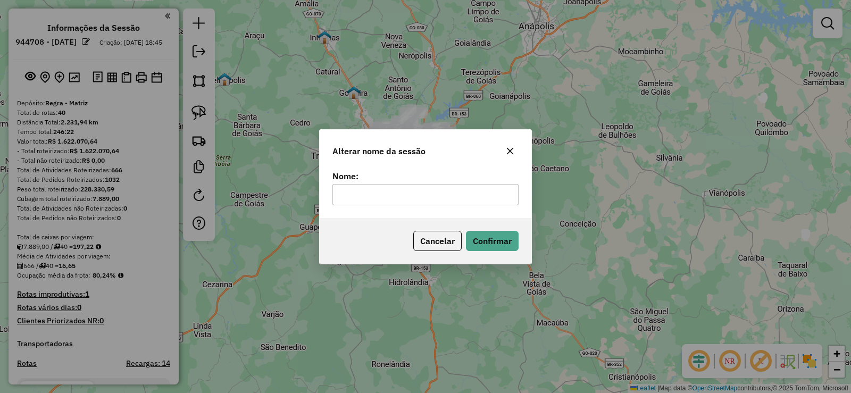
click at [391, 192] on input "text" at bounding box center [426, 194] width 186 height 21
type input "******"
click at [500, 242] on button "Confirmar" at bounding box center [492, 241] width 53 height 20
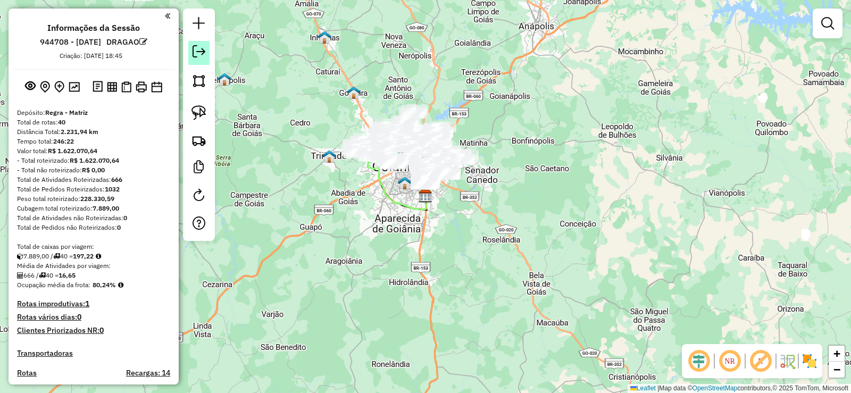
click at [199, 60] on link at bounding box center [198, 53] width 21 height 24
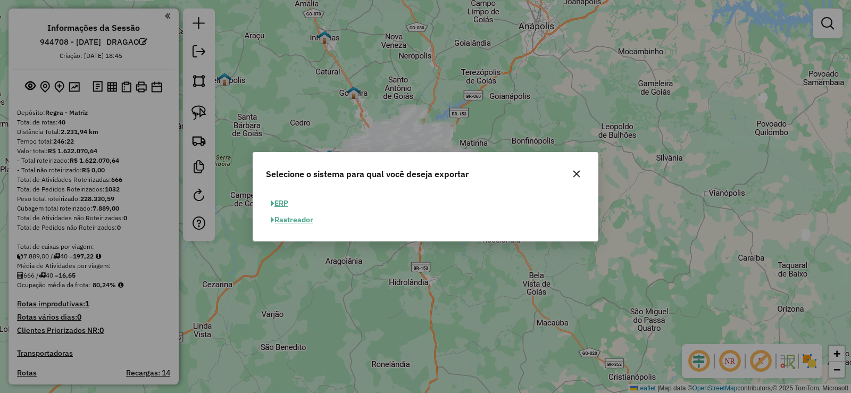
click at [284, 198] on button "ERP" at bounding box center [279, 203] width 27 height 16
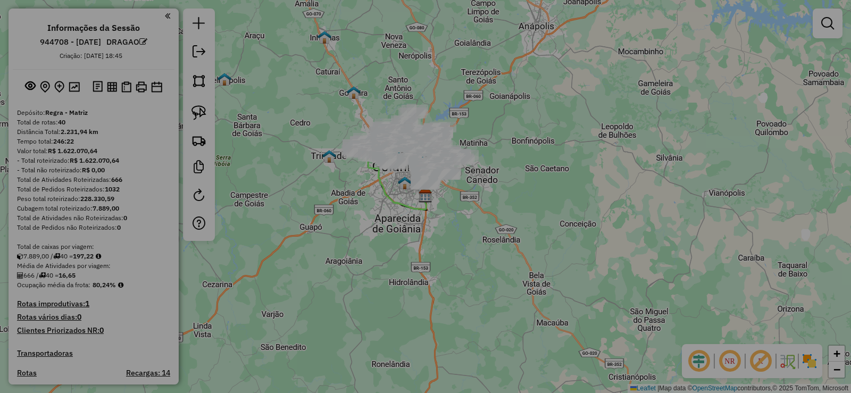
select select "**"
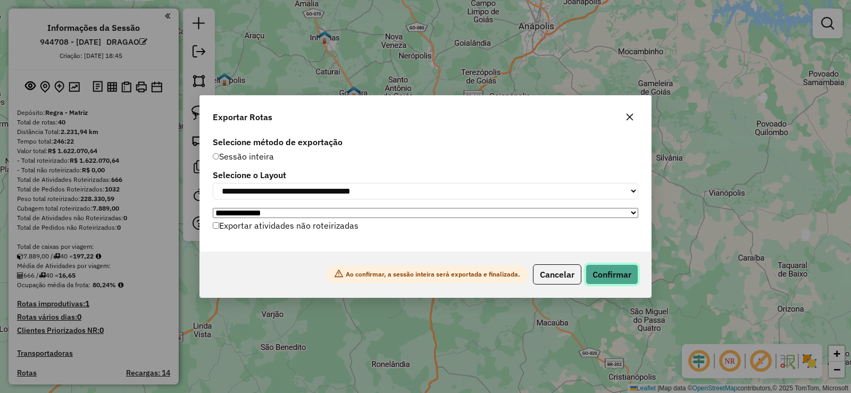
click at [604, 280] on button "Confirmar" at bounding box center [612, 274] width 53 height 20
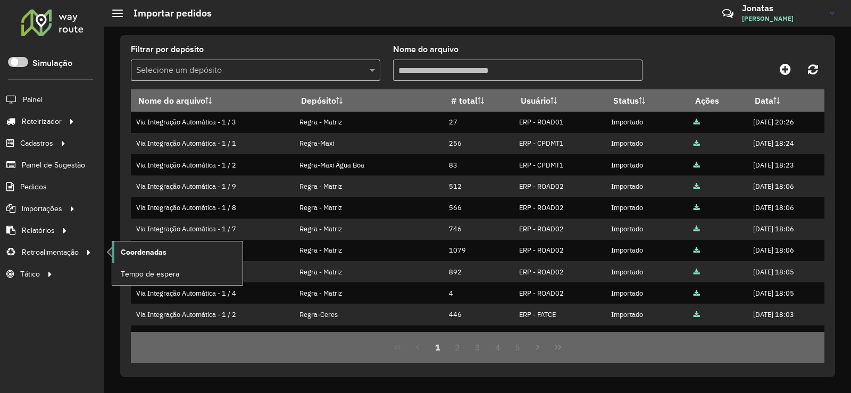
click at [143, 253] on span "Coordenadas" at bounding box center [144, 252] width 46 height 11
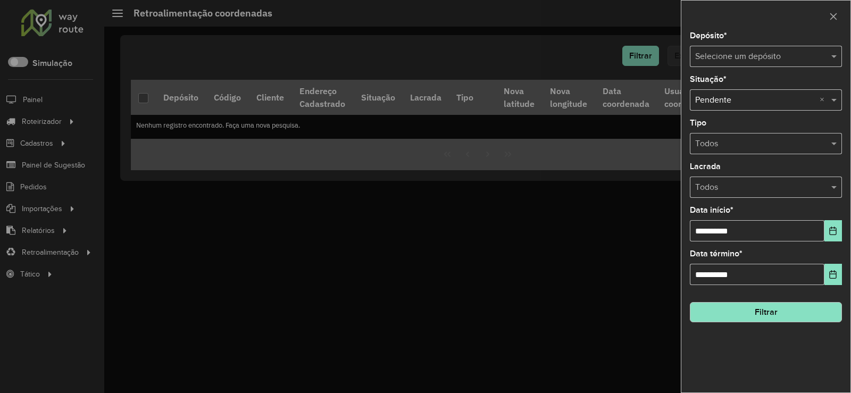
click at [750, 64] on div "Selecione um depósito" at bounding box center [766, 56] width 152 height 21
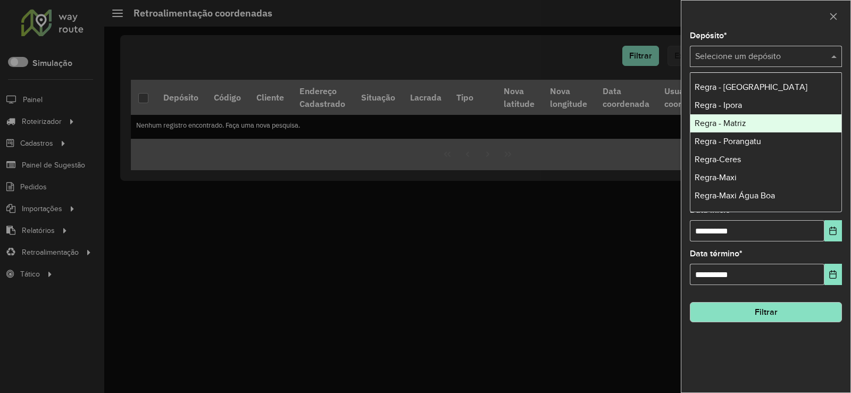
click at [748, 130] on div "Regra - Matriz" at bounding box center [766, 123] width 151 height 18
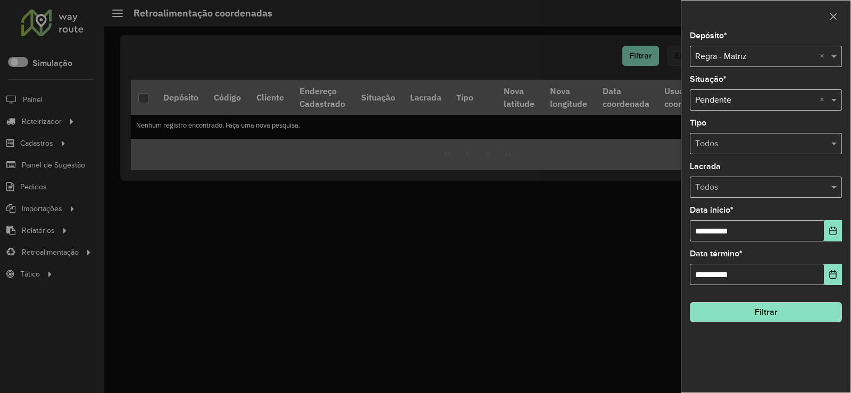
drag, startPoint x: 776, startPoint y: 301, endPoint x: 782, endPoint y: 294, distance: 9.1
click at [776, 300] on hb-field-button "Filtrar" at bounding box center [766, 308] width 152 height 29
click at [777, 313] on button "Filtrar" at bounding box center [766, 312] width 152 height 20
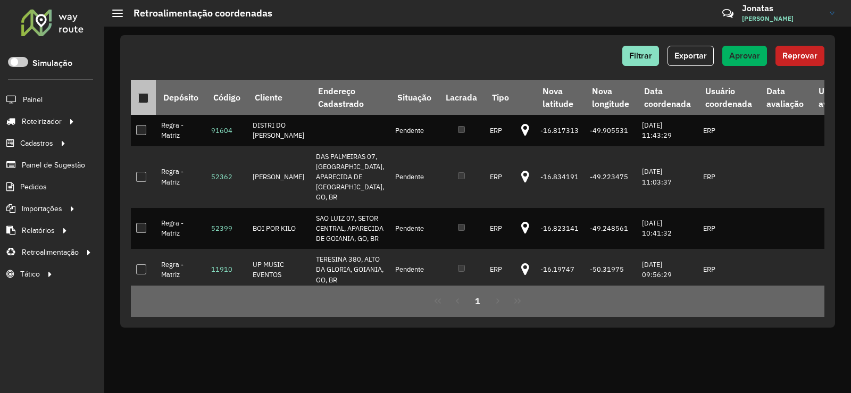
click at [144, 99] on div at bounding box center [143, 98] width 10 height 10
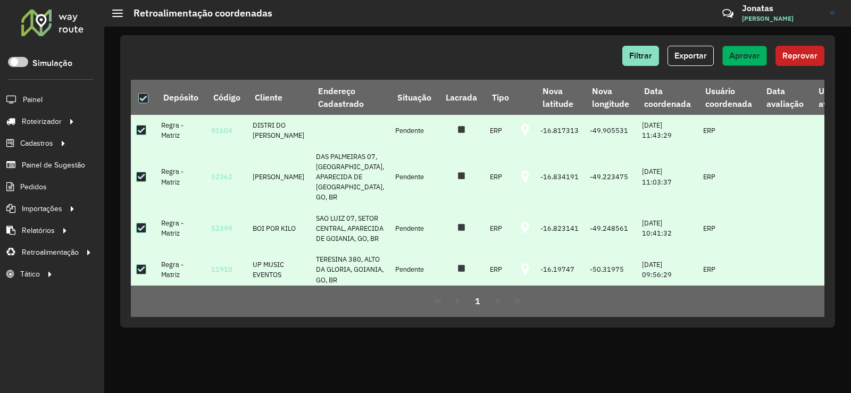
click at [744, 61] on button "Aprovar" at bounding box center [744, 56] width 45 height 20
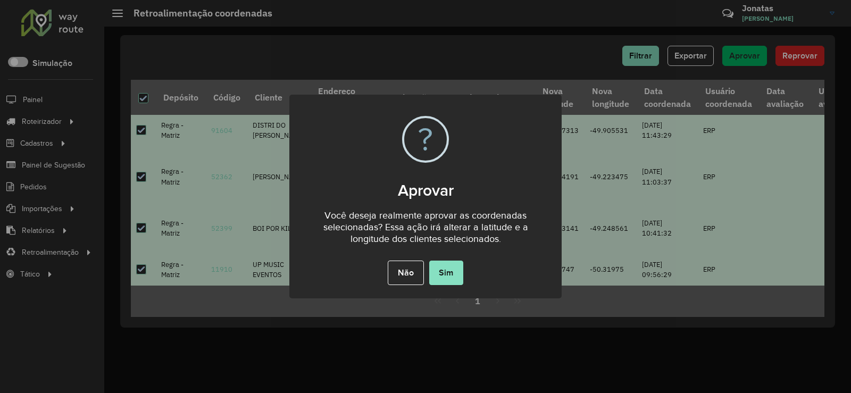
click at [461, 285] on div "Não No Sim" at bounding box center [425, 273] width 272 height 30
click at [456, 275] on button "Sim" at bounding box center [446, 273] width 34 height 24
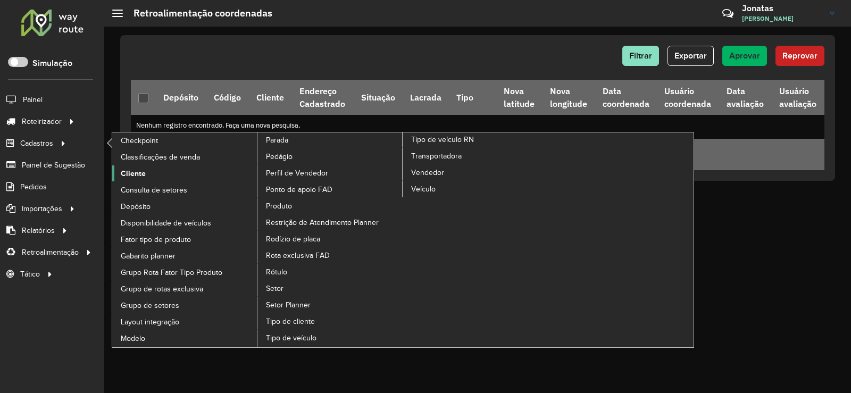
click at [154, 177] on link "Cliente" at bounding box center [185, 173] width 146 height 16
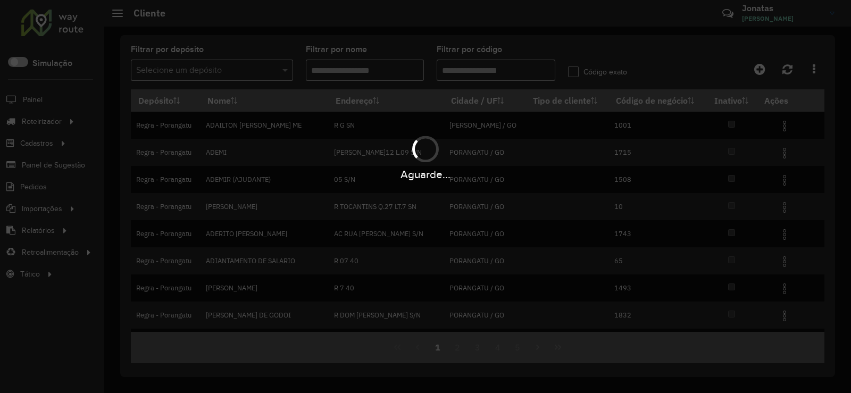
click at [198, 69] on div "Aguarde..." at bounding box center [425, 196] width 851 height 393
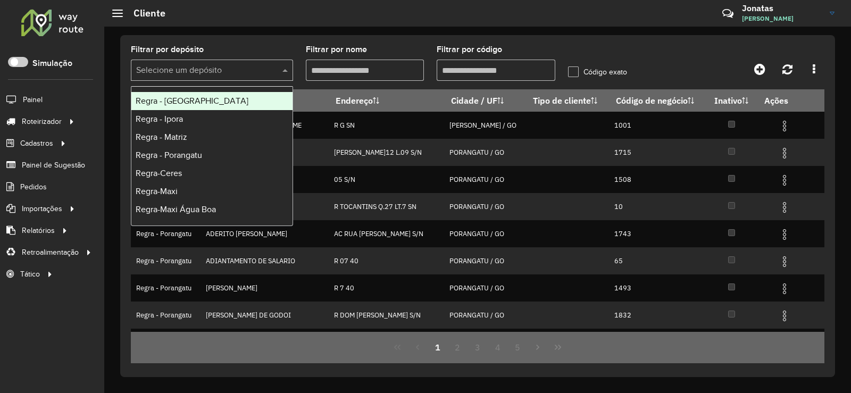
click at [197, 69] on input "text" at bounding box center [201, 70] width 130 height 13
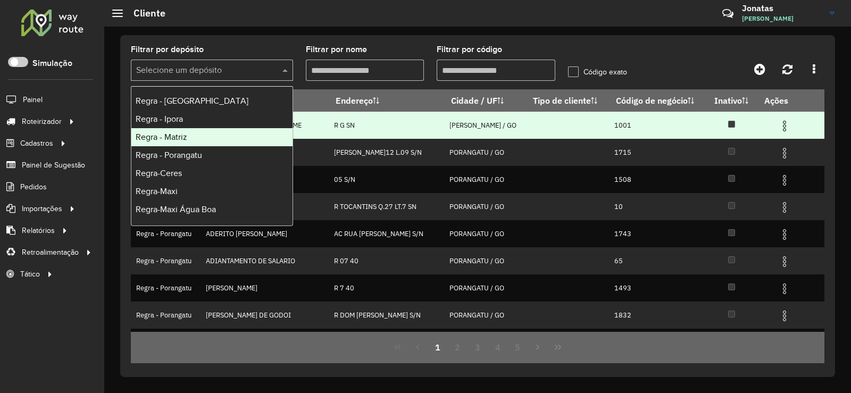
click at [191, 135] on div "Regra - Matriz" at bounding box center [211, 137] width 161 height 18
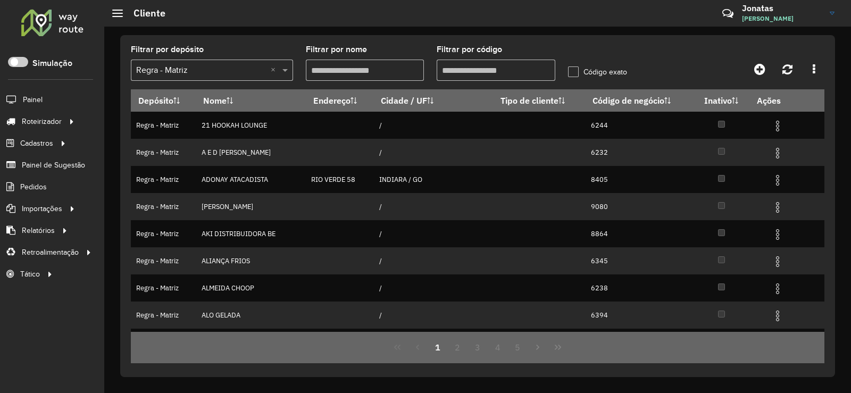
click at [496, 76] on input "Filtrar por código" at bounding box center [496, 70] width 119 height 21
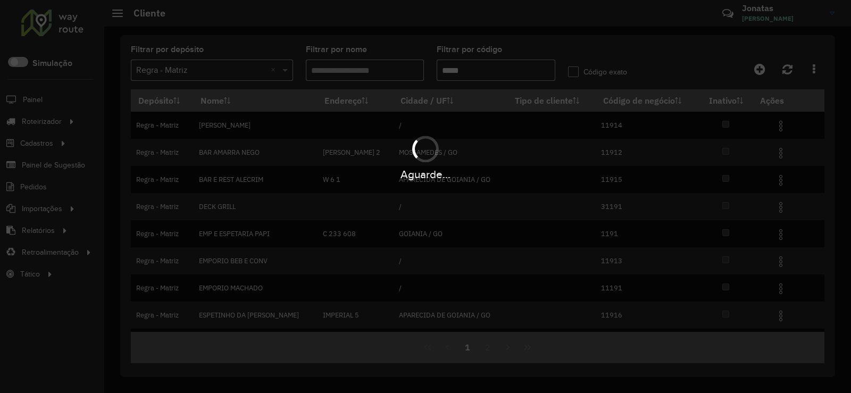
type input "*****"
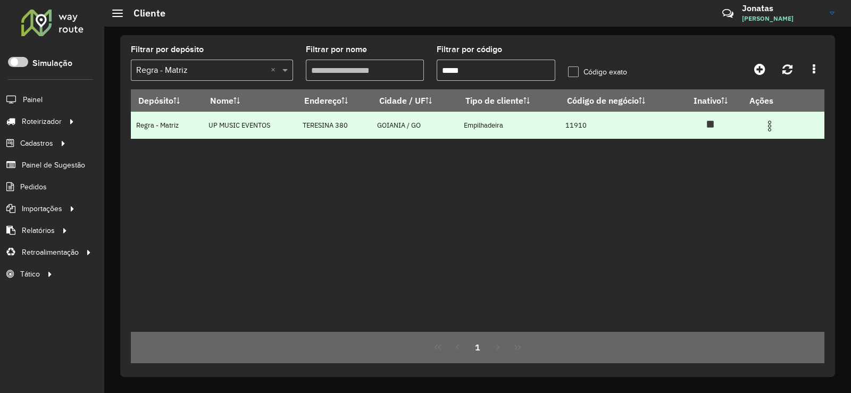
click at [769, 122] on img at bounding box center [769, 126] width 13 height 13
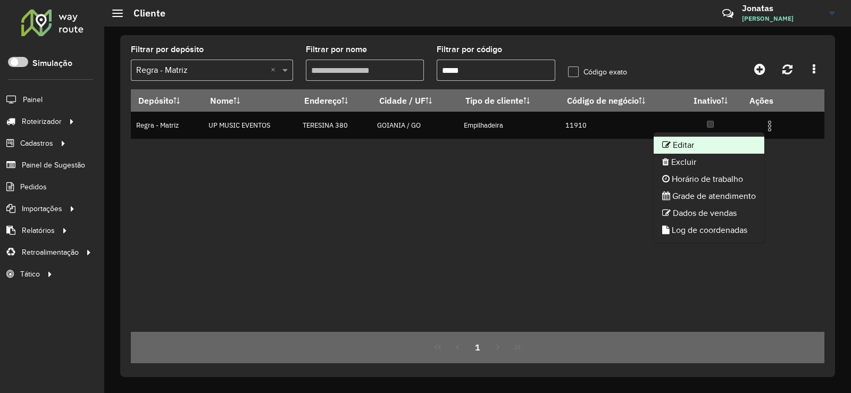
click at [717, 148] on li "Editar" at bounding box center [709, 145] width 111 height 17
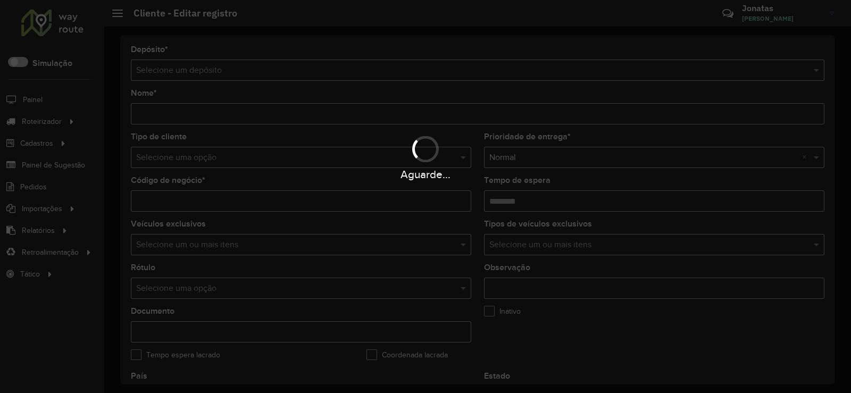
type input "**********"
type input "*****"
type input "********"
type input "**********"
type input "*******"
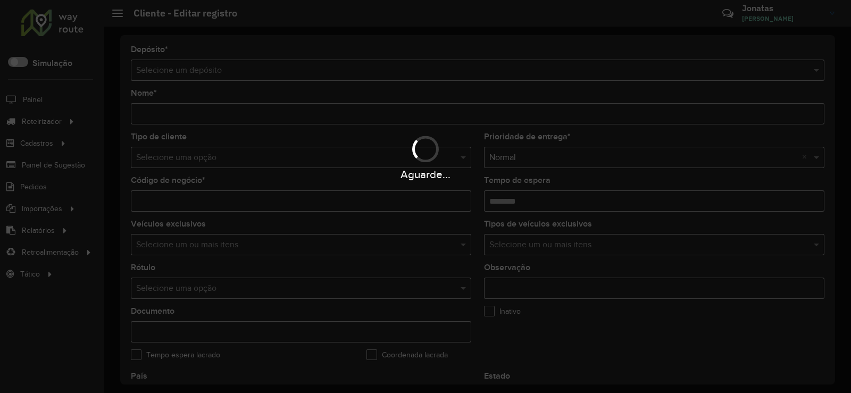
type input "**********"
type input "*********"
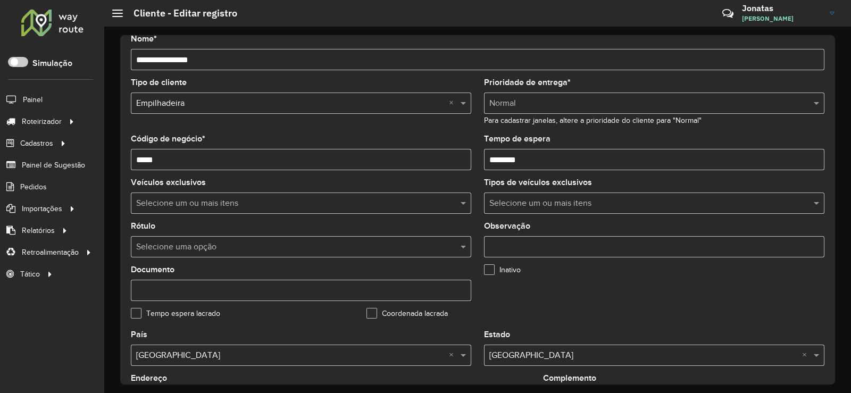
scroll to position [39, 0]
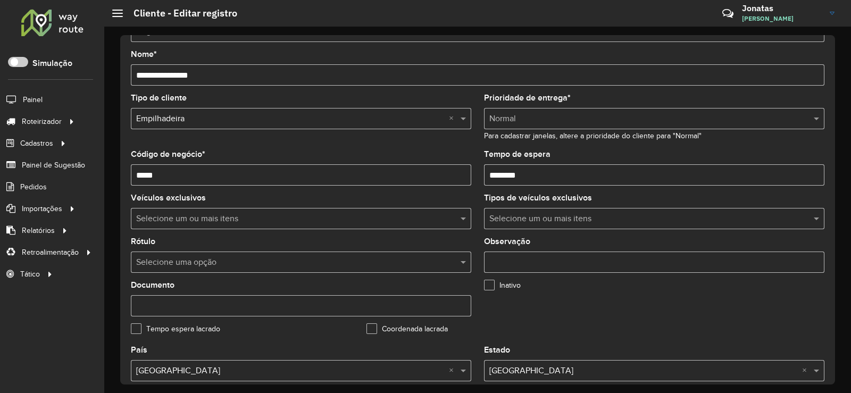
drag, startPoint x: 549, startPoint y: 160, endPoint x: 545, endPoint y: 169, distance: 9.8
click at [549, 166] on div "Tempo de espera" at bounding box center [654, 168] width 340 height 35
drag, startPoint x: 531, startPoint y: 179, endPoint x: 447, endPoint y: 176, distance: 84.1
click at [447, 179] on formly-group "Tipo de cliente Selecione uma opção × Empilhadeira × Prioridade de entrega * Se…" at bounding box center [477, 220] width 707 height 252
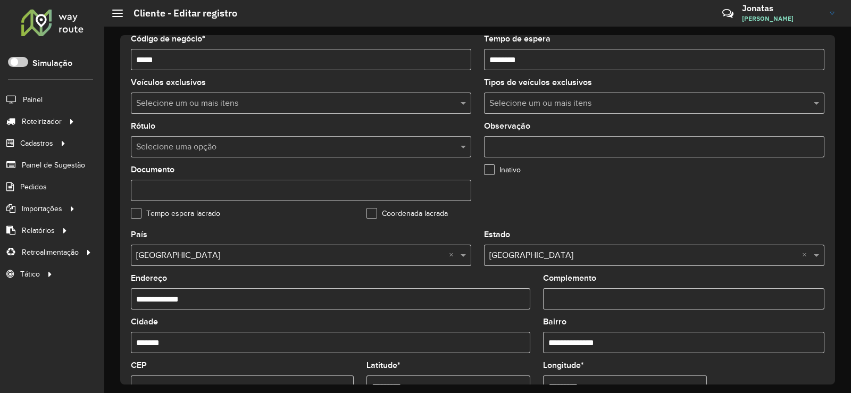
scroll to position [145, 0]
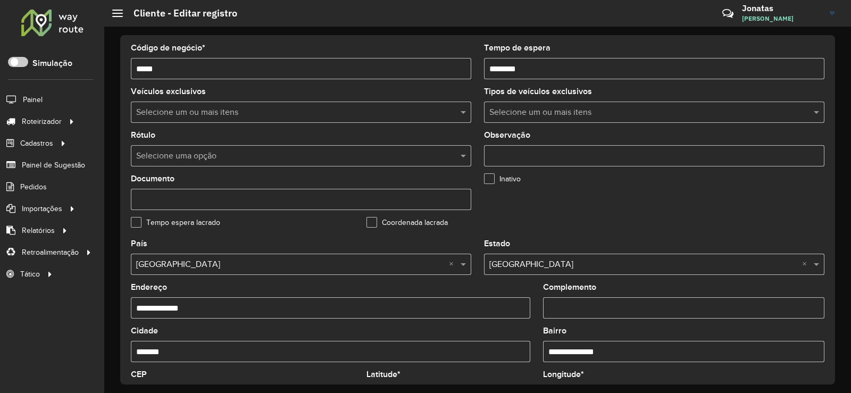
drag, startPoint x: 539, startPoint y: 72, endPoint x: 381, endPoint y: 67, distance: 158.1
click at [381, 67] on formly-group "Tipo de cliente Selecione uma opção × Empilhadeira × Prioridade de entrega * Se…" at bounding box center [477, 114] width 707 height 252
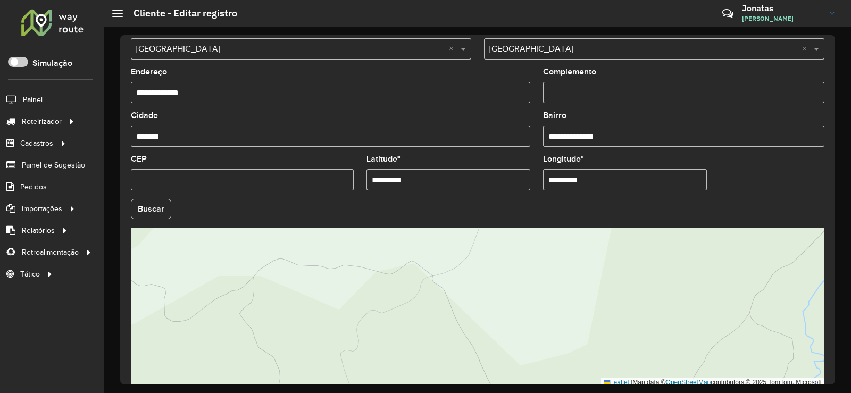
scroll to position [411, 0]
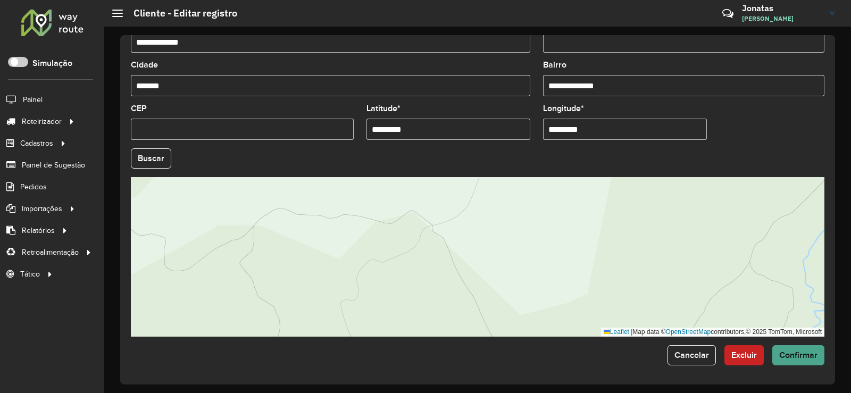
type input "********"
click at [796, 356] on span "Confirmar" at bounding box center [798, 355] width 38 height 9
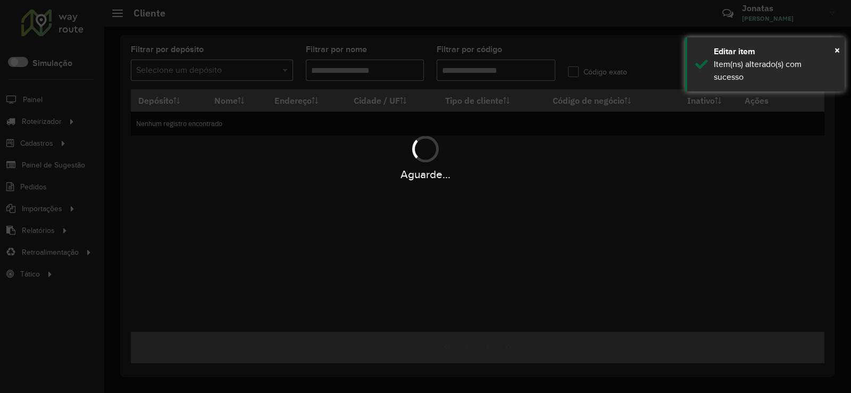
type input "*****"
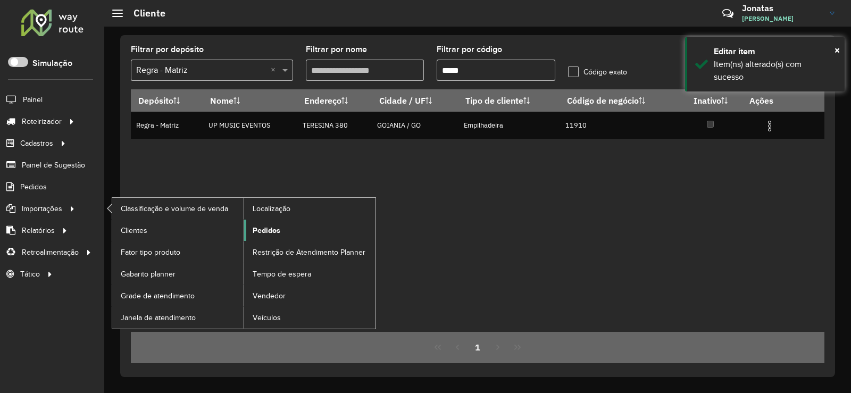
click at [277, 231] on span "Pedidos" at bounding box center [267, 230] width 28 height 11
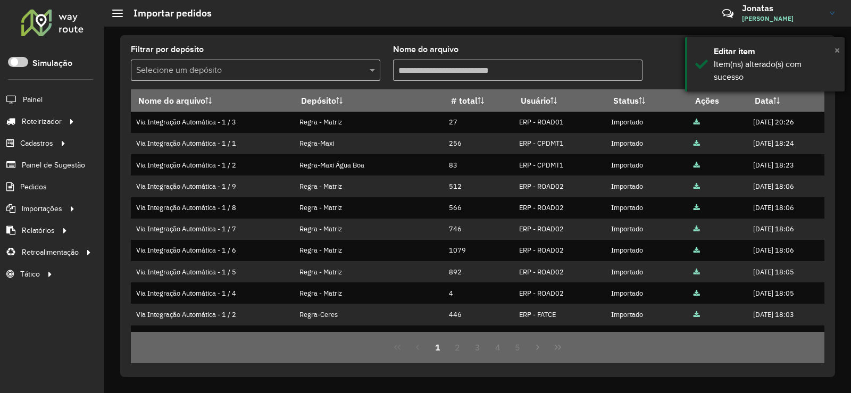
click at [835, 48] on span "×" at bounding box center [837, 50] width 5 height 12
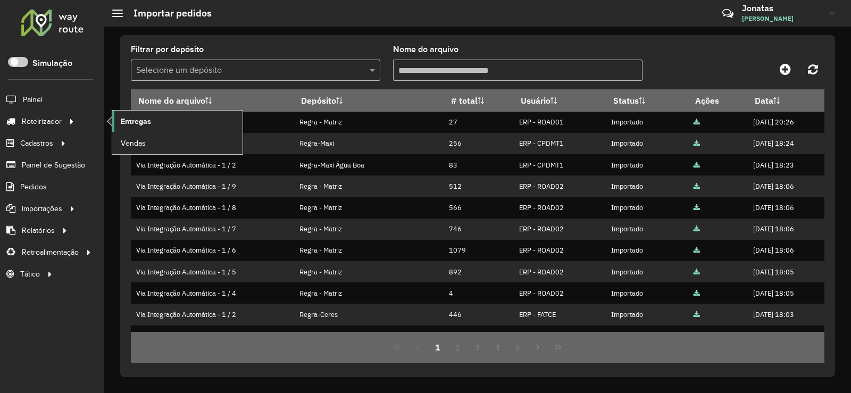
click at [144, 124] on span "Entregas" at bounding box center [136, 121] width 30 height 11
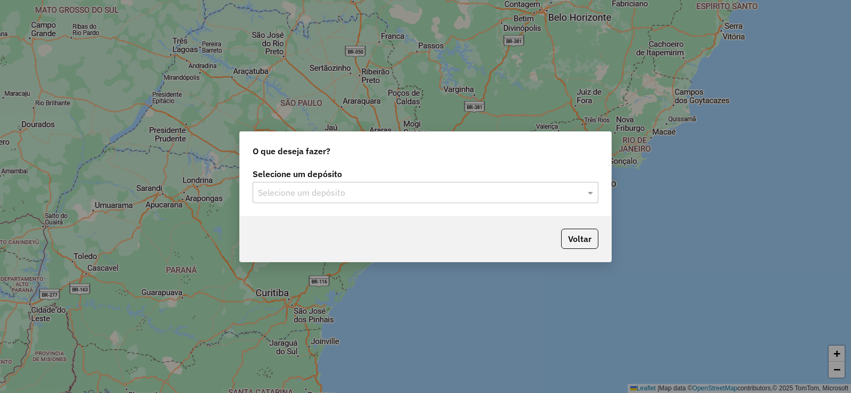
click at [293, 188] on input "text" at bounding box center [415, 193] width 314 height 13
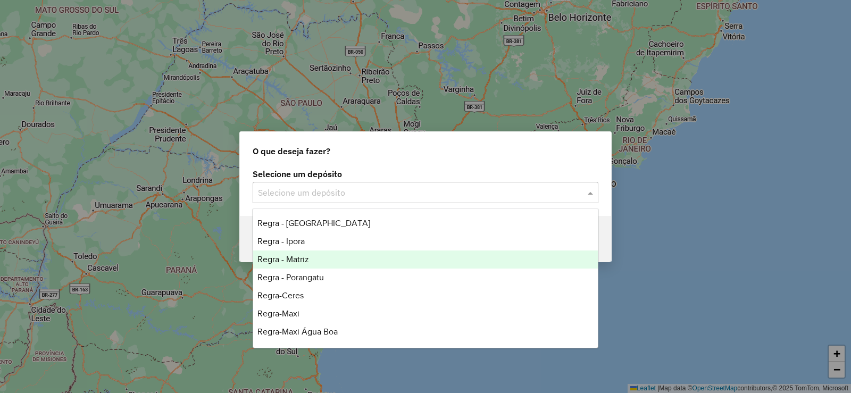
click at [298, 260] on span "Regra - Matriz" at bounding box center [284, 259] width 52 height 9
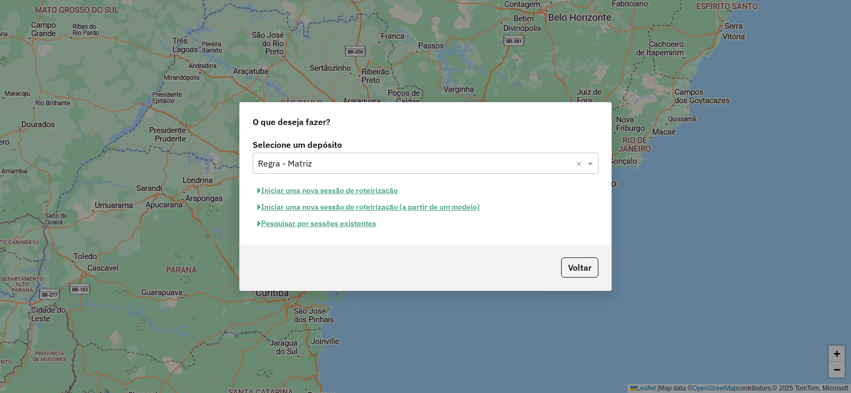
click at [295, 228] on button "Pesquisar por sessões existentes" at bounding box center [317, 223] width 128 height 16
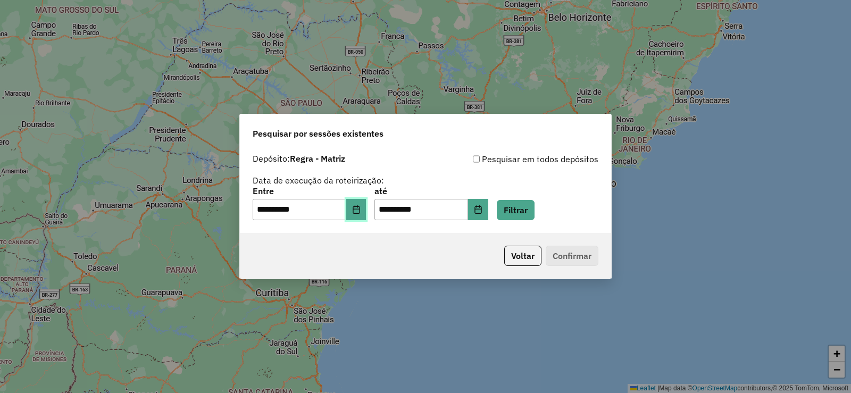
click at [360, 210] on icon "Choose Date" at bounding box center [356, 209] width 7 height 9
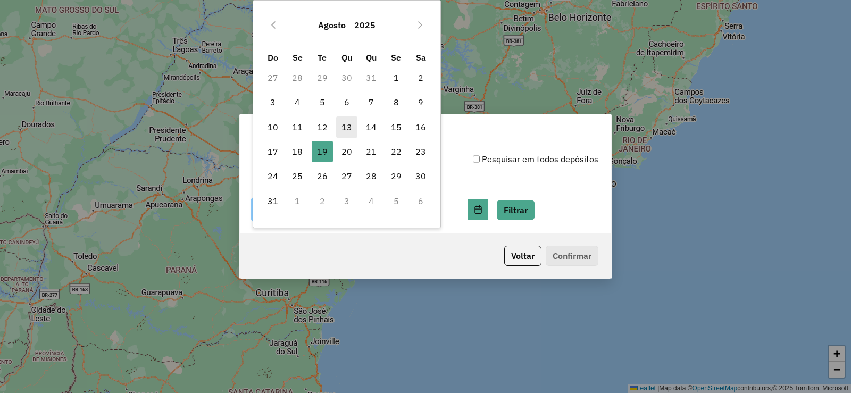
click at [350, 127] on span "13" at bounding box center [346, 127] width 21 height 21
type input "**********"
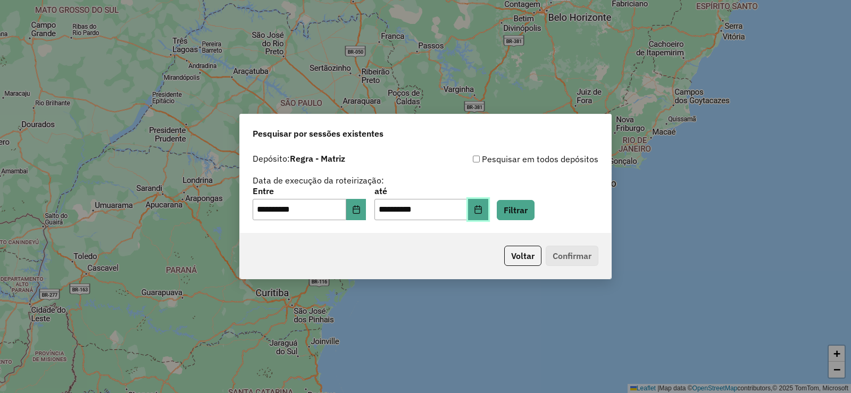
click at [488, 214] on button "Choose Date" at bounding box center [478, 209] width 20 height 21
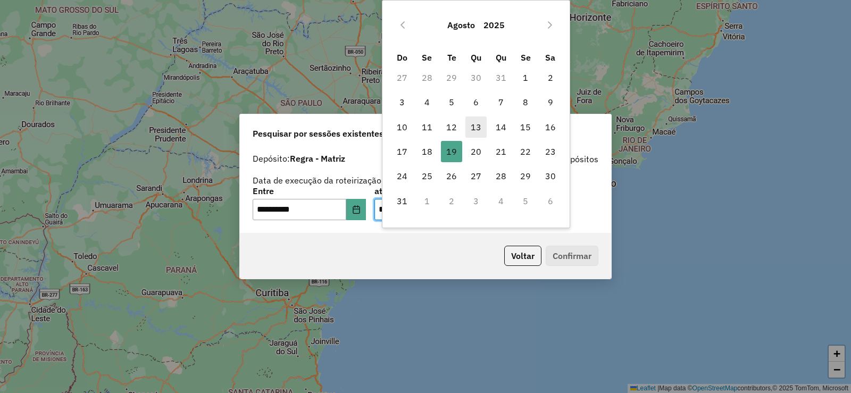
click at [487, 121] on span "13" at bounding box center [476, 127] width 21 height 21
type input "**********"
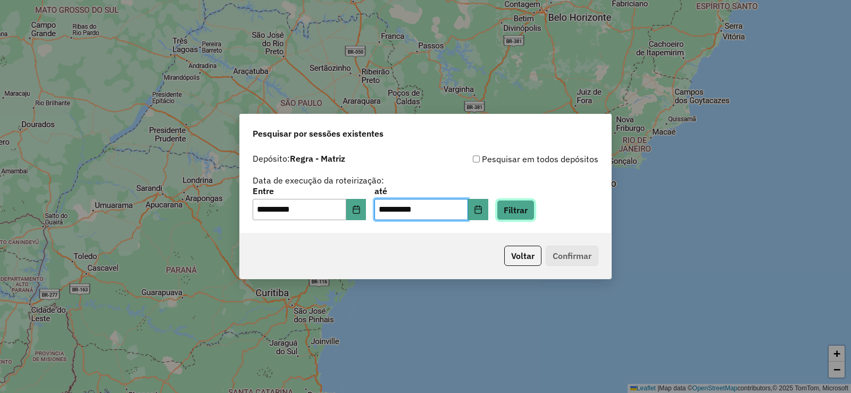
click at [535, 213] on button "Filtrar" at bounding box center [516, 210] width 38 height 20
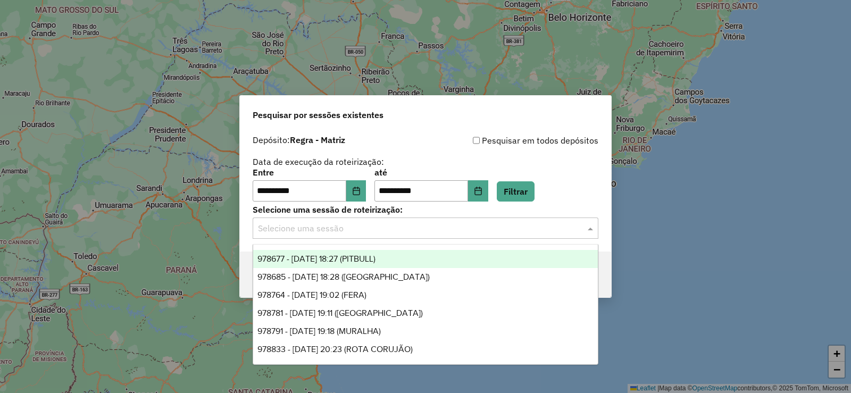
click at [372, 226] on input "text" at bounding box center [415, 228] width 314 height 13
drag, startPoint x: 370, startPoint y: 258, endPoint x: 560, endPoint y: 282, distance: 191.5
click at [370, 257] on span "978677 - [DATE] 18:27 (PITBULL)" at bounding box center [317, 258] width 118 height 9
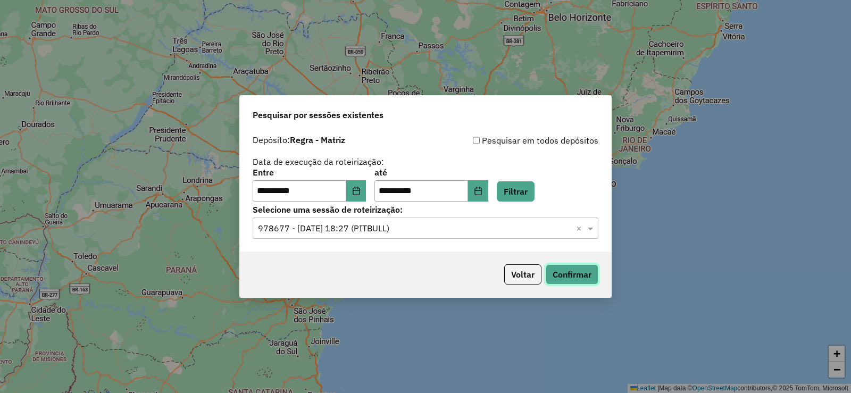
click at [582, 281] on button "Confirmar" at bounding box center [572, 274] width 53 height 20
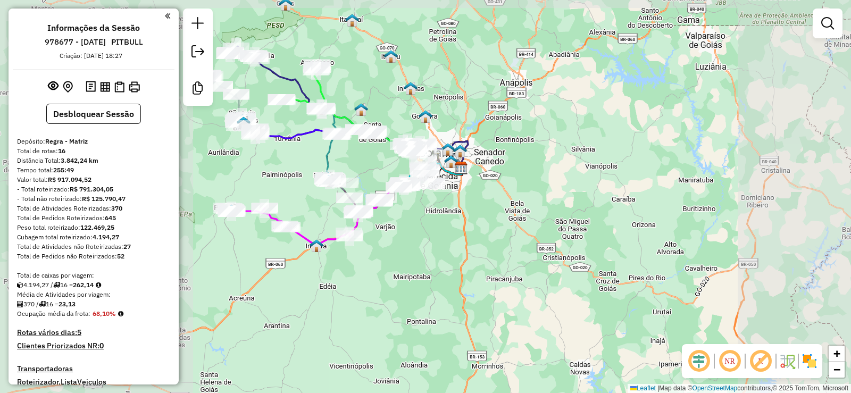
drag, startPoint x: 462, startPoint y: 130, endPoint x: 660, endPoint y: 140, distance: 198.2
click at [660, 140] on div "Janela de atendimento Grade de atendimento Capacidade Transportadoras Veículos …" at bounding box center [425, 196] width 851 height 393
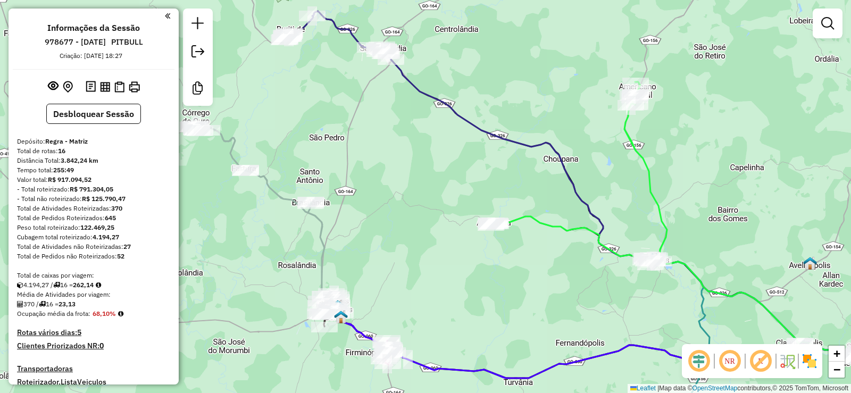
drag, startPoint x: 373, startPoint y: 120, endPoint x: 415, endPoint y: 150, distance: 51.1
click at [419, 164] on div "Janela de atendimento Grade de atendimento Capacidade Transportadoras Veículos …" at bounding box center [425, 196] width 851 height 393
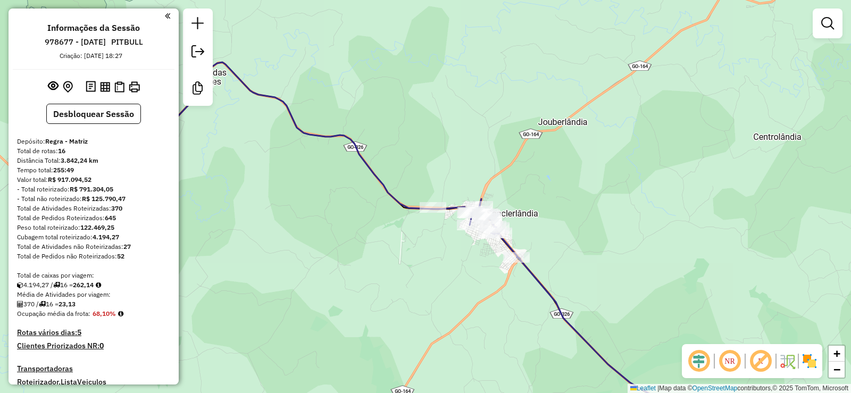
drag, startPoint x: 553, startPoint y: 139, endPoint x: 385, endPoint y: 151, distance: 168.0
click at [395, 152] on div "Janela de atendimento Grade de atendimento Capacidade Transportadoras Veículos …" at bounding box center [425, 196] width 851 height 393
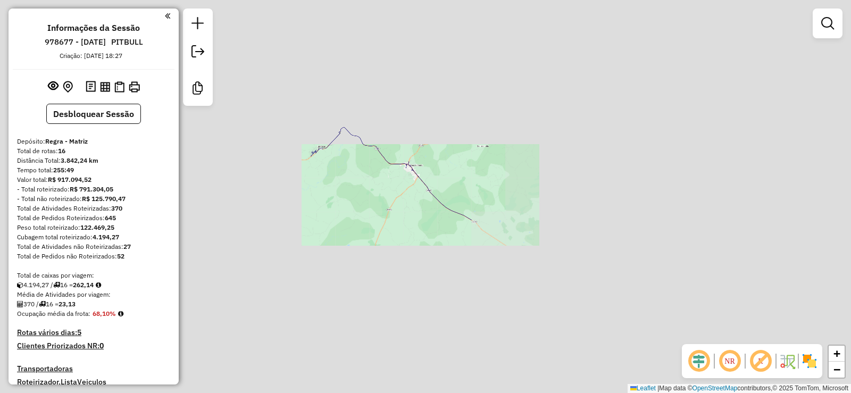
click at [390, 140] on div "Janela de atendimento Grade de atendimento Capacidade Transportadoras Veículos …" at bounding box center [425, 196] width 851 height 393
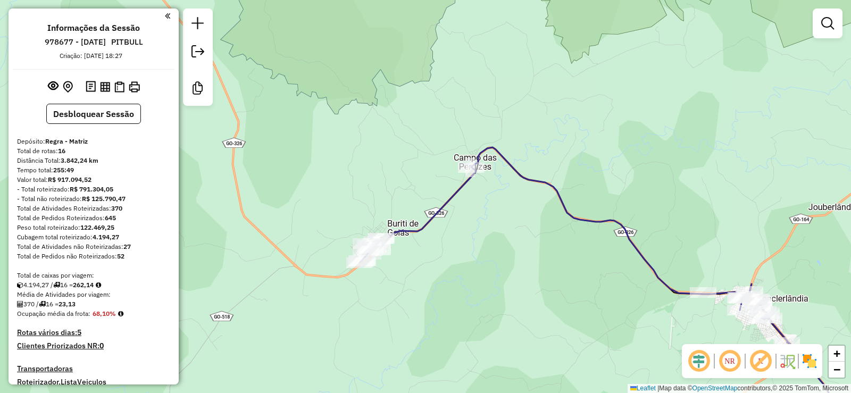
drag, startPoint x: 485, startPoint y: 201, endPoint x: 242, endPoint y: 63, distance: 279.7
click at [242, 63] on div "Janela de atendimento Grade de atendimento Capacidade Transportadoras Veículos …" at bounding box center [425, 196] width 851 height 393
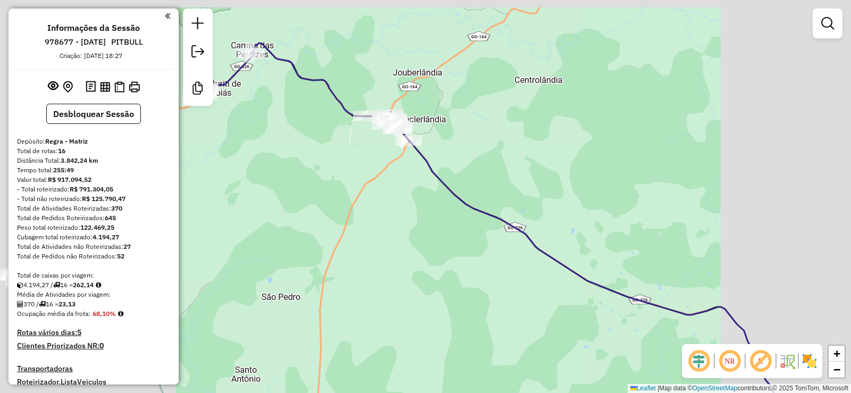
click at [314, 116] on div "Janela de atendimento Grade de atendimento Capacidade Transportadoras Veículos …" at bounding box center [425, 196] width 851 height 393
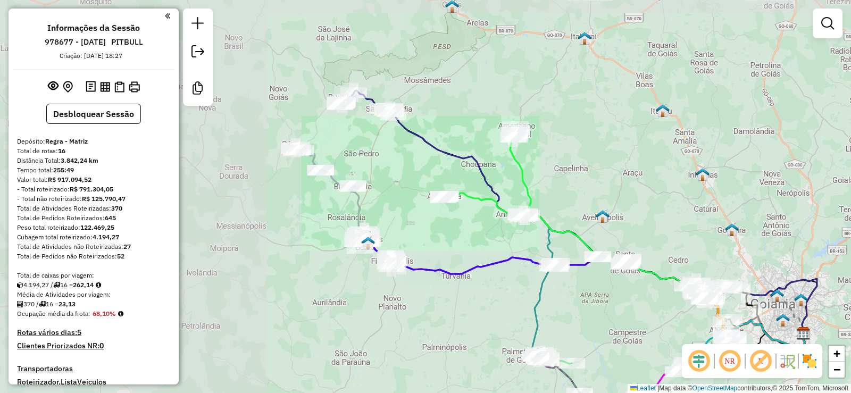
click at [460, 89] on div "Janela de atendimento Grade de atendimento Capacidade Transportadoras Veículos …" at bounding box center [425, 196] width 851 height 393
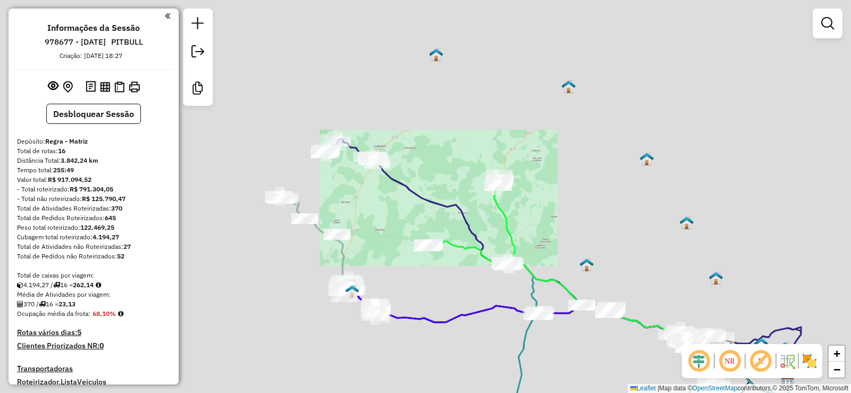
click at [430, 124] on div "Janela de atendimento Grade de atendimento Capacidade Transportadoras Veículos …" at bounding box center [425, 196] width 851 height 393
